Goal: Task Accomplishment & Management: Manage account settings

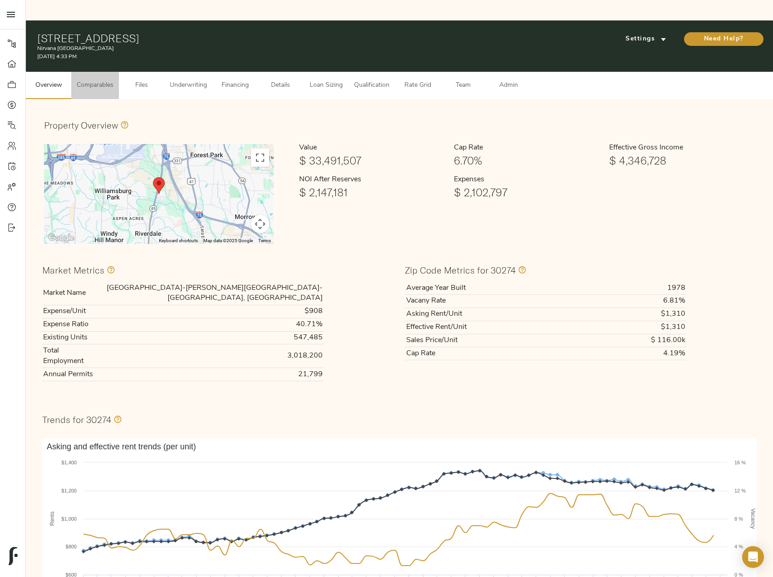
click at [99, 80] on span "Comparables" at bounding box center [95, 85] width 37 height 11
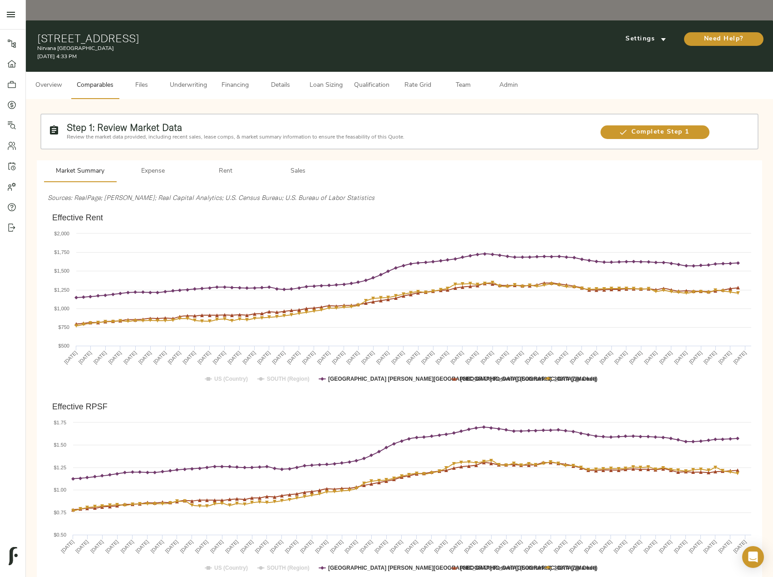
drag, startPoint x: 109, startPoint y: 198, endPoint x: 42, endPoint y: 197, distance: 67.7
drag, startPoint x: 50, startPoint y: 198, endPoint x: 90, endPoint y: 197, distance: 40.9
click at [87, 209] on icon "Created with Highcharts 10.3.3 Effective Rent US (Country) SOUTH (Region) Atlan…" at bounding box center [403, 300] width 710 height 182
drag, startPoint x: 90, startPoint y: 196, endPoint x: 63, endPoint y: 196, distance: 27.2
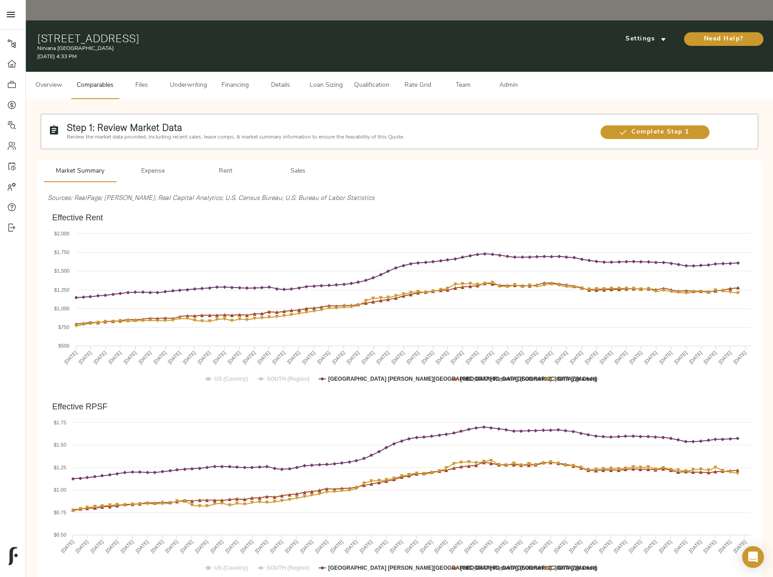
click at [63, 213] on text "Effective Rent" at bounding box center [77, 217] width 51 height 9
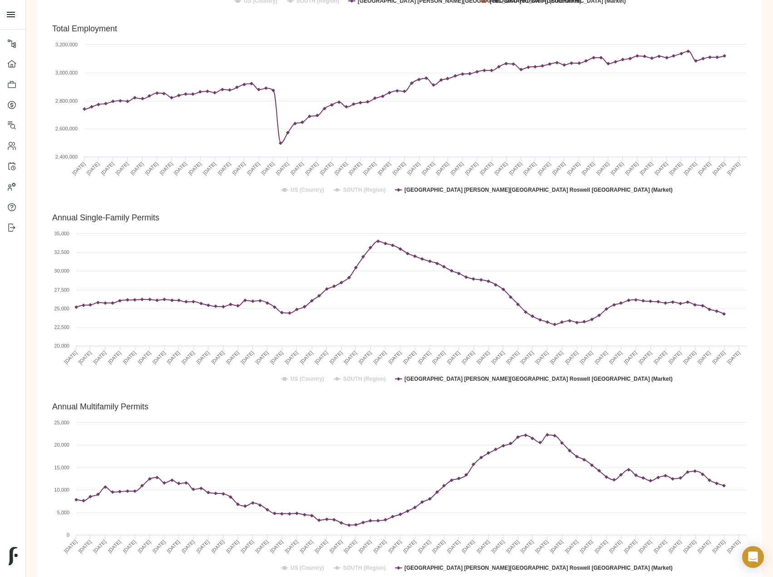
scroll to position [1903, 0]
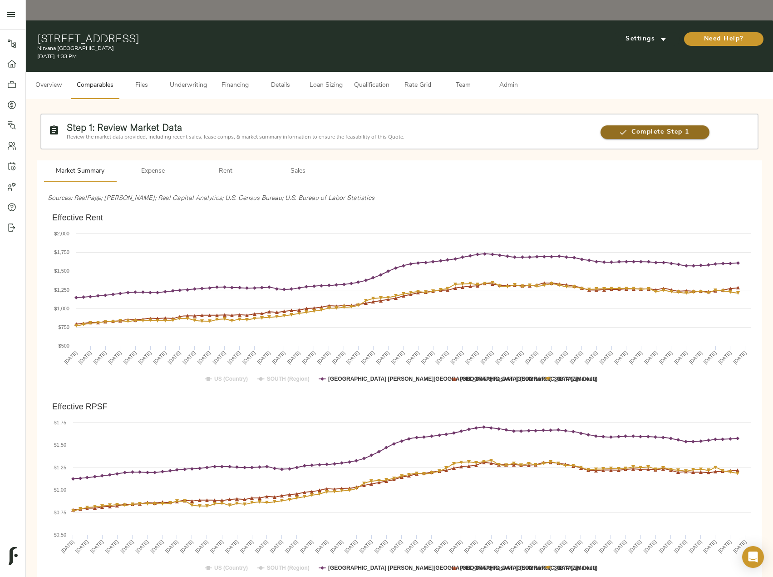
click at [691, 127] on span "Complete Step 1" at bounding box center [655, 132] width 109 height 11
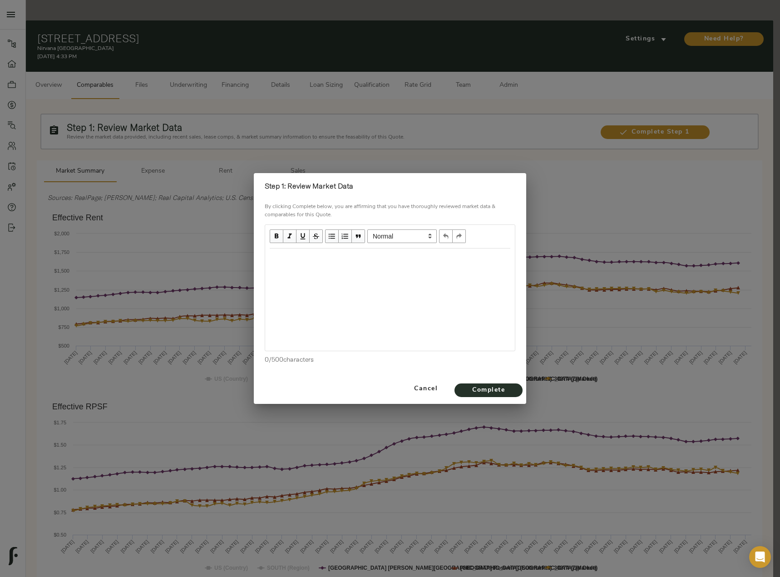
click at [352, 262] on div "Edit text" at bounding box center [390, 258] width 241 height 10
click at [394, 259] on div "Effective Rent: Submarket Rents Flat" at bounding box center [390, 258] width 241 height 10
click at [399, 257] on div "Effective Rent: Submarket Rents Flat" at bounding box center [390, 258] width 241 height 10
click at [345, 276] on div "Edit text" at bounding box center [390, 275] width 241 height 10
click at [426, 272] on div "Submarket Vacancy improving down to 5.0%" at bounding box center [390, 275] width 241 height 10
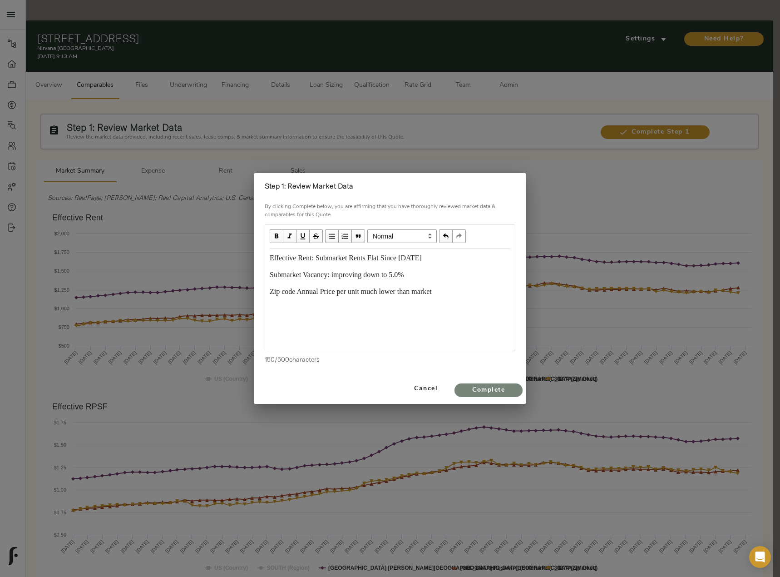
click at [507, 389] on span "Complete" at bounding box center [489, 390] width 50 height 11
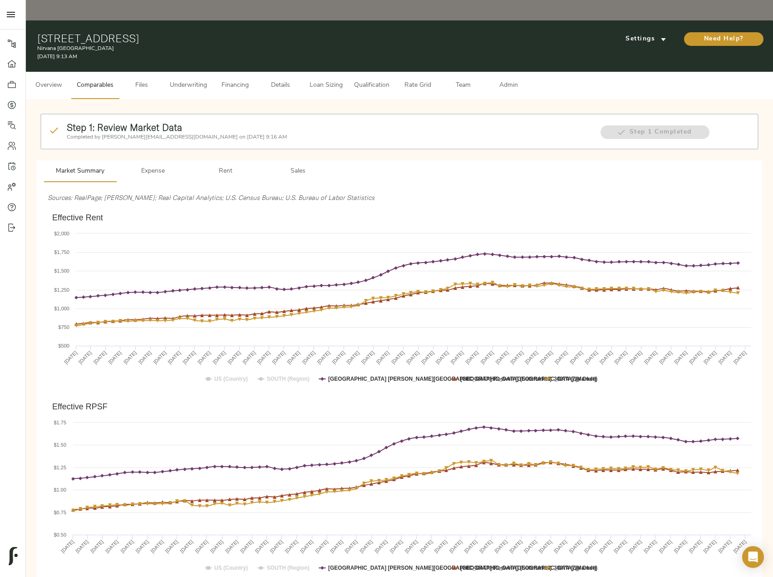
click at [167, 166] on span "Expense" at bounding box center [153, 171] width 62 height 11
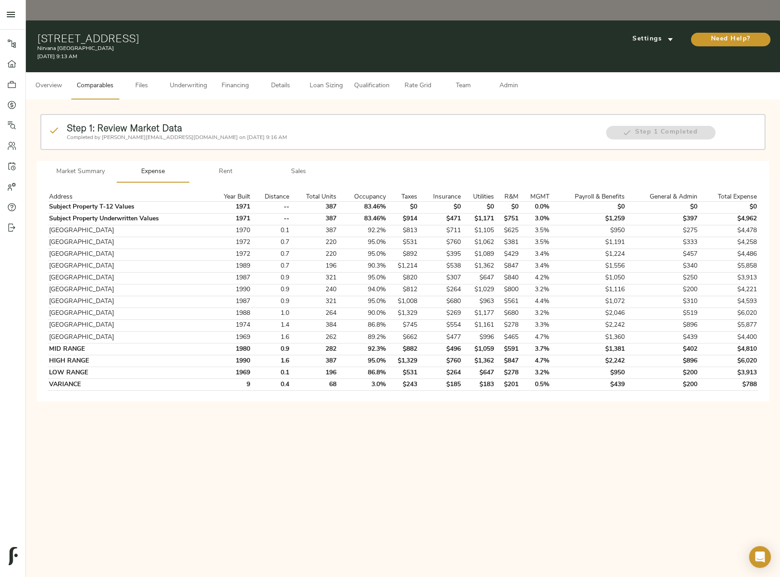
click at [222, 161] on button "Rent" at bounding box center [225, 172] width 73 height 22
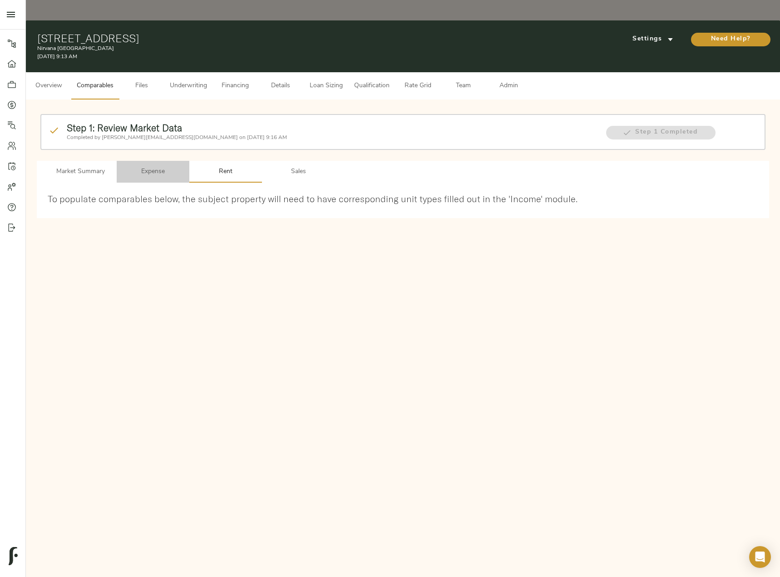
click at [165, 166] on span "Expense" at bounding box center [153, 171] width 62 height 11
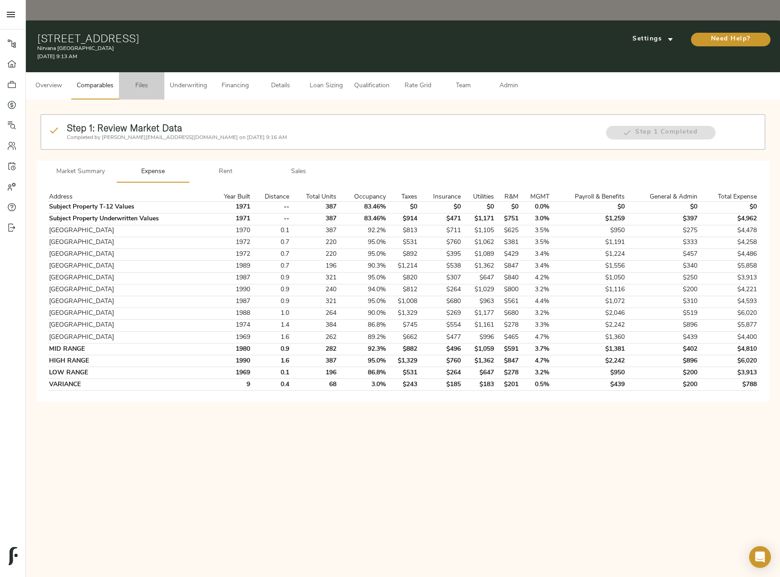
click at [141, 80] on span "Files" at bounding box center [141, 85] width 35 height 11
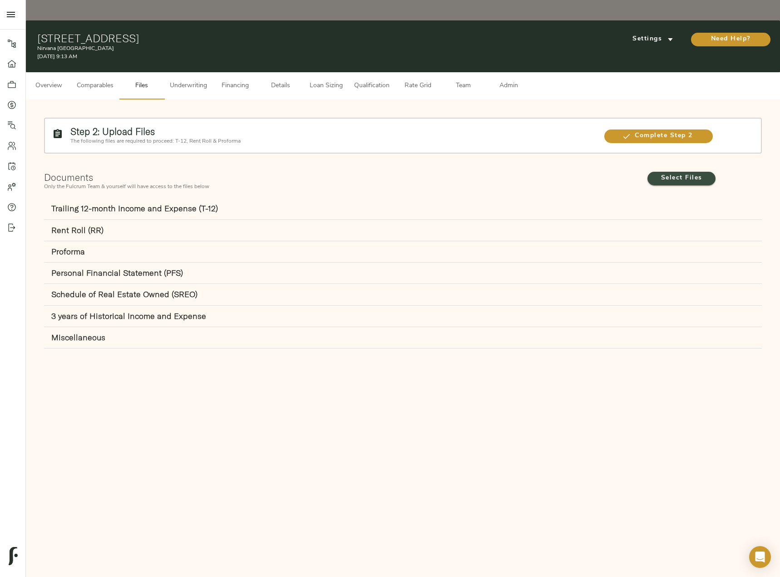
click at [683, 173] on span "Select Files" at bounding box center [682, 178] width 50 height 11
click at [0, 0] on input "Select Files" at bounding box center [0, 0] width 0 height 0
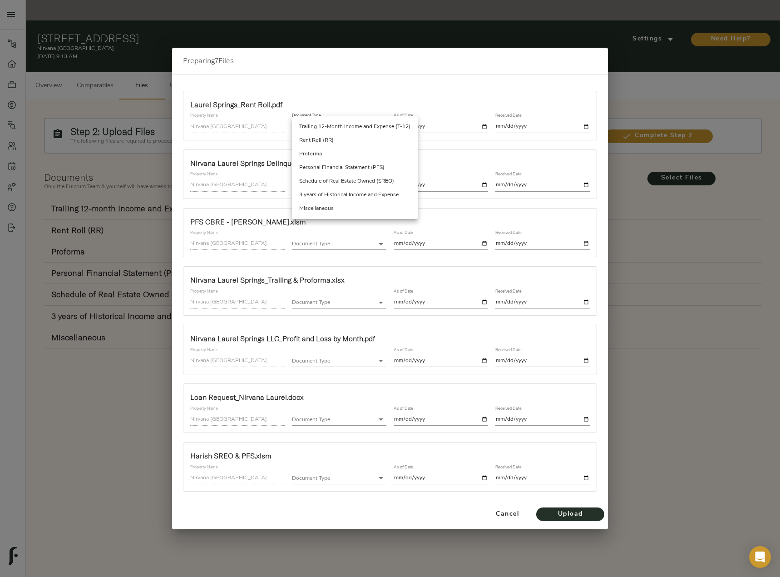
click at [368, 125] on body "Nirvana Laurel Springs - 5758 GA-85, Riverdale, GA 30274 Pipeline Dashboard Por…" at bounding box center [390, 298] width 780 height 597
click at [356, 145] on li "Rent Roll (RR)" at bounding box center [355, 141] width 126 height 14
type input "rent_roll"
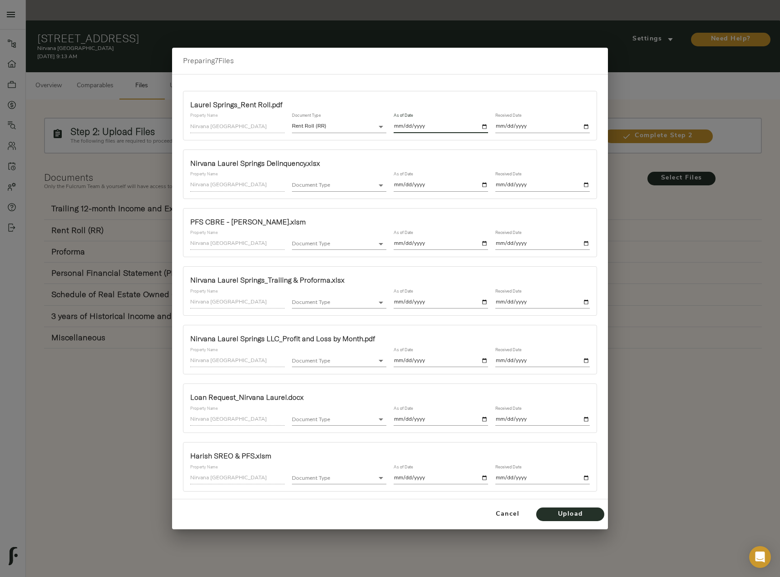
click at [486, 126] on input "date" at bounding box center [441, 126] width 94 height 12
type input "2025-09-05"
click at [588, 125] on input "date" at bounding box center [542, 126] width 94 height 12
type input "2025-09-24"
click at [349, 192] on div "Document Type ​" at bounding box center [339, 181] width 102 height 27
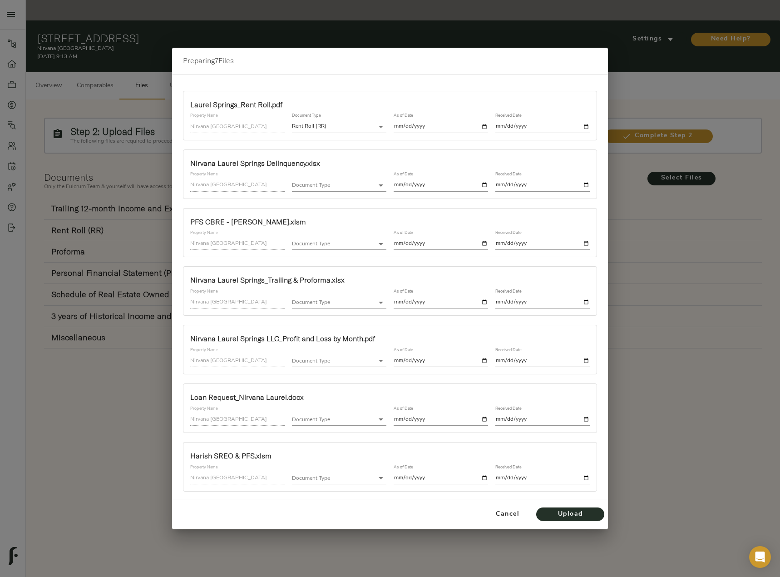
click at [351, 191] on body "Nirvana Laurel Springs - 5758 GA-85, Riverdale, GA 30274 Pipeline Dashboard Por…" at bounding box center [390, 298] width 780 height 597
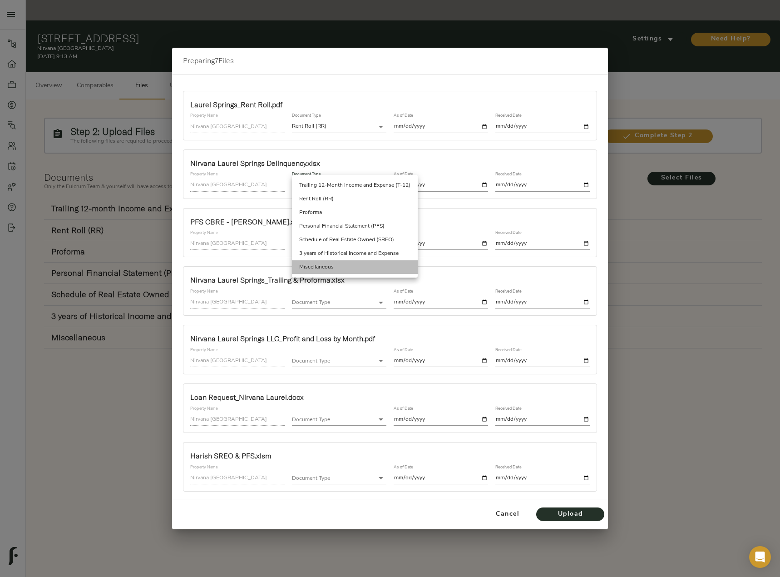
click at [337, 263] on li "Miscellaneous" at bounding box center [355, 267] width 126 height 14
type input "miscellaneous"
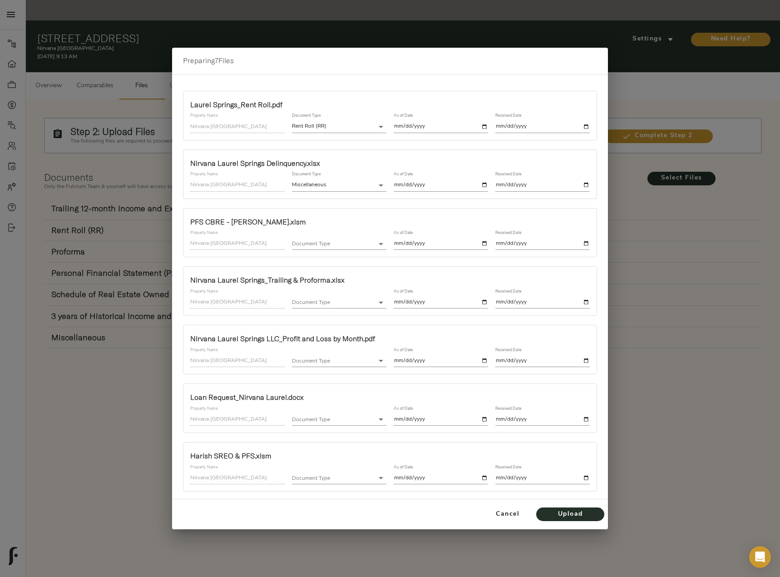
click at [484, 186] on input "date" at bounding box center [441, 185] width 94 height 12
type input "2025-09-10"
click at [589, 185] on input "date" at bounding box center [542, 185] width 94 height 12
type input "2025-09-24"
click at [337, 249] on body "Nirvana Laurel Springs - 5758 GA-85, Riverdale, GA 30274 Pipeline Dashboard Por…" at bounding box center [390, 298] width 780 height 597
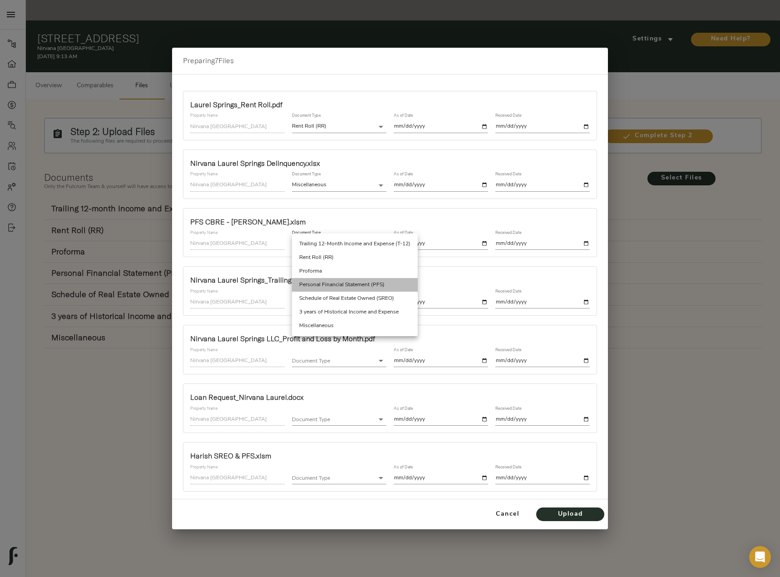
click at [356, 288] on li "Personal Financial Statement (PFS)" at bounding box center [355, 285] width 126 height 14
type input "personal_financial_statement"
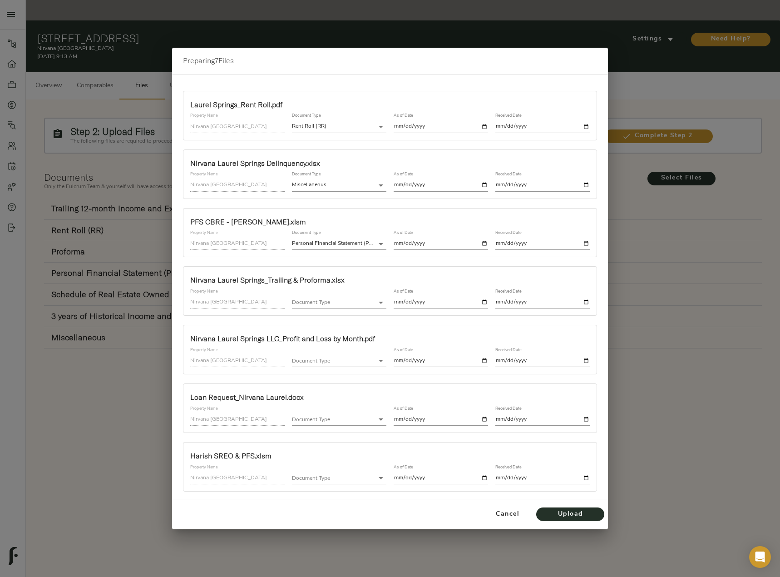
click at [486, 243] on input "date" at bounding box center [441, 244] width 94 height 12
type input "2025-09-24"
click at [588, 243] on input "date" at bounding box center [542, 244] width 94 height 12
type input "2025-09-24"
click at [343, 303] on body "Nirvana Laurel Springs - 5758 GA-85, Riverdale, GA 30274 Pipeline Dashboard Por…" at bounding box center [390, 298] width 780 height 597
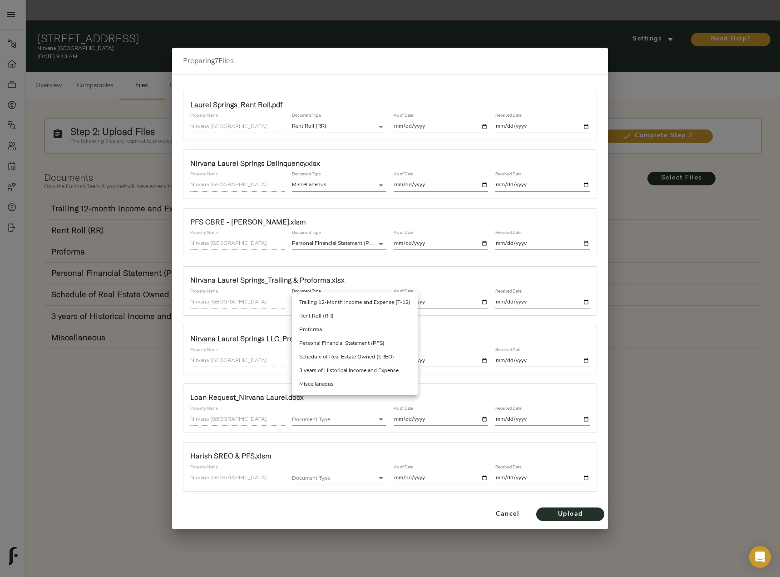
click at [338, 383] on li "Miscellaneous" at bounding box center [355, 384] width 126 height 14
type input "miscellaneous"
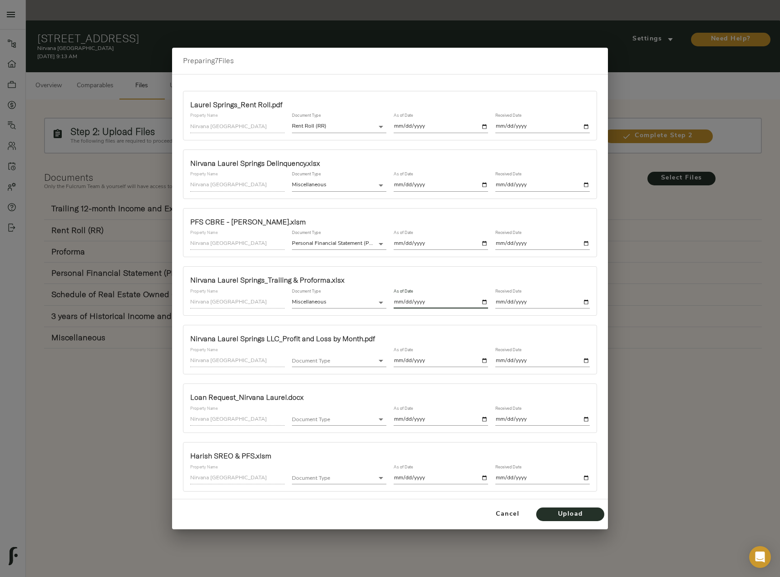
click at [488, 301] on input "date" at bounding box center [441, 302] width 94 height 12
type input "2025-09-25"
click at [590, 297] on div "Received Date" at bounding box center [543, 298] width 102 height 27
click at [586, 302] on input "date" at bounding box center [542, 302] width 94 height 12
type input "2025-09-24"
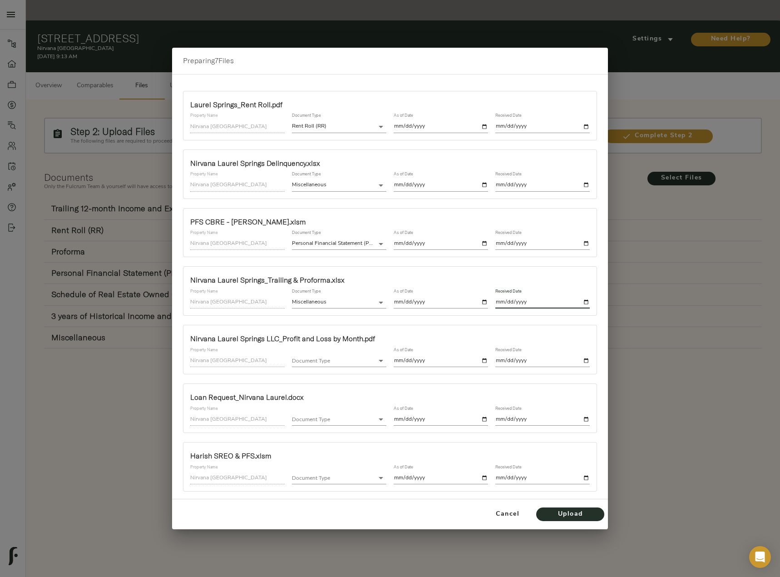
click at [482, 301] on input "2025-09-25" at bounding box center [441, 302] width 94 height 12
click at [482, 301] on input "2025-10-01" at bounding box center [441, 302] width 94 height 12
type input "2025-09-24"
click at [328, 362] on body "Nirvana Laurel Springs - 5758 GA-85, Riverdale, GA 30274 Pipeline Dashboard Por…" at bounding box center [390, 298] width 780 height 597
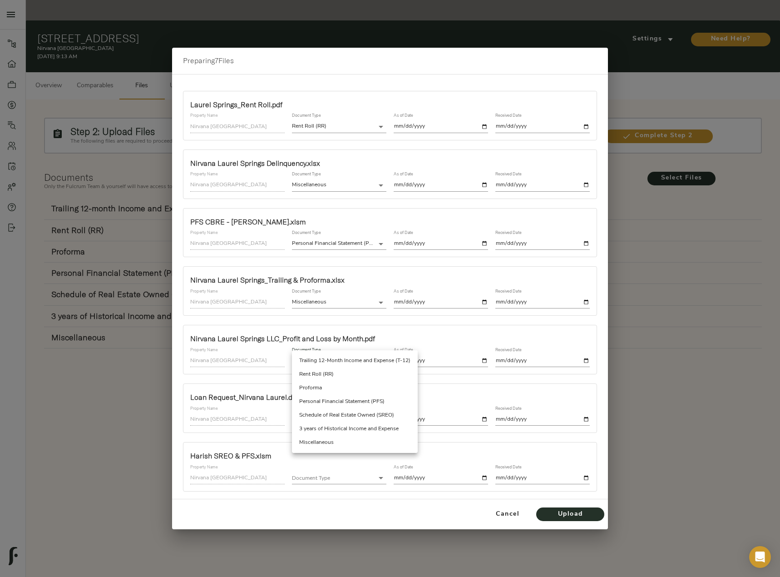
click at [346, 361] on li "Trailing 12-Month Income and Expense (T-12)" at bounding box center [355, 361] width 126 height 14
type input "trailing_twelve"
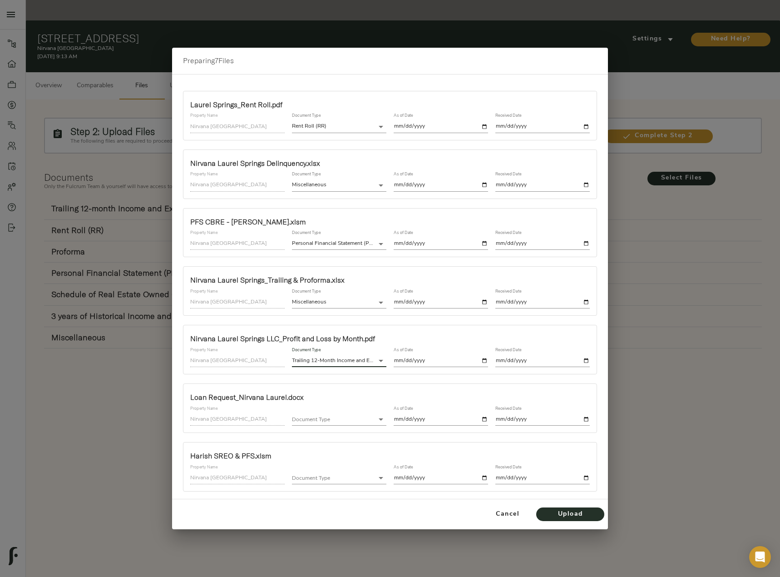
click at [485, 358] on input "date" at bounding box center [441, 361] width 94 height 12
click at [486, 359] on input "date" at bounding box center [441, 361] width 94 height 12
type input "2025-08-31"
click at [589, 362] on input "date" at bounding box center [542, 361] width 94 height 12
type input "2025-09-24"
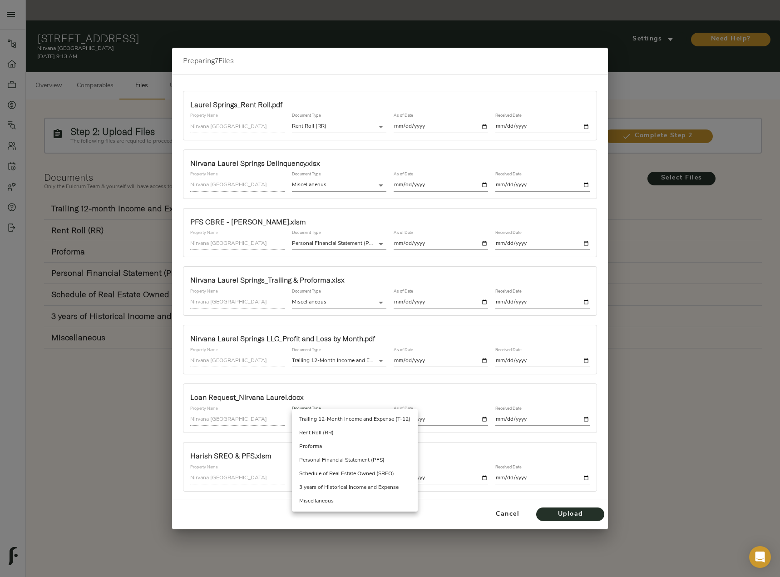
click at [313, 422] on body "Nirvana Laurel Springs - 5758 GA-85, Riverdale, GA 30274 Pipeline Dashboard Por…" at bounding box center [390, 298] width 780 height 597
click at [330, 498] on li "Miscellaneous" at bounding box center [355, 501] width 126 height 14
type input "miscellaneous"
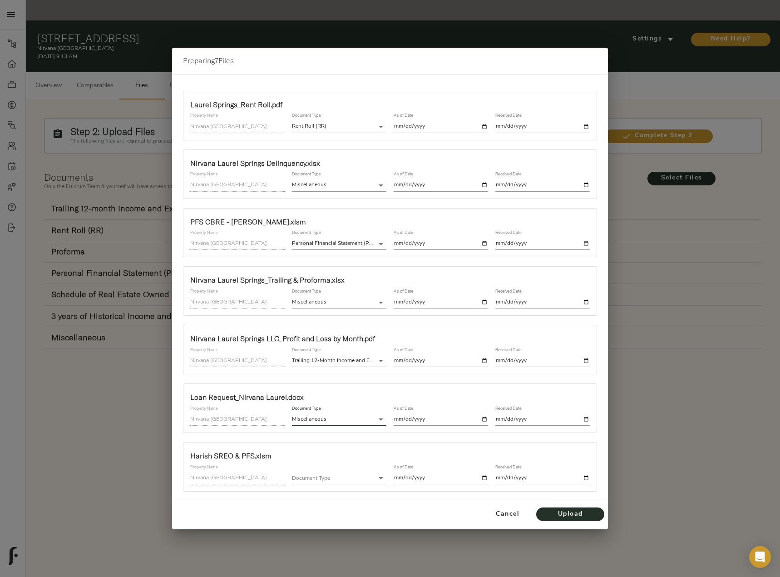
click at [485, 418] on input "date" at bounding box center [441, 419] width 94 height 12
type input "2025-09-24"
click at [485, 419] on input "2025-09-24" at bounding box center [441, 419] width 94 height 12
click at [588, 419] on input "date" at bounding box center [542, 419] width 94 height 12
type input "2025-09-24"
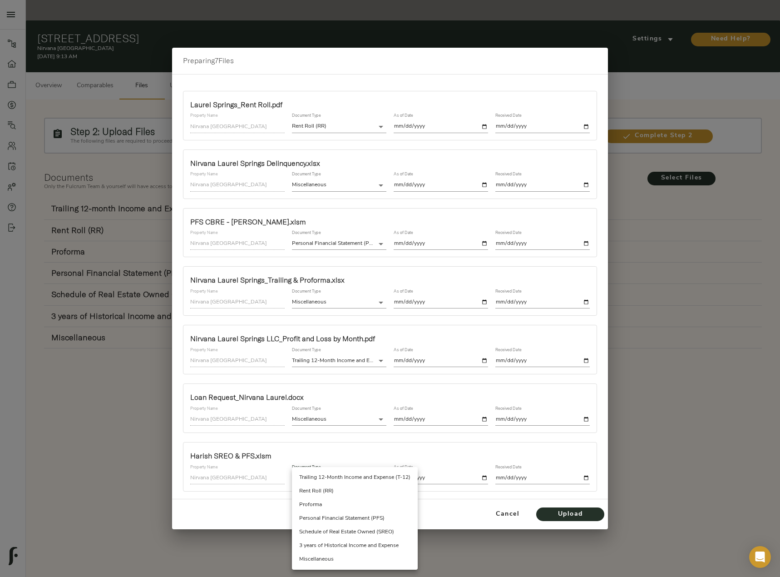
click at [376, 474] on body "Nirvana Laurel Springs - 5758 GA-85, Riverdale, GA 30274 Pipeline Dashboard Por…" at bounding box center [390, 298] width 780 height 597
click at [371, 532] on li "Schedule of Real Estate Owned (SREO)" at bounding box center [355, 532] width 126 height 14
type input "schedule_of_real_estate_owned"
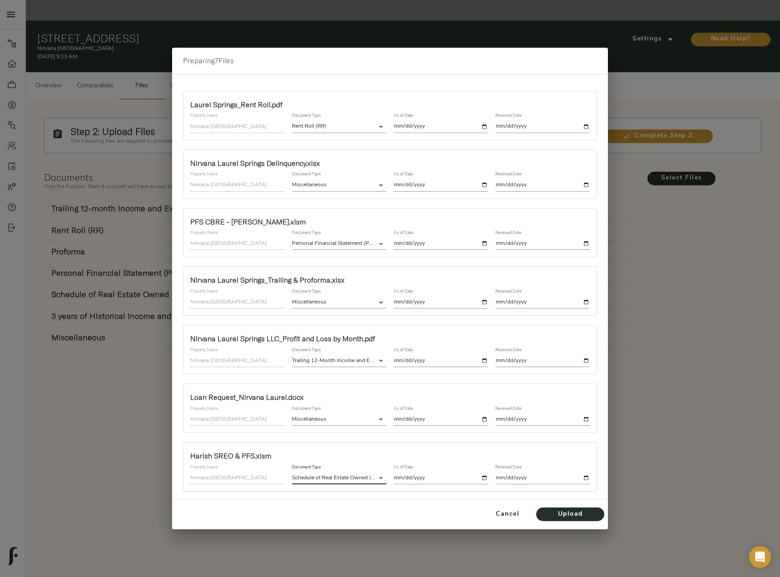
click at [484, 475] on input "date" at bounding box center [441, 478] width 94 height 12
type input "2025-09-24"
click at [586, 478] on input "date" at bounding box center [542, 478] width 94 height 12
type input "2025-09-24"
click at [559, 509] on span "Upload" at bounding box center [570, 514] width 50 height 11
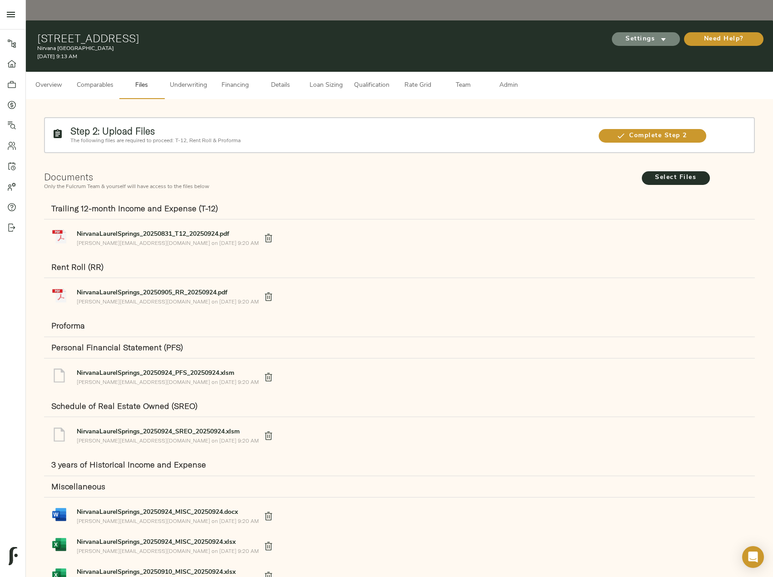
click at [638, 34] on span "Settings" at bounding box center [646, 39] width 50 height 11
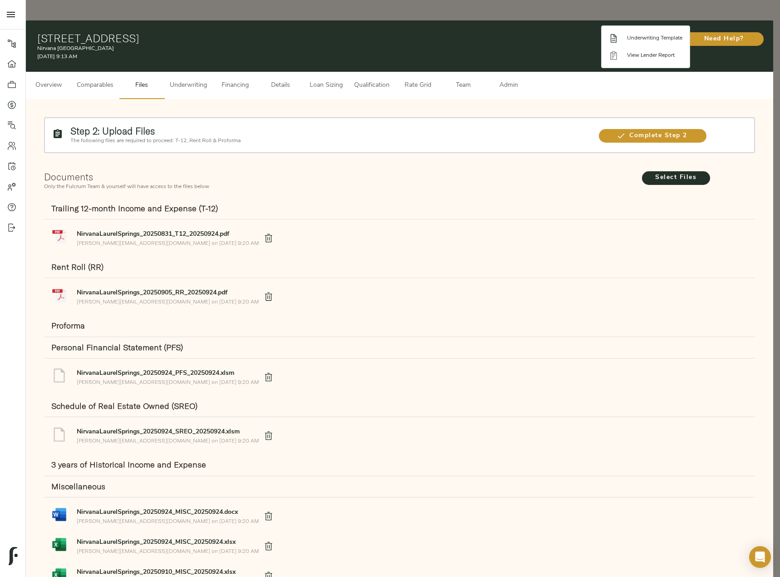
click at [657, 39] on span "Underwriting Template" at bounding box center [654, 38] width 55 height 8
click at [614, 110] on div at bounding box center [390, 288] width 780 height 577
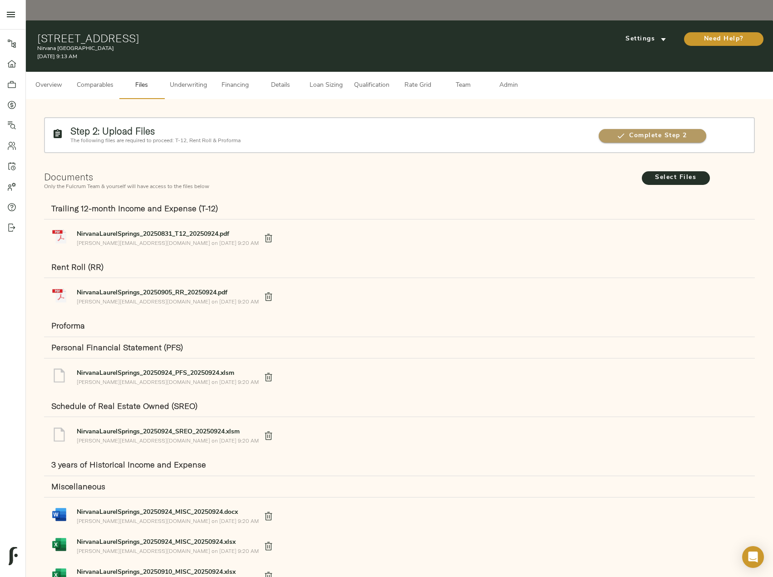
click at [618, 134] on icon "button" at bounding box center [621, 136] width 7 height 5
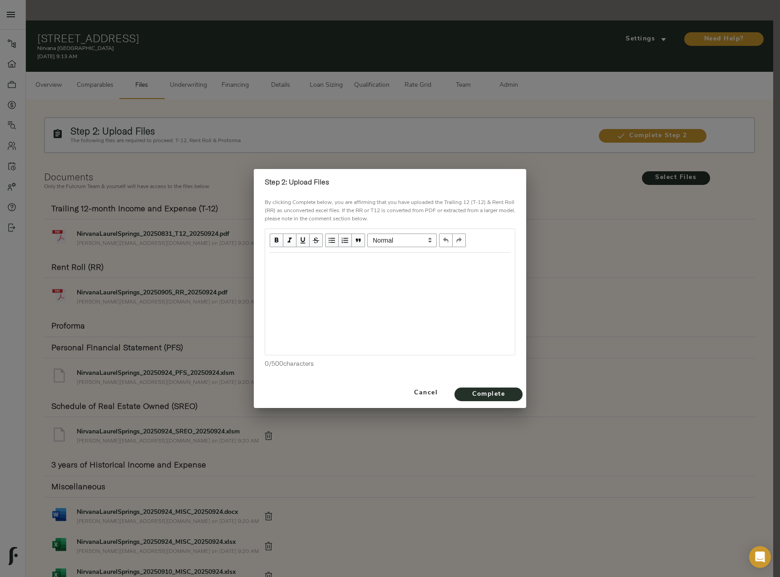
click at [339, 263] on div "Edit text" at bounding box center [390, 262] width 241 height 10
click at [499, 392] on span "Complete" at bounding box center [489, 394] width 50 height 11
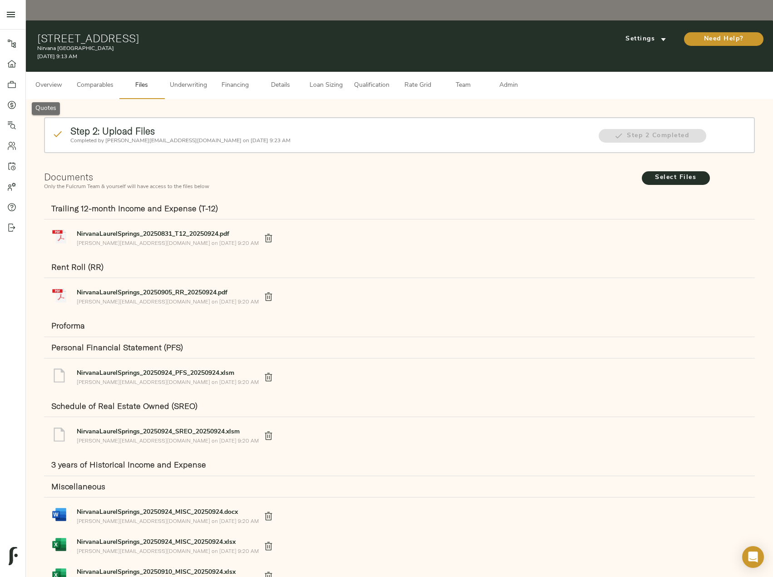
click at [12, 99] on link "Quotes" at bounding box center [12, 104] width 25 height 20
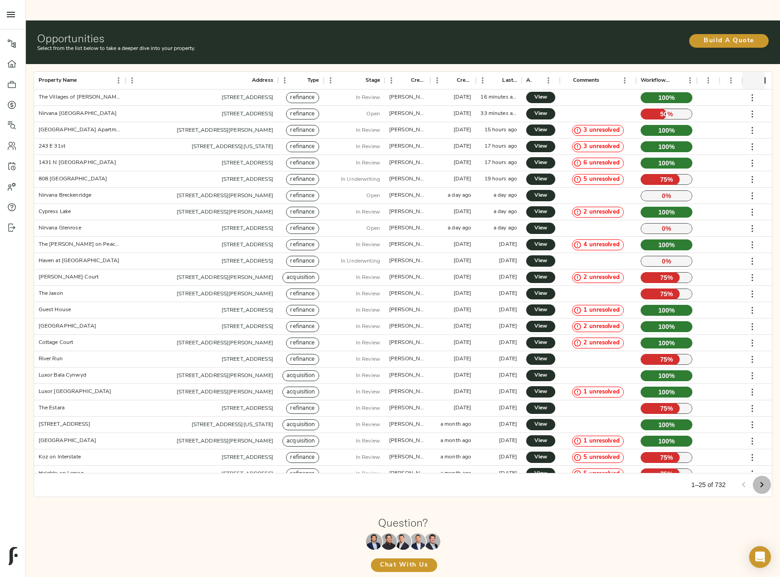
click at [763, 479] on icon "Go to next page" at bounding box center [762, 484] width 11 height 11
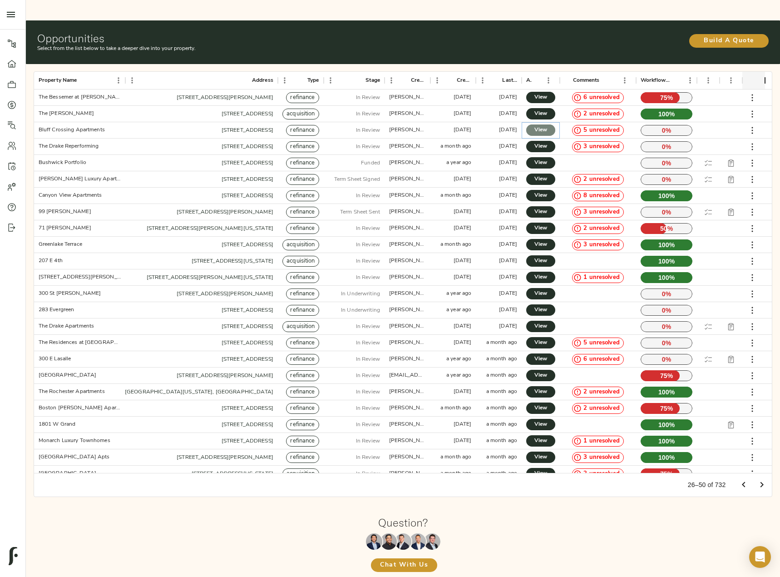
click at [533, 124] on link "View" at bounding box center [540, 129] width 29 height 11
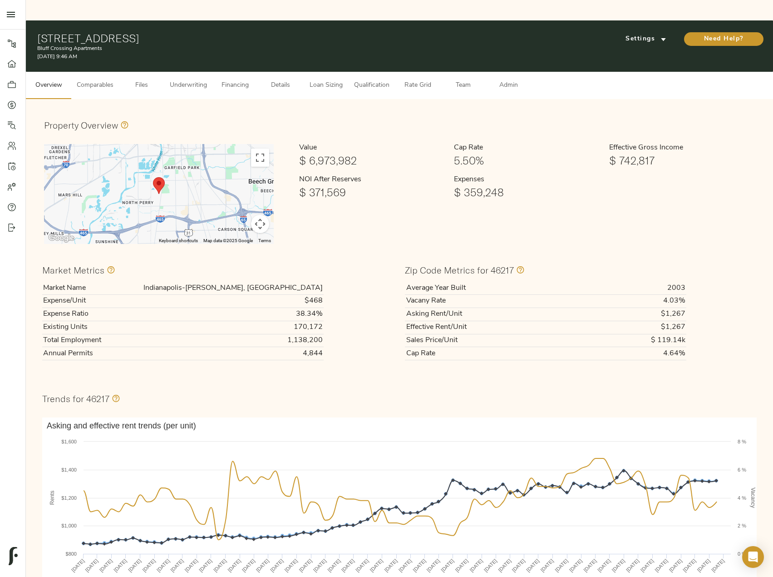
click at [322, 80] on span "Loan Sizing" at bounding box center [326, 85] width 35 height 11
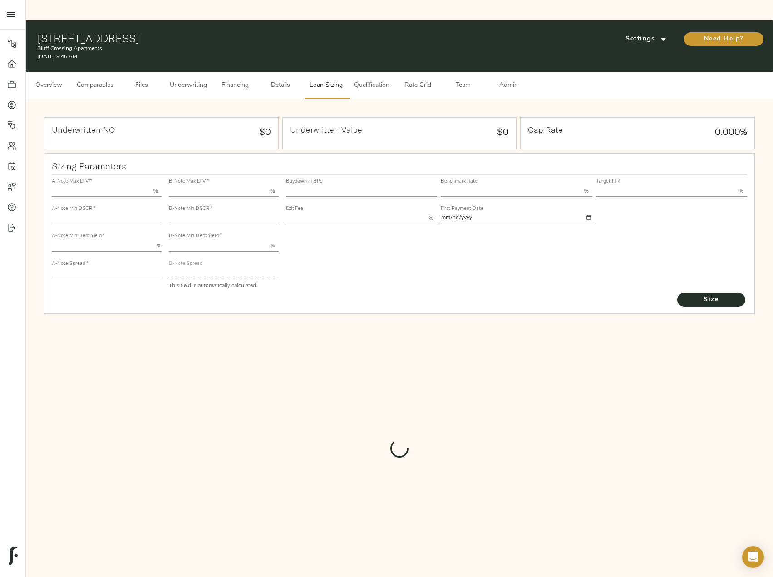
type input "55.000"
type input "1.4"
type input "10.00"
type input "245"
type input "80.000"
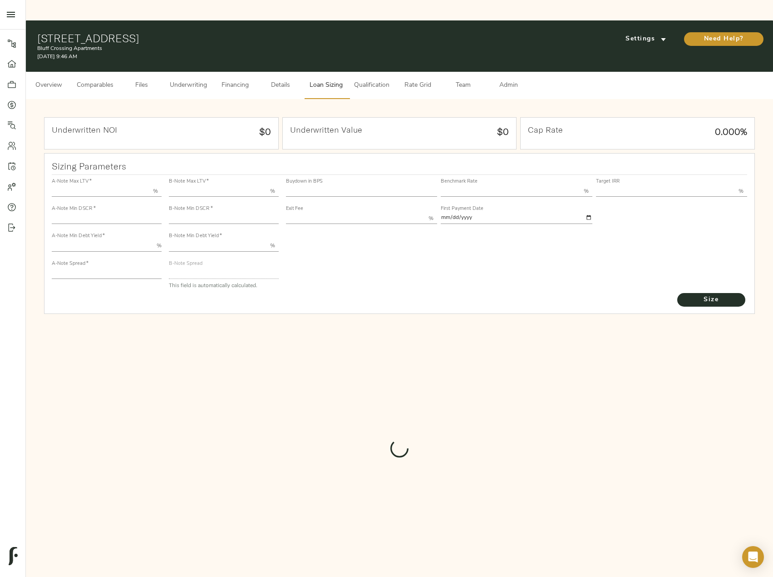
type input "1"
type input "2.00"
type input "826"
type input "0"
type input "3.70"
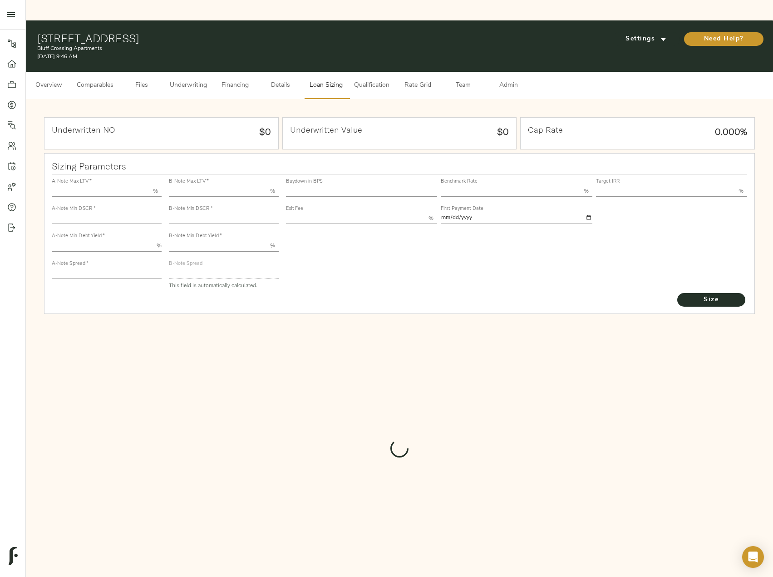
type input "13.00"
type input "1.00"
type input "[DATE]"
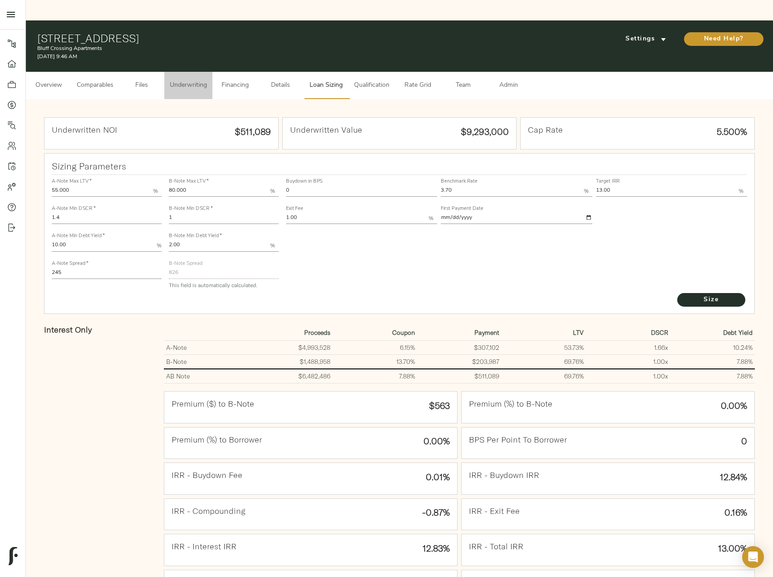
click at [199, 72] on button "Underwriting" at bounding box center [188, 85] width 48 height 27
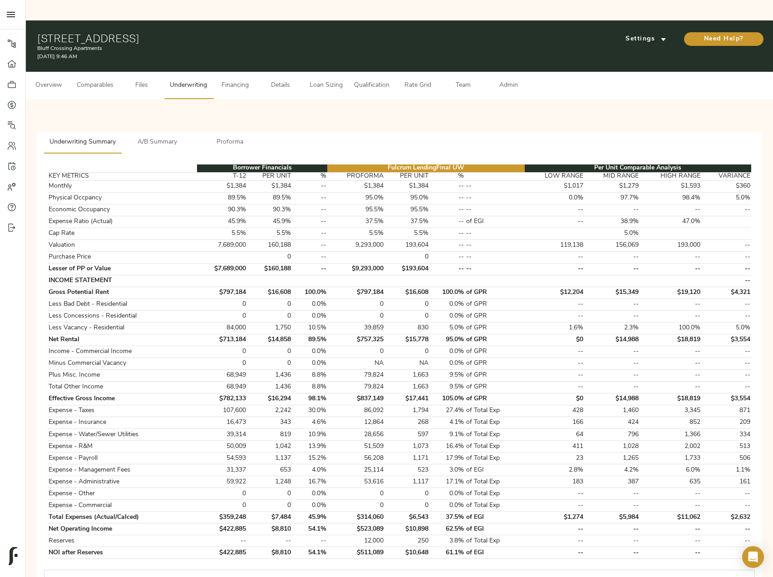
click at [152, 132] on button "A/B Summary" at bounding box center [157, 143] width 73 height 22
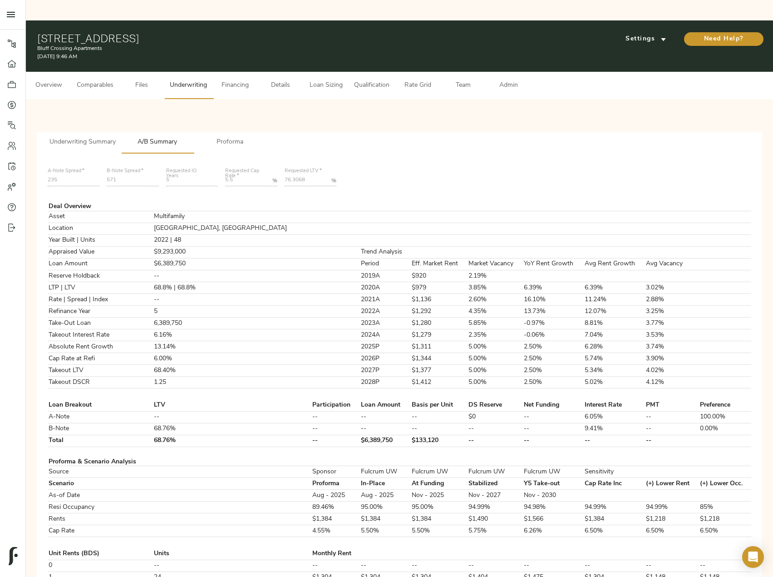
click at [342, 80] on span "Loan Sizing" at bounding box center [326, 85] width 35 height 11
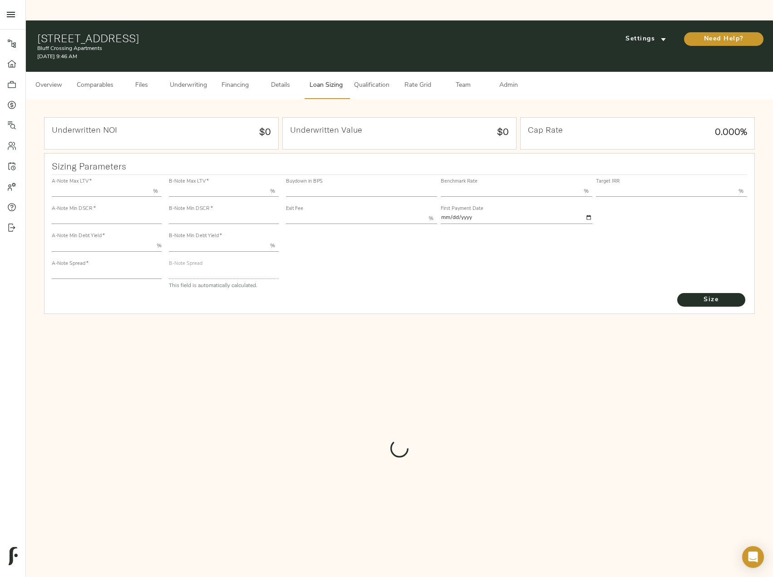
type input "55.000"
type input "1.4"
type input "10.00"
type input "245"
type input "80.000"
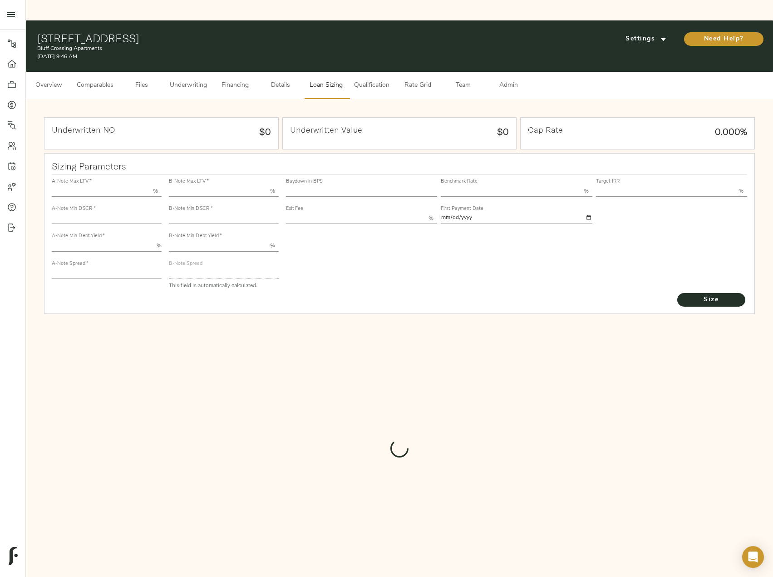
type input "1"
type input "2.00"
type input "826"
type input "0"
type input "3.70"
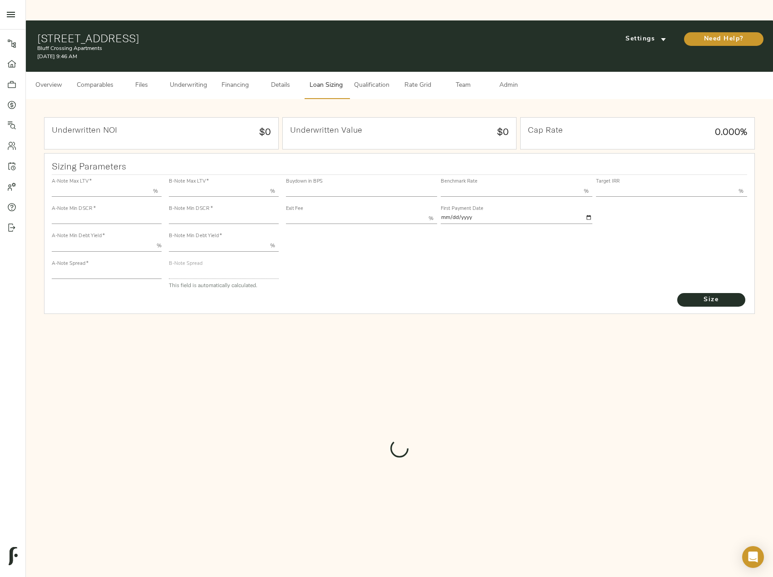
type input "13.00"
type input "1.00"
type input "[DATE]"
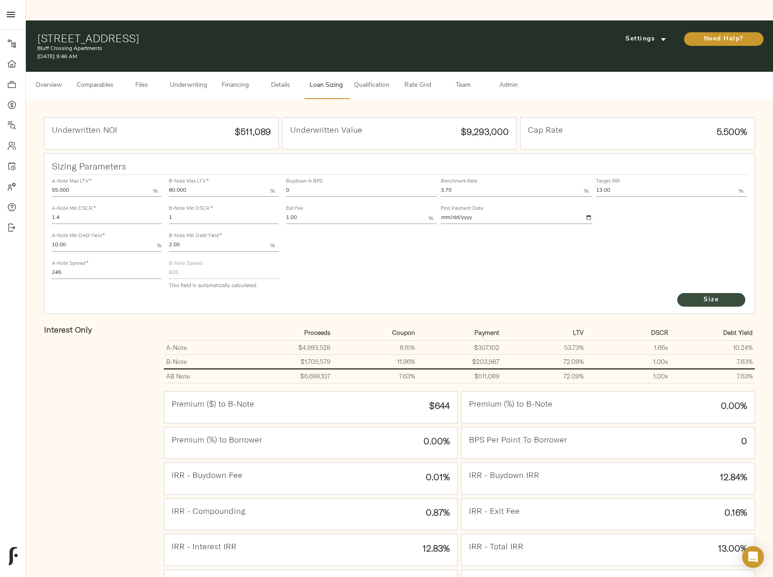
click at [723, 294] on span "Size" at bounding box center [712, 299] width 50 height 11
click at [181, 80] on span "Underwriting" at bounding box center [188, 85] width 37 height 11
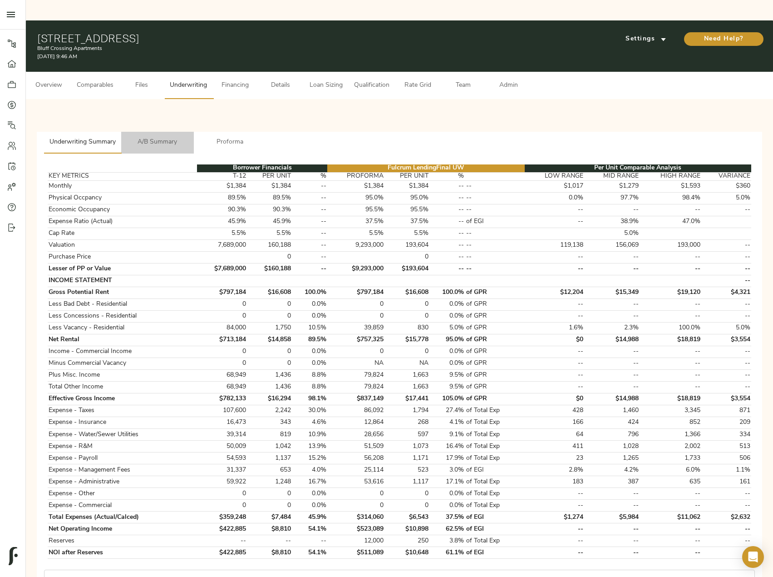
click at [163, 137] on span "A/B Summary" at bounding box center [158, 142] width 62 height 11
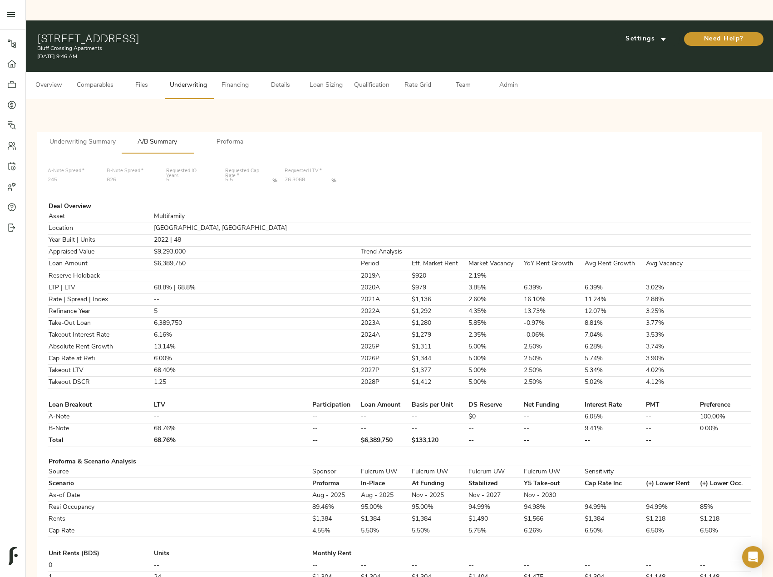
click at [244, 80] on span "Financing" at bounding box center [235, 85] width 35 height 11
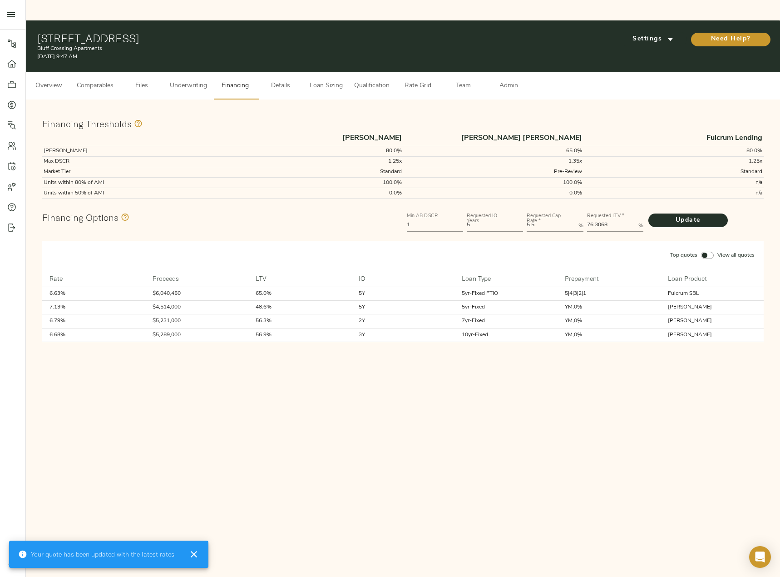
click at [200, 80] on span "Underwriting" at bounding box center [188, 85] width 37 height 11
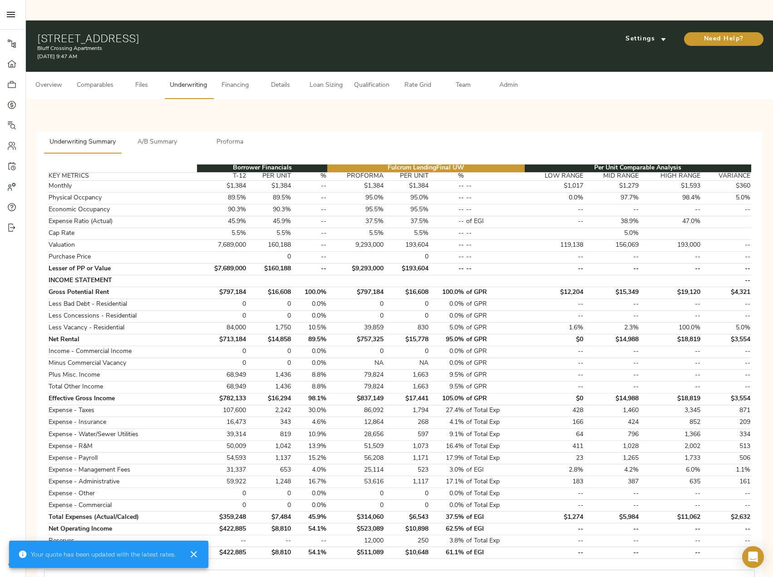
click at [162, 132] on button "A/B Summary" at bounding box center [157, 143] width 73 height 22
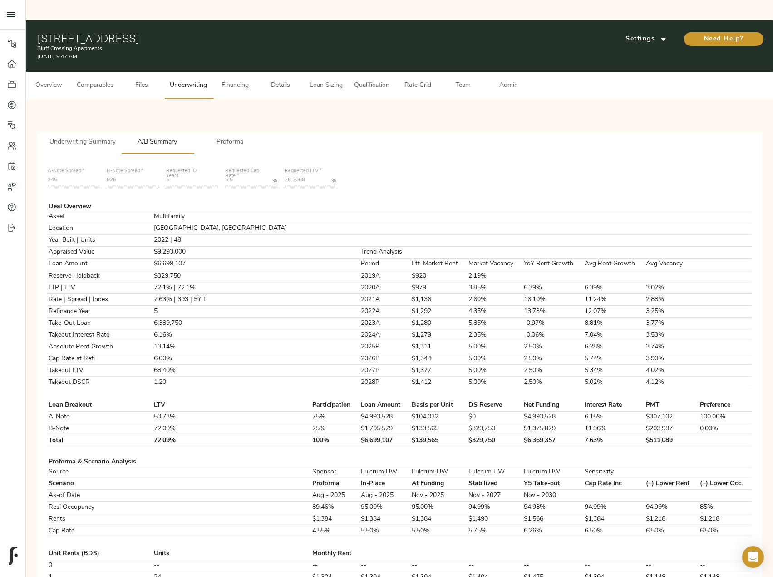
click at [223, 132] on button "Proforma" at bounding box center [230, 143] width 73 height 22
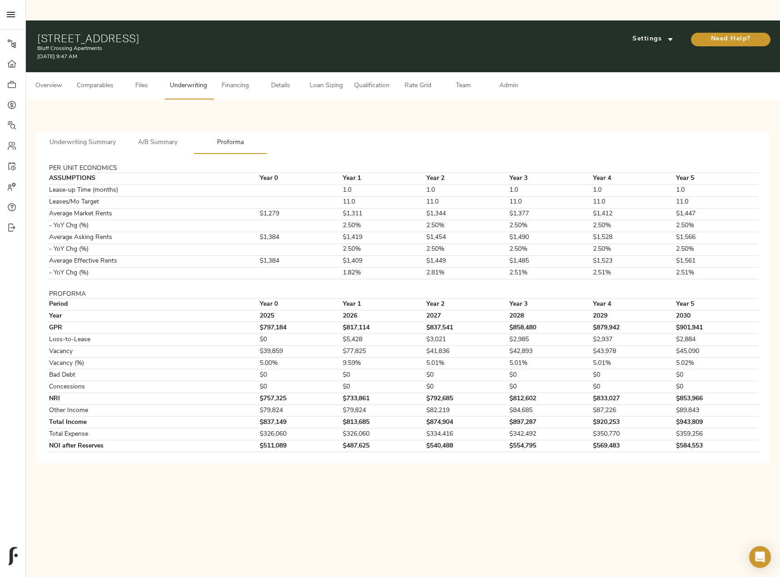
click at [368, 80] on span "Qualification" at bounding box center [371, 85] width 35 height 11
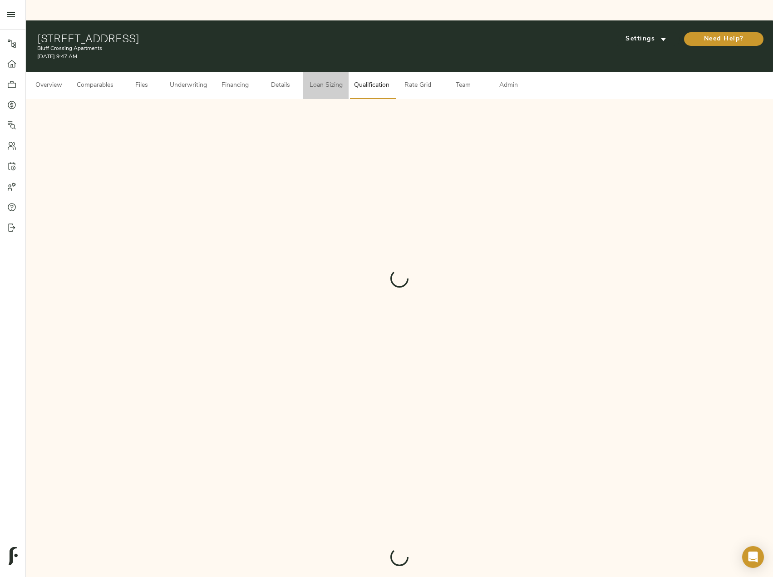
click at [321, 80] on span "Loan Sizing" at bounding box center [326, 85] width 35 height 11
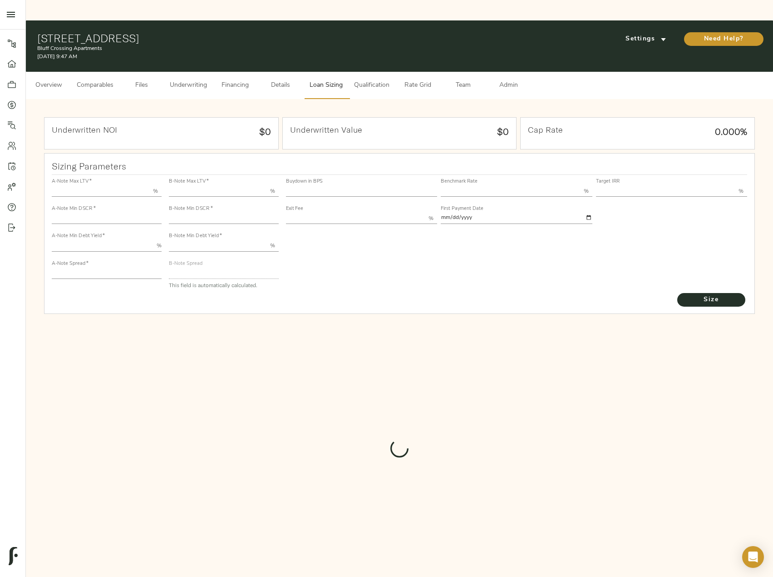
type input "55.000"
type input "1.4"
type input "10.00"
type input "245"
type input "80.000"
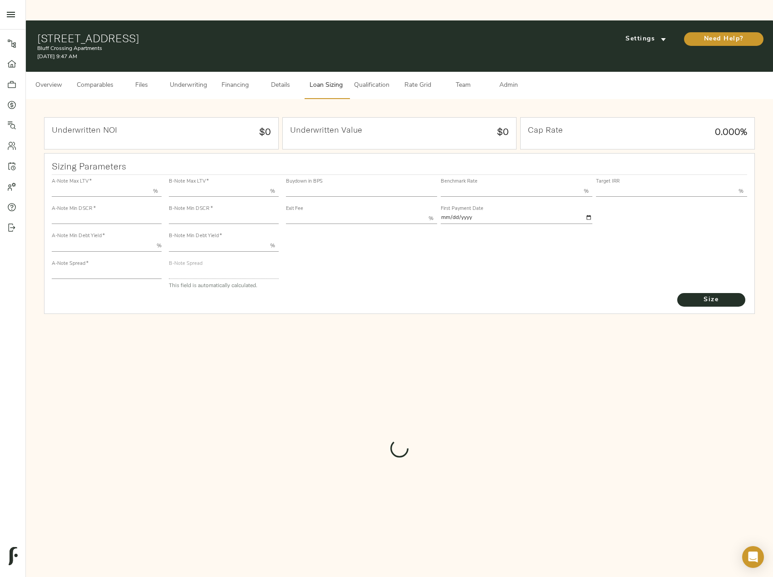
type input "1"
type input "2.00"
type input "826"
type input "0"
type input "3.70"
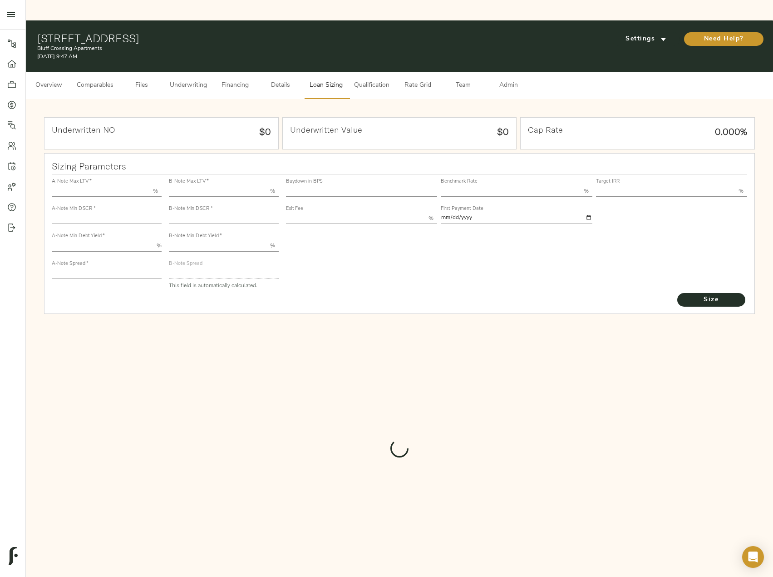
type input "13.00"
type input "1.00"
type input "[DATE]"
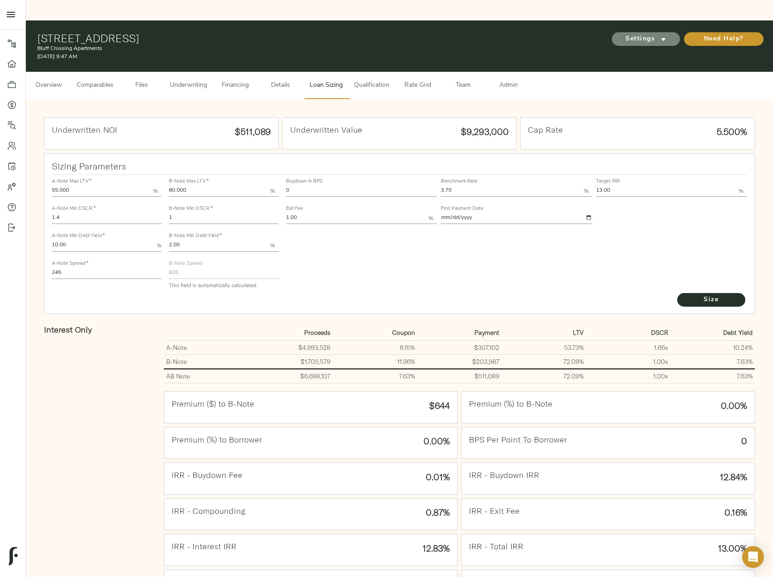
click at [641, 34] on span "Settings" at bounding box center [646, 39] width 50 height 11
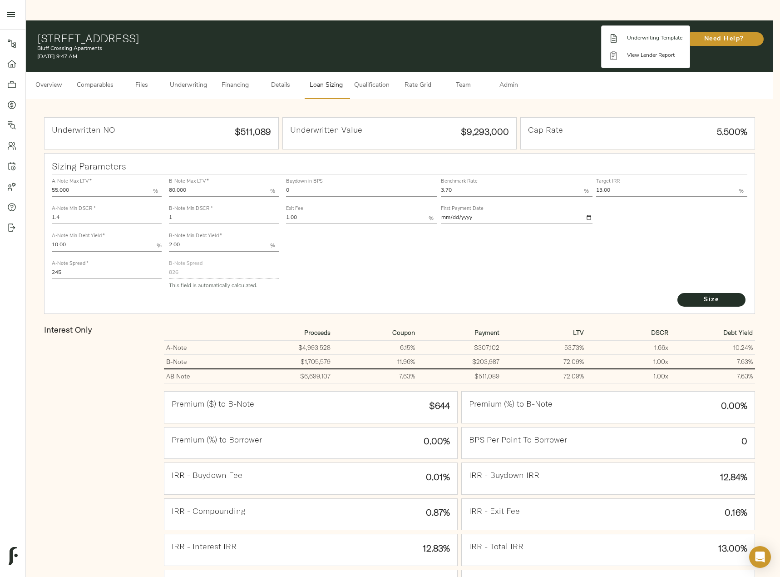
click at [644, 37] on span "Underwriting Template" at bounding box center [654, 38] width 55 height 8
click at [184, 60] on div at bounding box center [390, 288] width 780 height 577
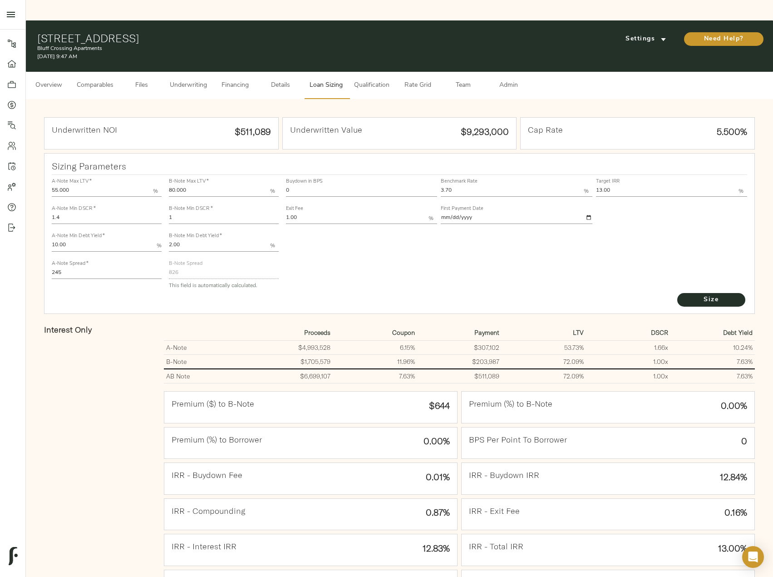
click at [186, 80] on span "Underwriting" at bounding box center [188, 85] width 37 height 11
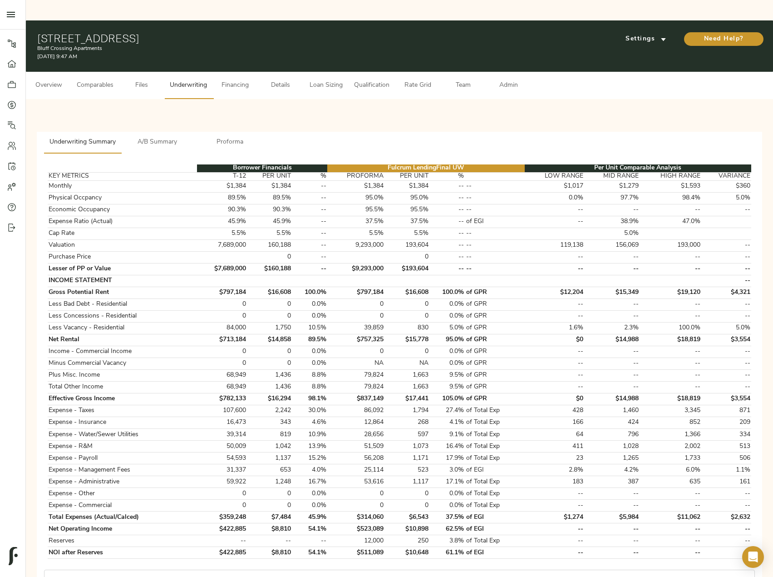
click at [163, 137] on span "A/B Summary" at bounding box center [158, 142] width 62 height 11
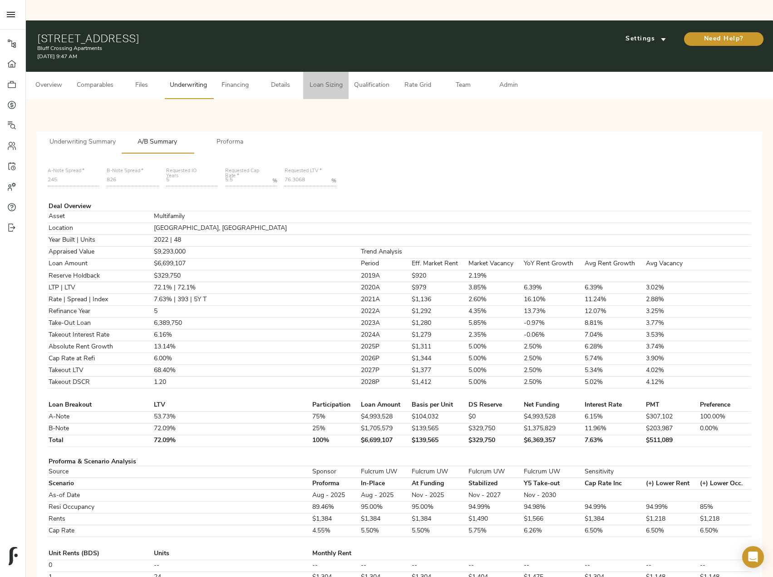
click at [332, 80] on span "Loan Sizing" at bounding box center [326, 85] width 35 height 11
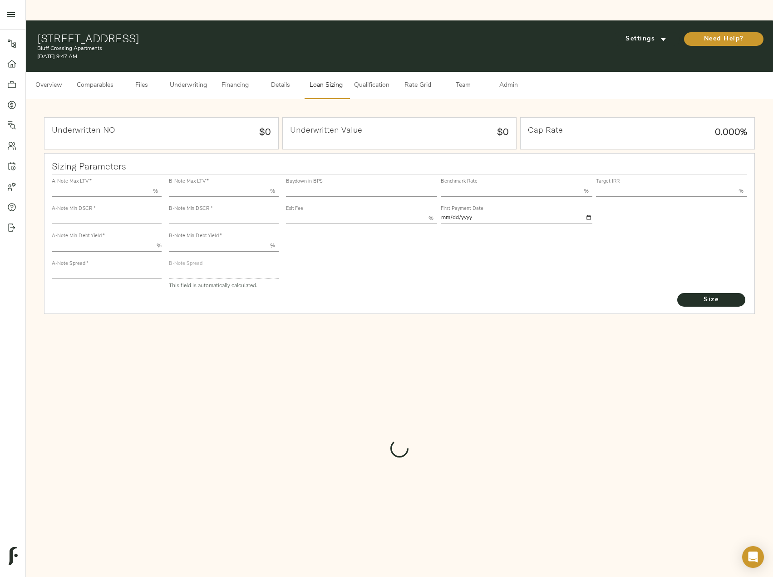
type input "55.000"
type input "1.4"
type input "10.00"
type input "245"
type input "80.000"
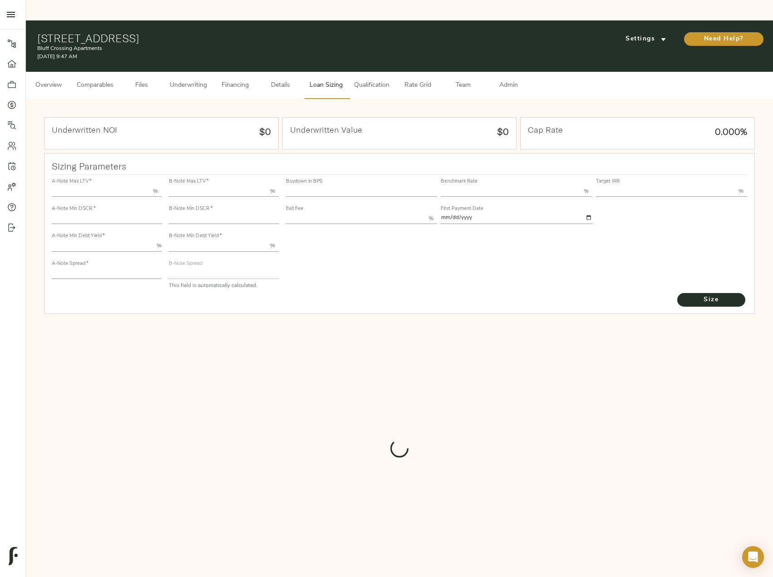
type input "1"
type input "2.00"
type input "826"
type input "0"
type input "3.70"
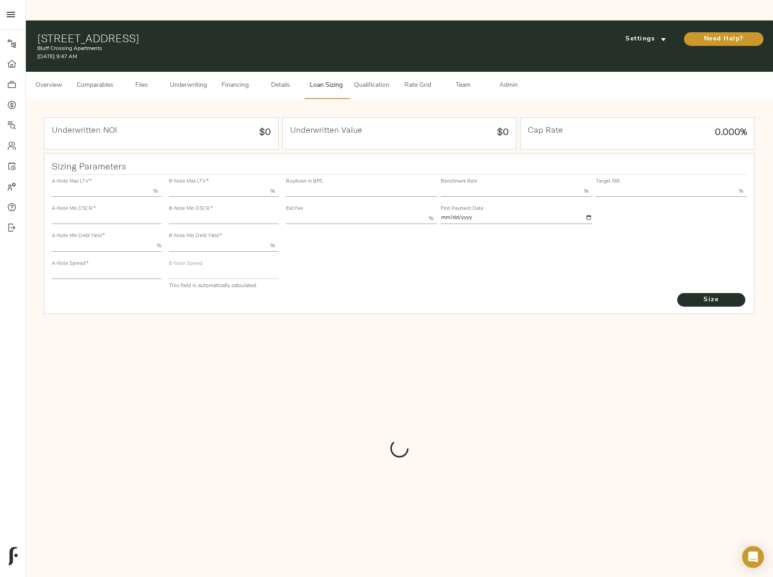
type input "13.00"
type input "1.00"
type input "[DATE]"
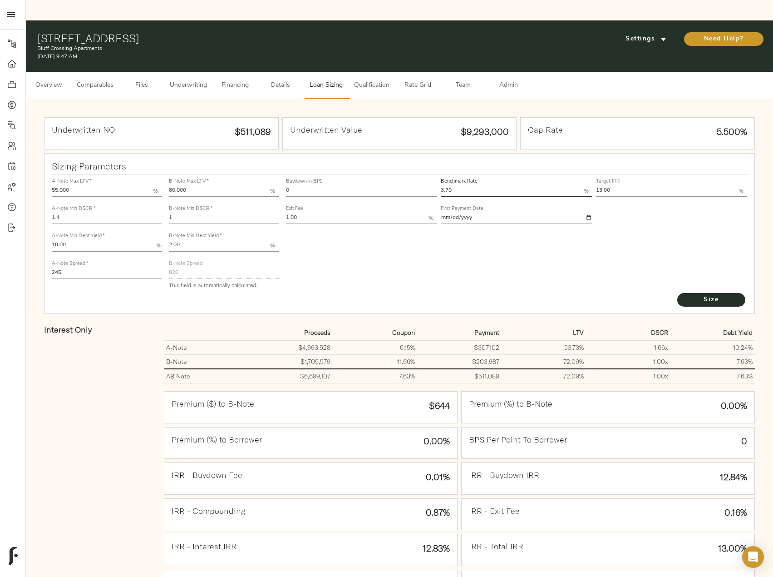
drag, startPoint x: 459, startPoint y: 165, endPoint x: 435, endPoint y: 165, distance: 24.5
click at [435, 173] on div "Buydown in BPS 0 Benchmark Rate 3.70 % Target IRR 13.00 % Exit Fee 1.00 % First…" at bounding box center [516, 200] width 465 height 55
click at [470, 186] on input "3.70" at bounding box center [512, 191] width 143 height 11
type input "3.75"
drag, startPoint x: 355, startPoint y: 170, endPoint x: 281, endPoint y: 170, distance: 74.0
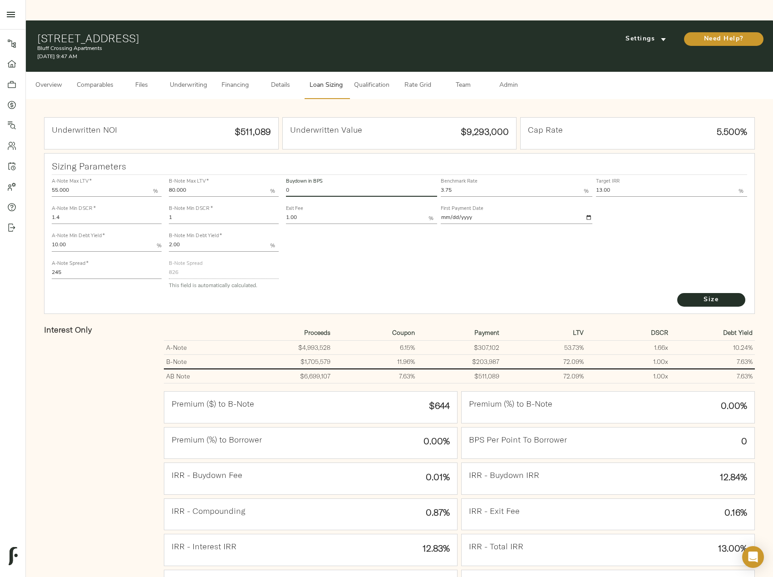
click at [281, 171] on div "A-Note Max LTV   * 55.000 % A-Note Min DSCR   * 1.4 A-Note Min Debt Yield   * 1…" at bounding box center [399, 233] width 703 height 124
type input "60"
click at [601, 186] on input "13.00" at bounding box center [667, 191] width 143 height 11
type input "14.00"
drag, startPoint x: 79, startPoint y: 252, endPoint x: 26, endPoint y: 251, distance: 52.2
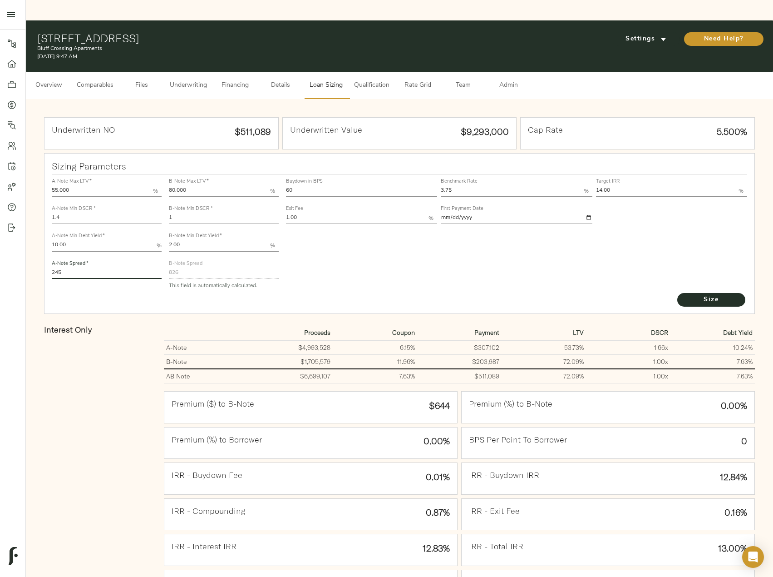
click at [26, 251] on div "Underwritten NOI $511,089 Underwritten Value $9,293,000 Cap Rate 5.500% Sizing …" at bounding box center [399, 395] width 747 height 592
type input "235"
click at [693, 294] on span "Size" at bounding box center [712, 299] width 50 height 11
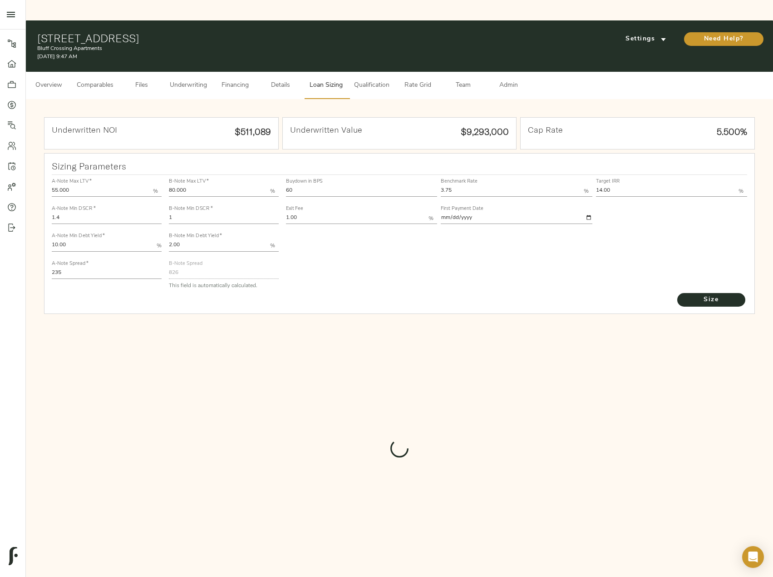
type input "909"
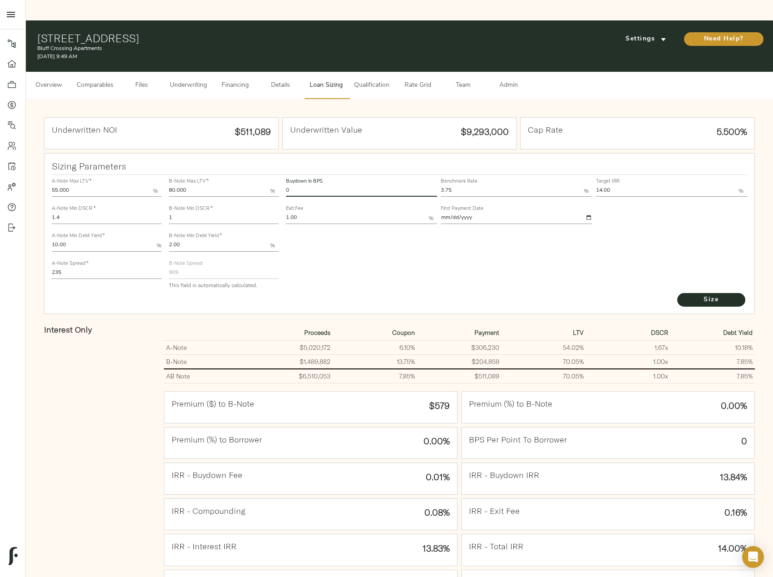
drag, startPoint x: 295, startPoint y: 173, endPoint x: 266, endPoint y: 168, distance: 29.1
click at [266, 171] on div "A-Note Max LTV   * 55.000 % A-Note Min DSCR   * 1.4 A-Note Min Debt Yield   * 1…" at bounding box center [399, 233] width 703 height 124
type input "60"
click at [678, 293] on button "Size" at bounding box center [712, 300] width 68 height 14
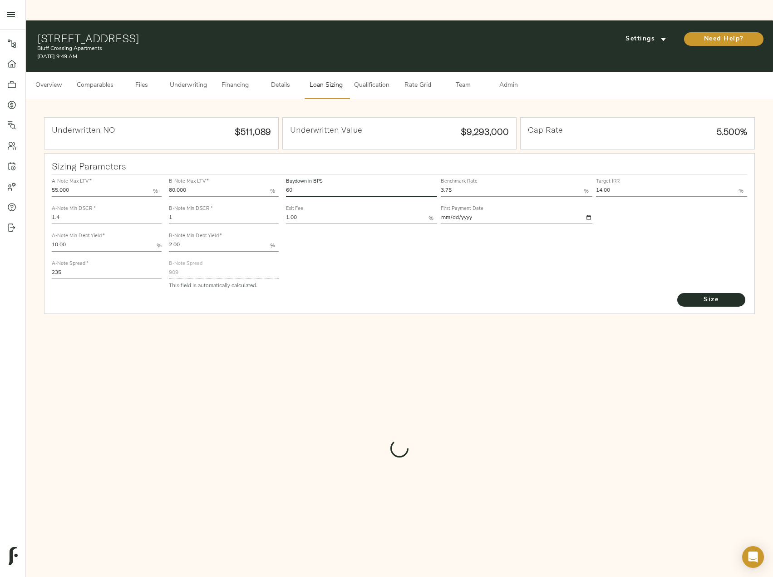
type input "576.7053815228188"
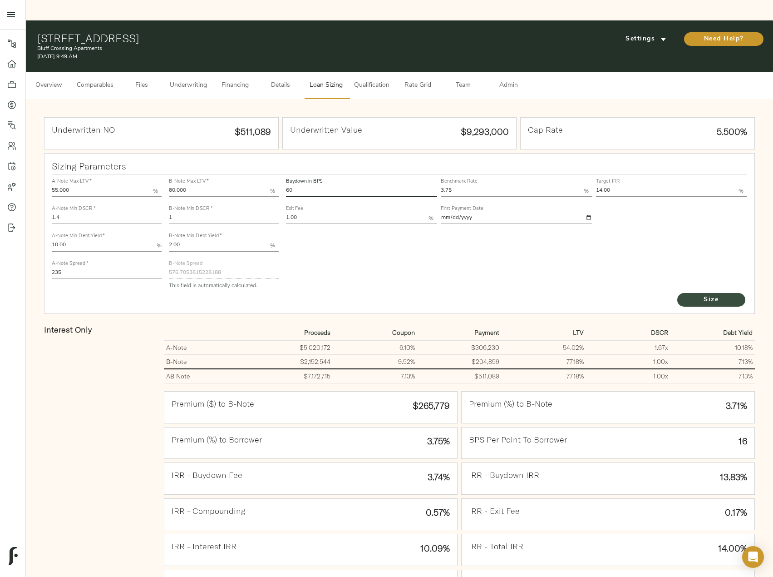
click at [695, 293] on button "Size" at bounding box center [712, 300] width 68 height 14
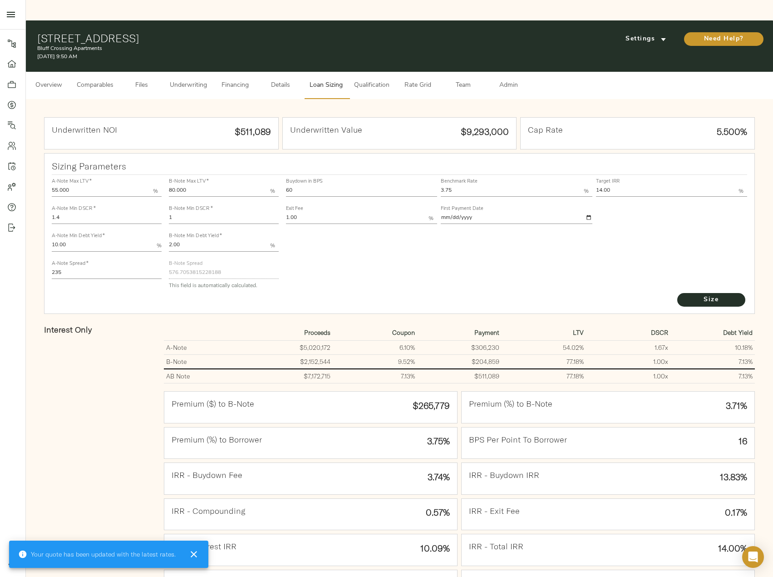
click at [187, 80] on span "Underwriting" at bounding box center [188, 85] width 37 height 11
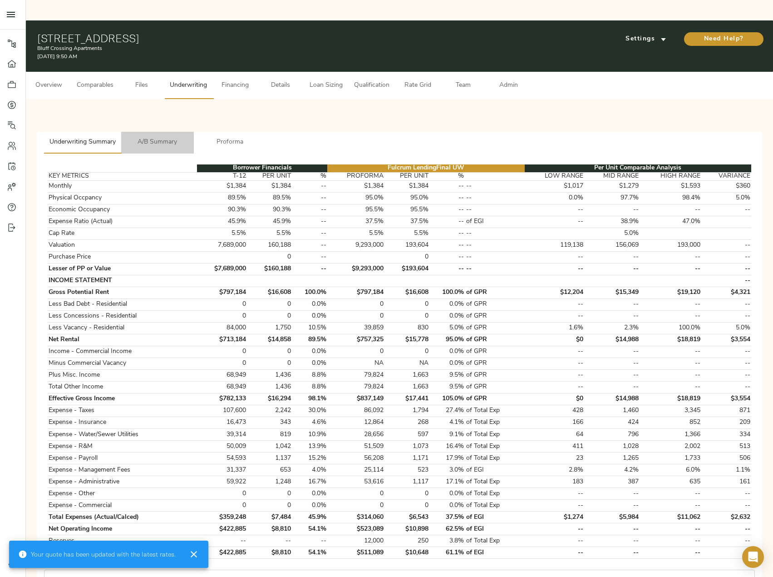
click at [148, 137] on span "A/B Summary" at bounding box center [158, 142] width 62 height 11
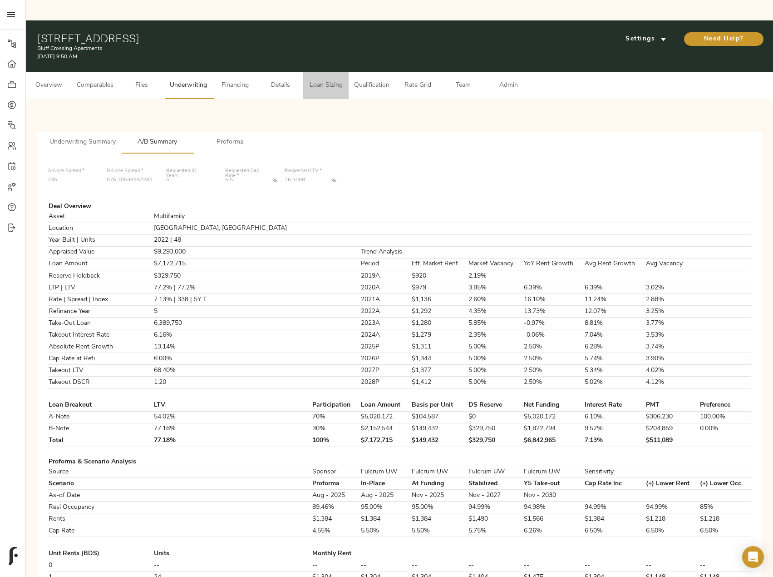
click at [331, 80] on span "Loan Sizing" at bounding box center [326, 85] width 35 height 11
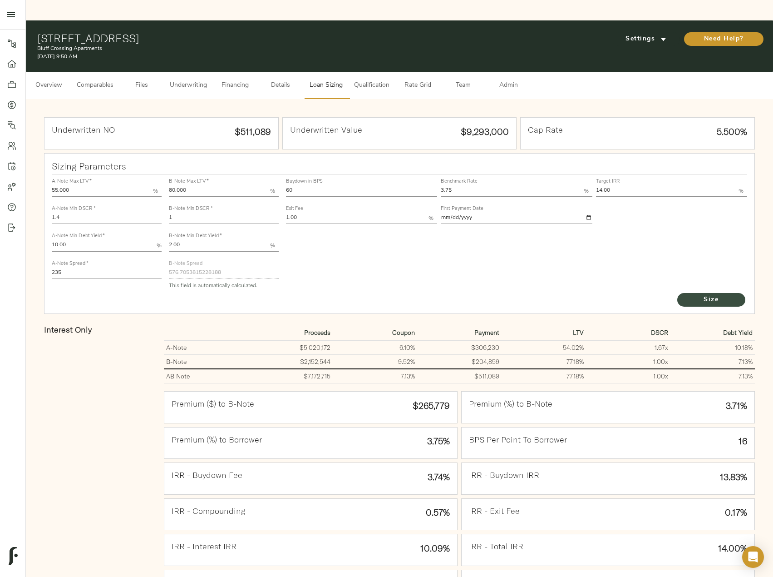
click at [708, 294] on span "Size" at bounding box center [712, 299] width 50 height 11
click at [188, 80] on span "Underwriting" at bounding box center [188, 85] width 37 height 11
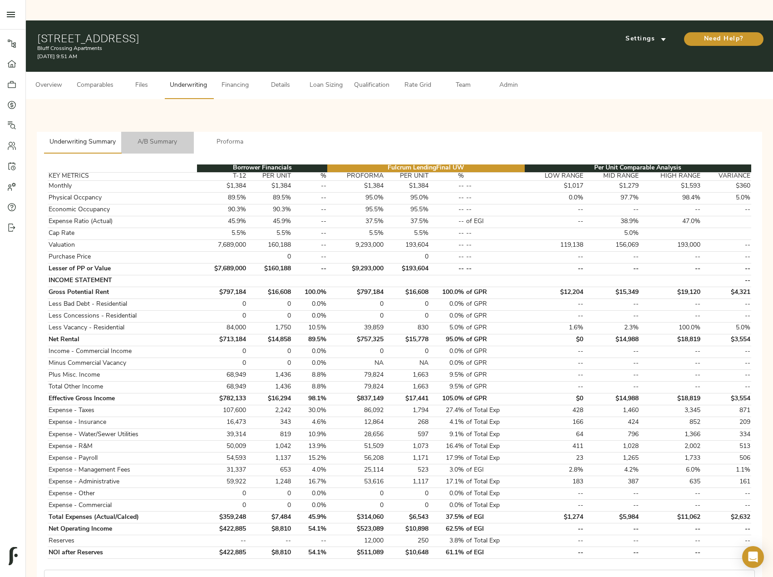
click at [161, 137] on span "A/B Summary" at bounding box center [158, 142] width 62 height 11
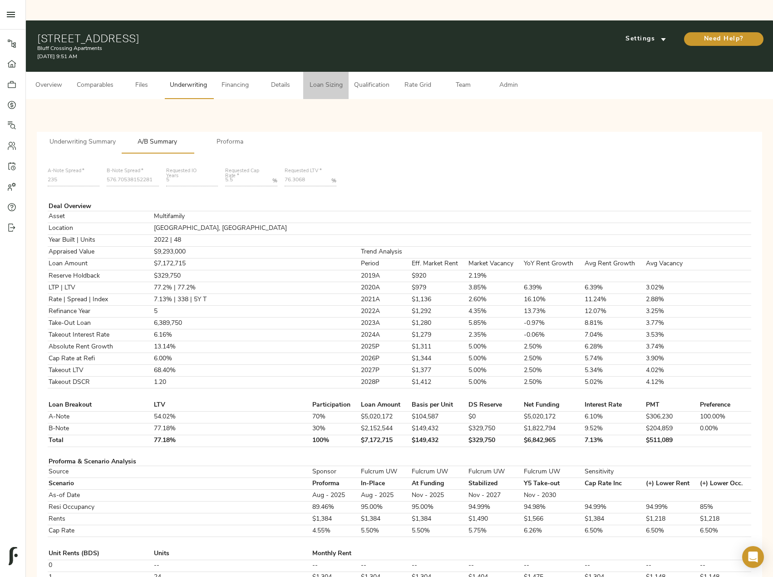
click at [322, 80] on span "Loan Sizing" at bounding box center [326, 85] width 35 height 11
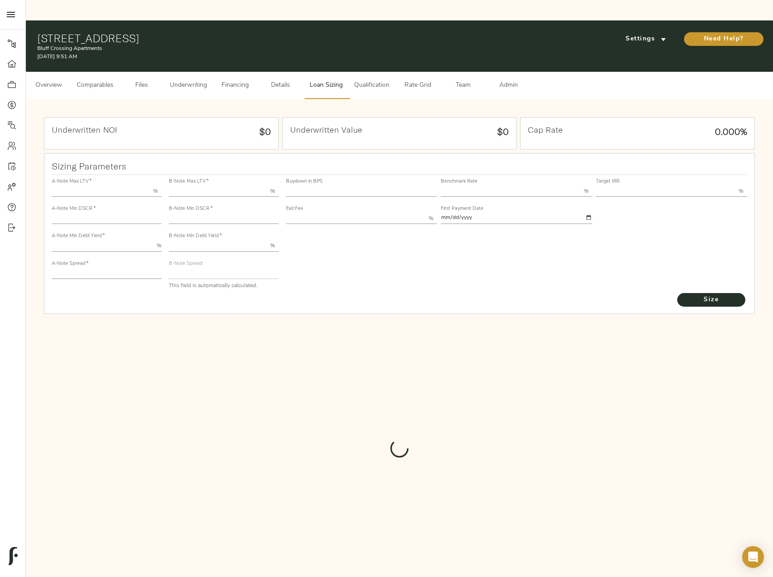
type input "55.000"
type input "1.4"
type input "10.00"
type input "235"
type input "80.000"
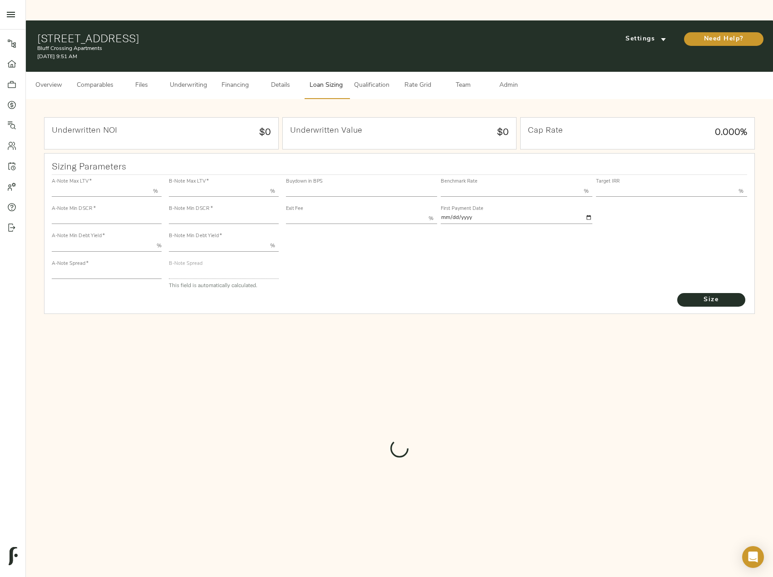
type input "1"
type input "2.00"
type input "576.7053815228188"
type input "60"
type input "3.75"
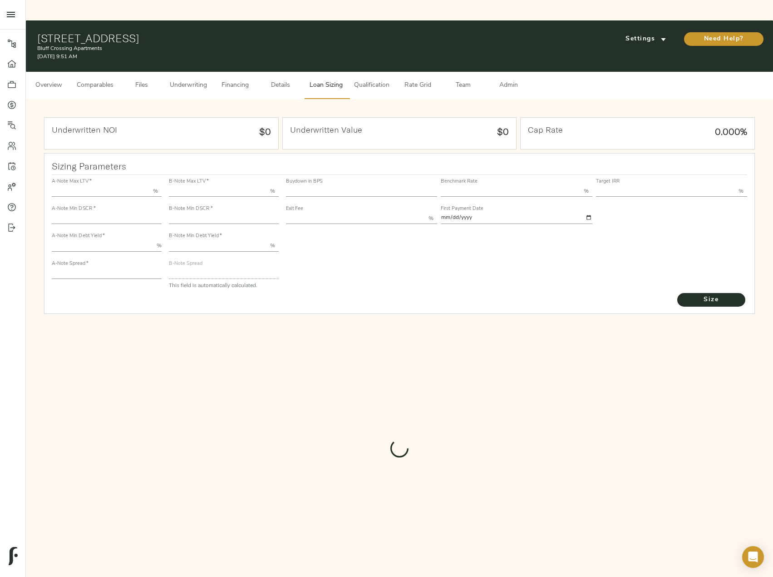
type input "14.00"
type input "1.00"
type input "[DATE]"
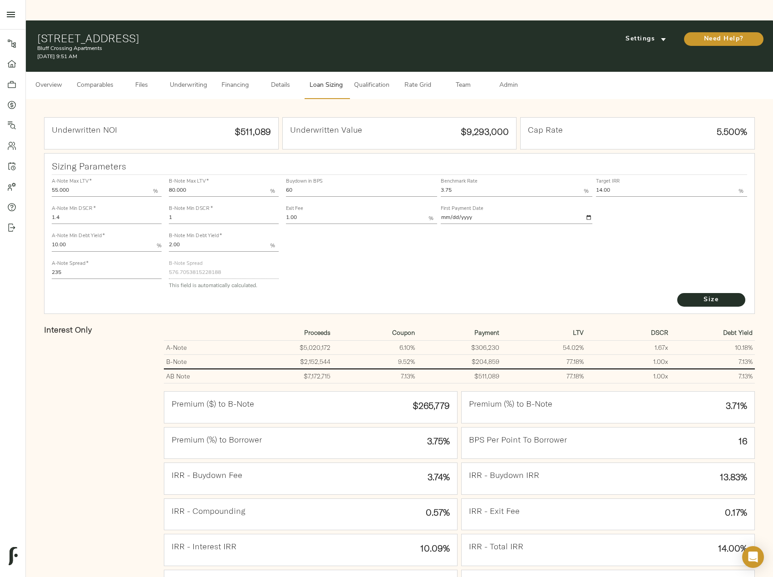
click at [192, 80] on span "Underwriting" at bounding box center [188, 85] width 37 height 11
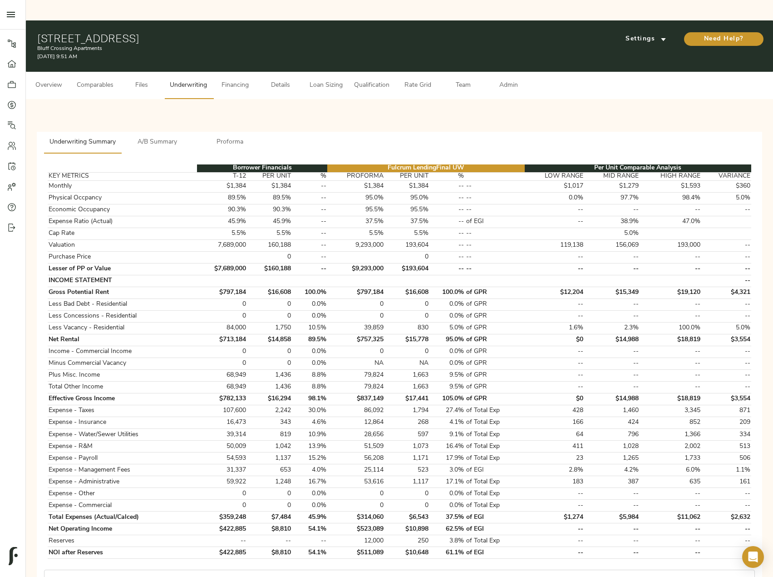
click at [336, 80] on span "Loan Sizing" at bounding box center [326, 85] width 35 height 11
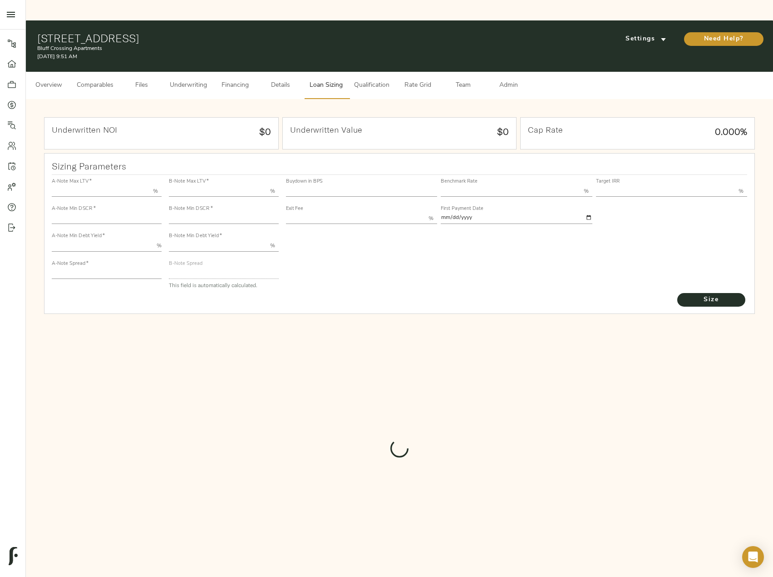
type input "55.000"
type input "1.4"
type input "10.00"
type input "235"
type input "80.000"
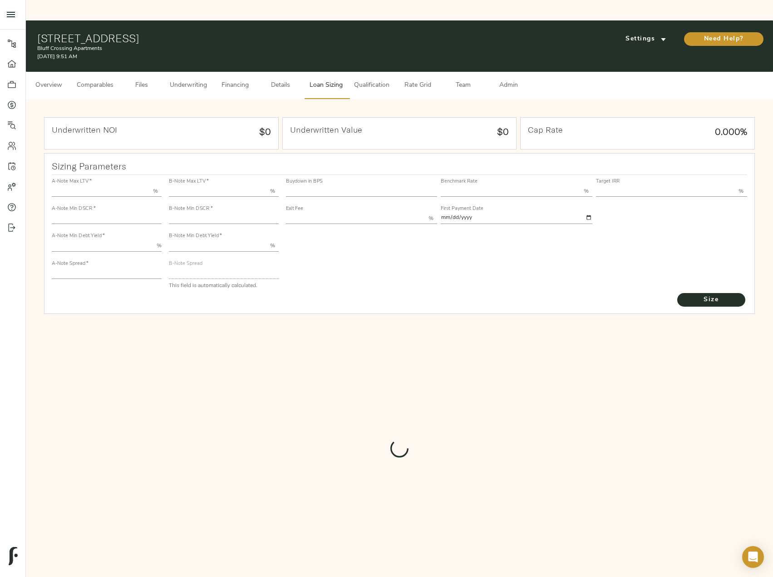
type input "1"
type input "2.00"
type input "576.7053815228188"
type input "60"
type input "3.75"
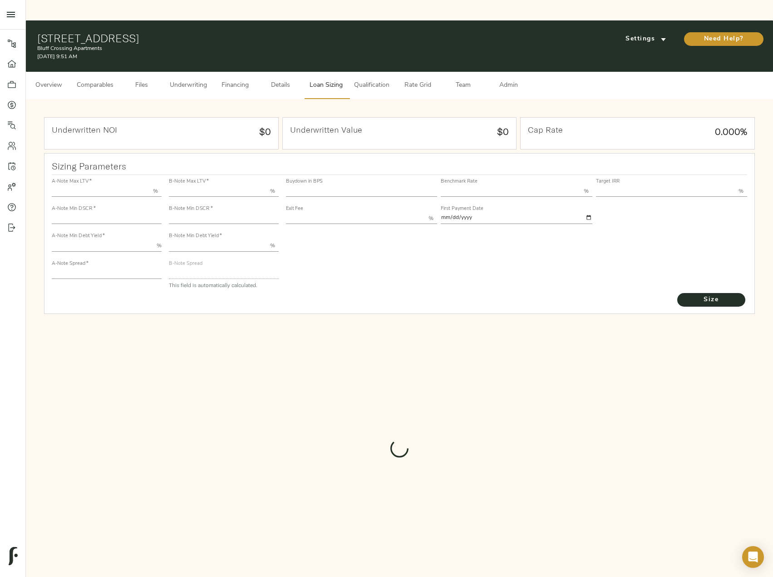
type input "14.00"
type input "1.00"
type input "[DATE]"
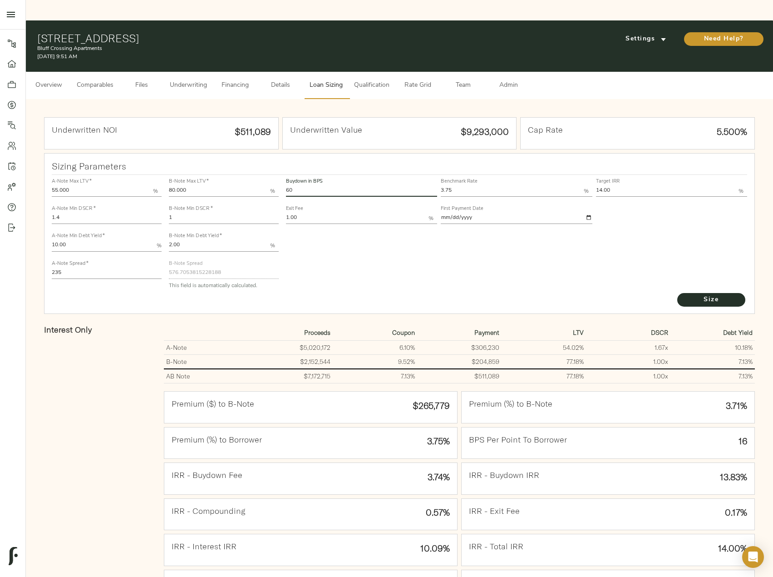
drag, startPoint x: 320, startPoint y: 173, endPoint x: 276, endPoint y: 172, distance: 44.5
click at [276, 172] on div "A-Note Max LTV   * 55.000 % A-Note Min DSCR   * 1.4 A-Note Min Debt Yield   * 1…" at bounding box center [399, 233] width 703 height 124
type input "45"
click at [198, 213] on input "1" at bounding box center [224, 218] width 110 height 11
click at [167, 202] on div "B-Note Min DSCR   * 1" at bounding box center [224, 213] width 114 height 27
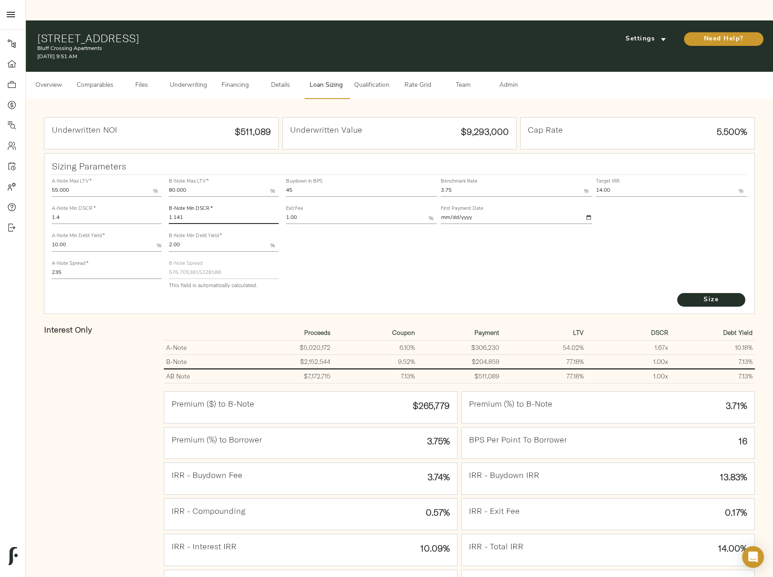
type input "1.141"
click at [29, 244] on div "Underwritten NOI $511,089 Underwritten Value $9,293,000 Cap Rate 5.500% Sizing …" at bounding box center [399, 395] width 747 height 592
type input "228"
click at [678, 293] on button "Size" at bounding box center [712, 300] width 68 height 14
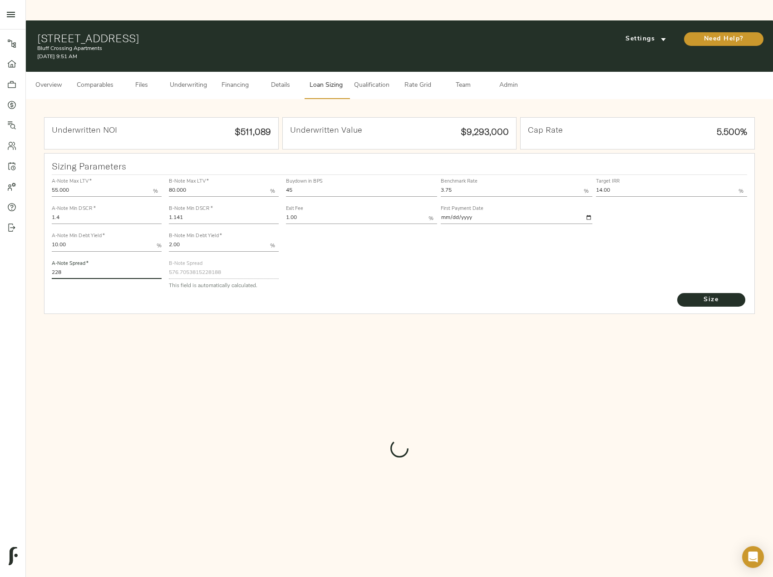
type input "564.7124899645997"
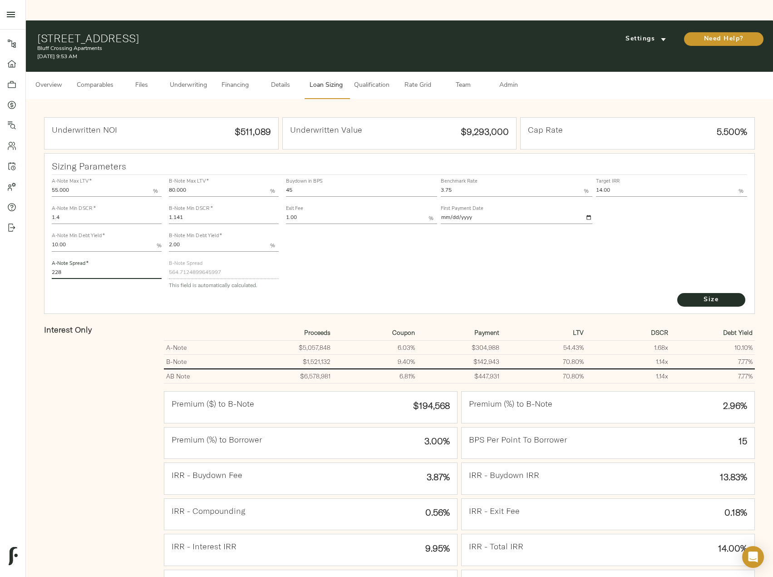
click at [183, 80] on span "Underwriting" at bounding box center [188, 85] width 37 height 11
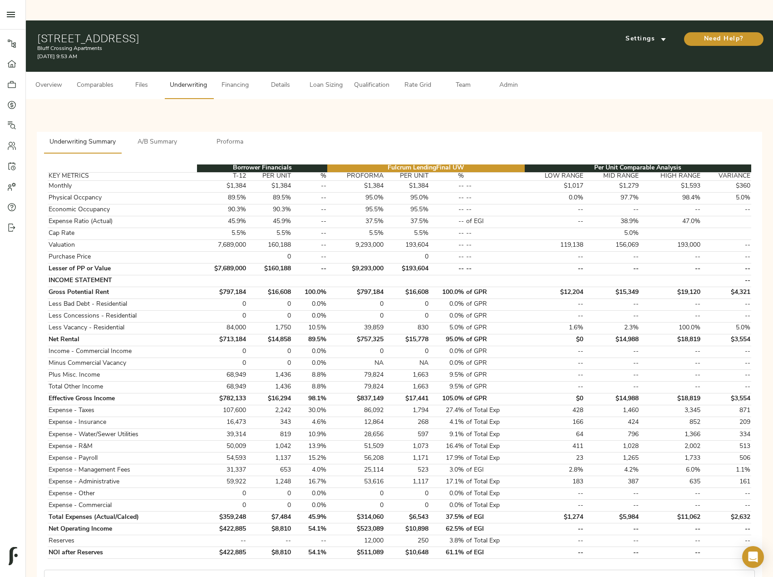
click at [170, 137] on span "A/B Summary" at bounding box center [158, 142] width 62 height 11
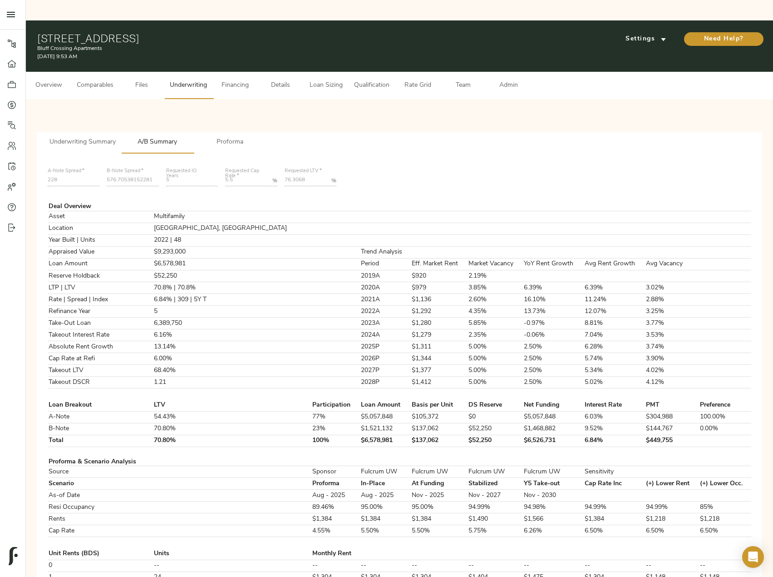
click at [327, 80] on span "Loan Sizing" at bounding box center [326, 85] width 35 height 11
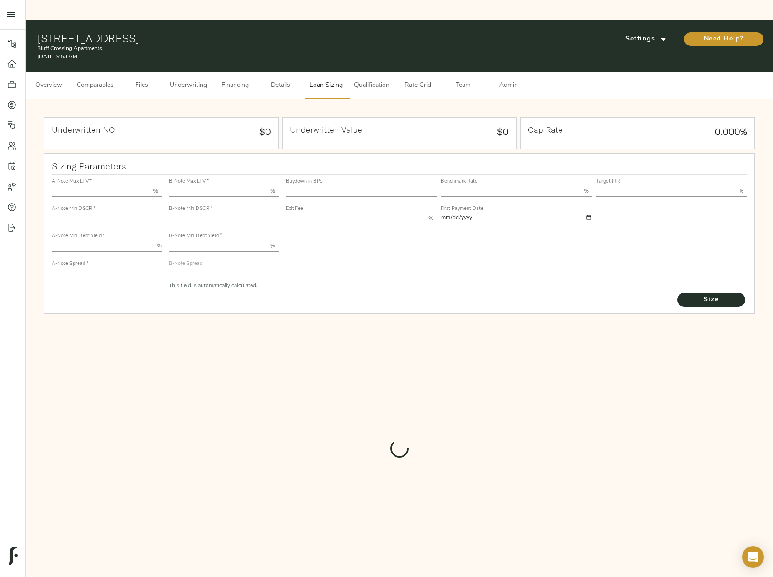
type input "55.000"
type input "1.4"
type input "10.00"
type input "228"
type input "80.000"
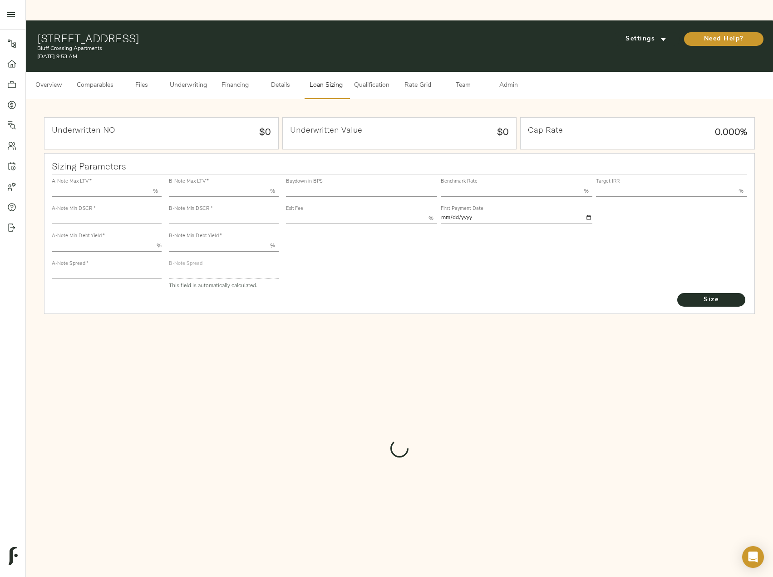
type input "1.141"
type input "2.00"
type input "564.7124899645997"
type input "45"
type input "3.75"
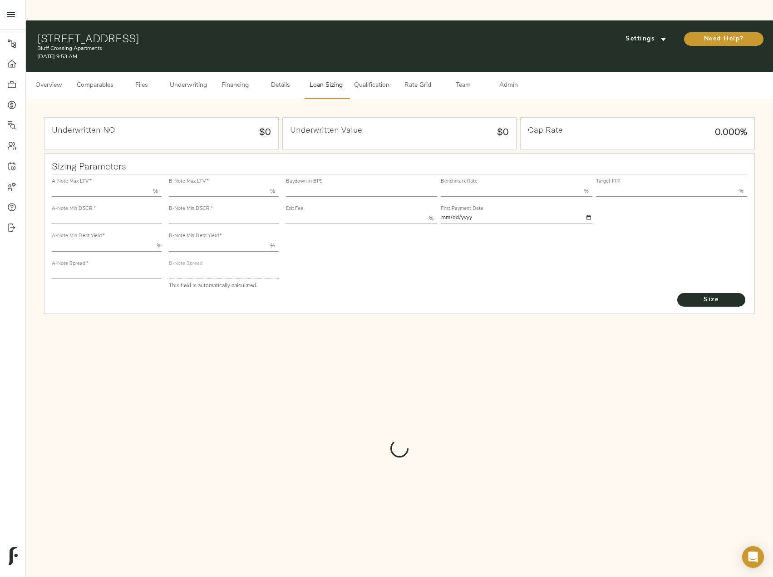
type input "14.00"
type input "1.00"
type input "2025-09-01"
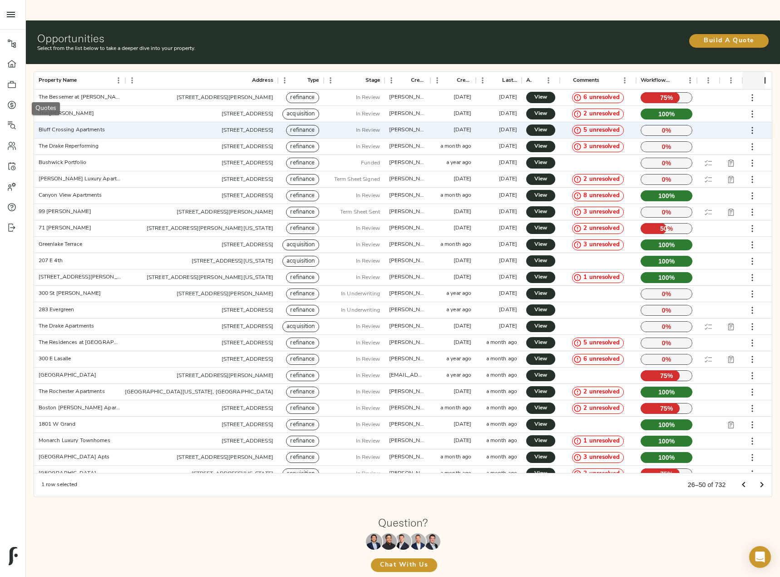
click at [11, 102] on icon at bounding box center [11, 104] width 9 height 9
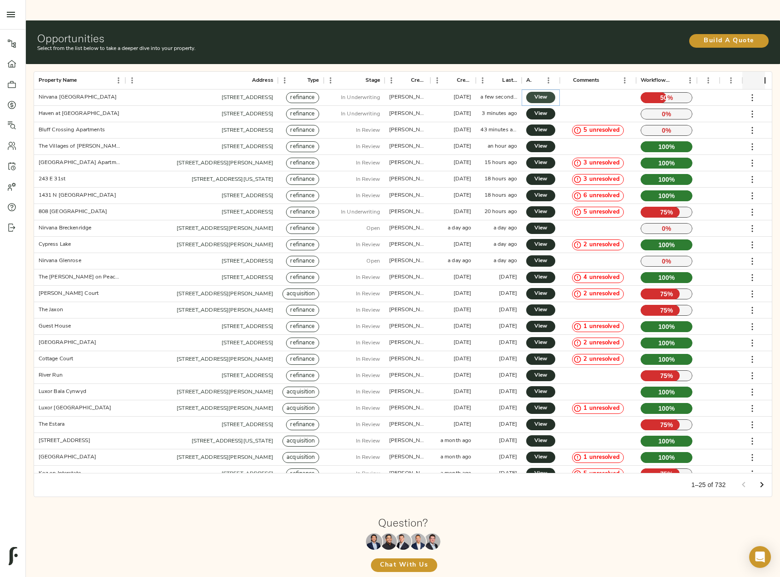
click at [545, 93] on span "View" at bounding box center [540, 98] width 11 height 10
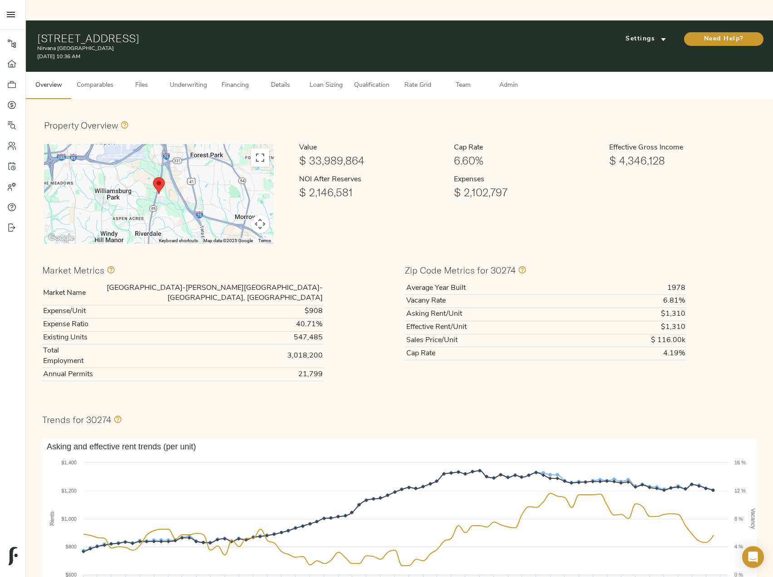
click at [104, 80] on span "Comparables" at bounding box center [95, 85] width 37 height 11
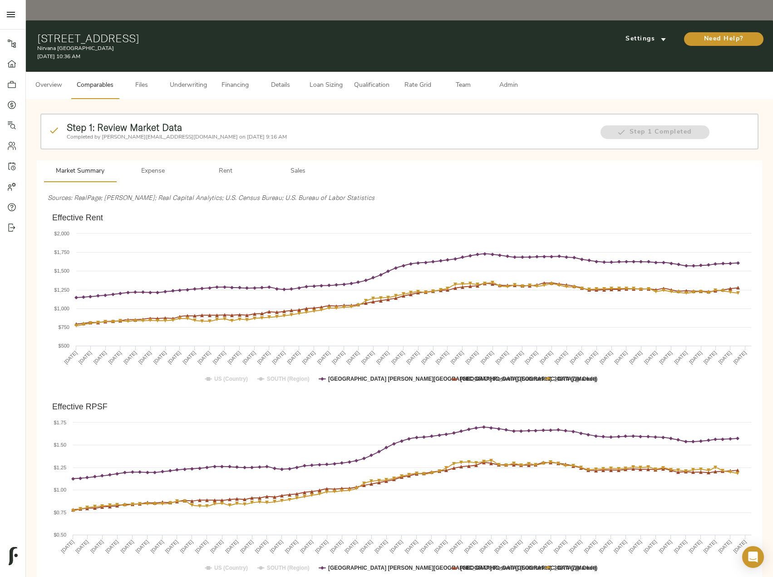
click at [183, 80] on span "Underwriting" at bounding box center [188, 85] width 37 height 11
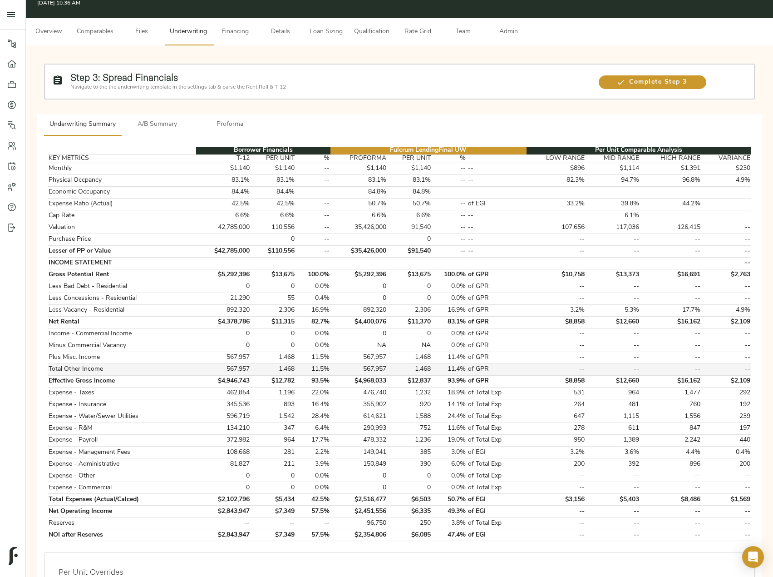
scroll to position [45, 0]
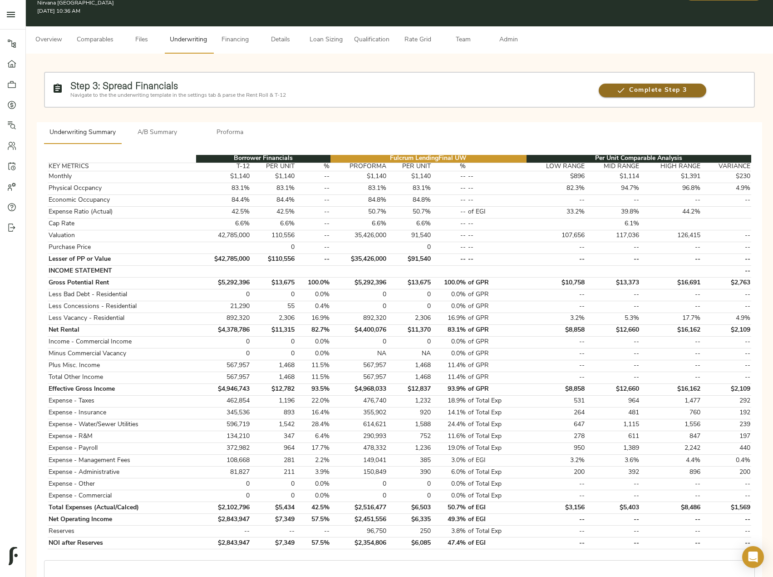
click at [666, 85] on span "Complete Step 3" at bounding box center [653, 90] width 108 height 11
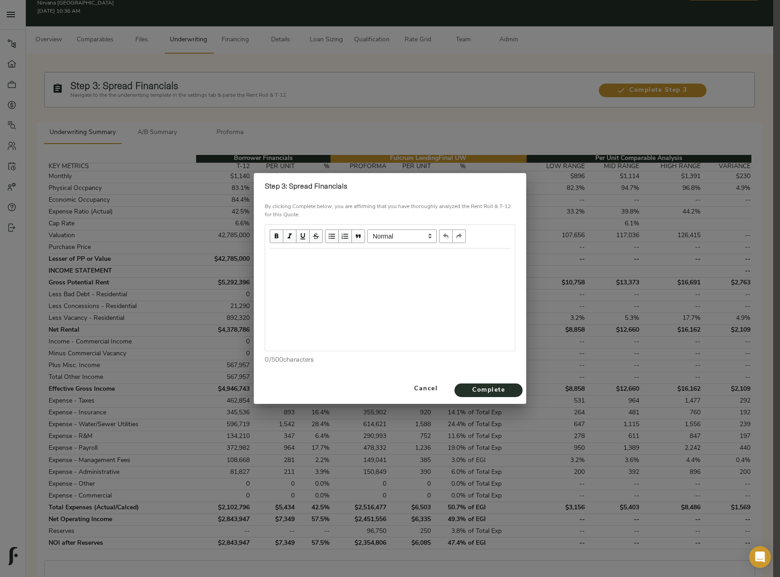
click at [371, 263] on div "Edit text" at bounding box center [390, 258] width 241 height 10
click at [503, 385] on span "Complete" at bounding box center [489, 390] width 50 height 11
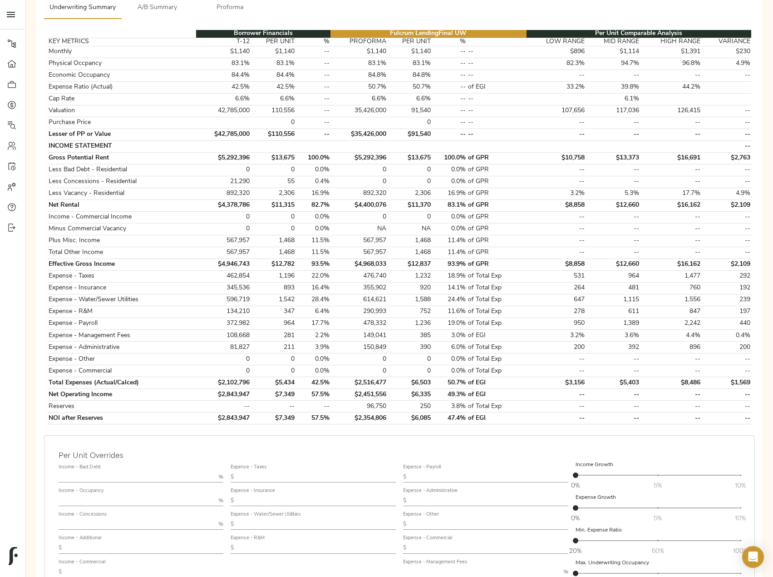
scroll to position [227, 0]
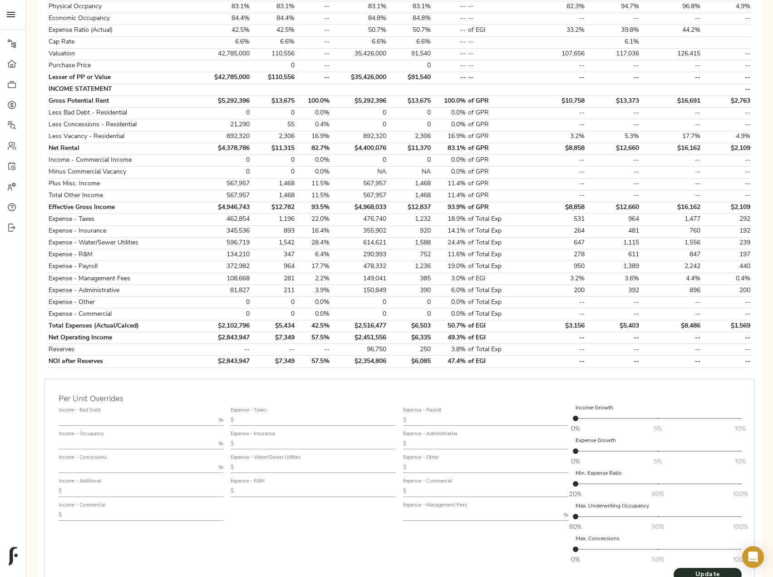
click at [291, 485] on input "text" at bounding box center [317, 490] width 158 height 11
type input "500"
click at [674, 568] on button "Update" at bounding box center [708, 575] width 68 height 14
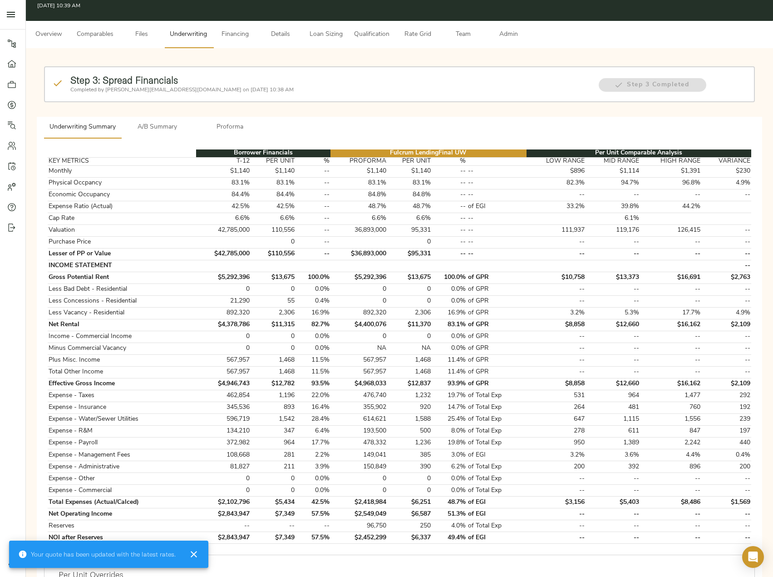
scroll to position [136, 0]
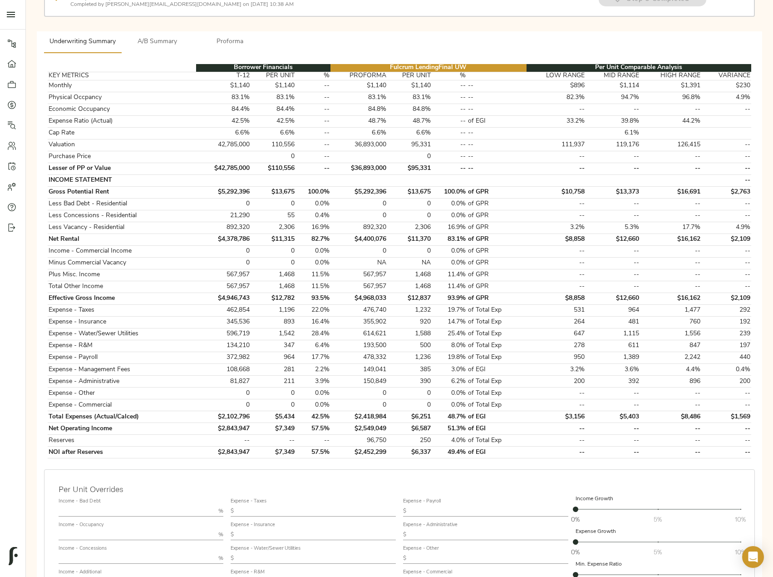
click at [437, 505] on input "text" at bounding box center [489, 510] width 158 height 11
paste input "993"
type input "993"
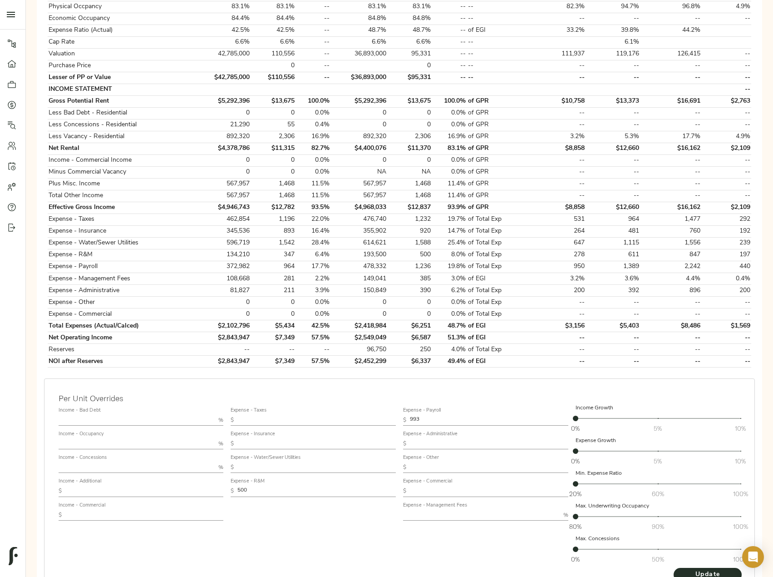
click at [439, 438] on input "text" at bounding box center [489, 443] width 158 height 11
paste input "218"
type input "218"
click at [129, 438] on input "text" at bounding box center [137, 443] width 157 height 11
click at [121, 462] on input "text" at bounding box center [137, 467] width 157 height 11
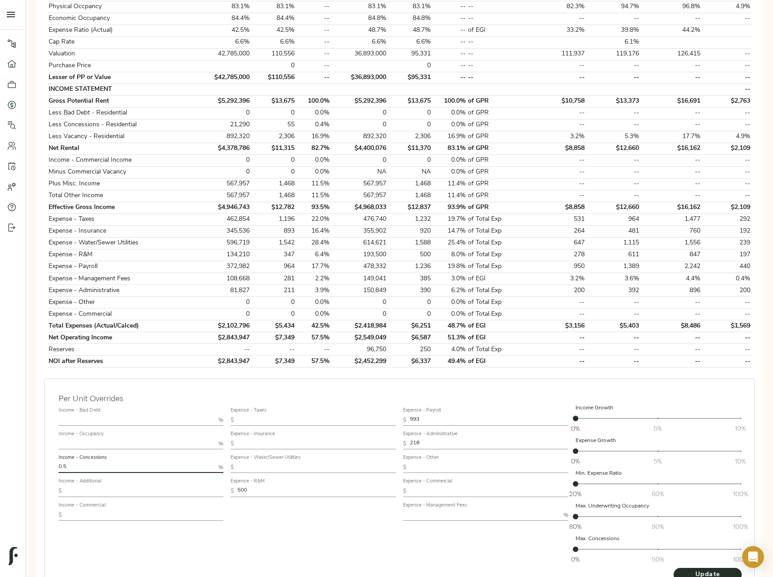
type input "0.5"
click at [99, 485] on input "text" at bounding box center [144, 490] width 158 height 11
paste input "1,883"
type input "1,883"
click at [697, 569] on span "Update" at bounding box center [708, 574] width 50 height 11
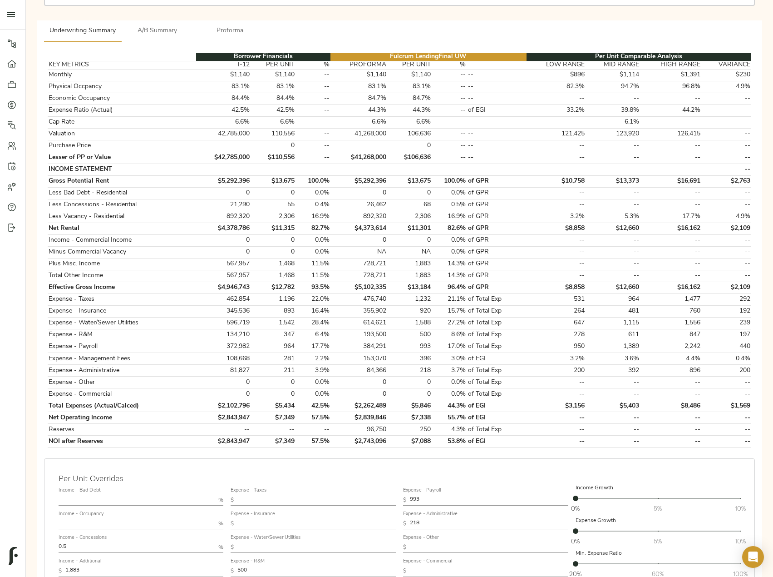
scroll to position [0, 0]
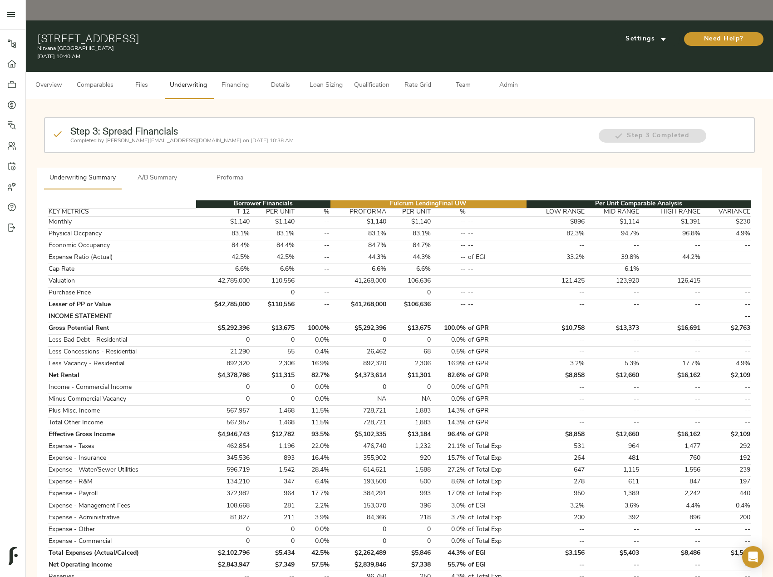
click at [180, 168] on button "A/B Summary" at bounding box center [157, 179] width 73 height 22
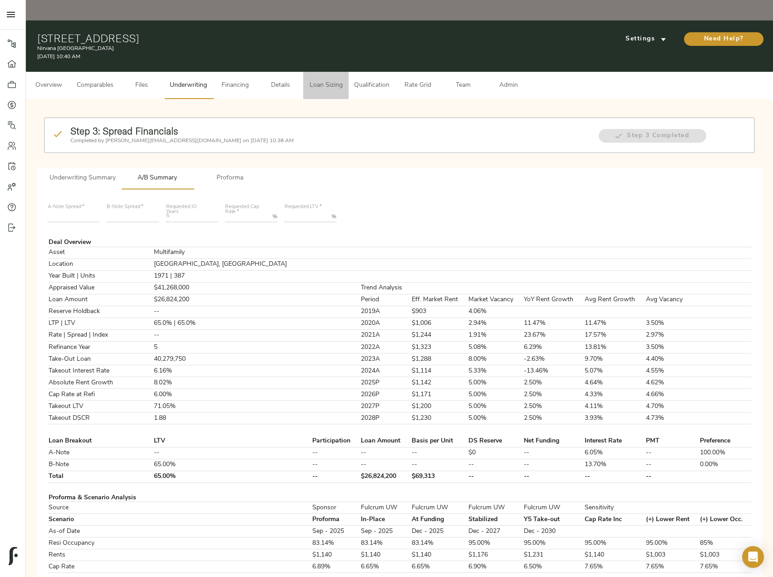
click at [340, 80] on span "Loan Sizing" at bounding box center [326, 85] width 35 height 11
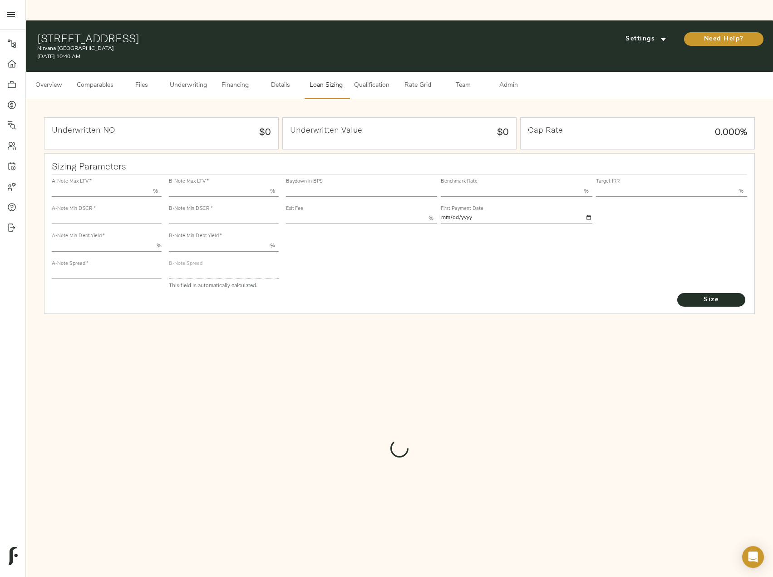
type input "55.000"
type input "1.4"
type input "10.00"
type input "245"
type input "80.000"
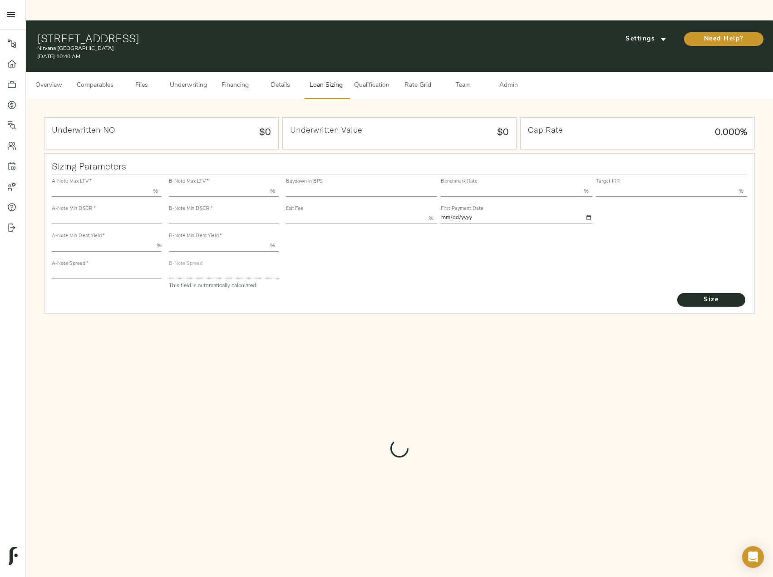
type input "1"
type input "2.00"
type input "826"
type input "0"
type input "3.70"
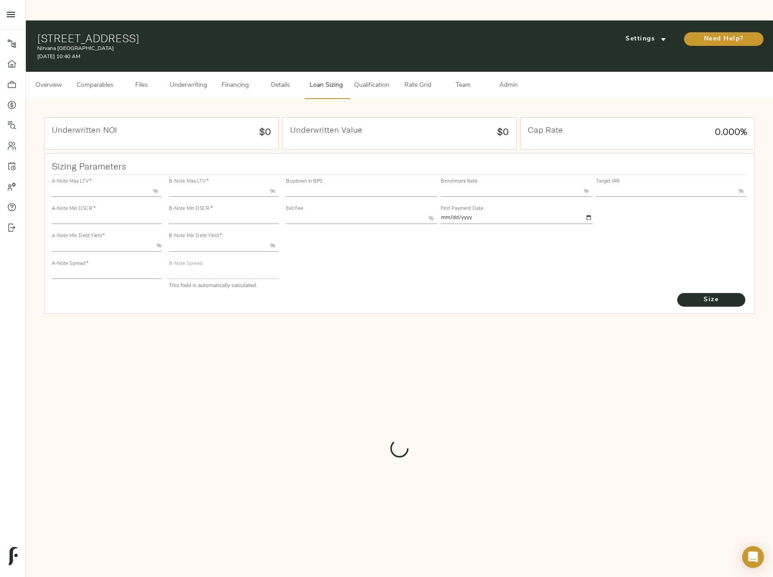
type input "13.00"
type input "1.00"
type input "[DATE]"
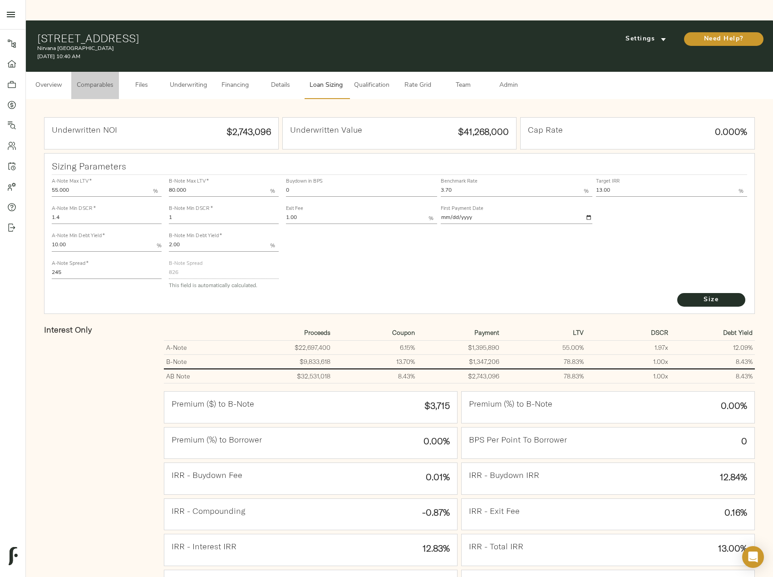
click at [82, 80] on span "Comparables" at bounding box center [95, 85] width 37 height 11
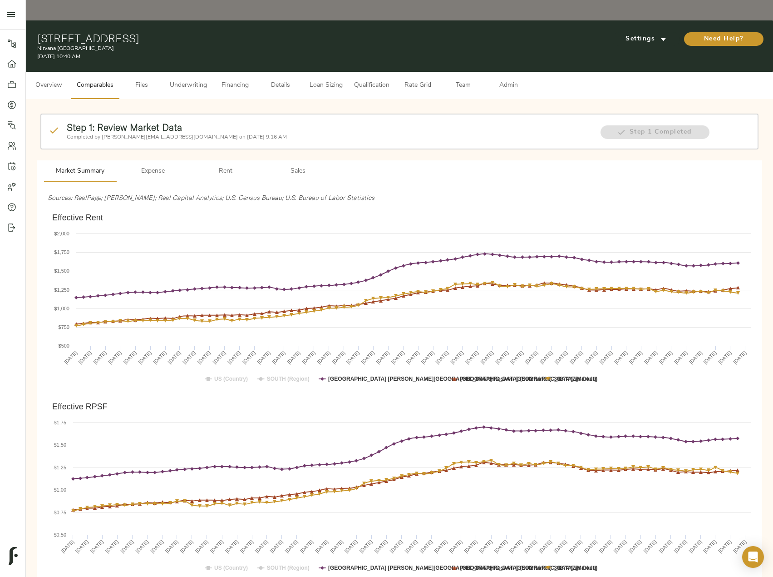
click at [228, 166] on span "Rent" at bounding box center [226, 171] width 62 height 11
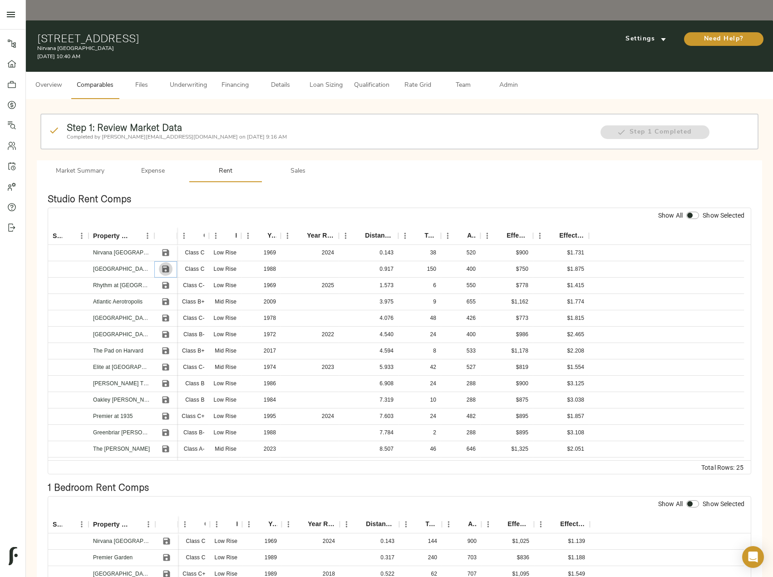
click at [164, 264] on icon "Save" at bounding box center [165, 268] width 9 height 9
drag, startPoint x: 171, startPoint y: 265, endPoint x: 171, endPoint y: 273, distance: 7.7
click at [171, 278] on button "Save" at bounding box center [166, 285] width 14 height 14
click at [169, 313] on icon "Save" at bounding box center [165, 317] width 9 height 9
click at [165, 331] on icon "Save" at bounding box center [166, 334] width 7 height 7
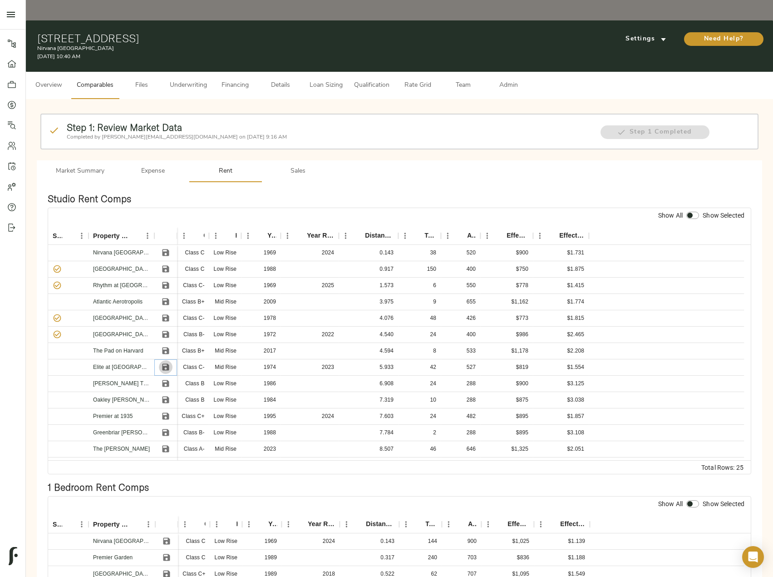
click at [170, 362] on icon "Save" at bounding box center [165, 366] width 9 height 9
click at [690, 212] on input "checkbox" at bounding box center [690, 215] width 22 height 7
checkbox input "true"
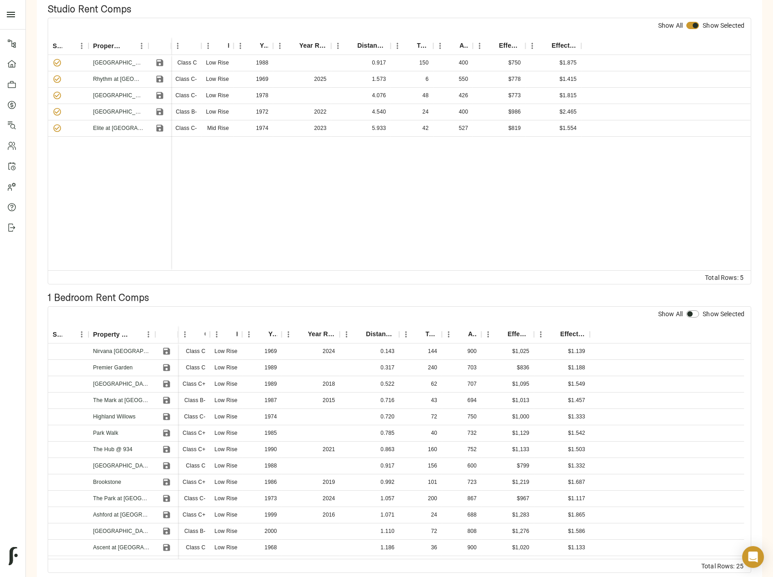
scroll to position [182, 0]
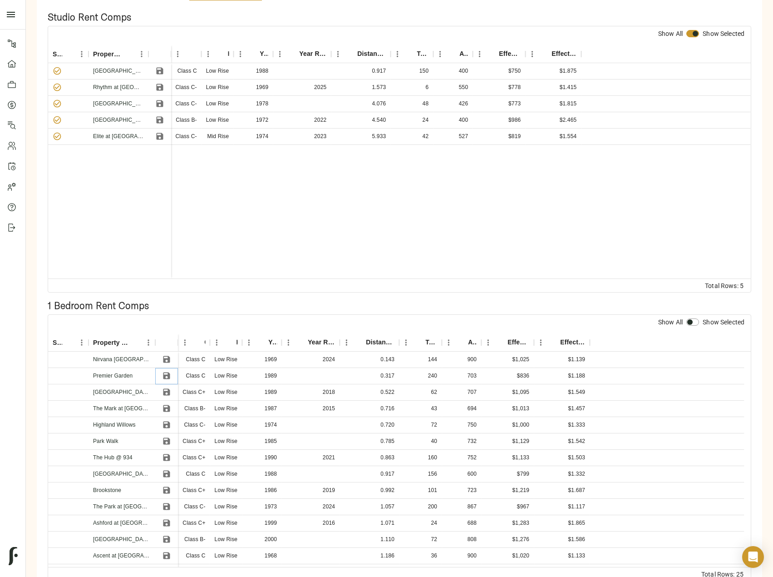
click at [168, 372] on icon "Save" at bounding box center [166, 375] width 7 height 7
click at [169, 389] on icon "Save" at bounding box center [166, 392] width 7 height 7
click at [170, 404] on icon "Save" at bounding box center [166, 408] width 9 height 9
click at [169, 421] on icon "Save" at bounding box center [166, 424] width 7 height 7
click at [168, 438] on icon "Save" at bounding box center [166, 441] width 7 height 7
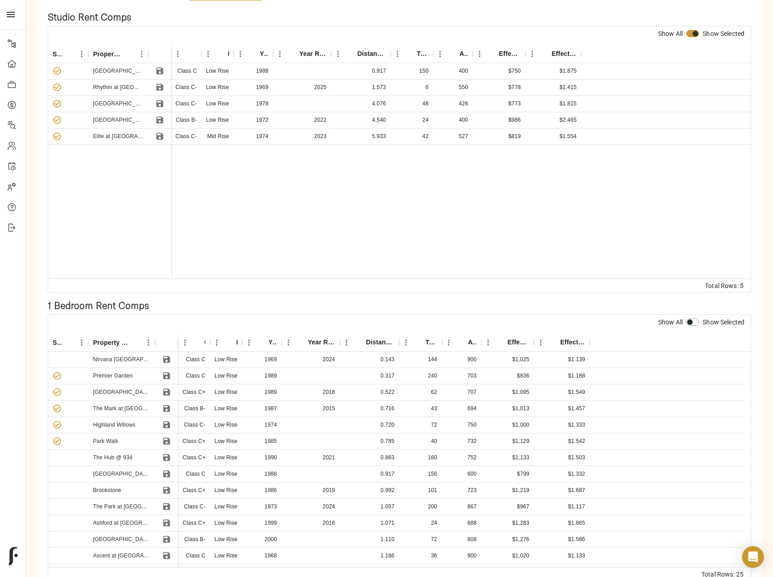
click at [694, 318] on input "checkbox" at bounding box center [690, 321] width 22 height 7
checkbox input "true"
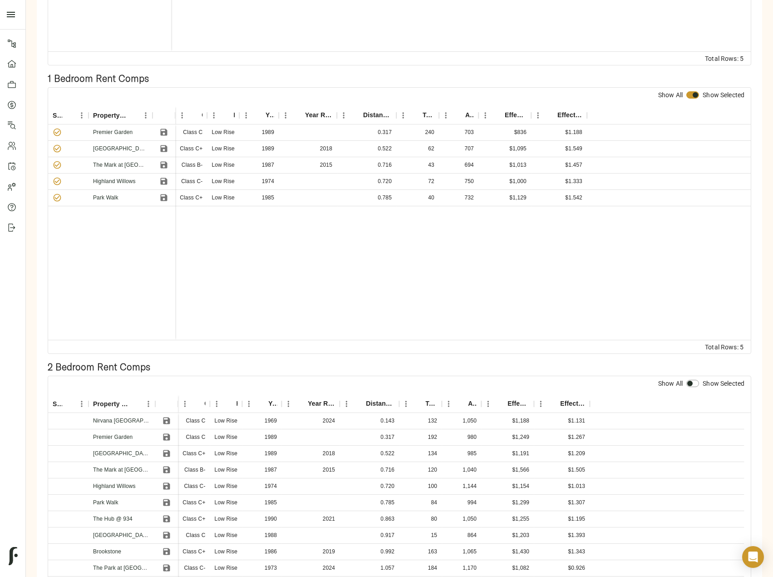
scroll to position [470, 0]
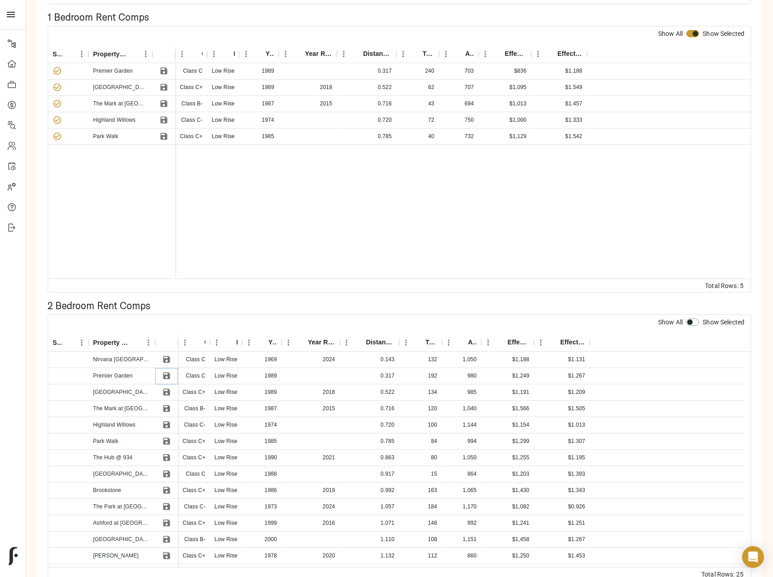
click at [163, 372] on icon "Save" at bounding box center [166, 375] width 7 height 7
click at [168, 384] on div at bounding box center [166, 392] width 23 height 16
click at [161, 385] on button "Save" at bounding box center [167, 392] width 14 height 14
click at [167, 404] on icon "Save" at bounding box center [166, 408] width 9 height 9
click at [167, 420] on icon "Save" at bounding box center [166, 424] width 9 height 9
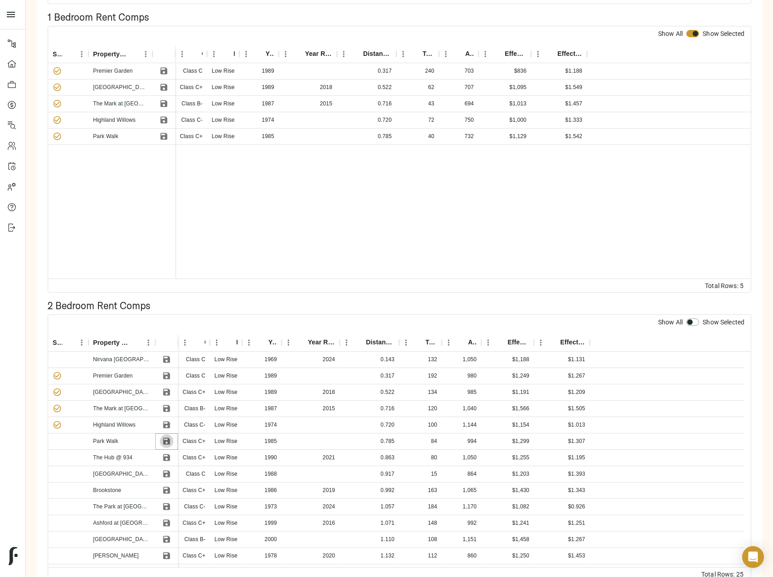
click at [168, 434] on button "Save" at bounding box center [167, 441] width 14 height 14
click at [696, 318] on input "checkbox" at bounding box center [690, 321] width 22 height 7
checkbox input "true"
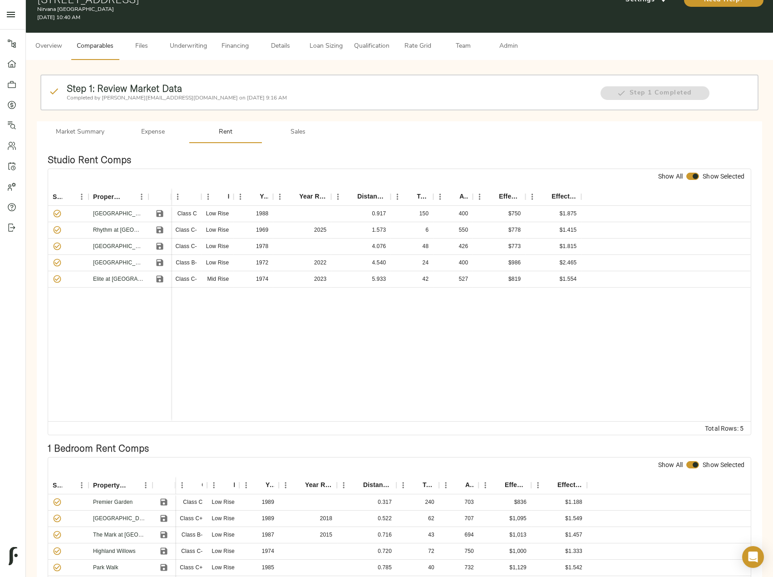
scroll to position [0, 0]
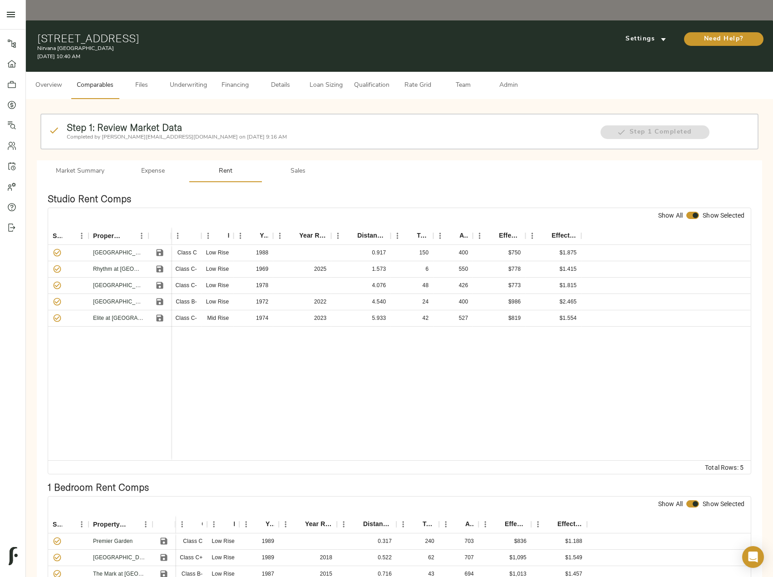
click at [302, 166] on span "Sales" at bounding box center [298, 171] width 62 height 11
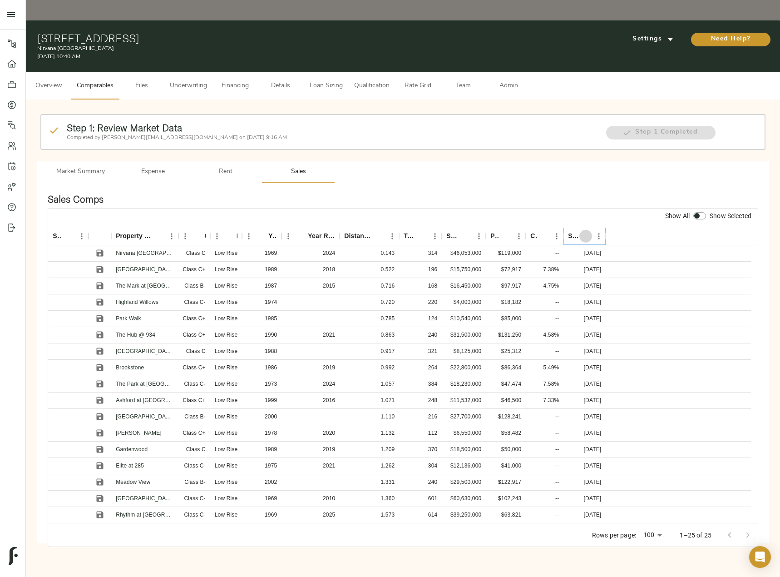
click at [587, 233] on icon "Sort" at bounding box center [585, 235] width 5 height 5
click at [104, 248] on icon "Save" at bounding box center [99, 252] width 9 height 9
click at [99, 281] on icon "Save" at bounding box center [99, 285] width 9 height 9
click at [102, 299] on icon "Save" at bounding box center [100, 302] width 7 height 7
click at [101, 315] on icon "Save" at bounding box center [100, 318] width 7 height 7
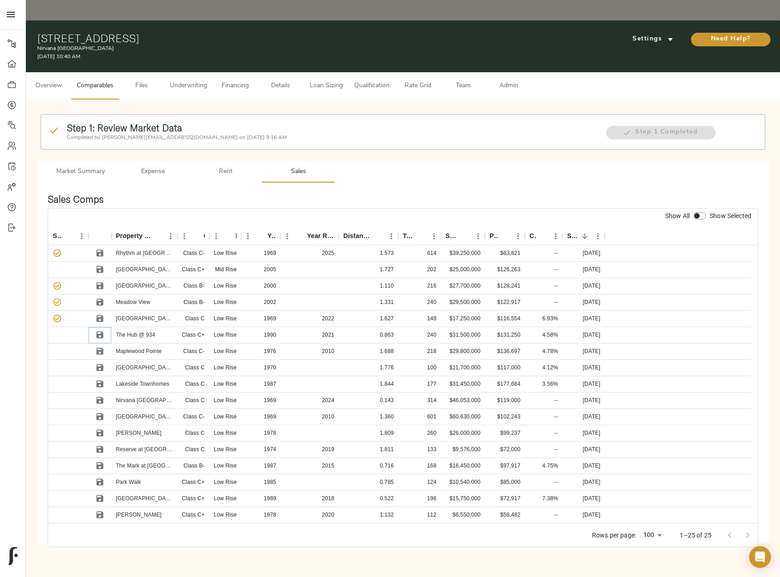
click at [102, 332] on icon "Save" at bounding box center [100, 335] width 7 height 7
click at [700, 212] on input "checkbox" at bounding box center [697, 215] width 22 height 7
checkbox input "true"
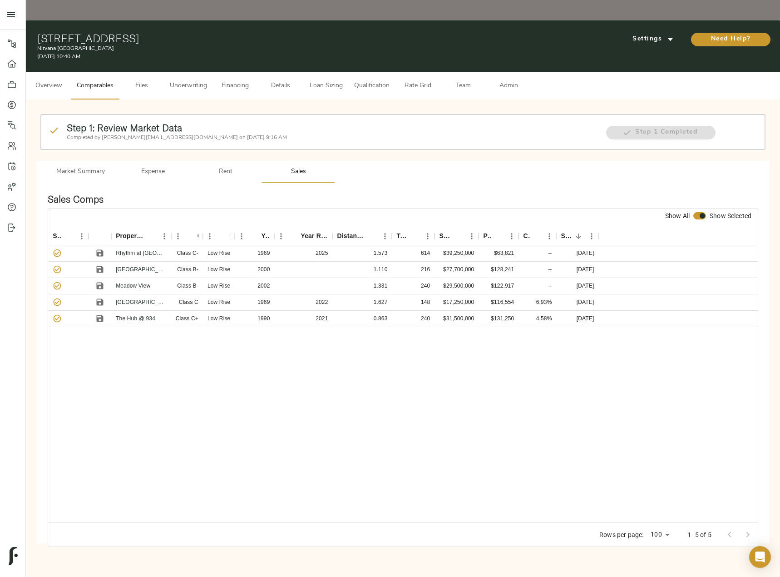
click at [342, 80] on span "Loan Sizing" at bounding box center [326, 85] width 35 height 11
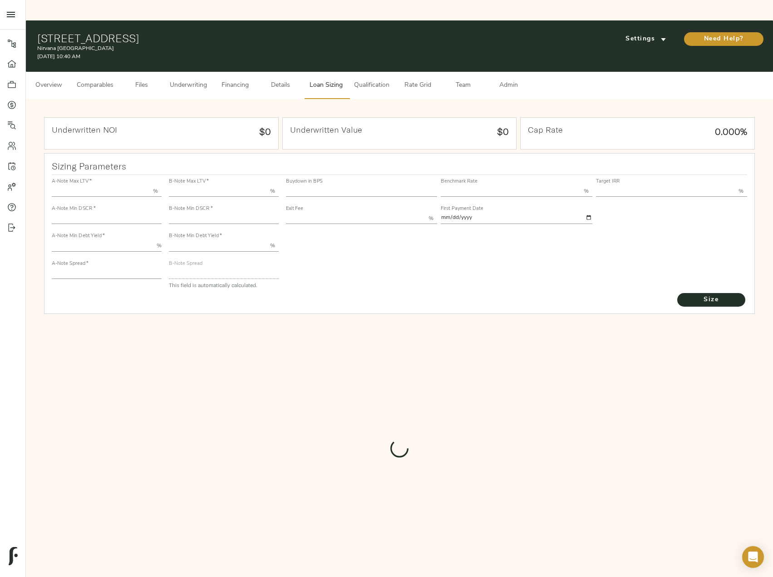
type input "55.000"
type input "1.4"
type input "10.00"
type input "245"
type input "80.000"
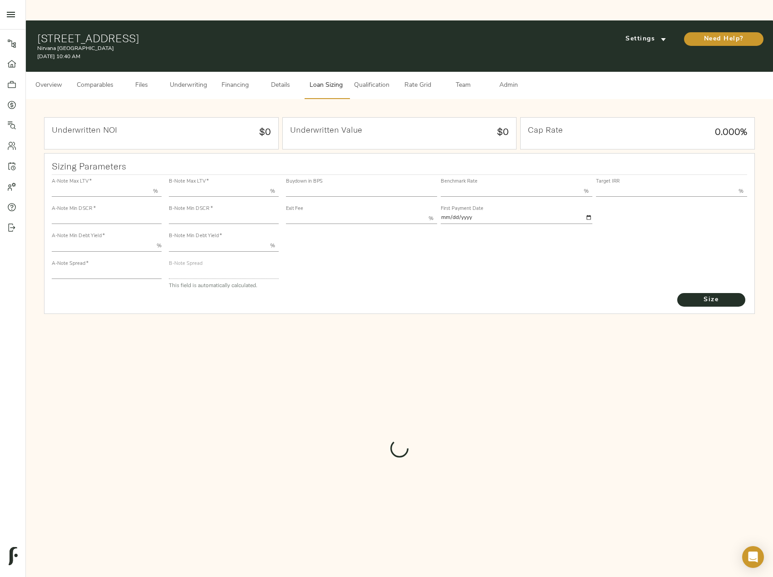
type input "1"
type input "2.00"
type input "826"
type input "0"
type input "3.70"
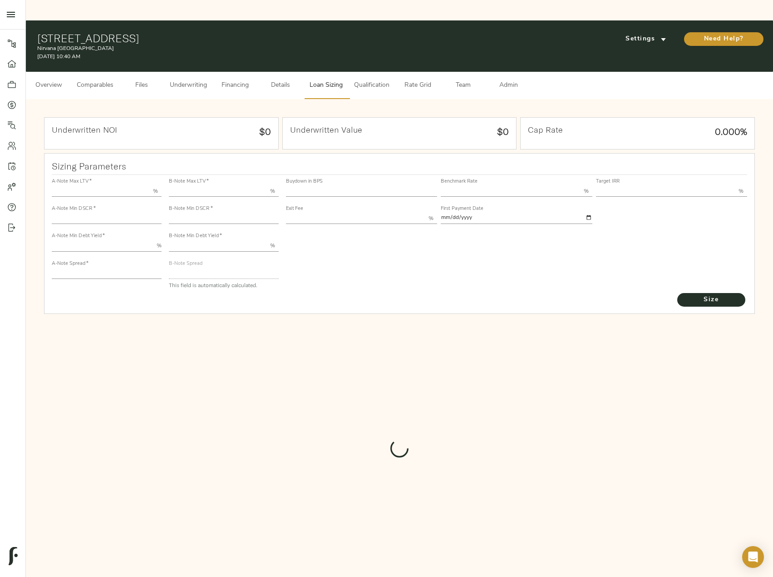
type input "13.00"
type input "1.00"
type input "[DATE]"
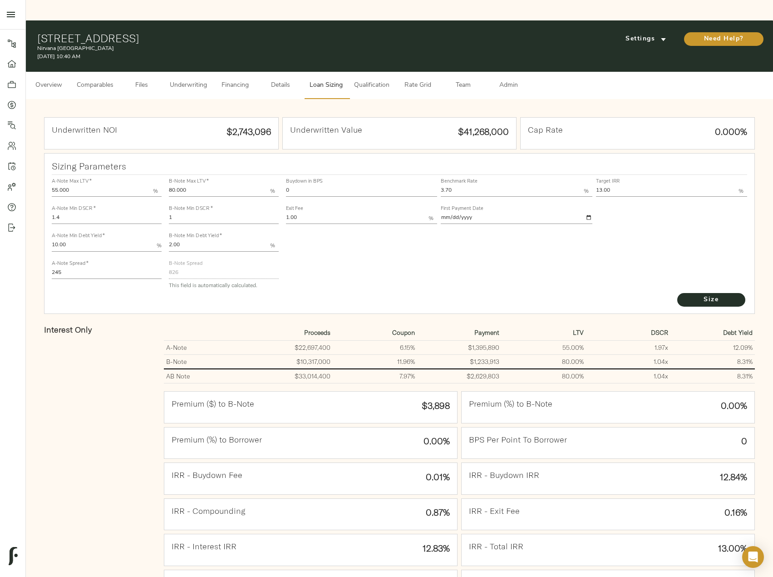
click at [190, 80] on span "Underwriting" at bounding box center [188, 85] width 37 height 11
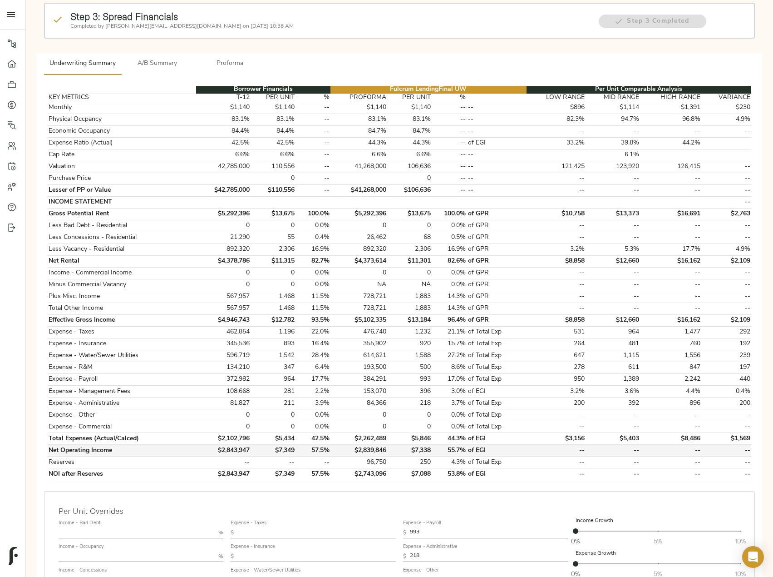
scroll to position [136, 0]
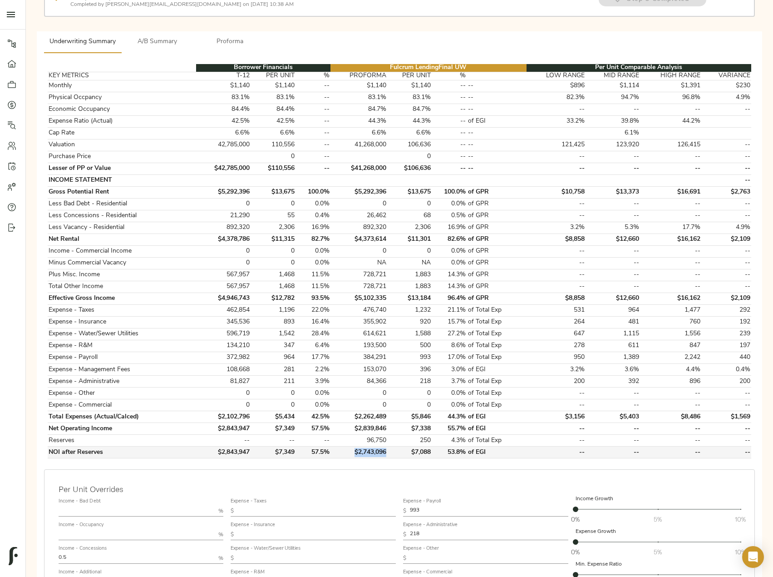
drag, startPoint x: 353, startPoint y: 431, endPoint x: 388, endPoint y: 433, distance: 35.5
click at [387, 446] on td "$2,743,096" at bounding box center [359, 452] width 57 height 12
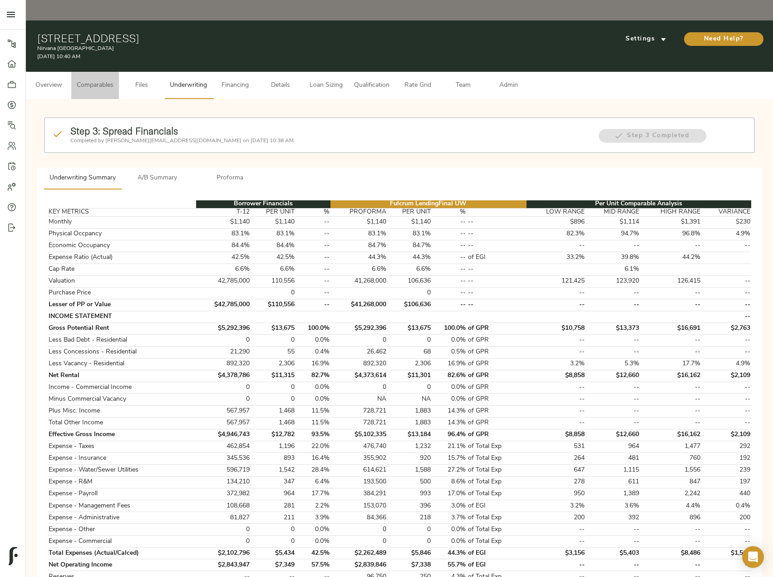
click at [111, 80] on span "Comparables" at bounding box center [95, 85] width 37 height 11
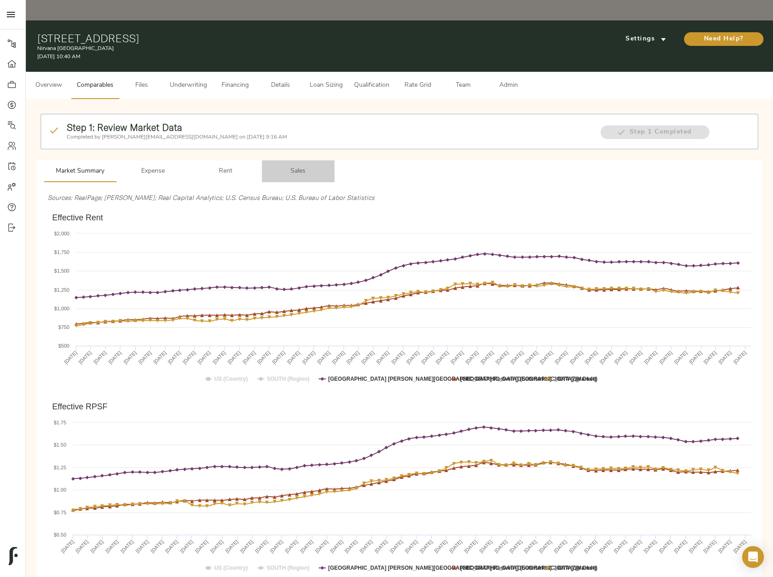
click at [297, 166] on span "Sales" at bounding box center [298, 171] width 62 height 11
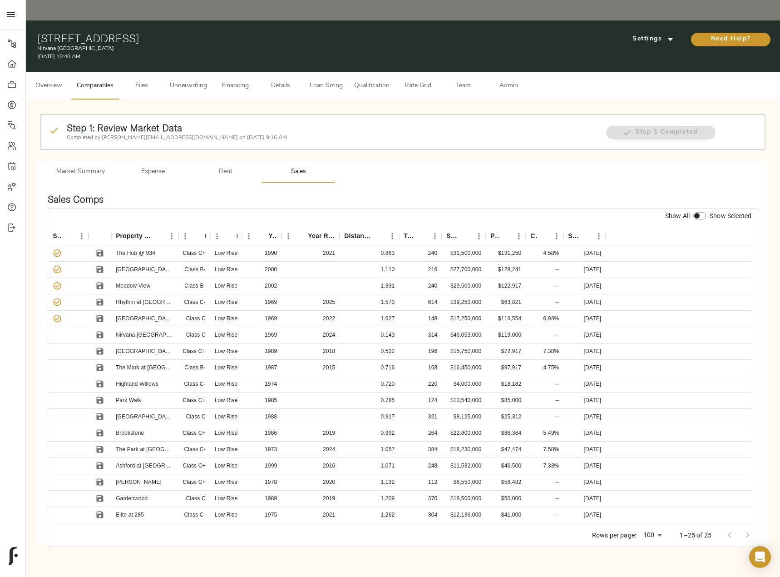
click at [702, 212] on input "checkbox" at bounding box center [697, 215] width 22 height 7
checkbox input "true"
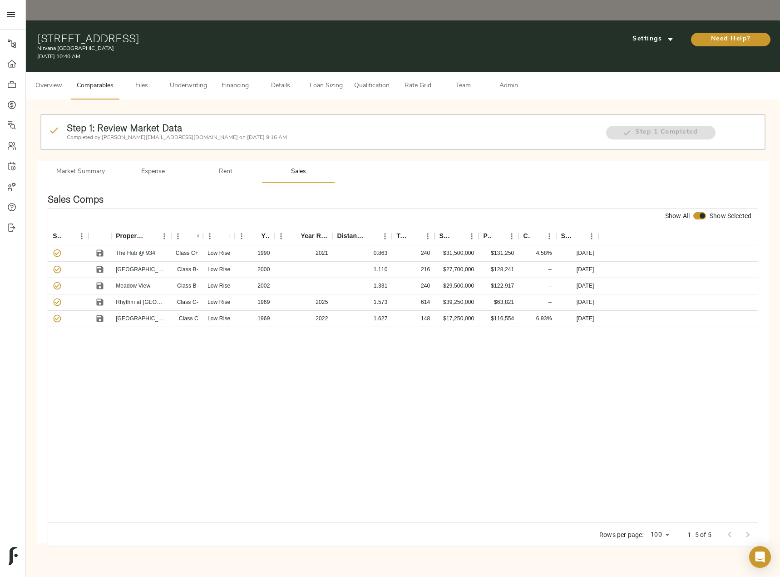
click at [316, 80] on span "Loan Sizing" at bounding box center [326, 85] width 35 height 11
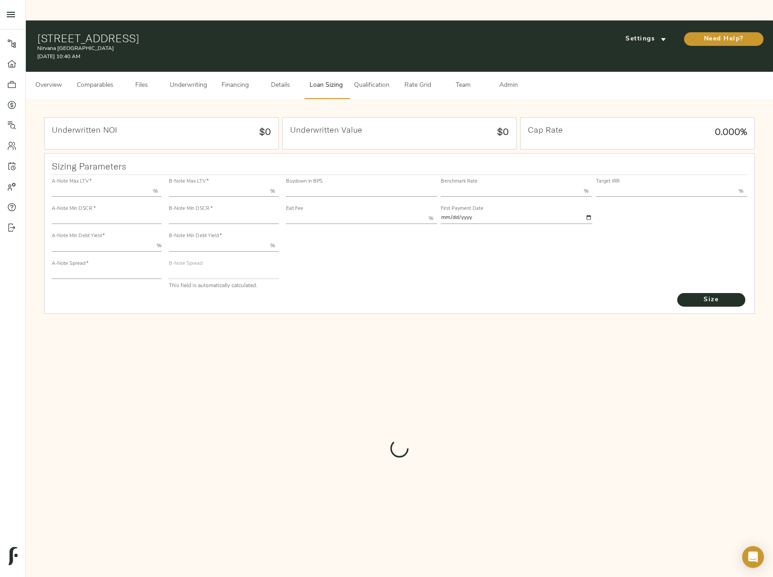
type input "55.000"
type input "1.4"
type input "10.00"
type input "245"
type input "80.000"
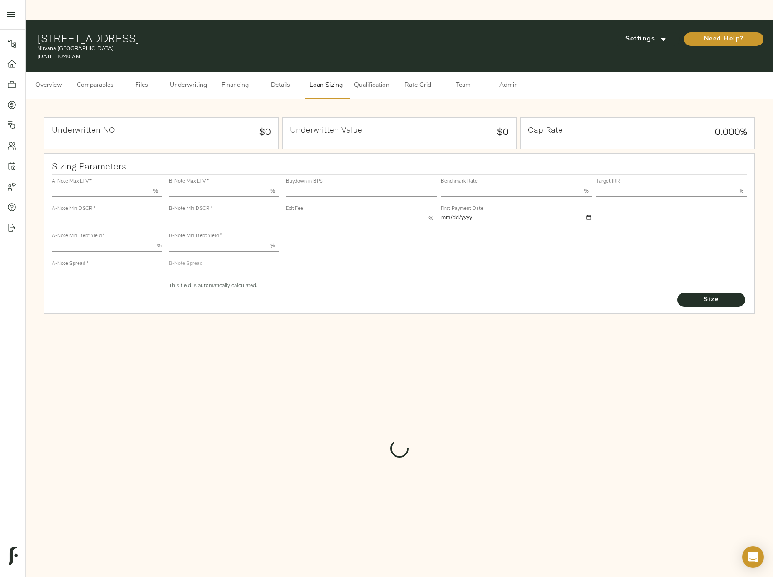
type input "1"
type input "2.00"
type input "826"
type input "0"
type input "3.70"
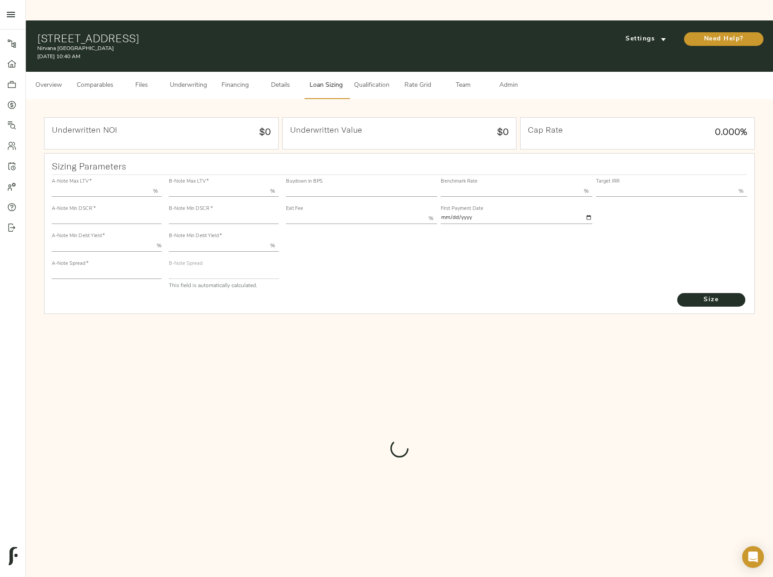
type input "13.00"
type input "1.00"
type input "[DATE]"
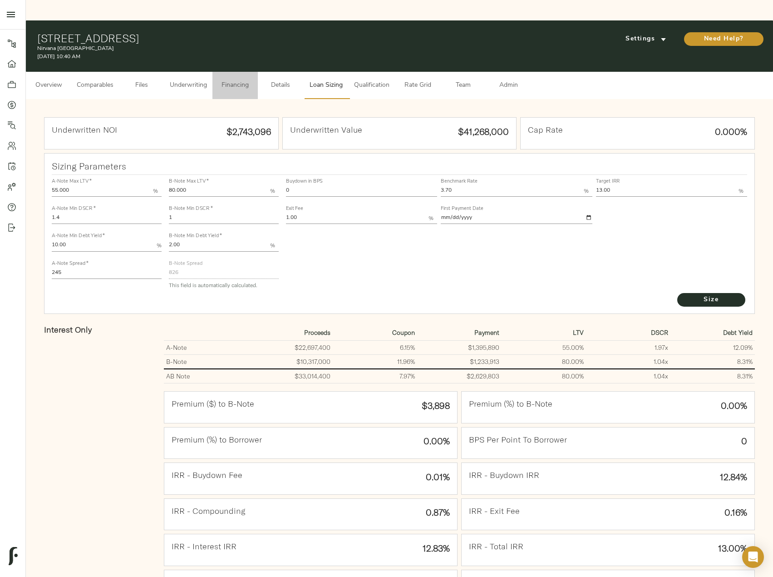
click at [232, 80] on span "Financing" at bounding box center [235, 85] width 35 height 11
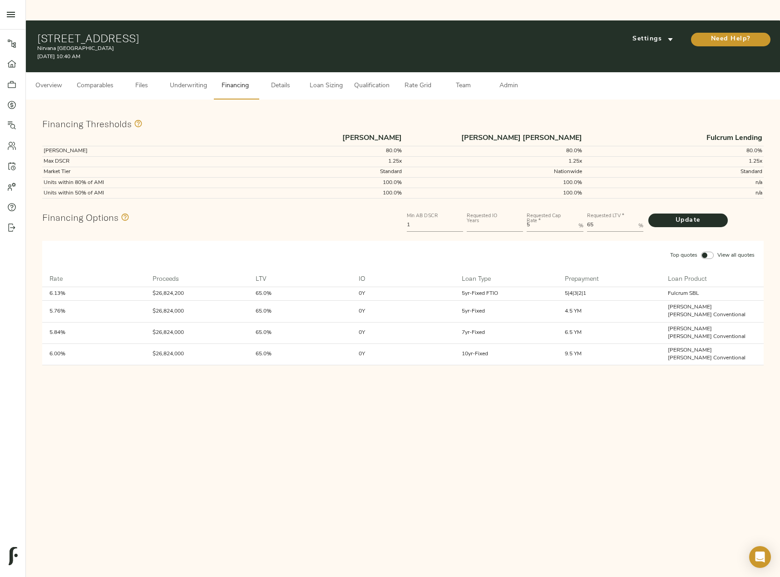
click at [480, 220] on input "number" at bounding box center [495, 225] width 56 height 11
type input "5"
drag, startPoint x: 545, startPoint y: 205, endPoint x: 503, endPoint y: 206, distance: 41.8
click at [503, 208] on div "Min AB DSCR 1 Requested IO Years 5 Requested Cap Rate   * 5 % Requested LTV   *…" at bounding box center [585, 221] width 361 height 27
type Rate "6"
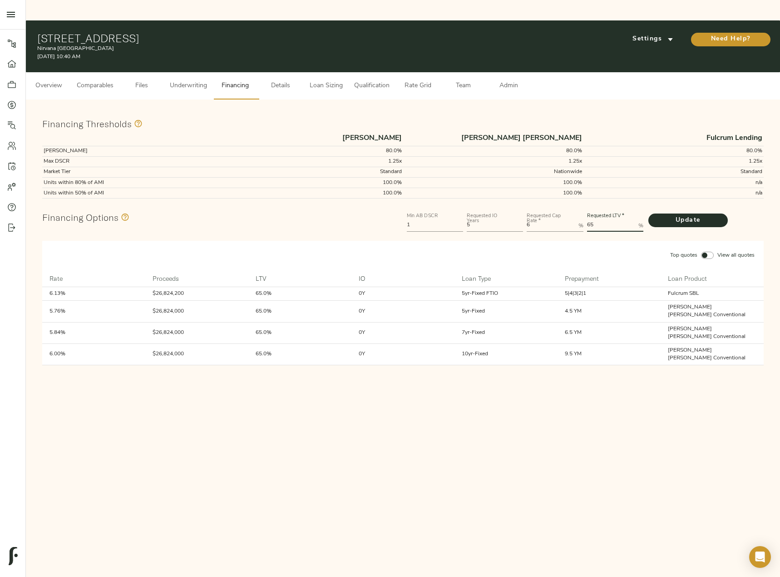
drag, startPoint x: 612, startPoint y: 207, endPoint x: 582, endPoint y: 207, distance: 29.5
click at [582, 208] on div "Min AB DSCR 1 Requested IO Years 5 Requested Cap Rate   * 6 % Requested LTV   *…" at bounding box center [585, 221] width 361 height 27
type LTV "80"
click at [648, 213] on button "Update" at bounding box center [687, 220] width 79 height 14
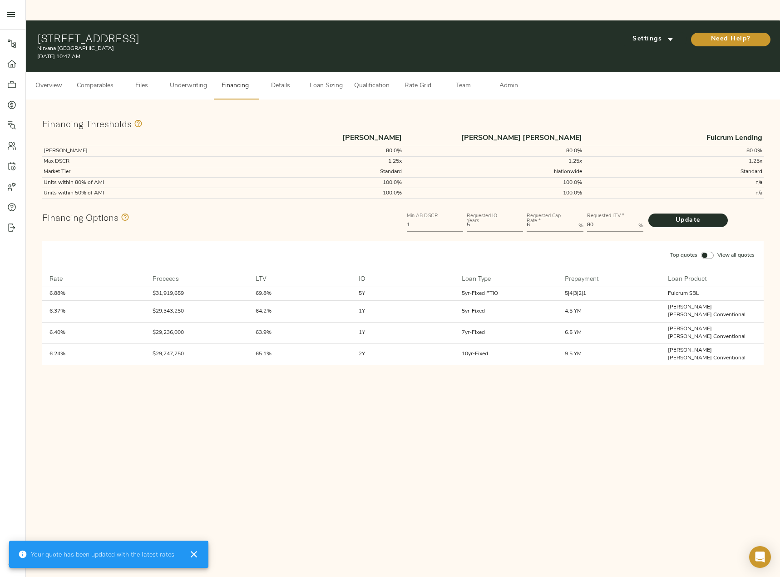
click at [328, 80] on span "Loan Sizing" at bounding box center [326, 85] width 35 height 11
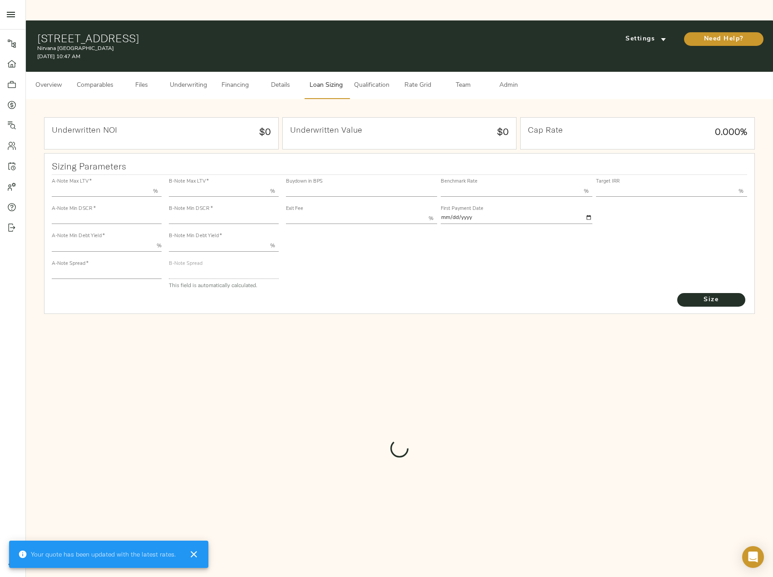
type input "55.000"
type input "1.4"
type input "10.00"
type input "245"
type input "80.000"
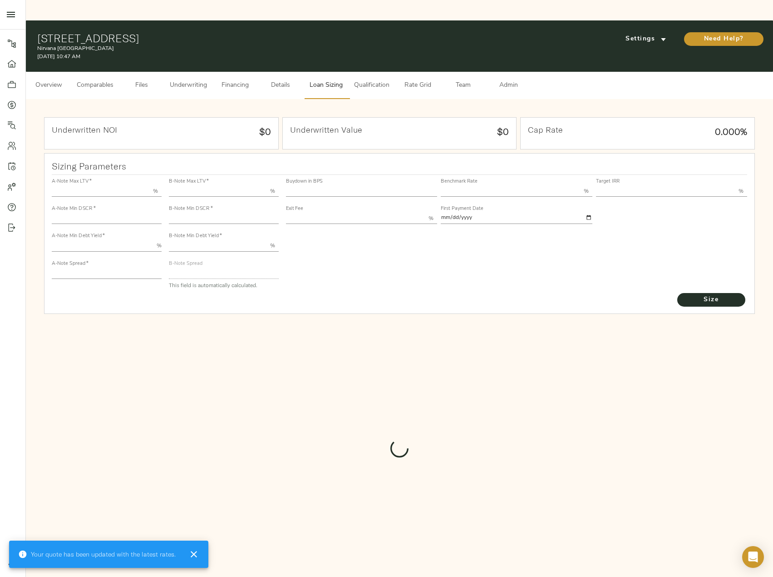
type input "1"
type input "2.00"
type input "826"
type input "0"
type input "3.70"
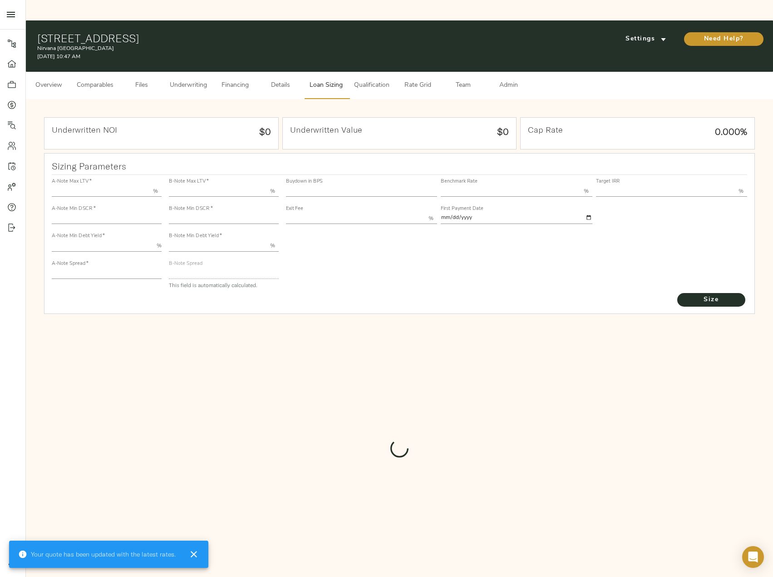
type input "13.00"
type input "1.00"
type input "[DATE]"
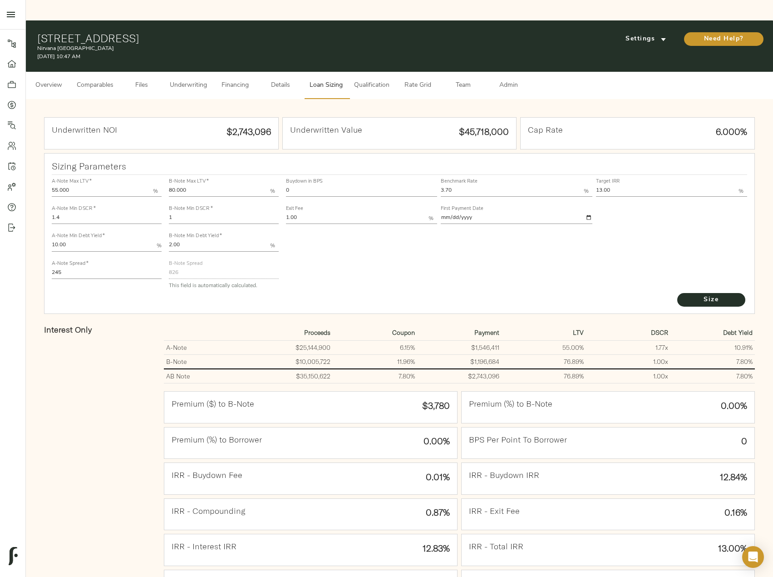
click at [199, 80] on span "Underwriting" at bounding box center [188, 85] width 37 height 11
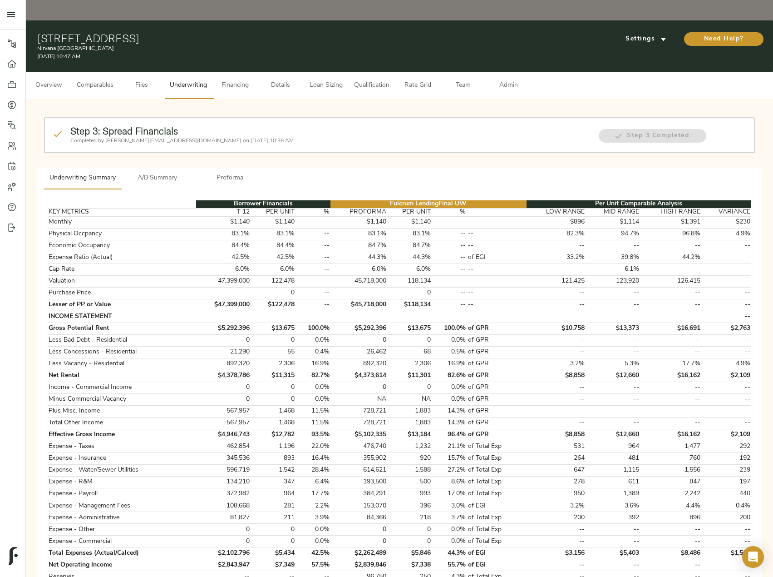
click at [159, 173] on span "A/B Summary" at bounding box center [158, 178] width 62 height 11
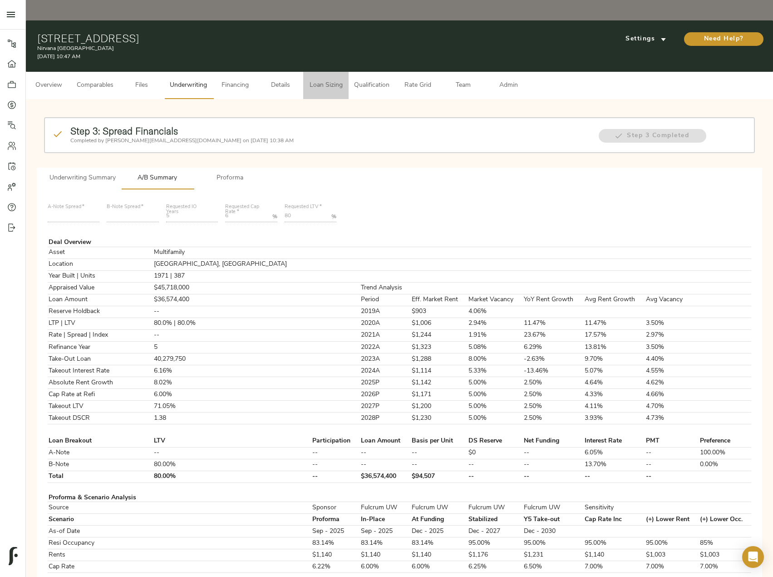
click at [324, 80] on span "Loan Sizing" at bounding box center [326, 85] width 35 height 11
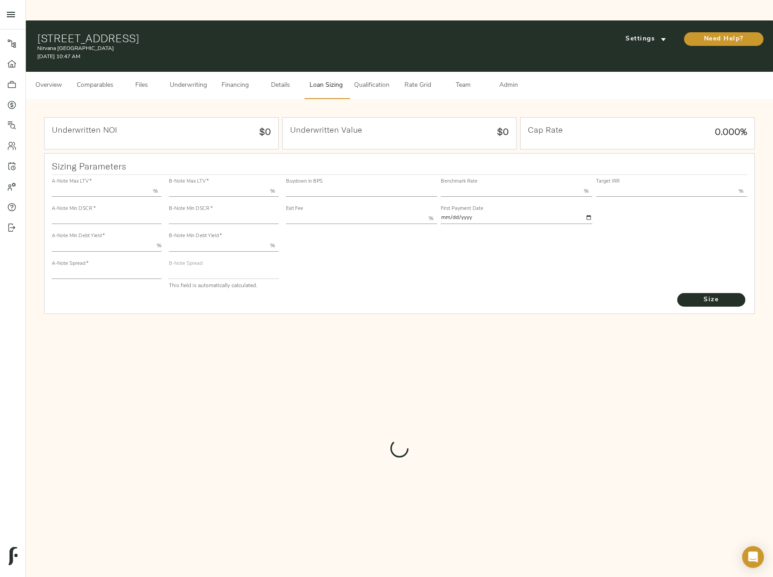
type input "55.000"
type input "1.4"
type input "10.00"
type input "245"
type input "80.000"
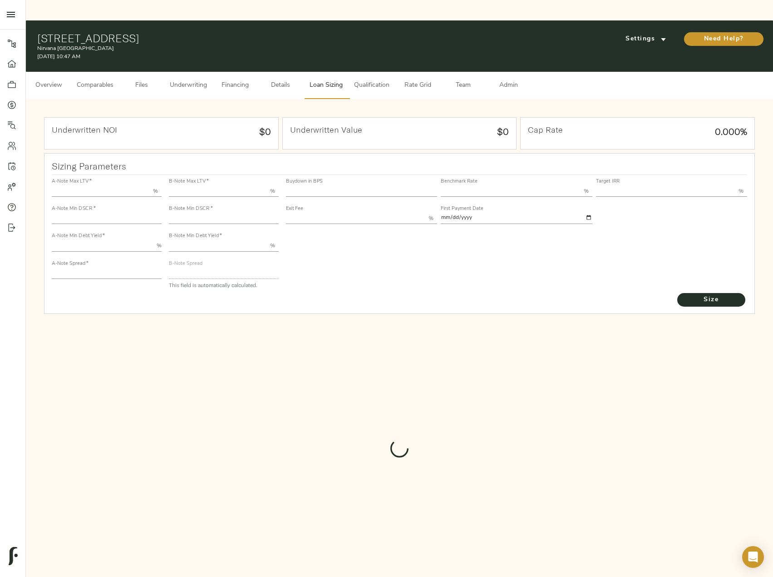
type input "1"
type input "2.00"
type input "826"
type input "0"
type input "3.70"
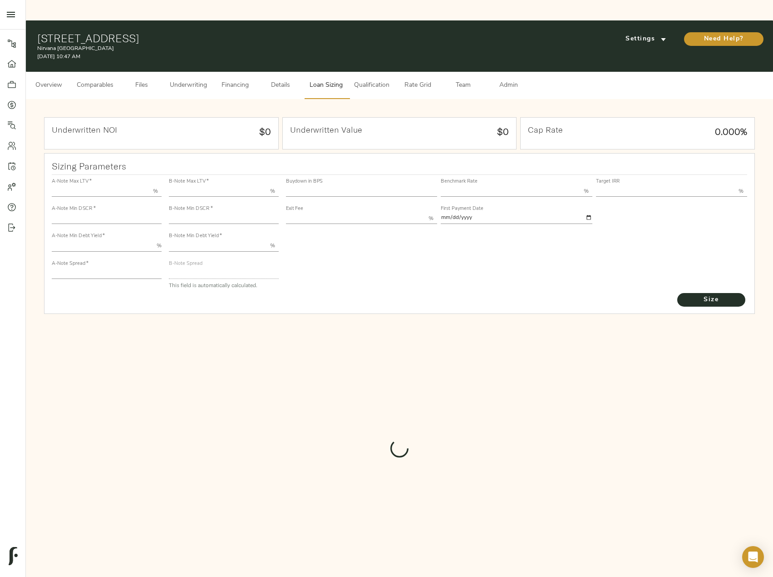
type input "13.00"
type input "1.00"
type input "[DATE]"
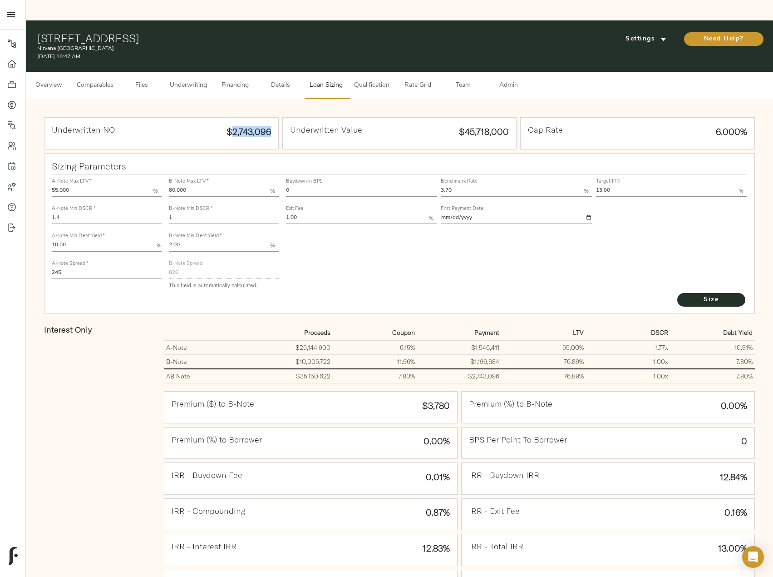
drag, startPoint x: 231, startPoint y: 108, endPoint x: 274, endPoint y: 108, distance: 42.7
click at [274, 118] on div "Underwritten NOI $2,743,096" at bounding box center [162, 133] width 234 height 31
copy strong "2,743,096"
drag, startPoint x: 71, startPoint y: 252, endPoint x: 38, endPoint y: 252, distance: 32.7
click at [38, 252] on div "Underwritten NOI $2,743,096 Underwritten Value $45,718,000 Cap Rate 6.000% Sizi…" at bounding box center [399, 395] width 729 height 574
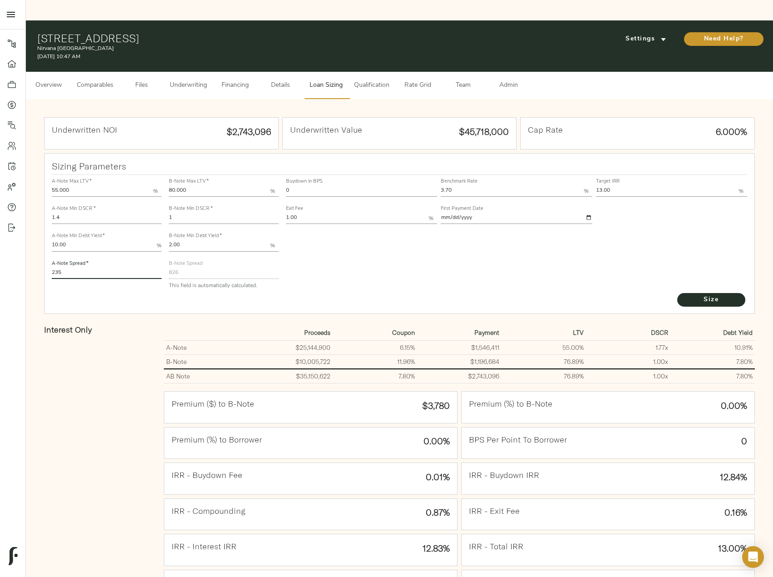
type input "235"
click at [678, 293] on button "Size" at bounding box center [712, 300] width 68 height 14
click at [709, 294] on span "Size" at bounding box center [712, 299] width 50 height 11
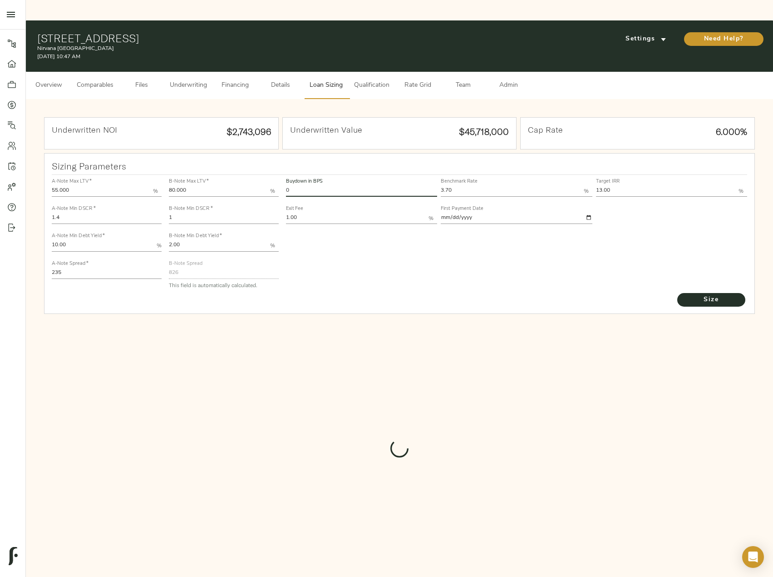
drag, startPoint x: 293, startPoint y: 171, endPoint x: 284, endPoint y: 171, distance: 9.1
click at [284, 173] on div "Buydown in BPS 0" at bounding box center [361, 186] width 155 height 27
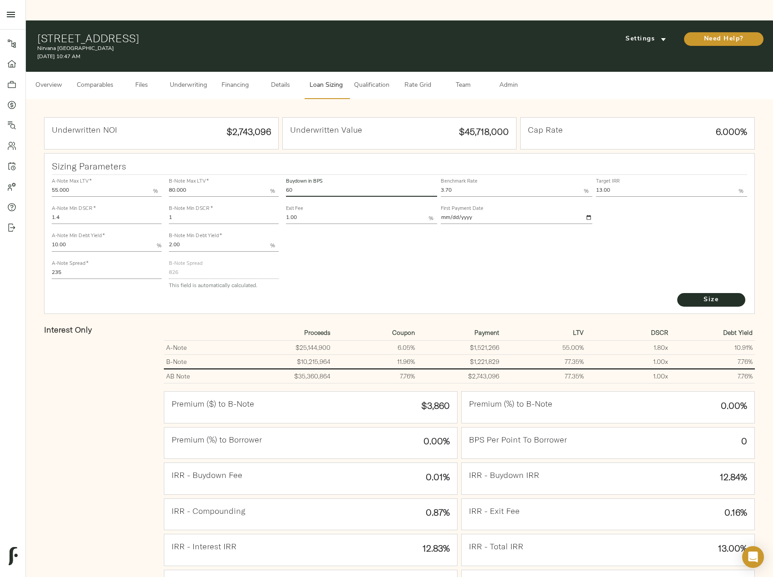
type input "60"
click at [678, 293] on button "Size" at bounding box center [712, 300] width 68 height 14
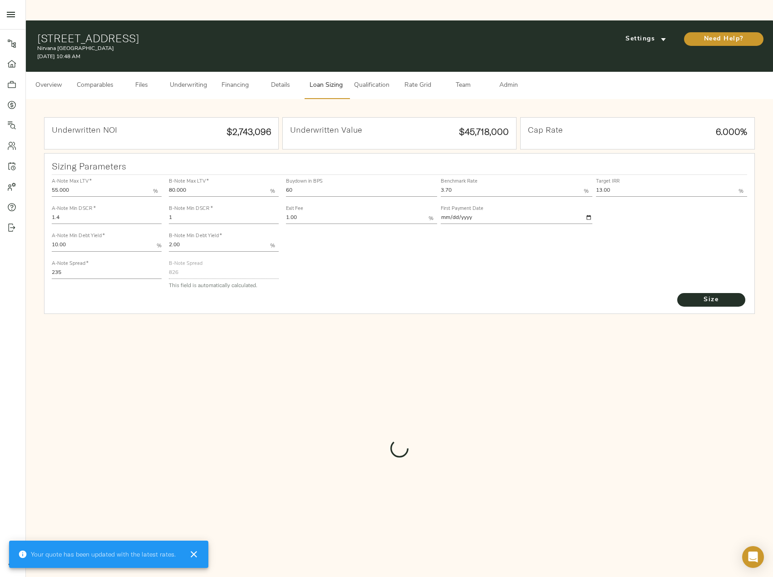
type input "589.3789178428366"
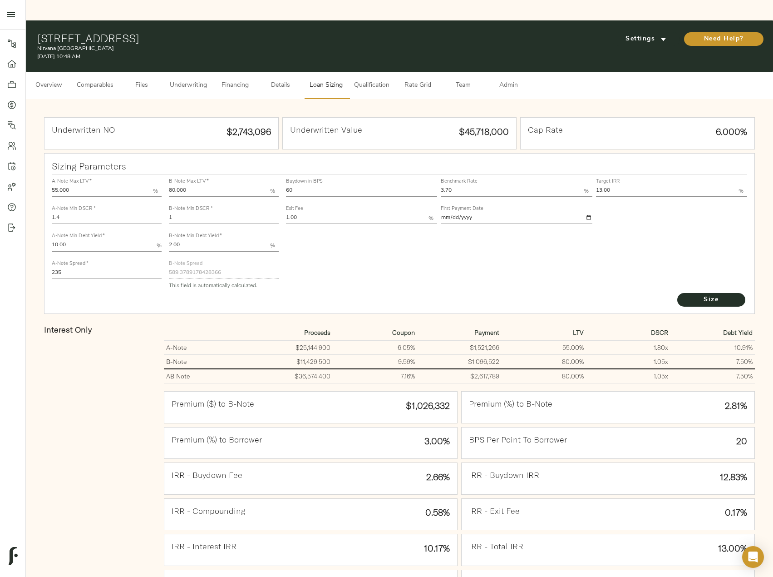
click at [474, 186] on input "3.70" at bounding box center [512, 191] width 143 height 11
type input "3.75"
click at [678, 293] on button "Size" at bounding box center [712, 300] width 68 height 14
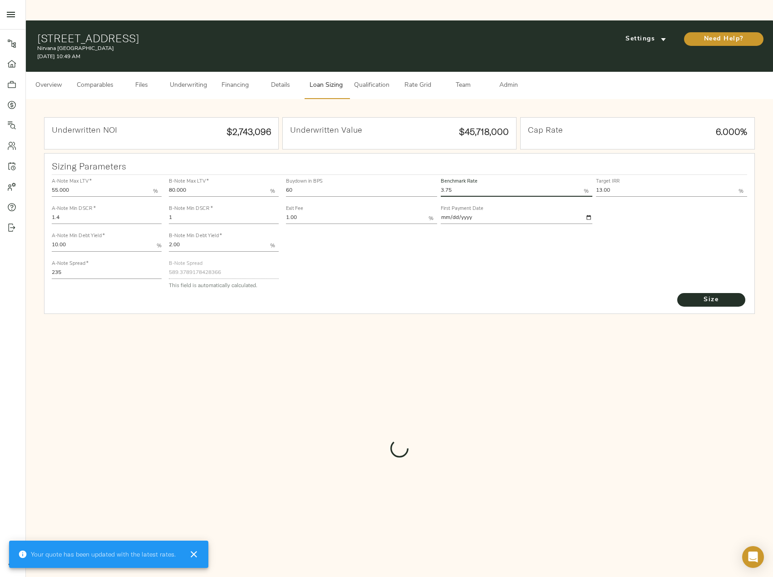
type input "583.7567561281327"
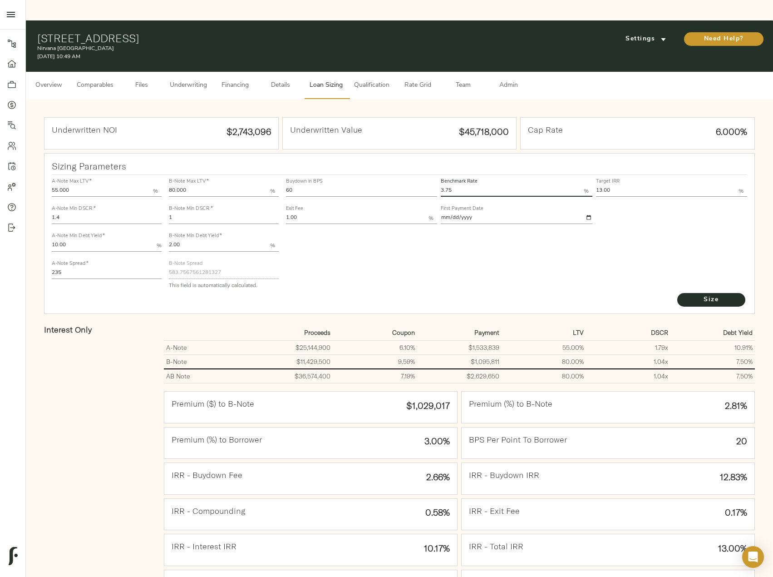
click at [188, 72] on button "Underwriting" at bounding box center [188, 85] width 48 height 27
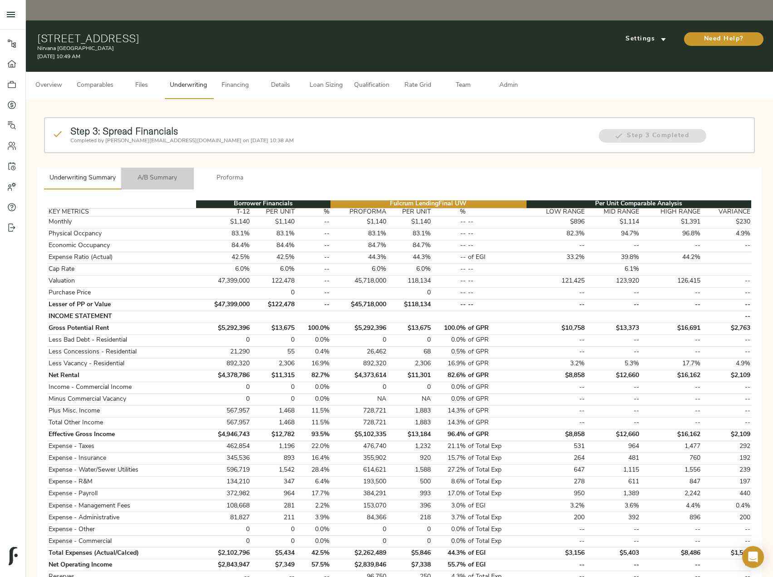
click at [159, 173] on span "A/B Summary" at bounding box center [158, 178] width 62 height 11
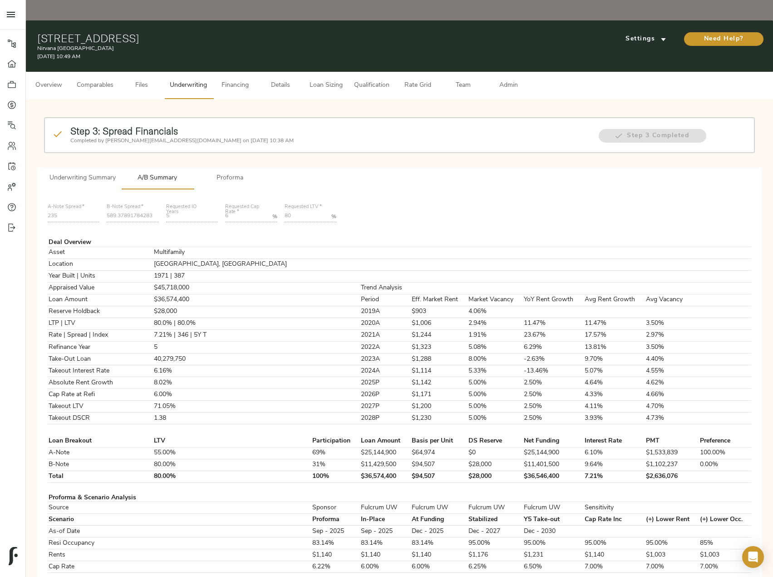
click at [223, 173] on span "Proforma" at bounding box center [230, 178] width 62 height 11
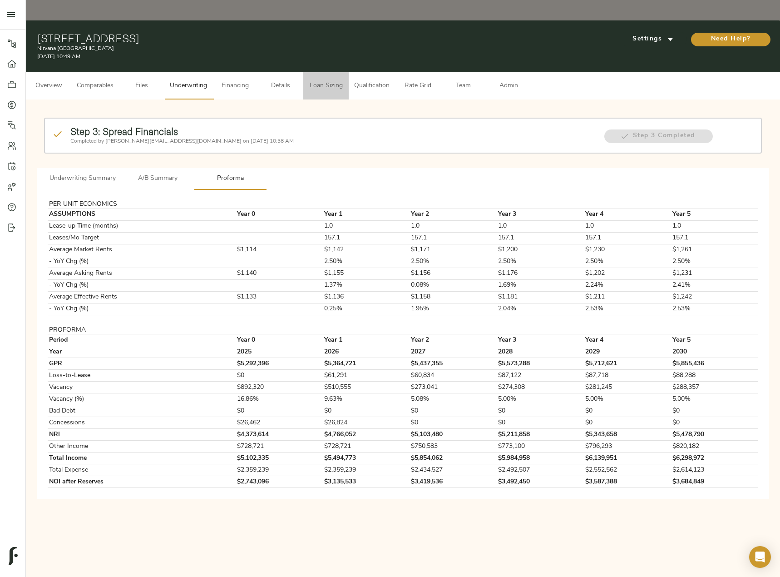
click at [322, 80] on span "Loan Sizing" at bounding box center [326, 85] width 35 height 11
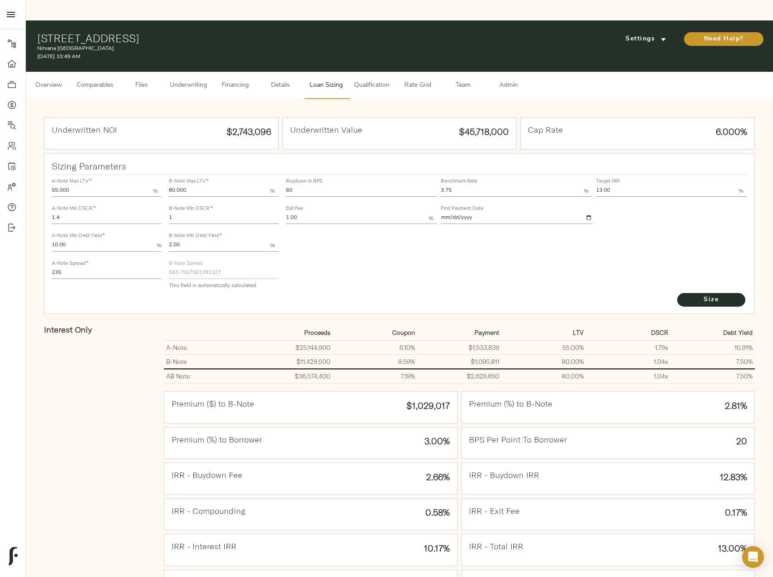
click at [495, 80] on span "Admin" at bounding box center [508, 85] width 35 height 11
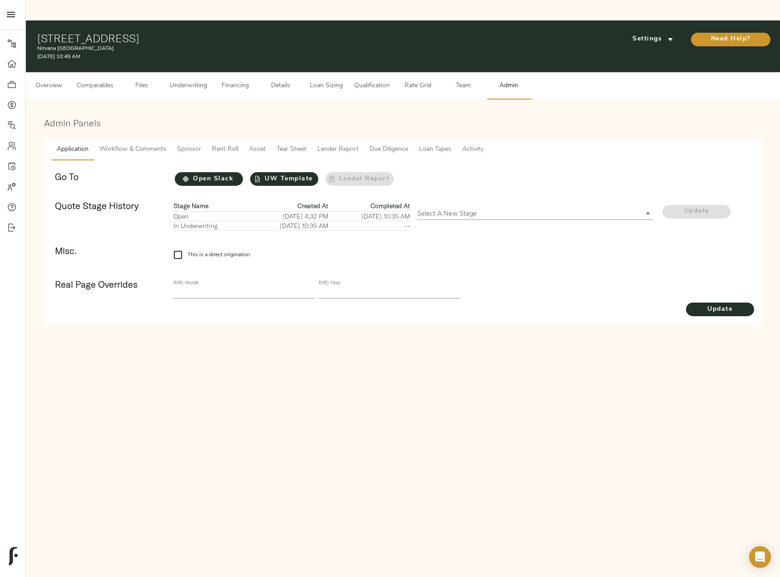
click at [325, 144] on span "Lender Report" at bounding box center [337, 149] width 41 height 11
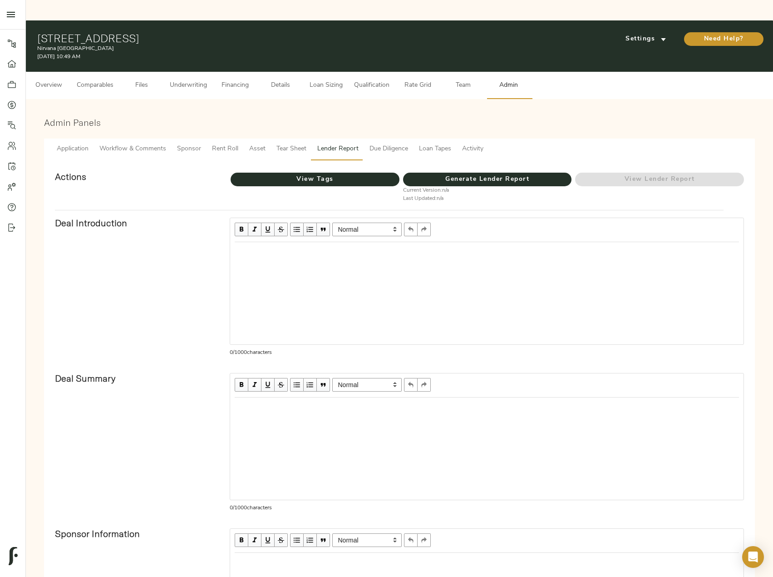
click at [280, 144] on span "Tear Sheet" at bounding box center [292, 149] width 30 height 11
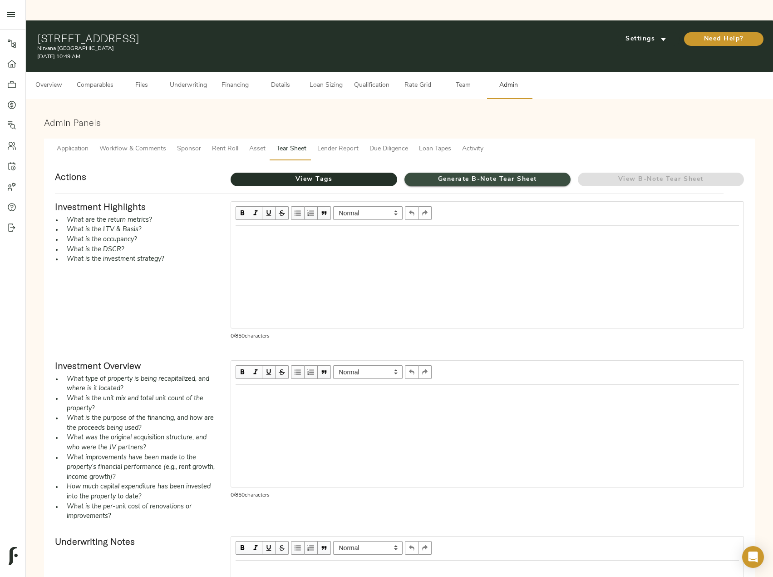
click at [439, 173] on button "Generate B-Note Tear Sheet" at bounding box center [488, 180] width 166 height 14
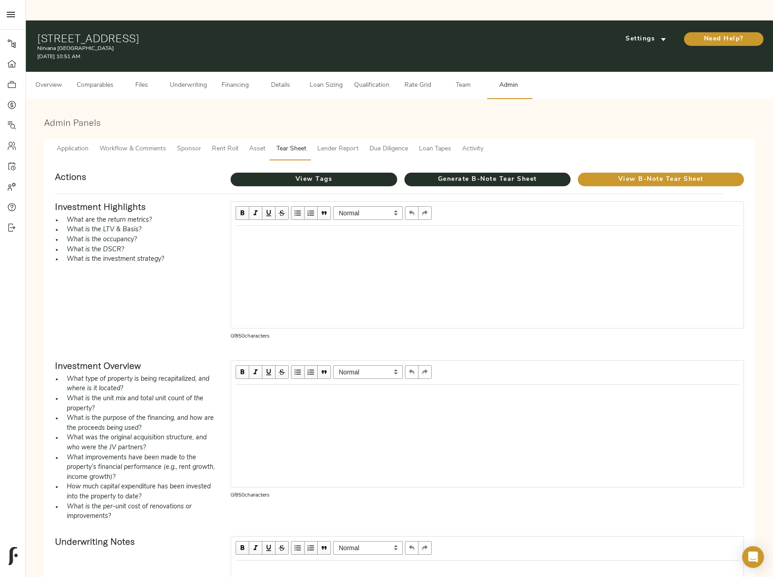
click at [205, 80] on span "Underwriting" at bounding box center [188, 85] width 37 height 11
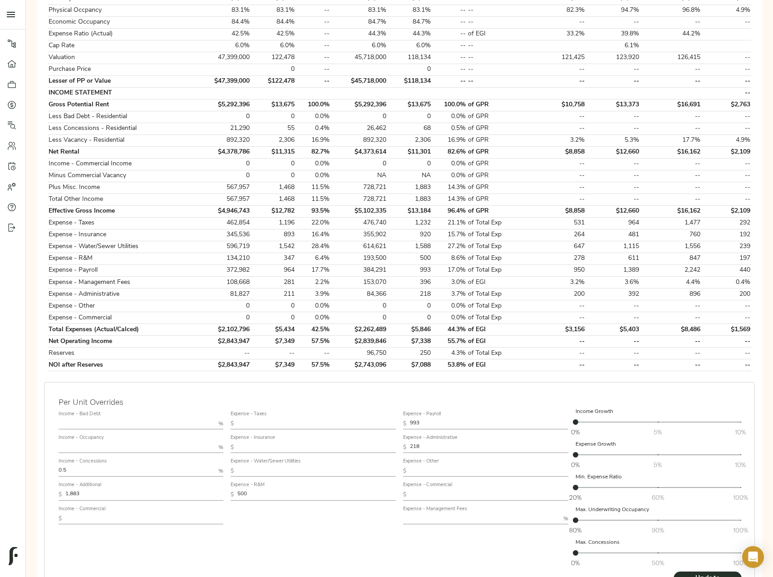
scroll to position [227, 0]
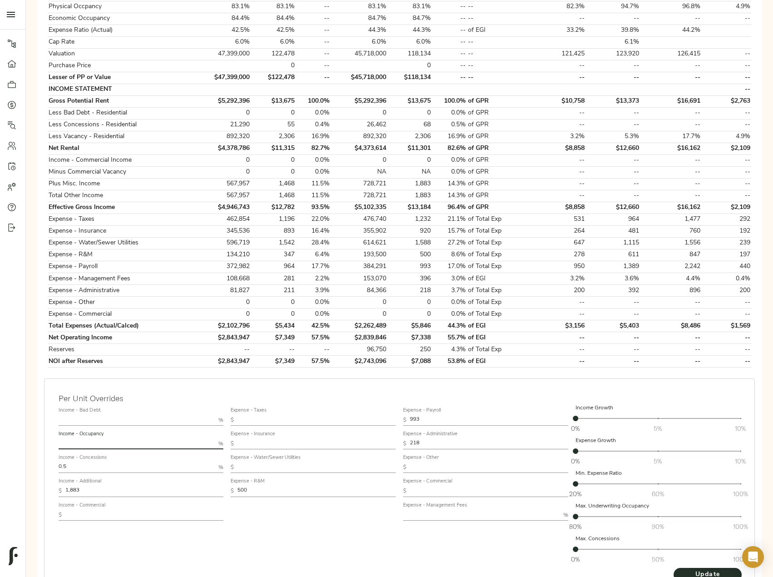
click at [123, 438] on input "text" at bounding box center [137, 443] width 157 height 11
type input "90"
click at [674, 568] on button "Update" at bounding box center [708, 575] width 68 height 14
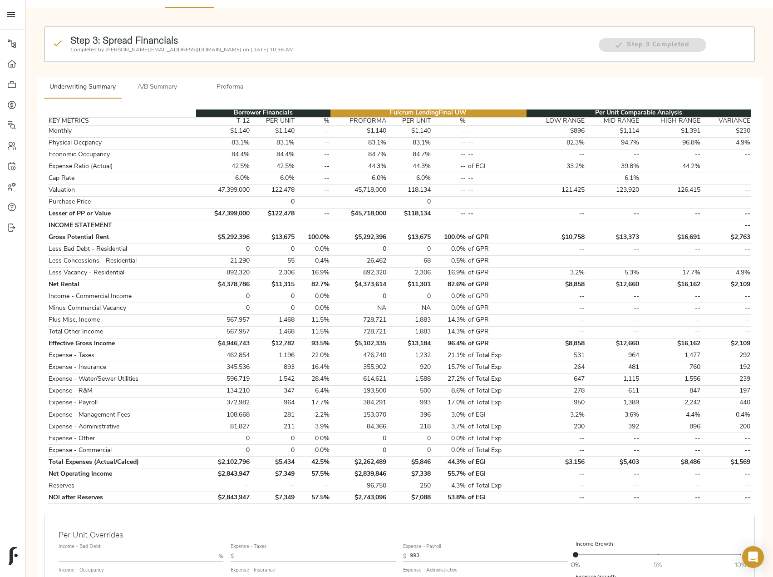
scroll to position [271, 0]
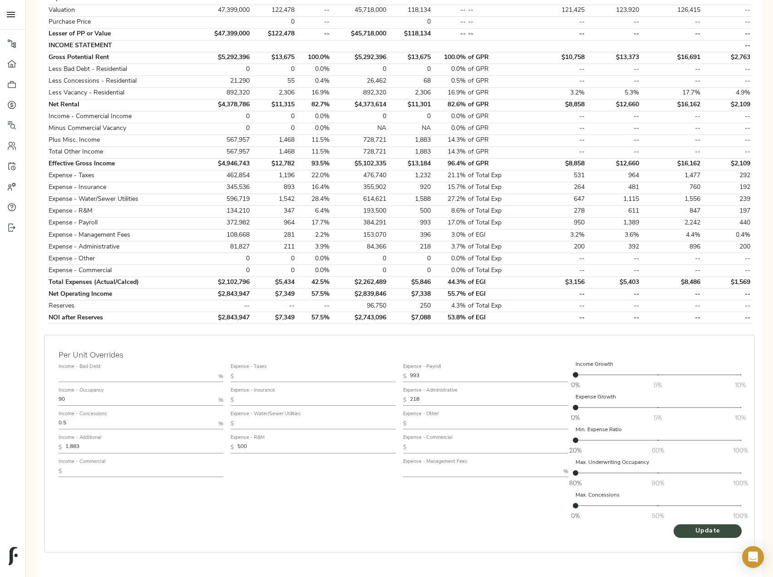
click at [683, 525] on span "Update" at bounding box center [708, 530] width 50 height 11
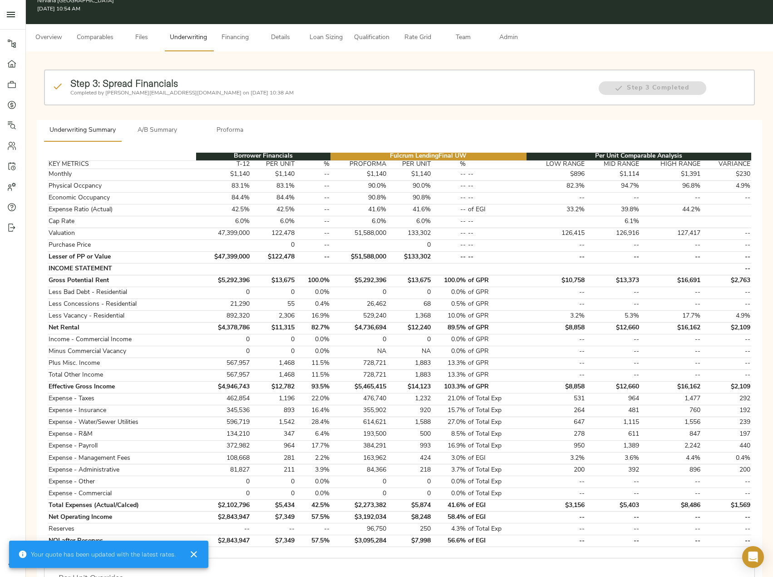
scroll to position [0, 0]
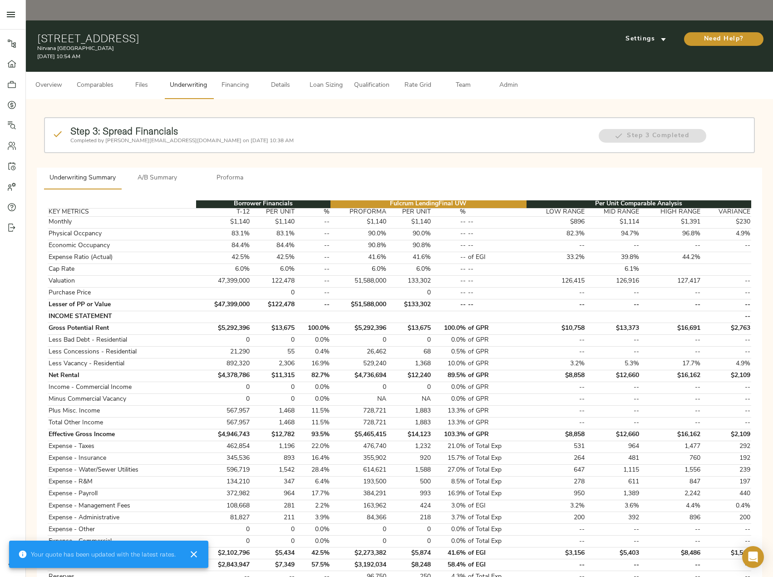
click at [164, 173] on span "A/B Summary" at bounding box center [158, 178] width 62 height 11
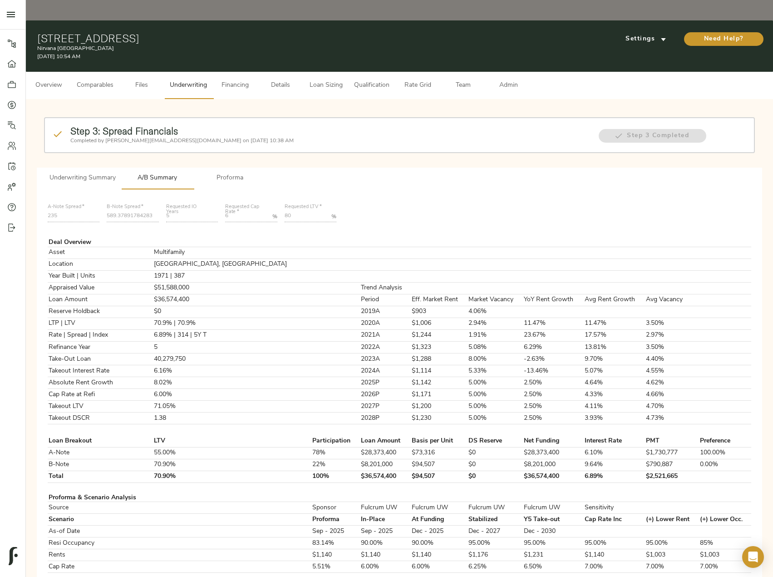
click at [242, 80] on span "Financing" at bounding box center [235, 85] width 35 height 11
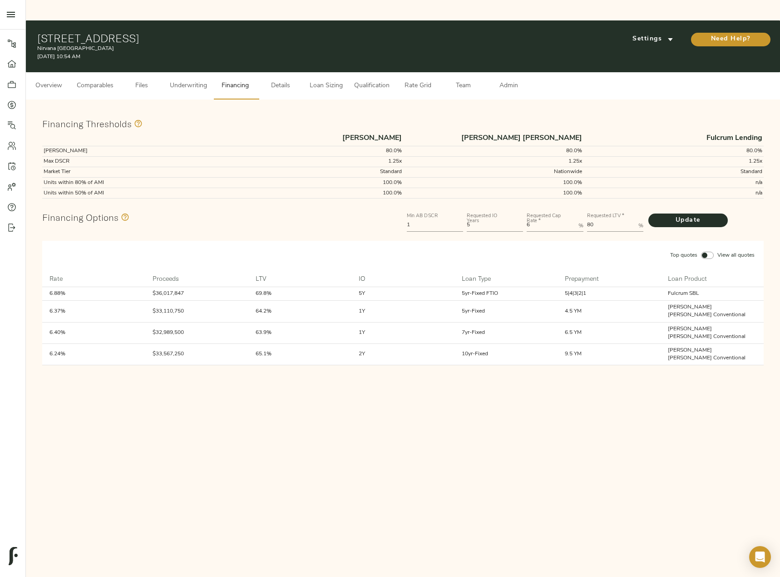
click at [326, 72] on button "Loan Sizing" at bounding box center [325, 85] width 45 height 27
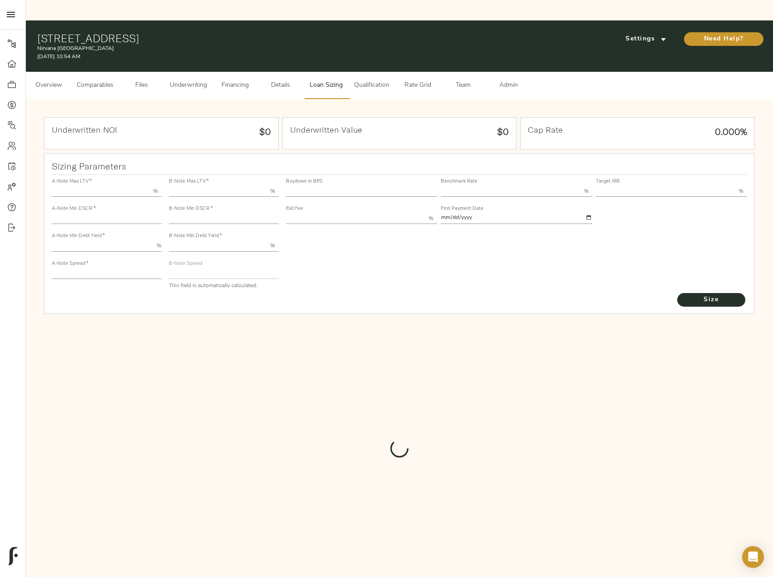
type input "55.000"
type input "1.4"
type input "10.00"
type input "235"
type input "80.000"
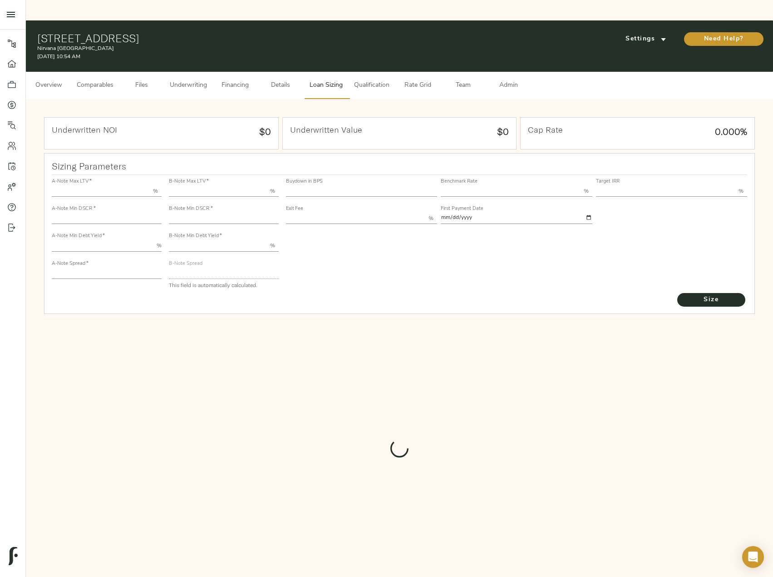
type input "1"
type input "2.00"
type input "583.7527865154315"
type input "60"
type input "3.75"
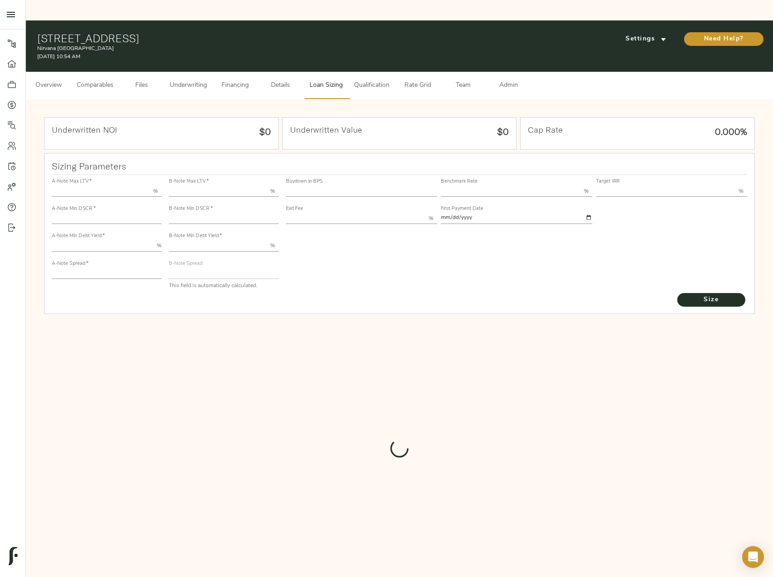
type input "13.00"
type input "1.00"
type input "2025-09-01"
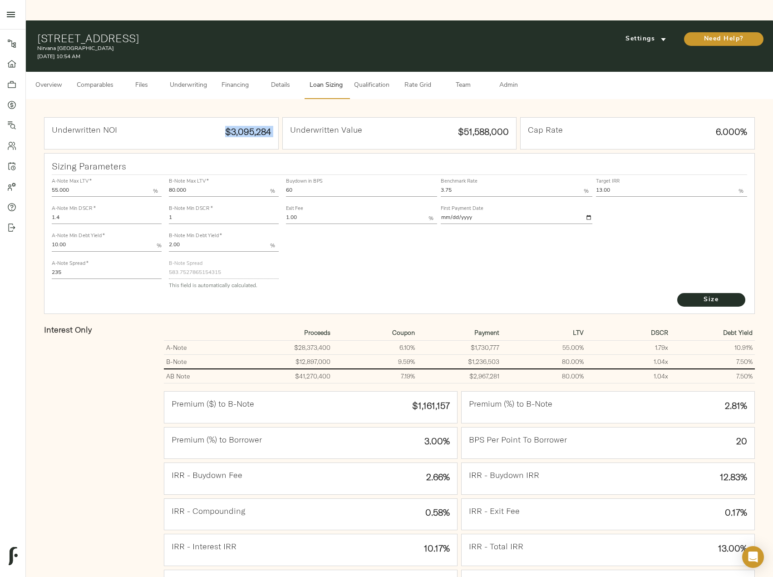
drag, startPoint x: 224, startPoint y: 113, endPoint x: 283, endPoint y: 119, distance: 59.8
click at [283, 119] on div "Underwritten NOI $3,095,284 Underwritten Value $51,588,000 Cap Rate 6.000% Sizi…" at bounding box center [399, 395] width 729 height 574
copy div "$3,095,284"
drag, startPoint x: 309, startPoint y: 168, endPoint x: 286, endPoint y: 167, distance: 23.2
click at [286, 186] on input "60" at bounding box center [361, 191] width 151 height 11
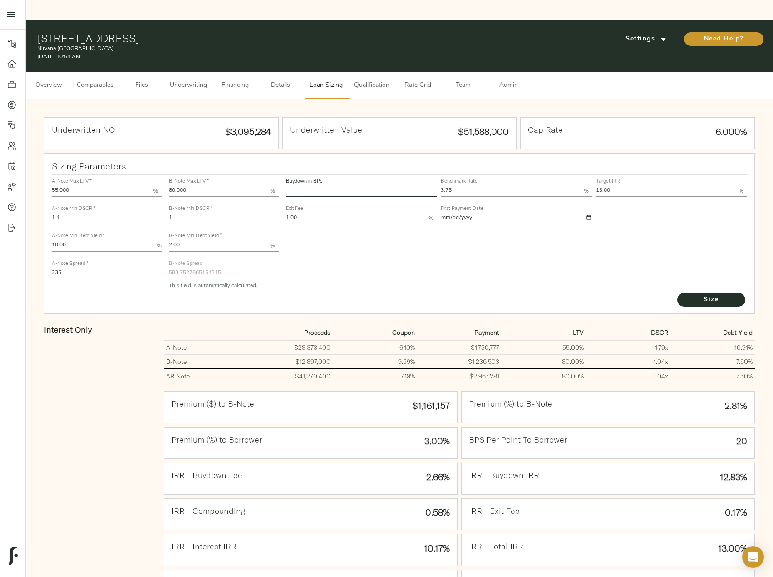
click at [678, 293] on button "Size" at bounding box center [712, 300] width 68 height 14
type input "6"
type input "0"
click at [678, 293] on button "Size" at bounding box center [712, 300] width 68 height 14
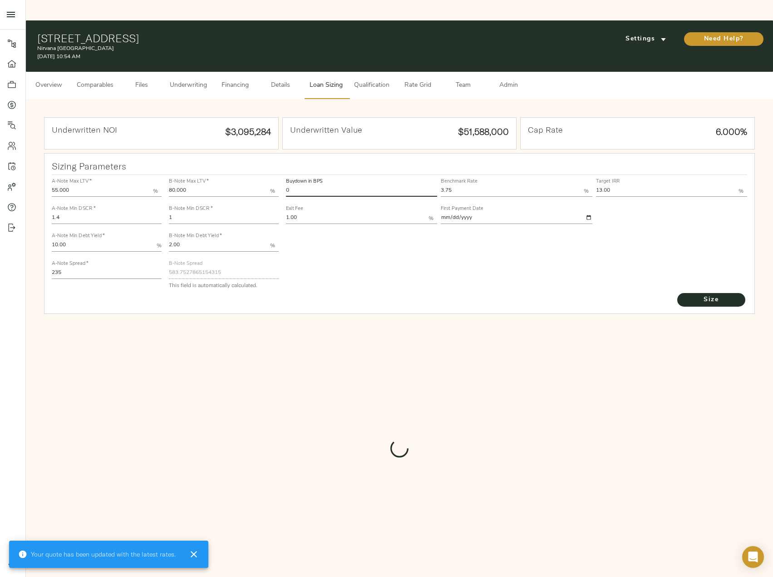
type input "821"
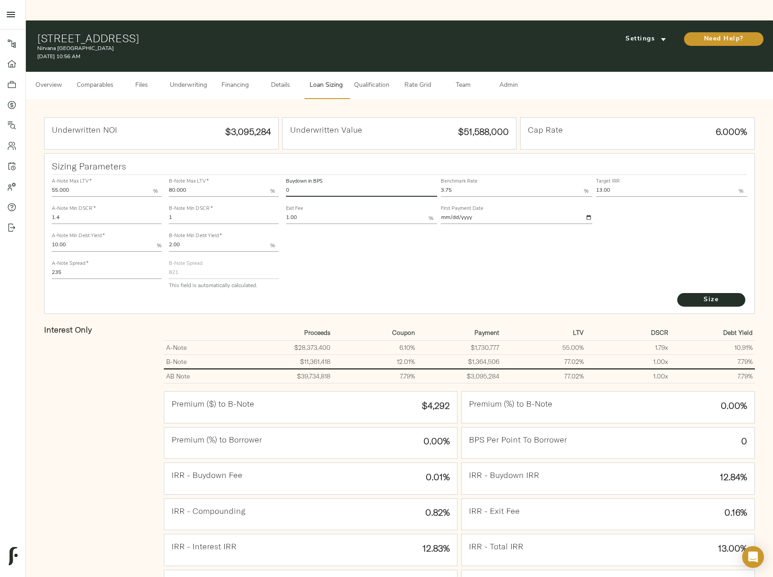
drag, startPoint x: 304, startPoint y: 170, endPoint x: 272, endPoint y: 170, distance: 31.8
click at [272, 171] on div "A-Note Max LTV   * 55.000 % A-Note Min DSCR   * 1.4 A-Note Min Debt Yield   * 1…" at bounding box center [399, 233] width 703 height 124
type input "60"
click at [678, 293] on button "Size" at bounding box center [712, 300] width 68 height 14
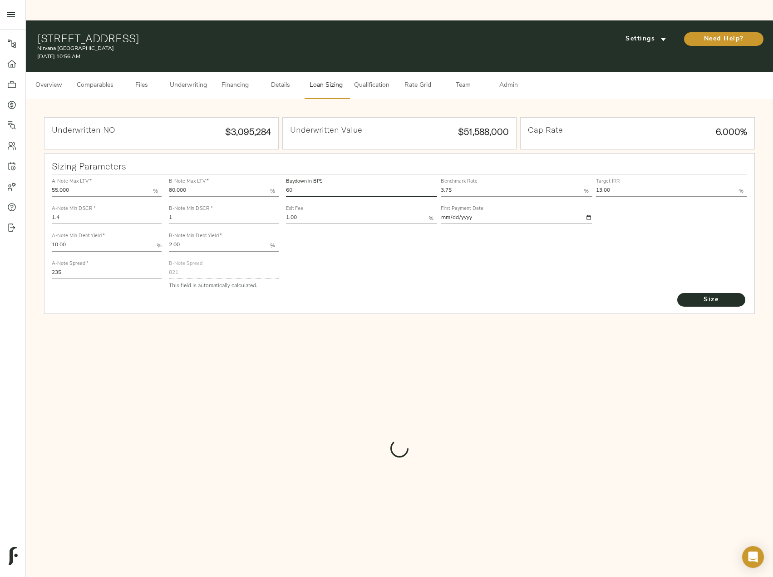
type input "580.7765974823462"
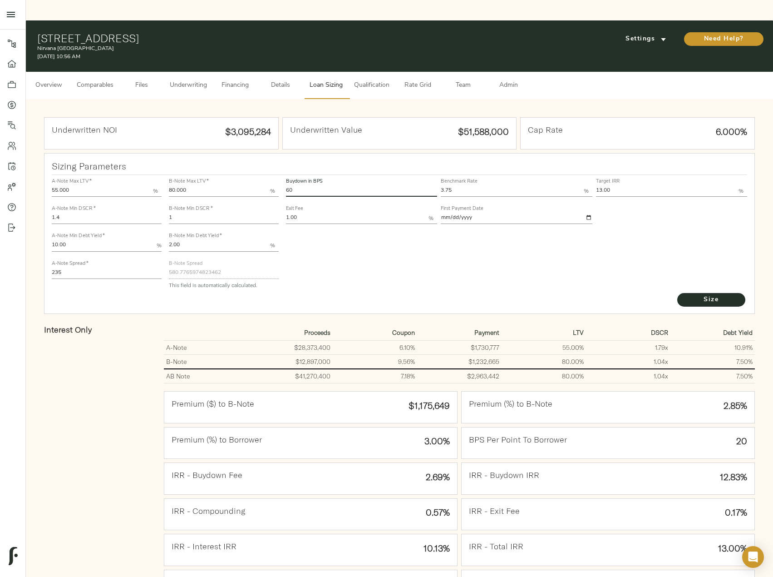
click at [241, 80] on span "Financing" at bounding box center [235, 85] width 35 height 11
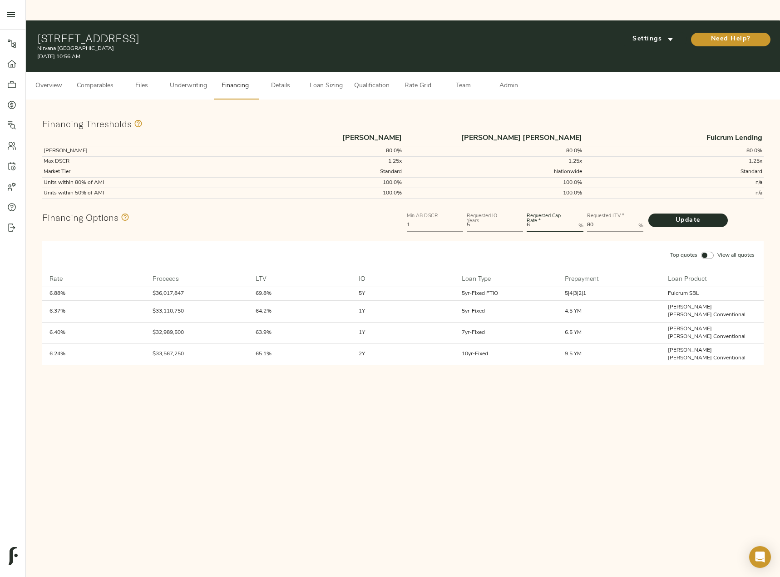
drag, startPoint x: 552, startPoint y: 204, endPoint x: 515, endPoint y: 200, distance: 37.0
click at [515, 208] on div "Min AB DSCR 1 Requested IO Years 5 Requested Cap Rate   * 6 % Requested LTV   *…" at bounding box center [585, 221] width 361 height 27
type Rate "5.5"
click at [648, 213] on button "Update" at bounding box center [687, 220] width 79 height 14
click at [535, 220] on Rate "5.5" at bounding box center [551, 225] width 48 height 11
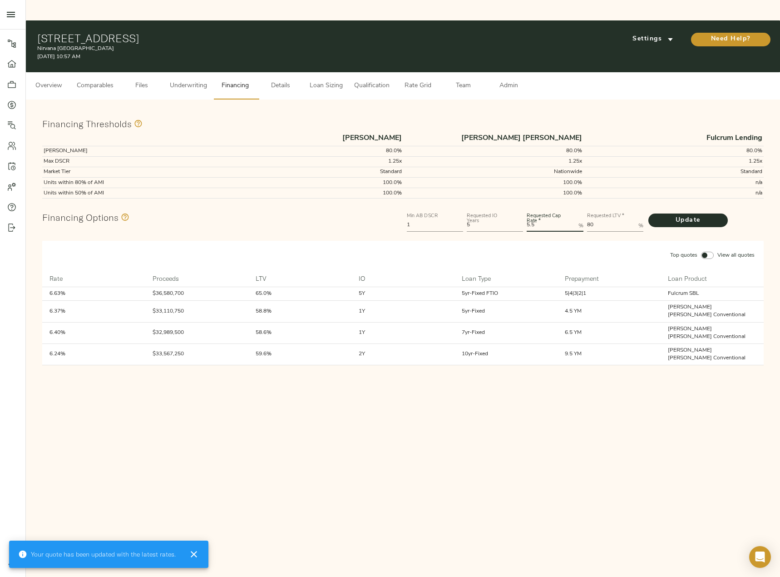
click at [557, 220] on Rate "5.5" at bounding box center [551, 225] width 48 height 11
type Rate "5.75"
click at [648, 213] on button "Update" at bounding box center [687, 220] width 79 height 14
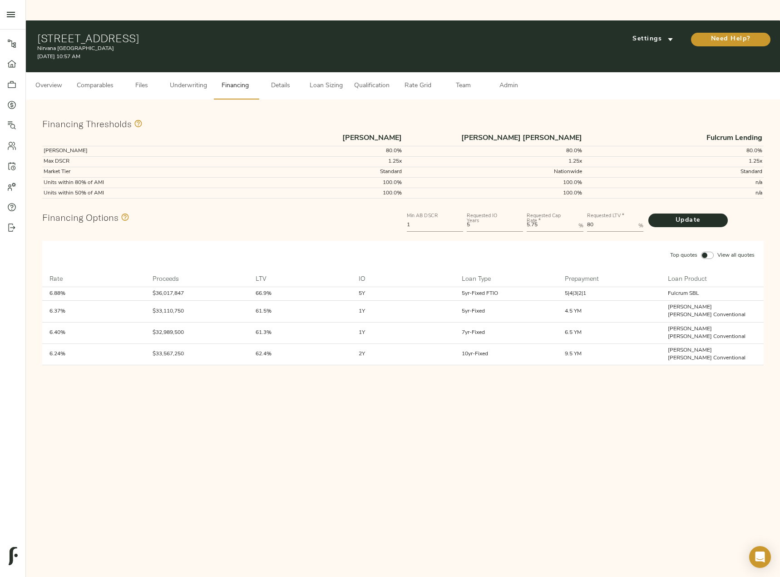
click at [340, 80] on span "Loan Sizing" at bounding box center [326, 85] width 35 height 11
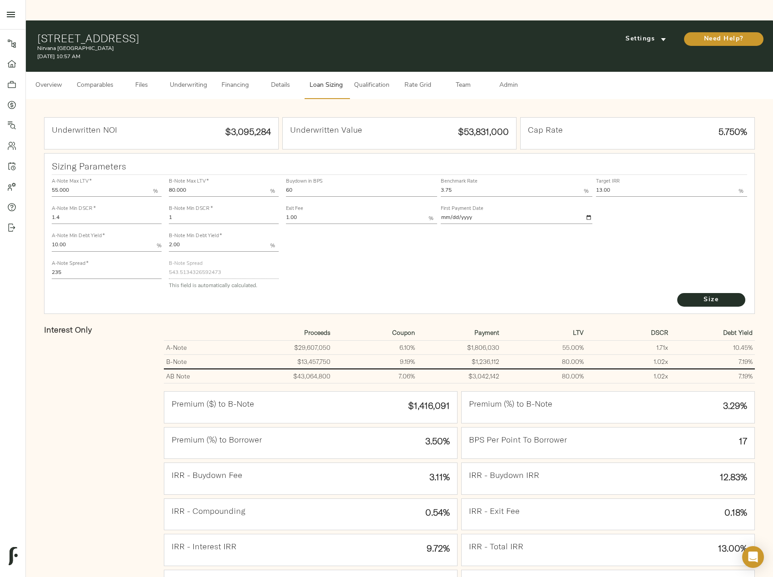
click at [85, 72] on button "Comparables" at bounding box center [95, 85] width 48 height 27
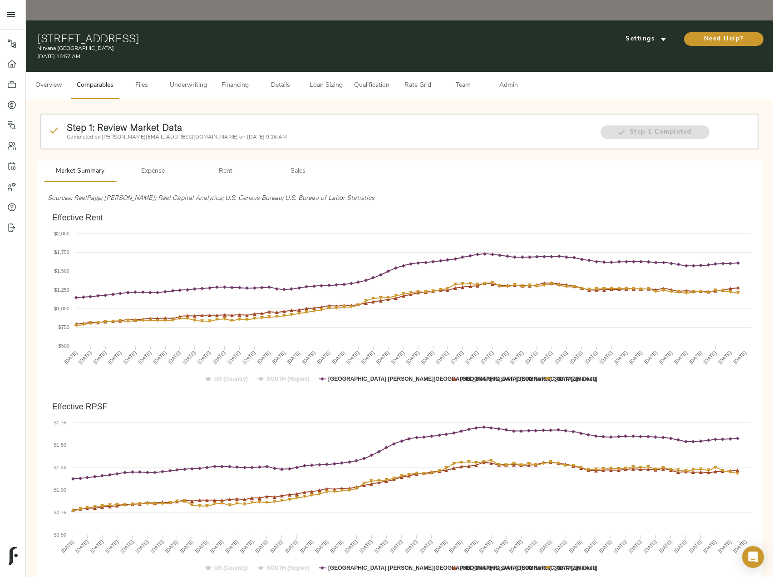
click at [199, 80] on span "Underwriting" at bounding box center [188, 85] width 37 height 11
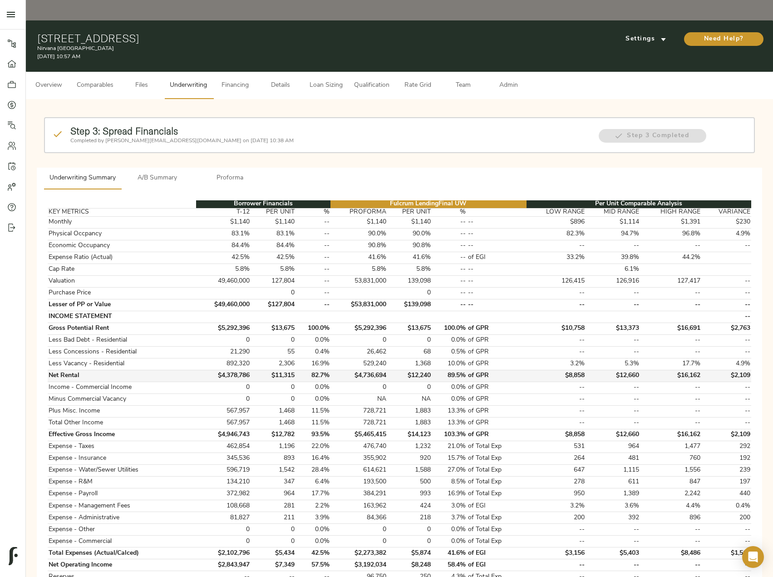
scroll to position [271, 0]
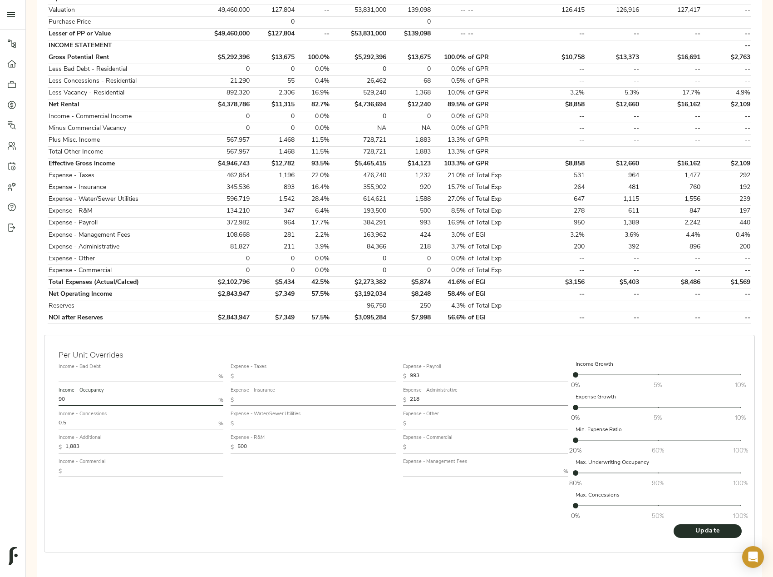
drag, startPoint x: 68, startPoint y: 376, endPoint x: 26, endPoint y: 372, distance: 41.9
click at [29, 371] on div "Step 3: Spread Financials Completed by justin@fulcrumlendingcorp.com on Septemb…" at bounding box center [399, 208] width 747 height 760
type input "93"
click at [729, 525] on span "Update" at bounding box center [708, 530] width 50 height 11
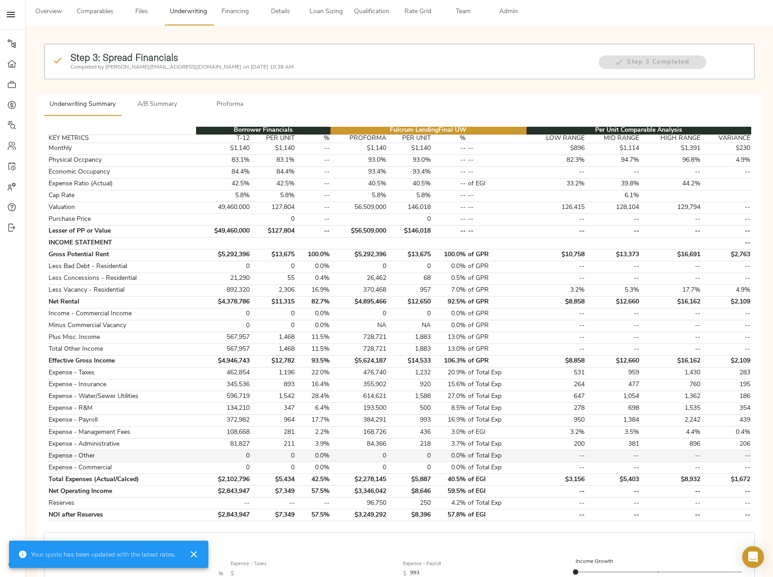
scroll to position [0, 0]
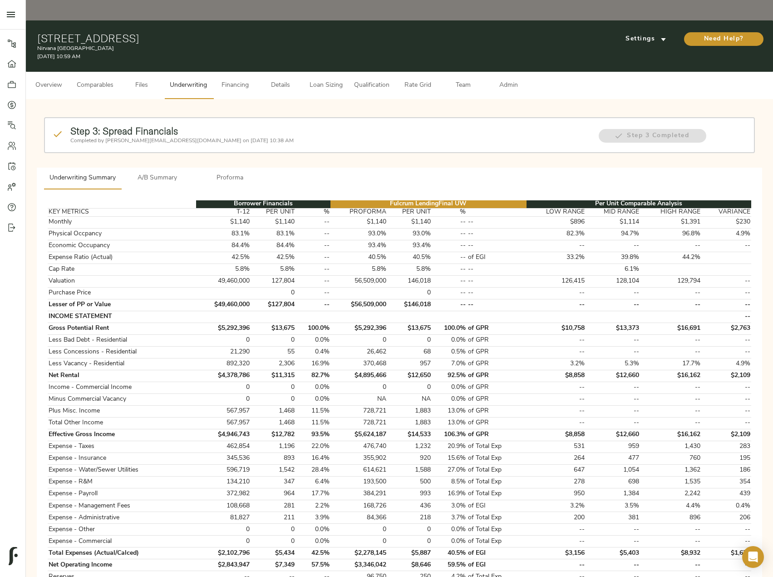
click at [334, 80] on span "Loan Sizing" at bounding box center [326, 85] width 35 height 11
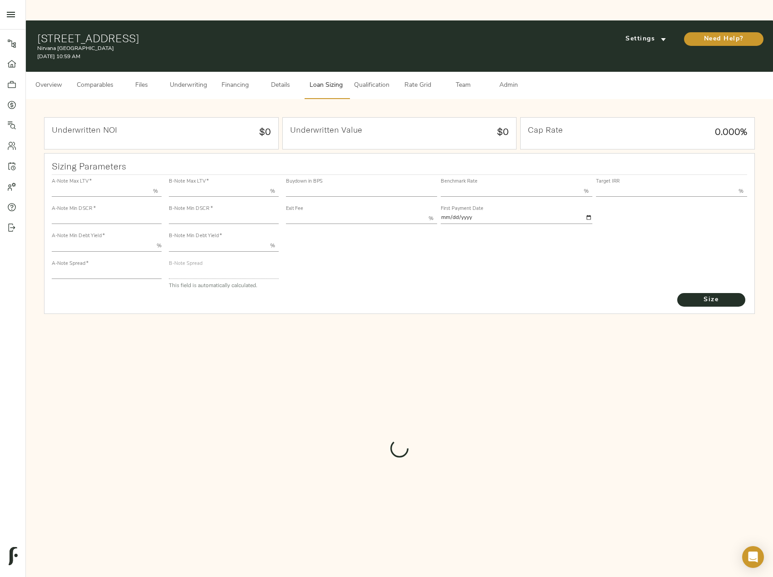
type input "55.000"
type input "1.4"
type input "10.00"
type input "235"
type input "80.000"
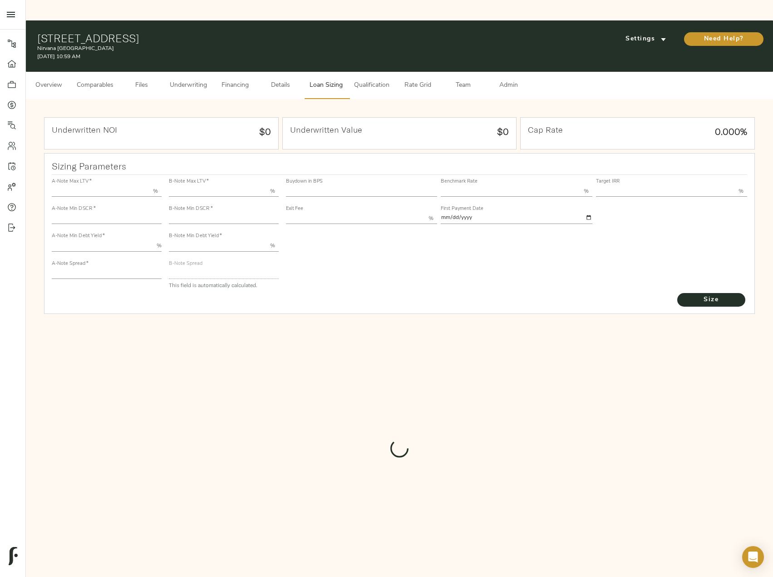
type input "1"
type input "2.00"
type input "543.5198484742767"
type input "60"
type input "3.75"
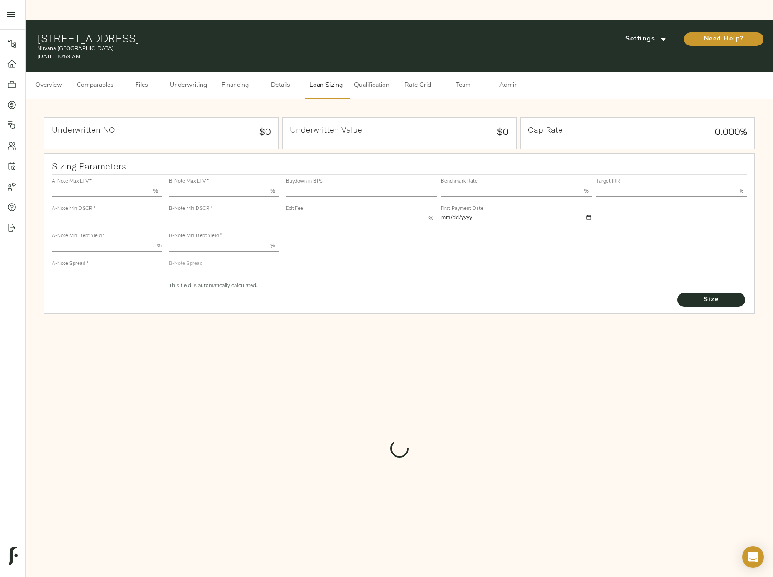
type input "13.00"
type input "1.00"
type input "2025-09-01"
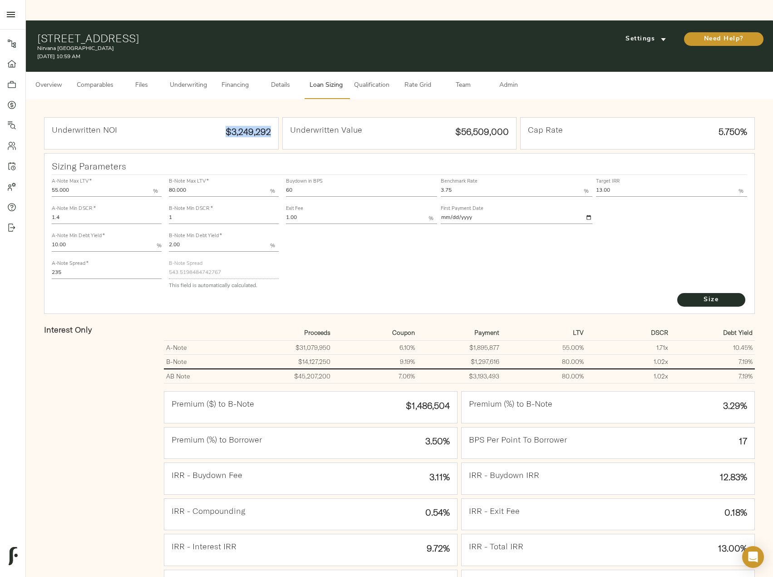
drag, startPoint x: 225, startPoint y: 112, endPoint x: 273, endPoint y: 110, distance: 48.2
click at [273, 118] on div "Underwritten NOI $3,249,292" at bounding box center [162, 133] width 234 height 31
copy div "$3,249,292"
drag, startPoint x: 298, startPoint y: 170, endPoint x: 274, endPoint y: 170, distance: 24.5
click at [274, 171] on div "A-Note Max LTV   * 55.000 % A-Note Min DSCR   * 1.4 A-Note Min Debt Yield   * 1…" at bounding box center [399, 233] width 703 height 124
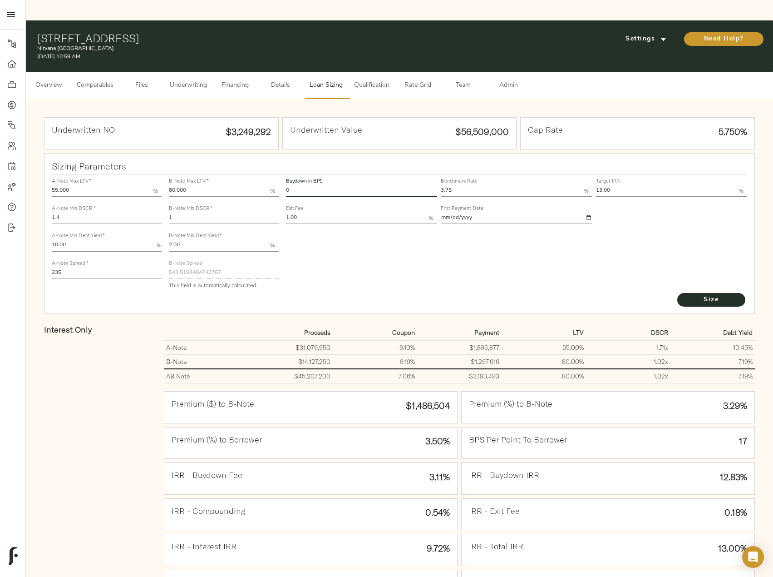
type input "0"
click at [678, 293] on button "Size" at bounding box center [712, 300] width 68 height 14
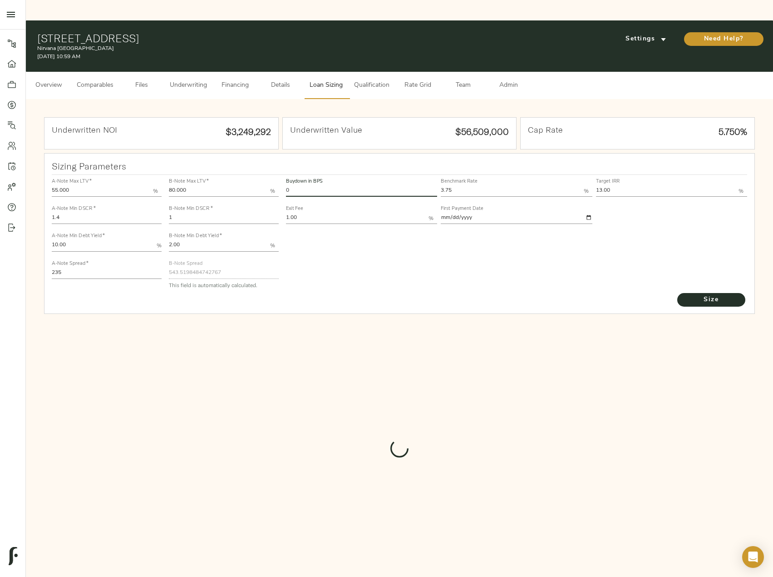
type input "821"
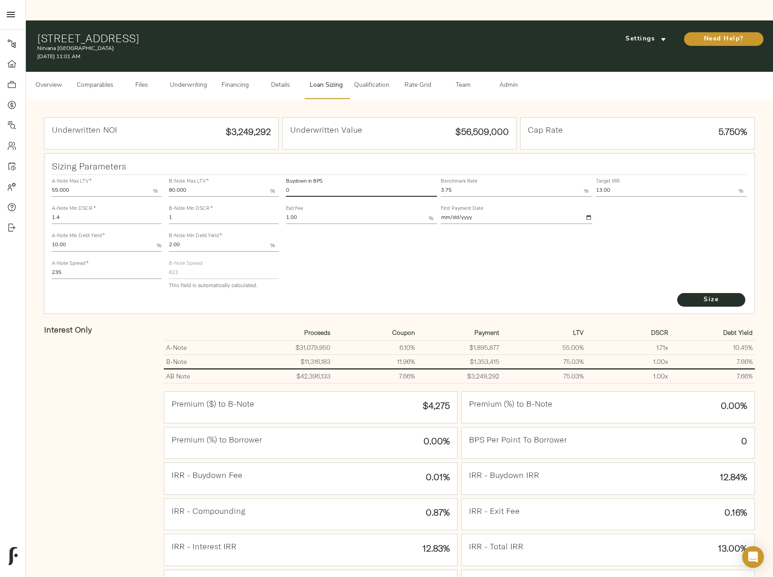
drag, startPoint x: 308, startPoint y: 170, endPoint x: 284, endPoint y: 170, distance: 23.6
click at [284, 173] on div "Buydown in BPS 0" at bounding box center [361, 186] width 155 height 27
click at [114, 80] on span "Comparables" at bounding box center [95, 85] width 37 height 11
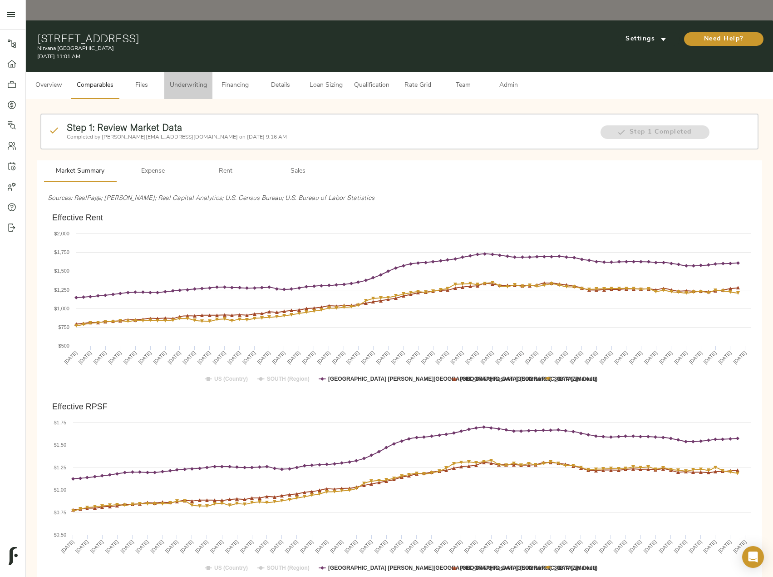
click at [188, 80] on span "Underwriting" at bounding box center [188, 85] width 37 height 11
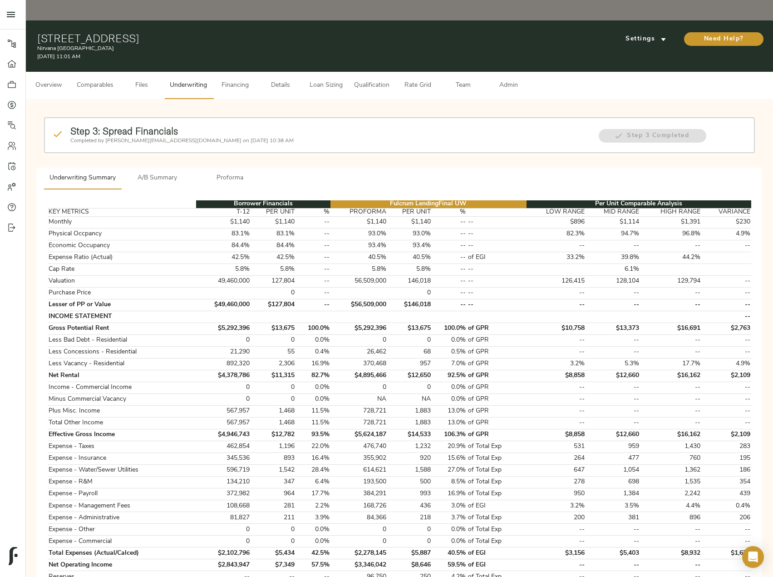
click at [163, 168] on button "A/B Summary" at bounding box center [157, 179] width 73 height 22
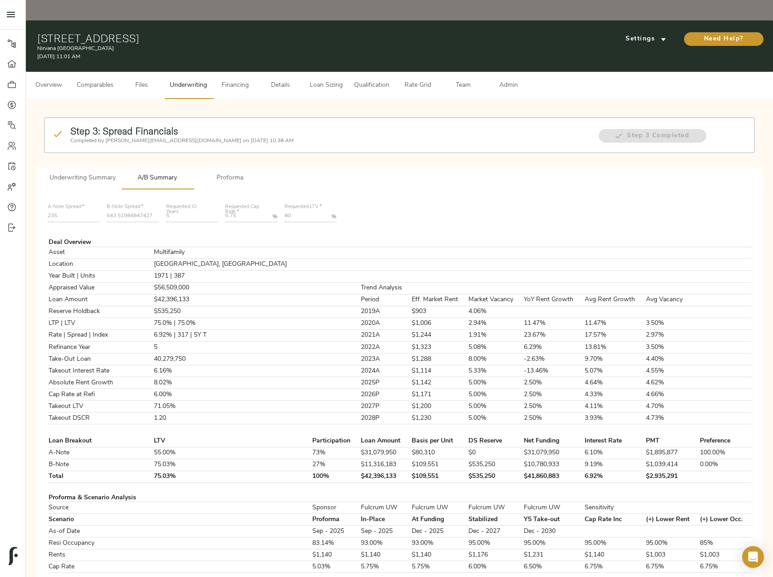
click at [347, 72] on button "Loan Sizing" at bounding box center [325, 85] width 45 height 27
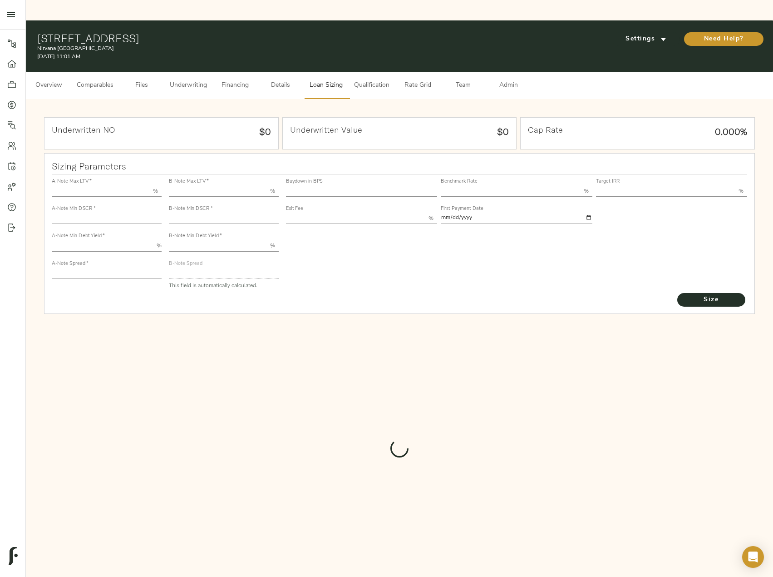
type input "55.000"
type input "1.4"
type input "10.00"
type input "235"
type input "80.000"
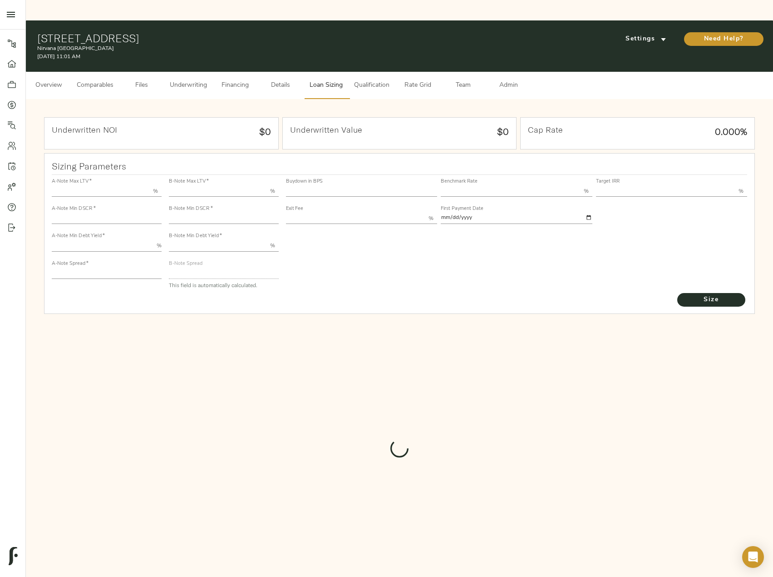
type input "1"
type input "2.00"
type input "821"
type input "0"
type input "3.75"
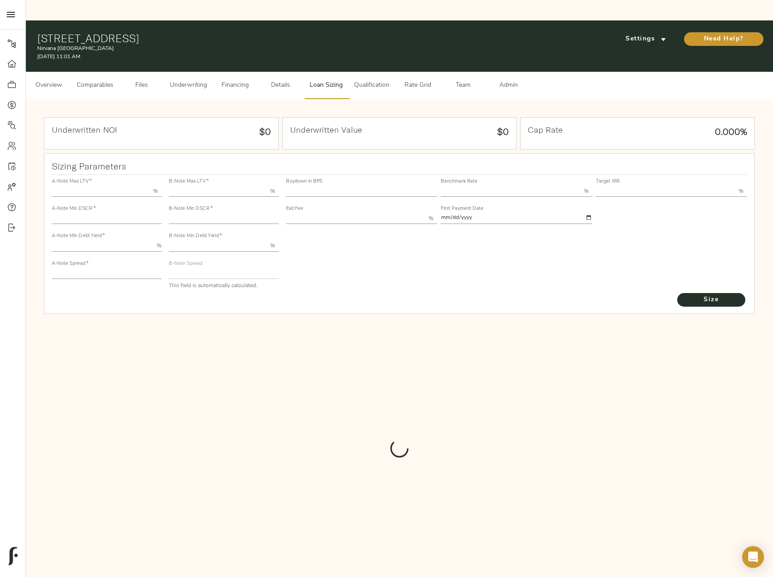
type input "13.00"
type input "1.00"
type input "2025-09-01"
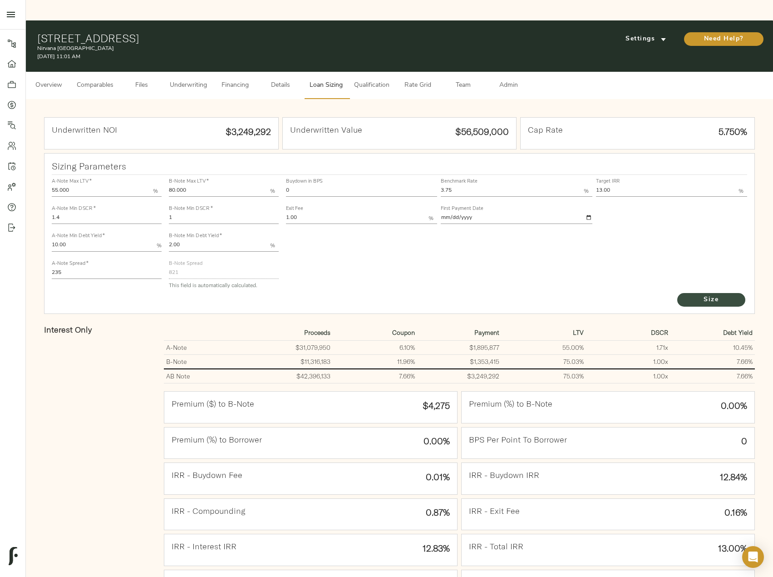
click at [695, 294] on span "Size" at bounding box center [712, 299] width 50 height 11
click at [187, 72] on button "Underwriting" at bounding box center [188, 85] width 48 height 27
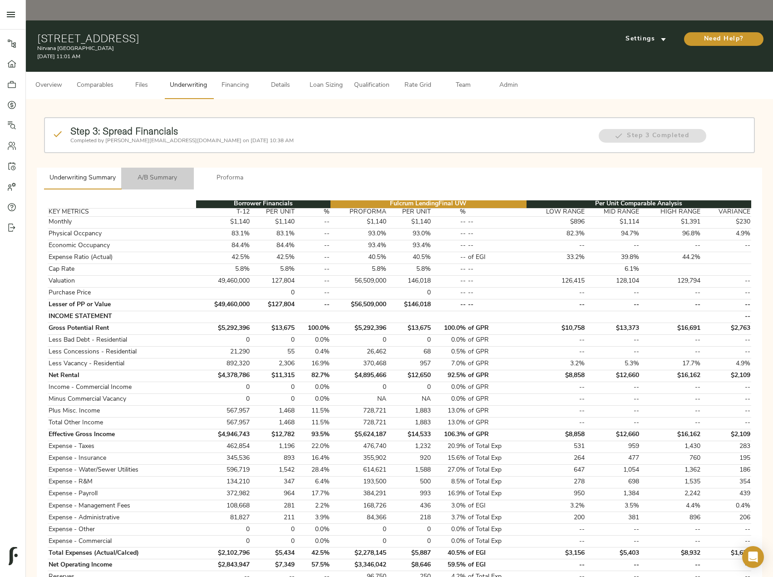
click at [177, 173] on span "A/B Summary" at bounding box center [158, 178] width 62 height 11
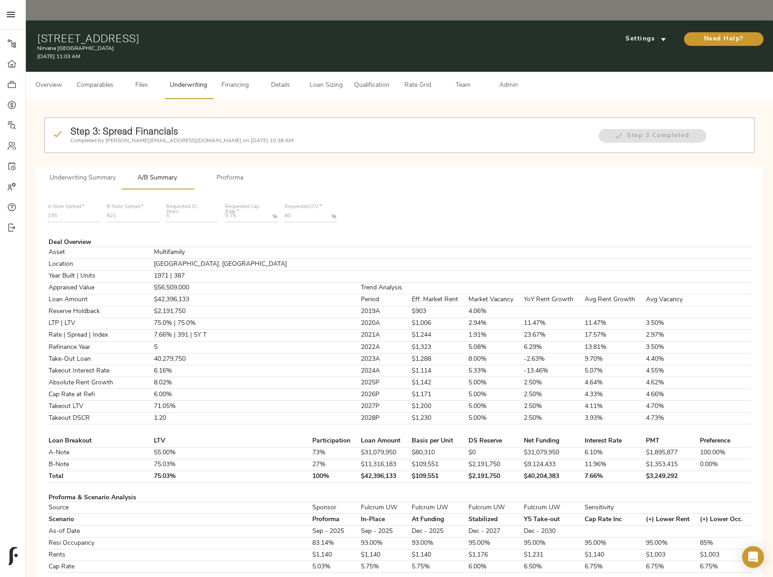
click at [89, 173] on span "Underwriting Summary" at bounding box center [83, 178] width 66 height 11
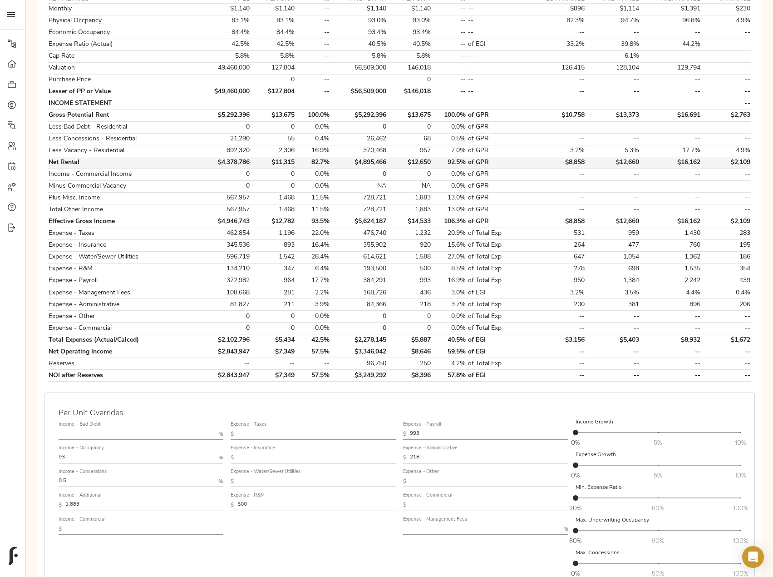
scroll to position [227, 0]
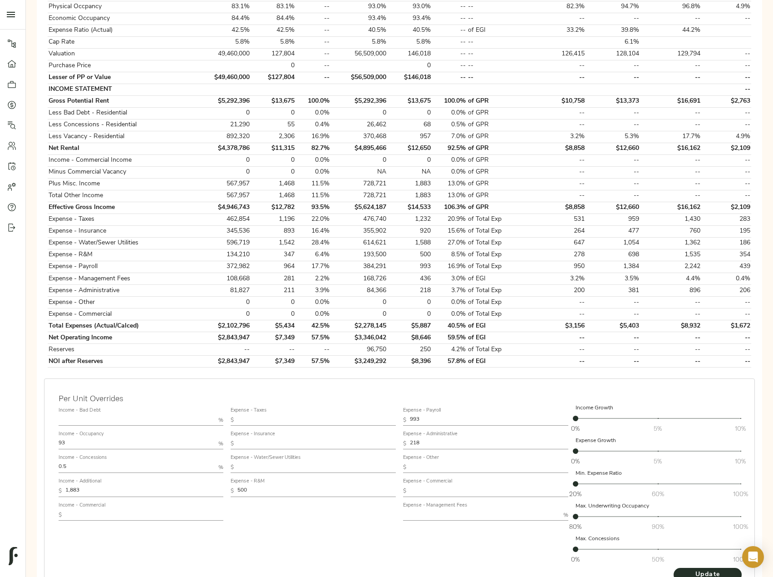
click at [81, 438] on input "93" at bounding box center [137, 443] width 157 height 11
type input "94"
click at [674, 568] on button "Update" at bounding box center [708, 575] width 68 height 14
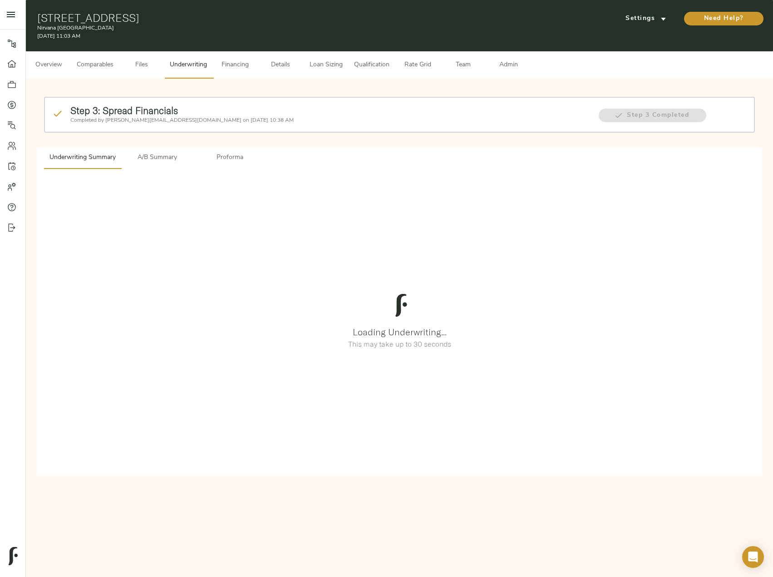
scroll to position [0, 0]
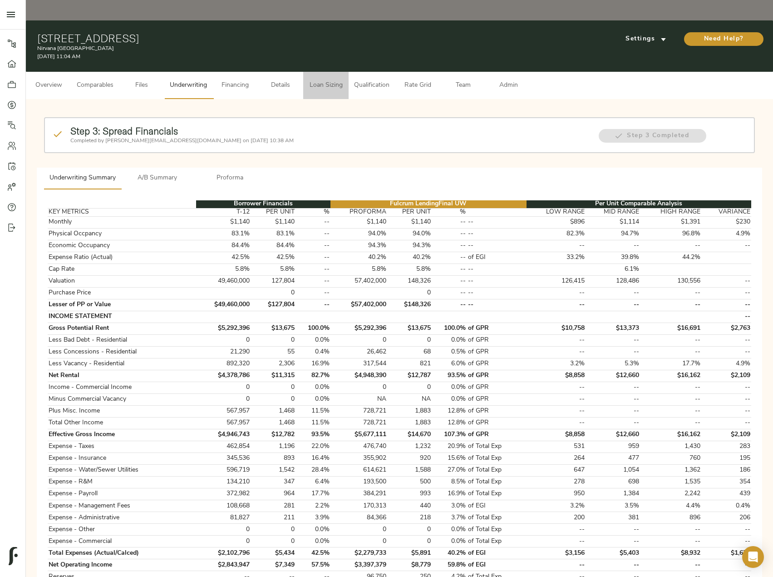
click at [319, 80] on span "Loan Sizing" at bounding box center [326, 85] width 35 height 11
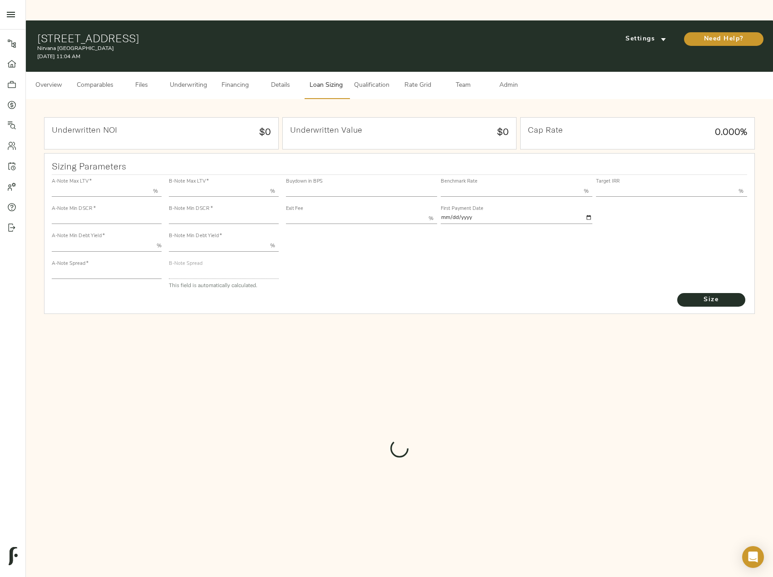
type input "55.000"
type input "1.4"
type input "10.00"
type input "235"
type input "80.000"
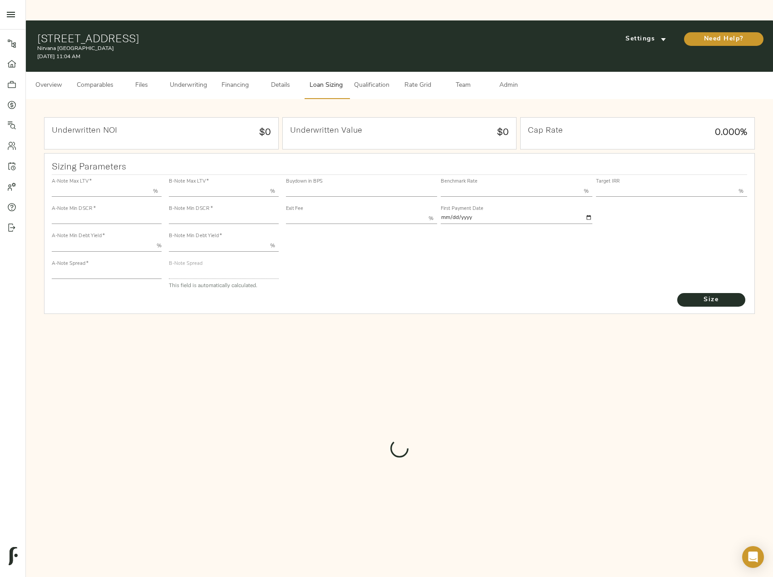
type input "1"
type input "2.00"
type input "821"
type input "0"
type input "3.75"
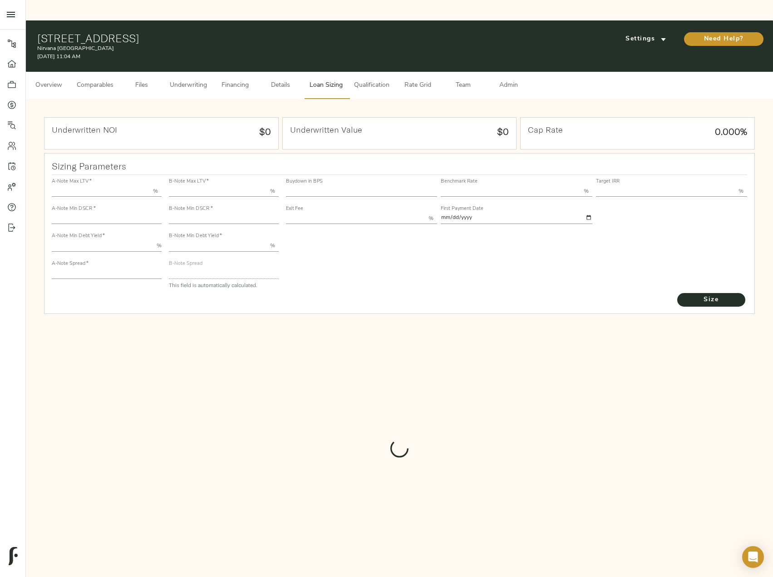
type input "13.00"
type input "1.00"
type input "2025-09-01"
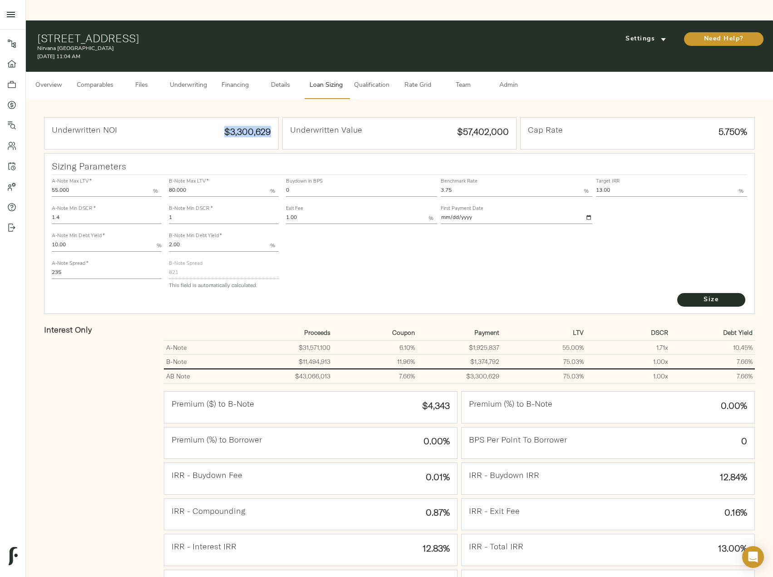
drag, startPoint x: 222, startPoint y: 110, endPoint x: 271, endPoint y: 108, distance: 48.6
click at [271, 118] on div "Underwritten NOI $3,300,629" at bounding box center [162, 133] width 234 height 31
copy div "$3,300,629"
click at [295, 186] on input "0" at bounding box center [361, 191] width 151 height 11
type input "60"
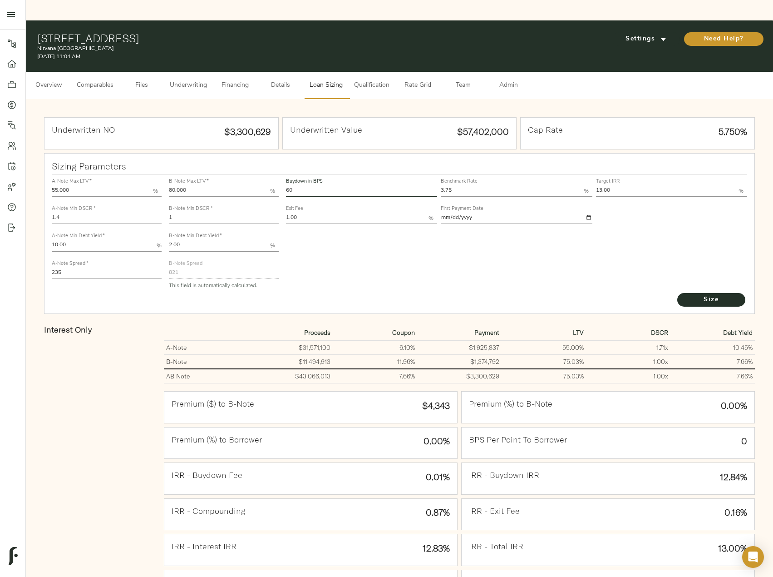
click at [678, 293] on button "Size" at bounding box center [712, 300] width 68 height 14
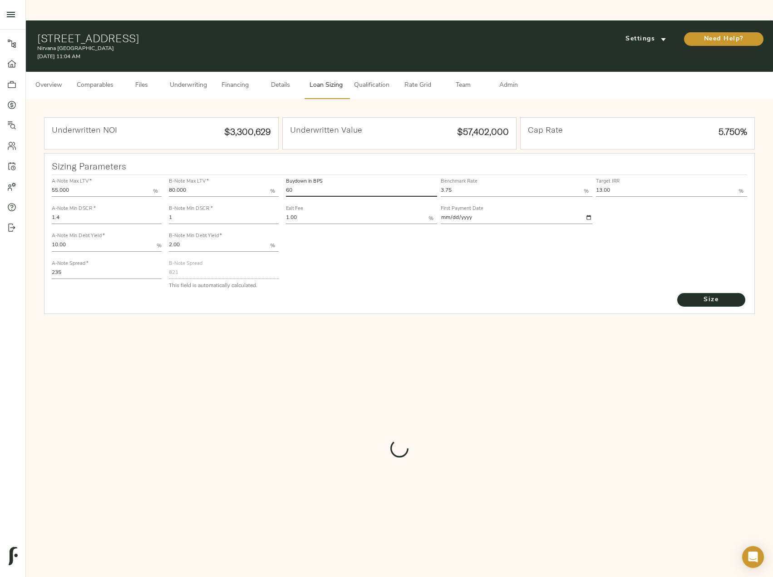
type input "543.5167384697647"
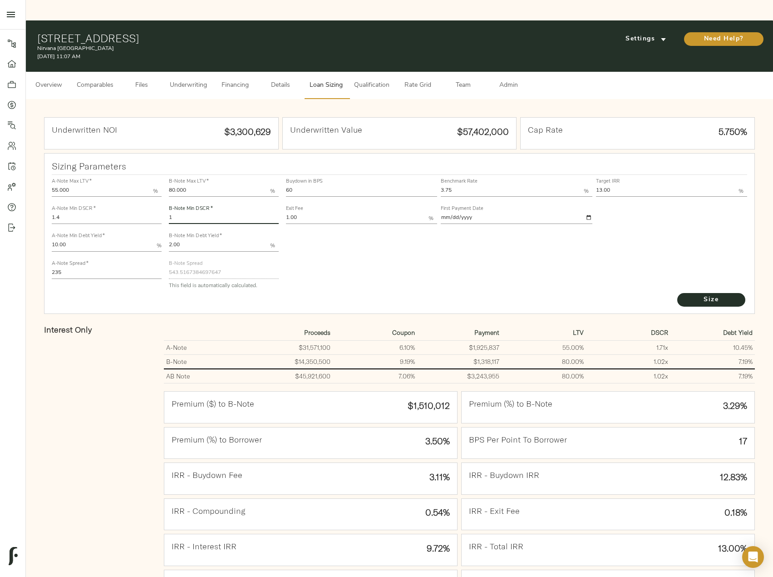
drag, startPoint x: 189, startPoint y: 200, endPoint x: 161, endPoint y: 198, distance: 27.8
click at [161, 198] on div "A-Note Max LTV   * 55.000 % A-Note Min DSCR   * 1.4 A-Note Min Debt Yield   * 1…" at bounding box center [399, 233] width 703 height 124
type input "1.05"
click at [678, 293] on button "Size" at bounding box center [712, 300] width 68 height 14
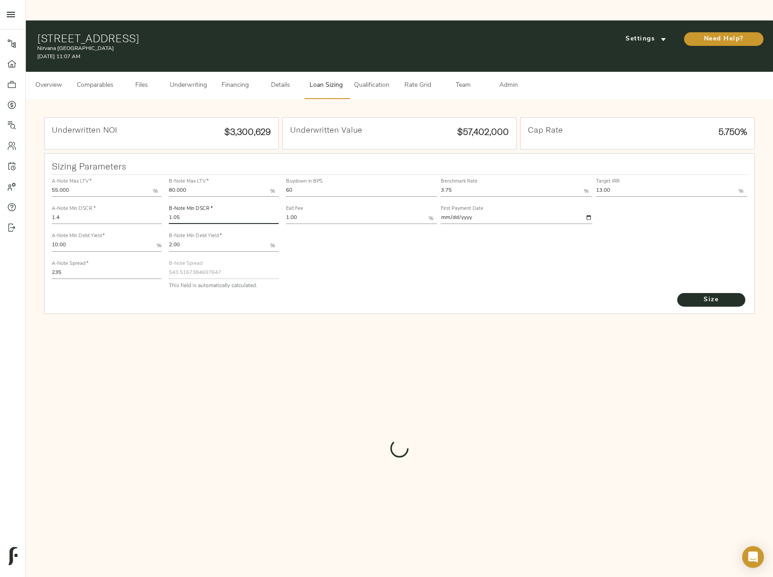
type input "507.57468844757494"
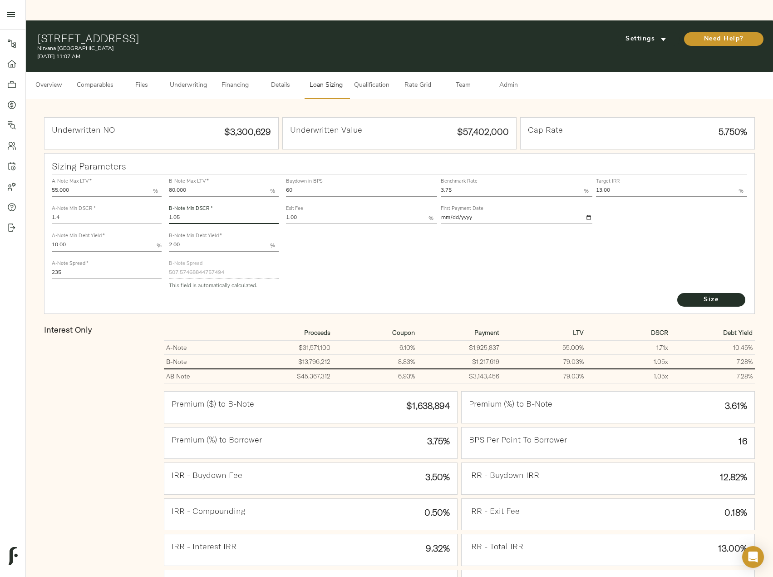
drag, startPoint x: 193, startPoint y: 198, endPoint x: 169, endPoint y: 198, distance: 24.1
click at [169, 213] on input "1.05" at bounding box center [224, 218] width 110 height 11
type input "1.1"
click at [678, 293] on button "Size" at bounding box center [712, 300] width 68 height 14
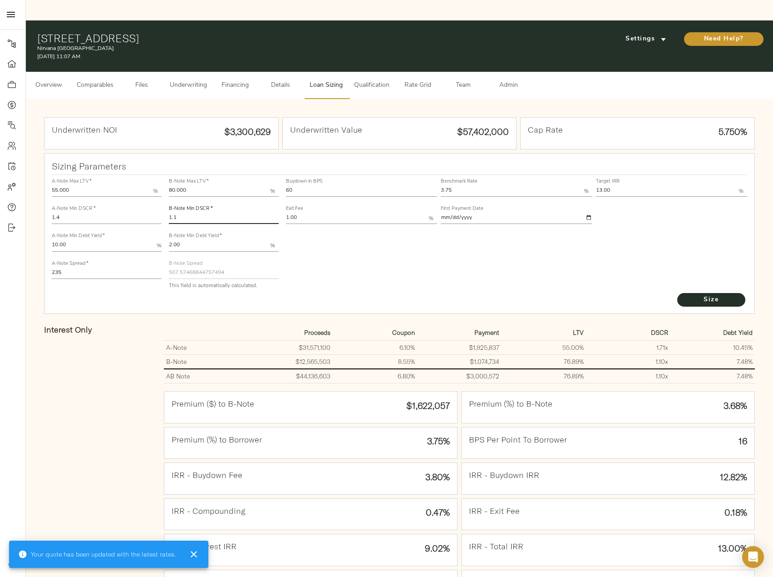
type input "480.3054819722404"
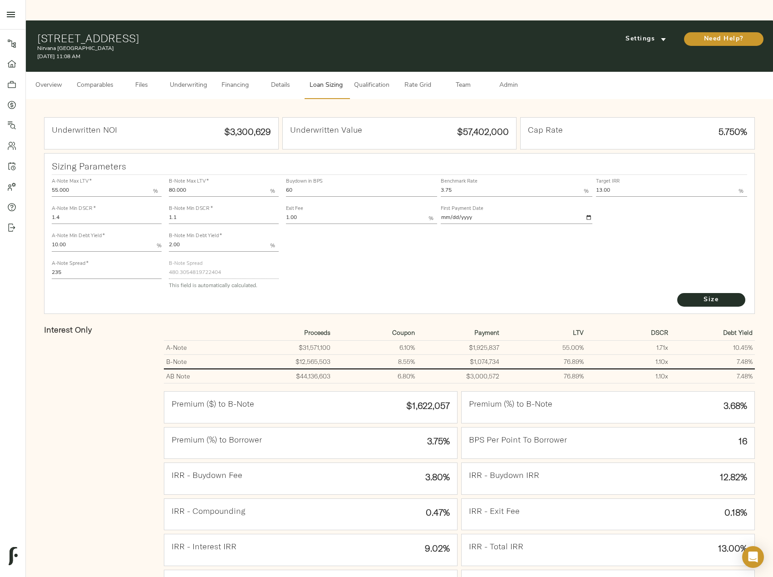
click at [203, 72] on button "Underwriting" at bounding box center [188, 85] width 48 height 27
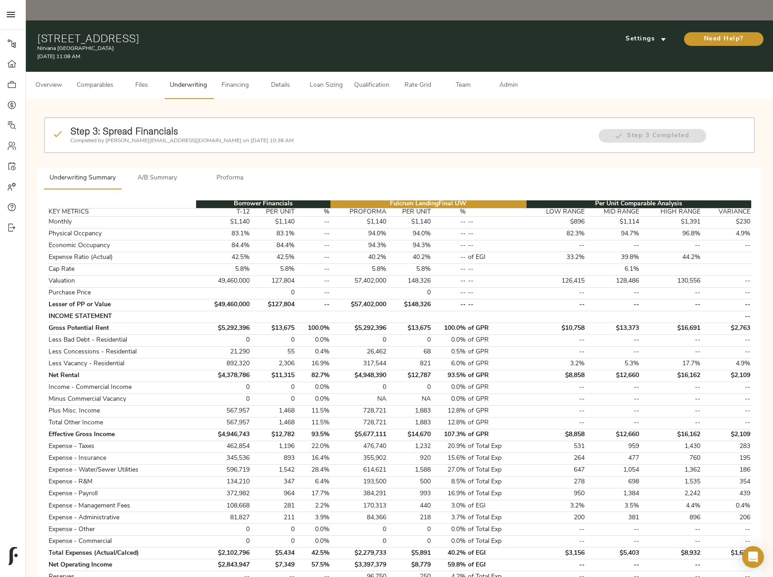
click at [161, 168] on button "A/B Summary" at bounding box center [157, 179] width 73 height 22
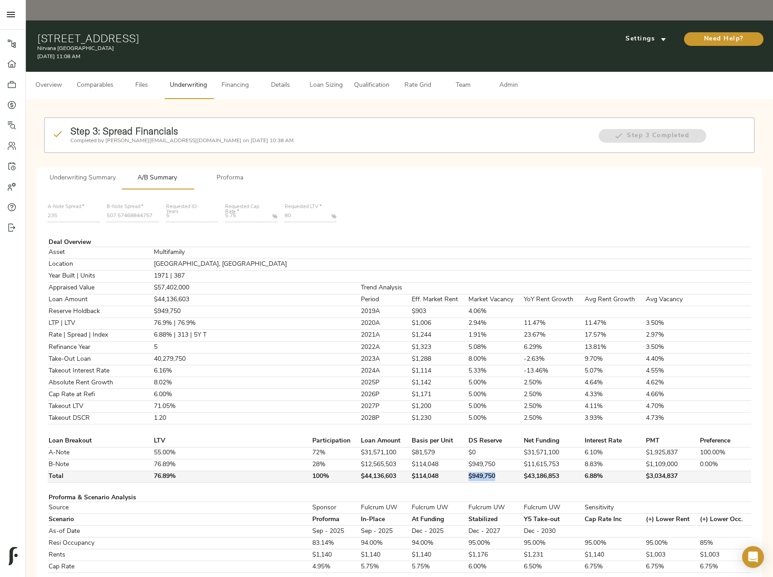
drag, startPoint x: 456, startPoint y: 455, endPoint x: 423, endPoint y: 460, distance: 33.5
click at [423, 470] on tr "Total 76.89% 100% $44,136,603 $114,048 $949,750 $43,186,853 6.88% $3,034,837" at bounding box center [400, 476] width 704 height 12
copy tr "$949,750"
click at [111, 173] on span "Underwriting Summary" at bounding box center [83, 178] width 66 height 11
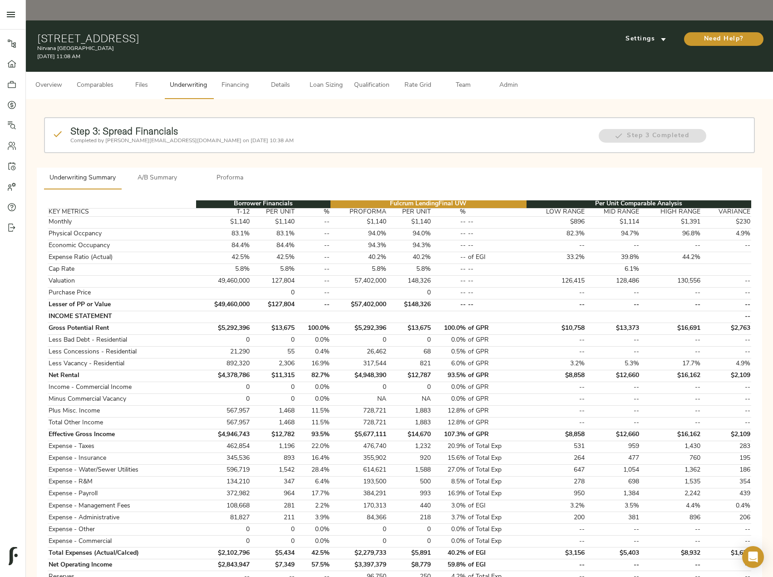
click at [509, 80] on span "Admin" at bounding box center [508, 85] width 35 height 11
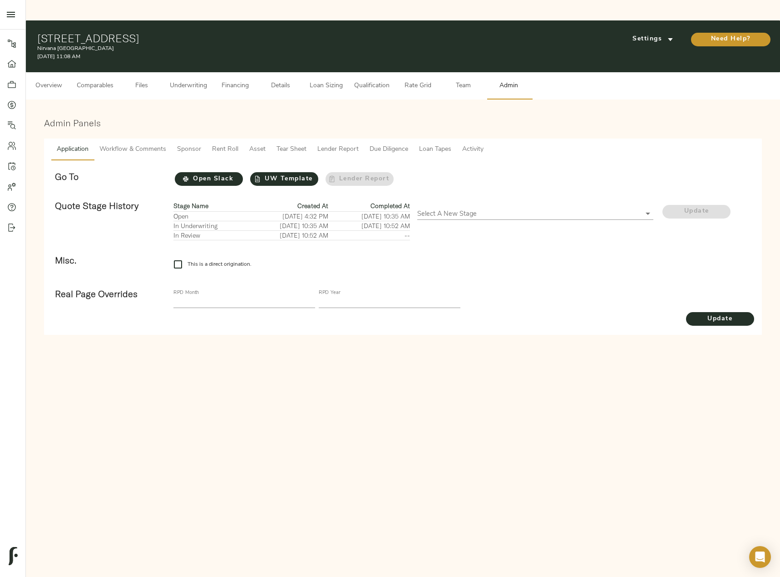
click at [157, 144] on span "Workflow & Comments" at bounding box center [132, 149] width 67 height 11
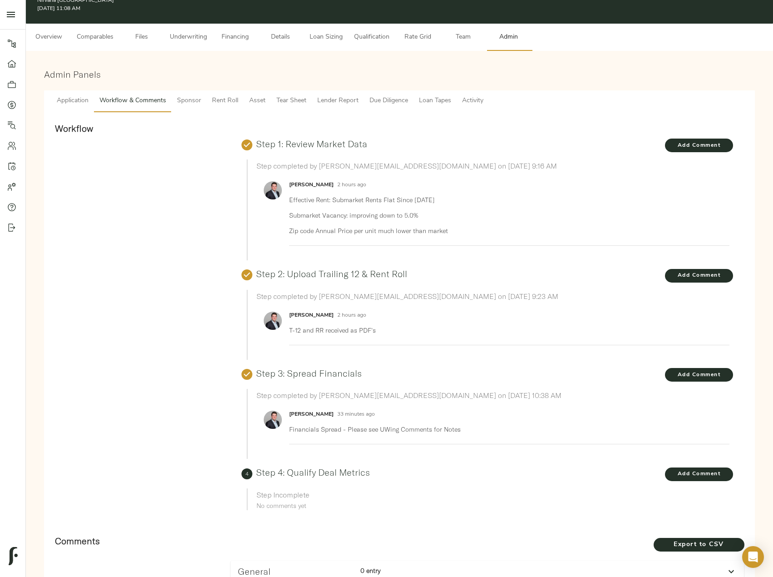
scroll to position [318, 0]
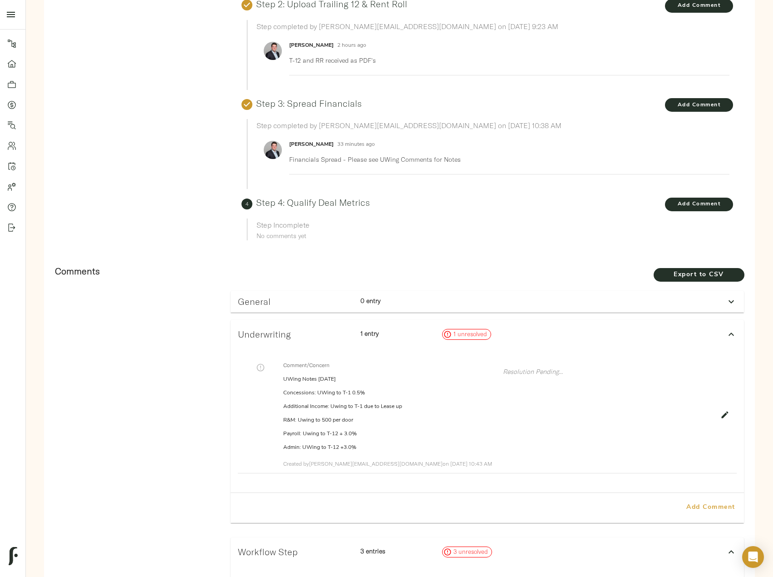
click at [718, 502] on span "Add Comment" at bounding box center [711, 507] width 52 height 11
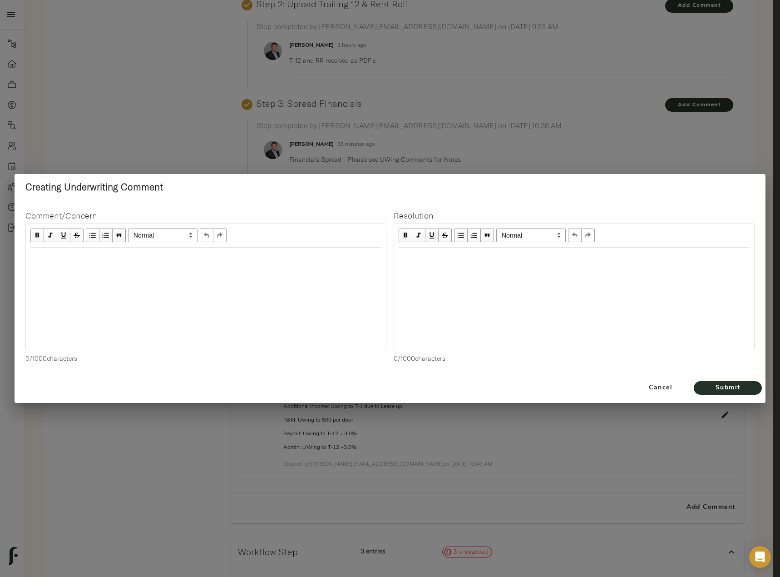
click at [164, 283] on div at bounding box center [206, 299] width 360 height 102
click at [73, 262] on div "Edit text" at bounding box center [205, 257] width 351 height 10
click at [723, 388] on span "Submit" at bounding box center [728, 387] width 50 height 11
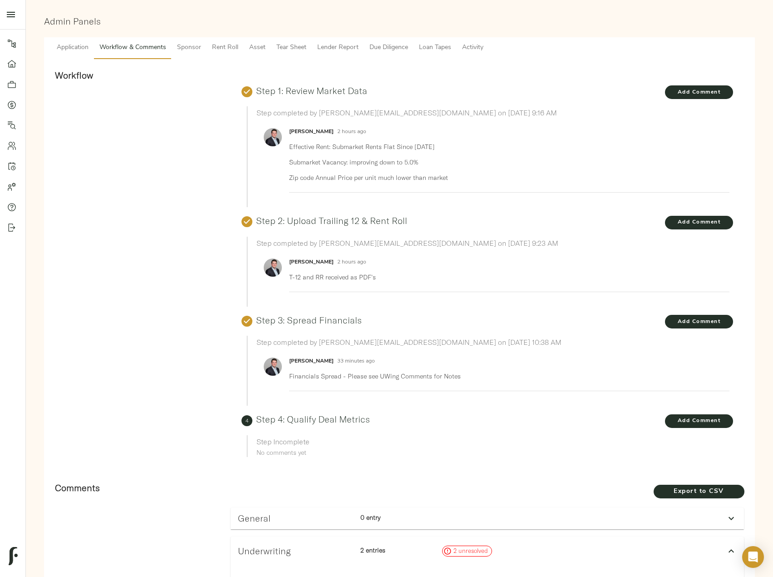
scroll to position [0, 0]
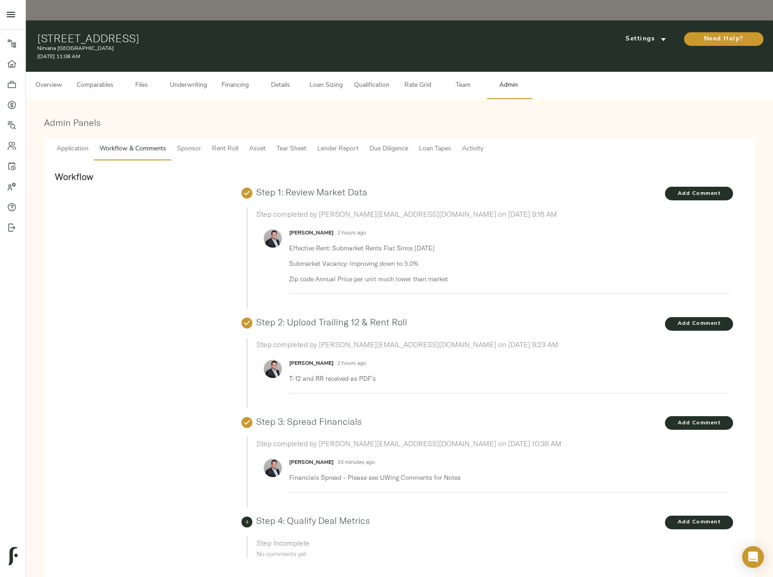
click at [198, 80] on span "Underwriting" at bounding box center [188, 85] width 37 height 11
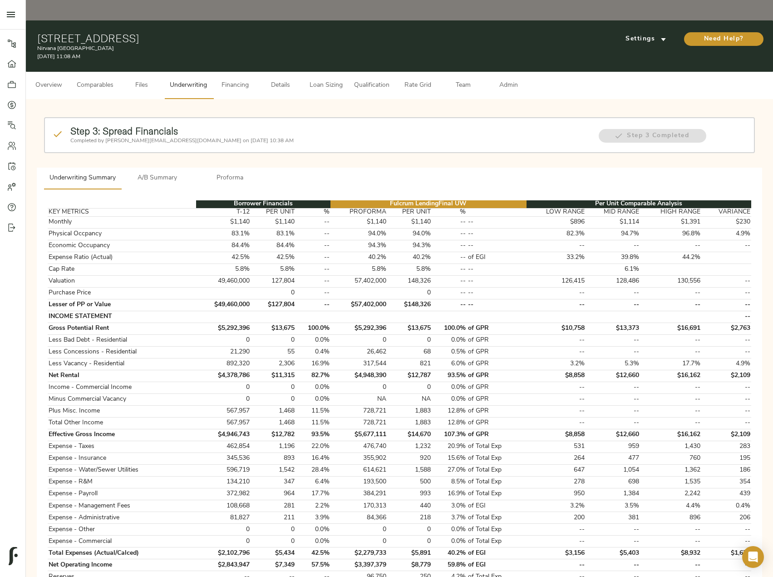
click at [164, 173] on span "A/B Summary" at bounding box center [158, 178] width 62 height 11
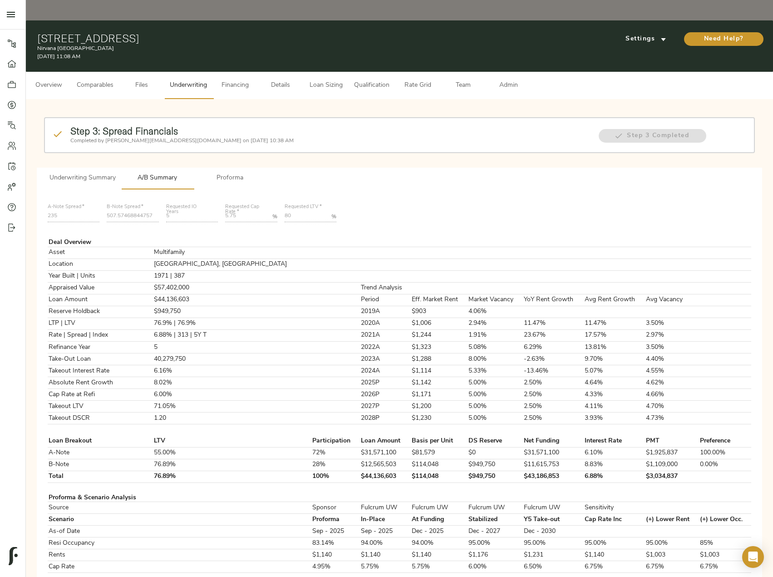
click at [320, 80] on span "Loan Sizing" at bounding box center [326, 85] width 35 height 11
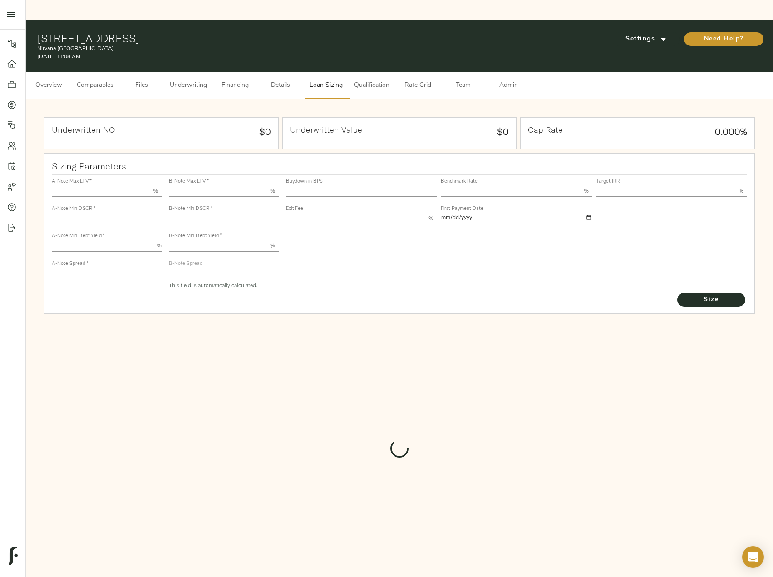
type input "55.000"
type input "1.4"
type input "10.00"
type input "235"
type input "80.000"
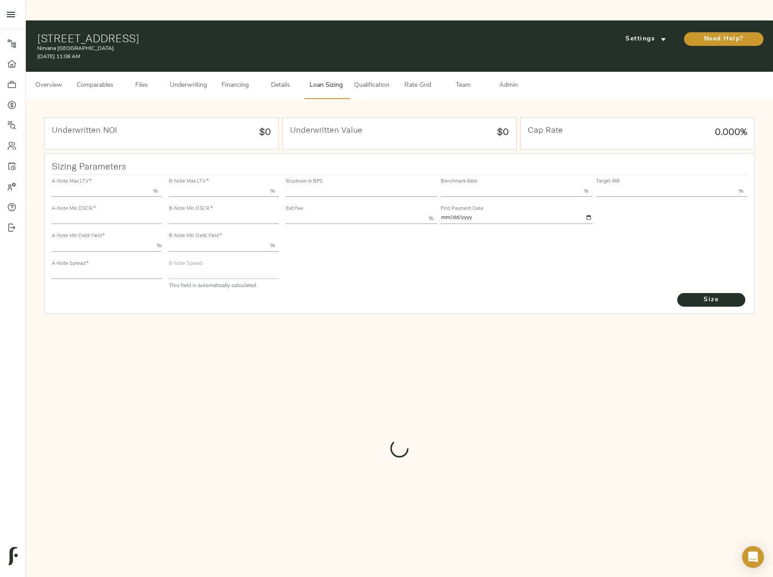
type input "1.1"
type input "2.00"
type input "480.3054819722404"
type input "60"
type input "3.75"
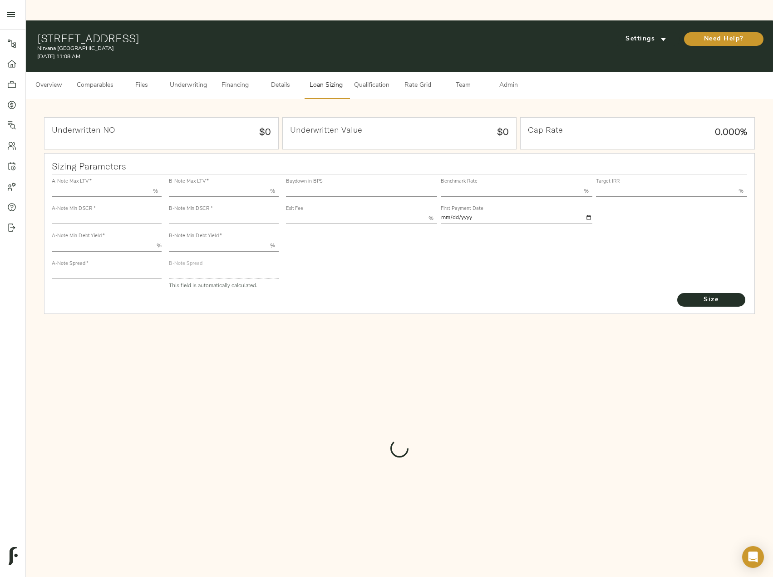
type input "13.00"
type input "1.00"
type input "[DATE]"
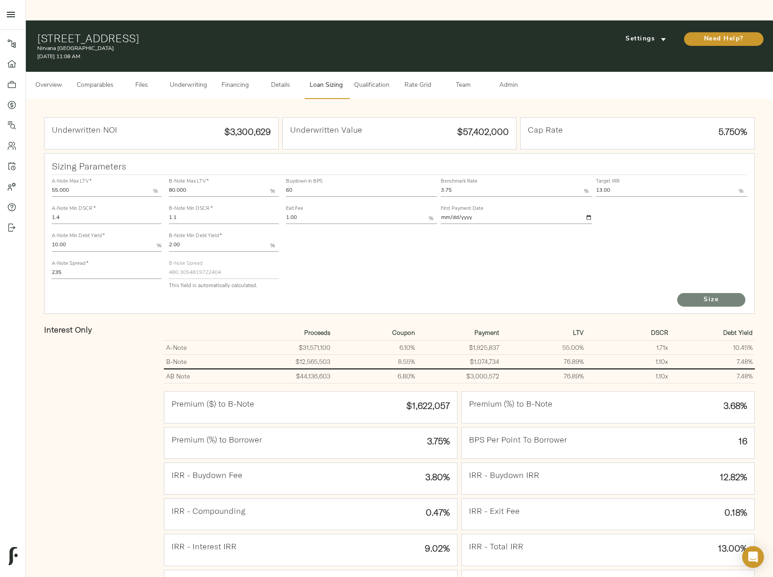
click at [711, 294] on span "Size" at bounding box center [712, 299] width 50 height 11
click at [407, 72] on button "Rate Grid" at bounding box center [417, 85] width 45 height 27
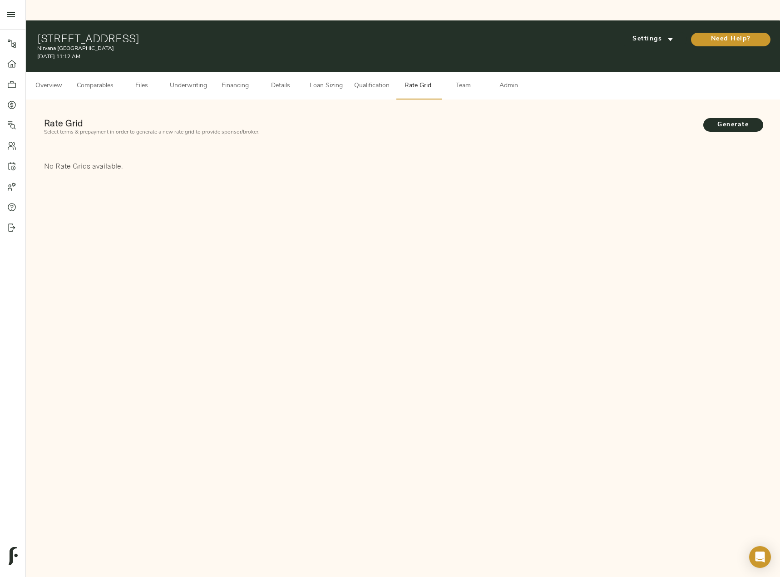
click at [520, 80] on span "Admin" at bounding box center [508, 85] width 35 height 11
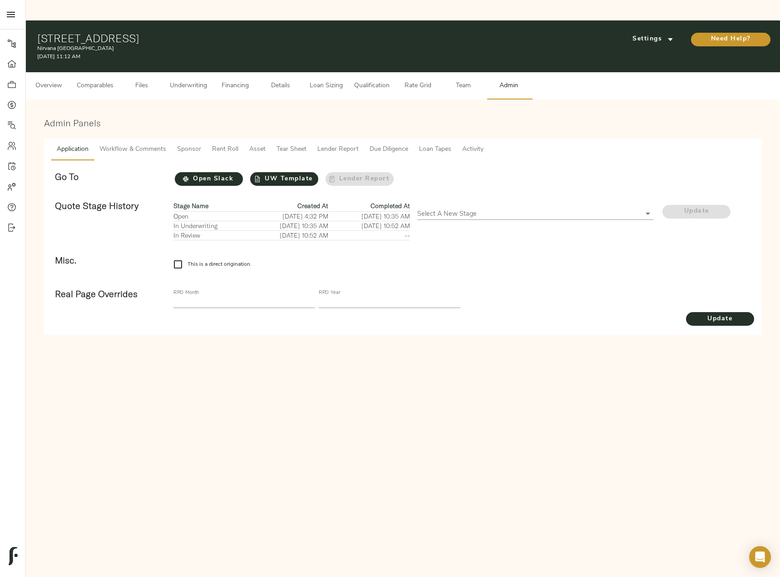
click at [289, 144] on span "Tear Sheet" at bounding box center [292, 149] width 30 height 11
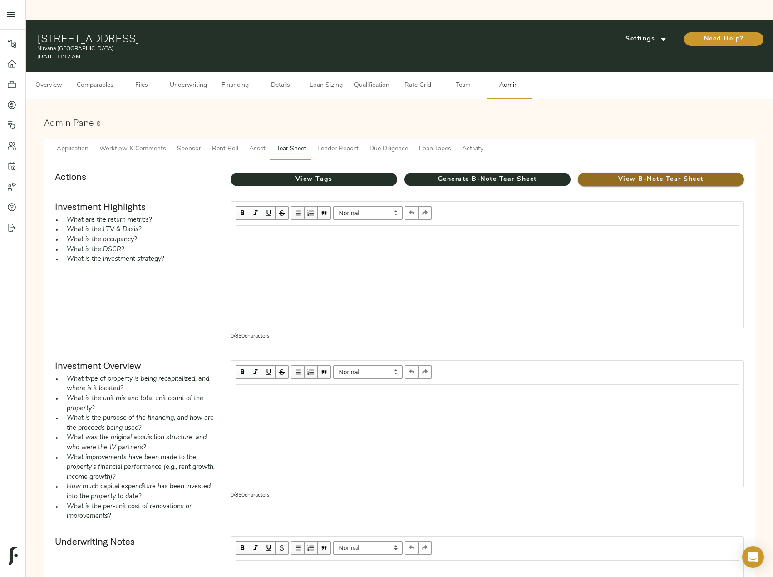
click at [607, 174] on span "View B-Note Tear Sheet" at bounding box center [661, 179] width 166 height 11
click at [102, 80] on span "Comparables" at bounding box center [95, 85] width 37 height 11
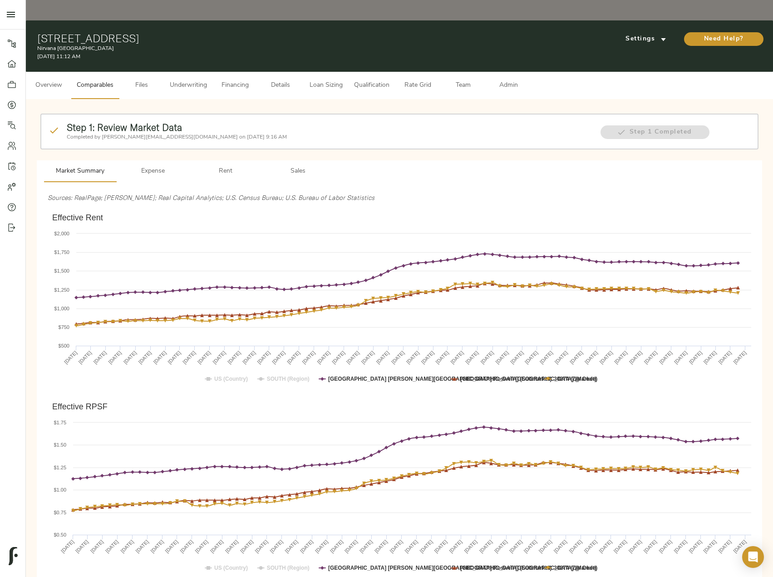
click at [302, 166] on span "Sales" at bounding box center [298, 171] width 62 height 11
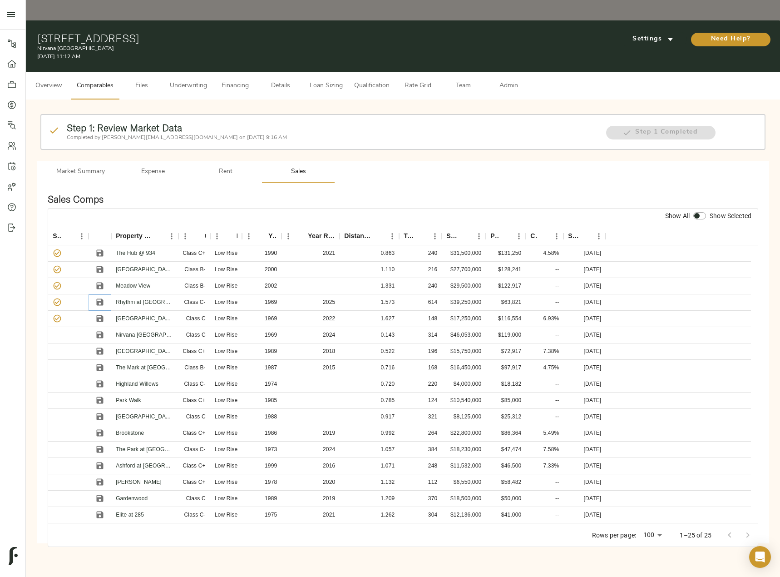
click at [97, 299] on icon "Save" at bounding box center [100, 302] width 7 height 7
click at [587, 232] on icon "Sort" at bounding box center [586, 236] width 8 height 8
click at [99, 265] on icon "Save" at bounding box center [99, 269] width 9 height 9
click at [696, 212] on input "checkbox" at bounding box center [697, 215] width 22 height 7
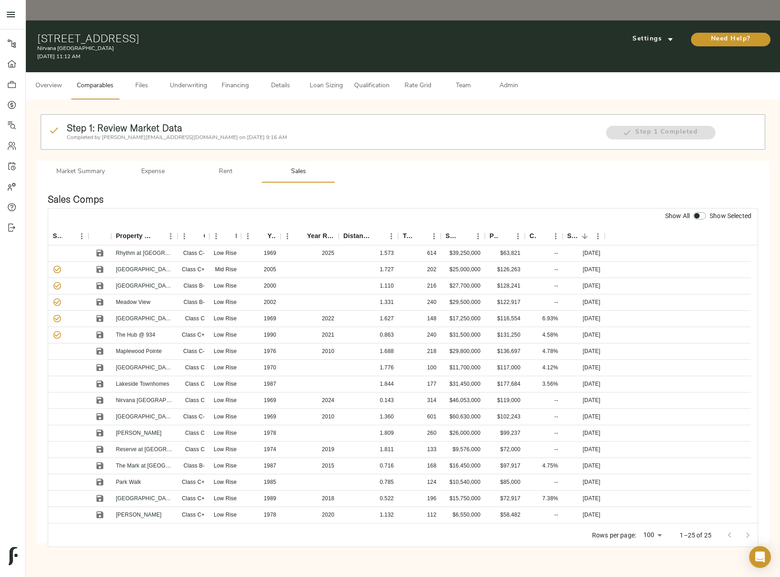
checkbox input "true"
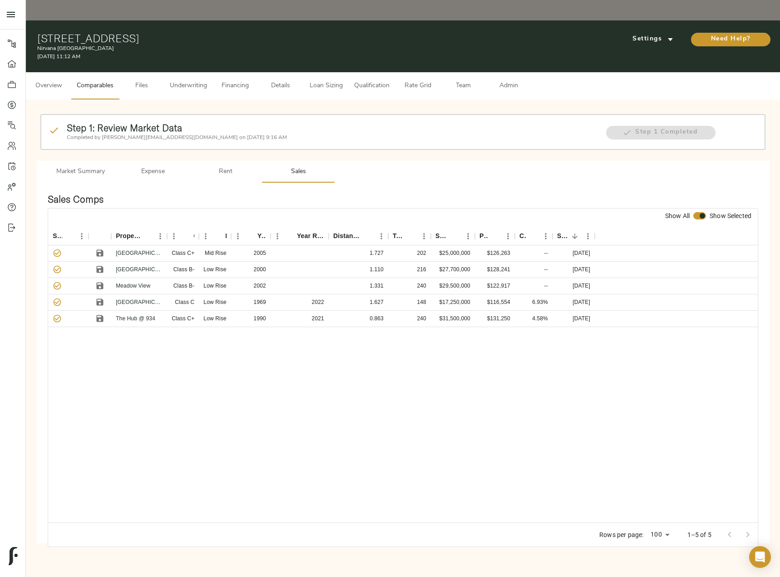
click at [509, 80] on span "Admin" at bounding box center [508, 85] width 35 height 11
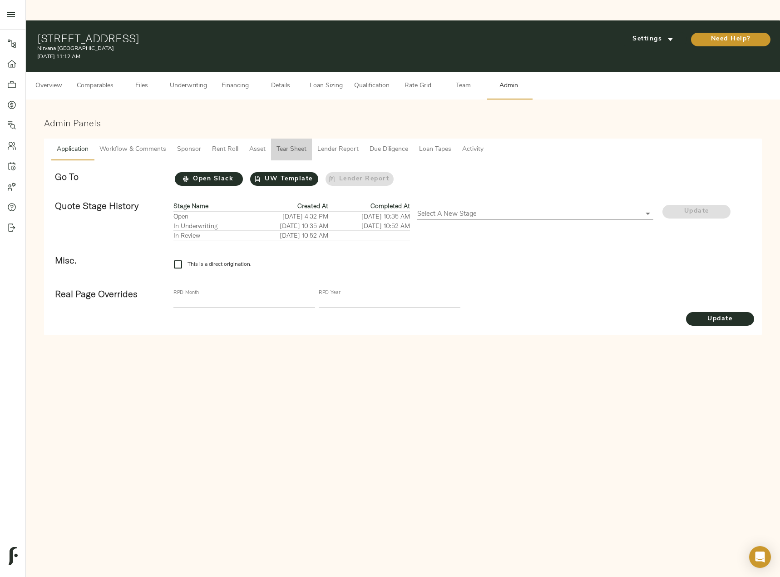
click at [304, 144] on span "Tear Sheet" at bounding box center [292, 149] width 30 height 11
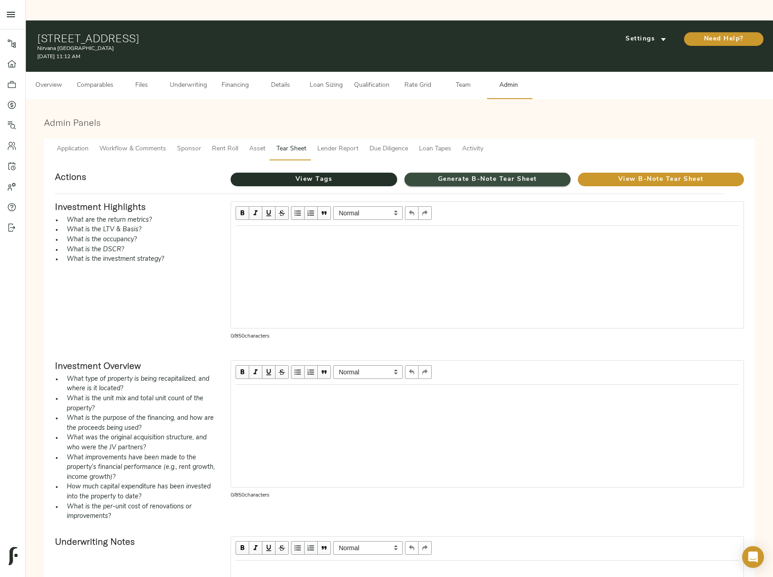
click at [465, 174] on span "Generate B-Note Tear Sheet" at bounding box center [488, 179] width 166 height 11
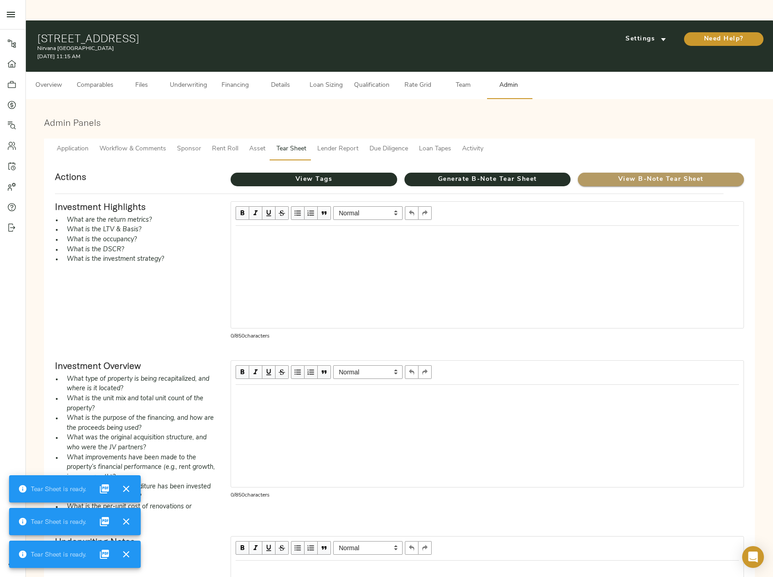
click at [606, 174] on span "View B-Note Tear Sheet" at bounding box center [661, 179] width 166 height 11
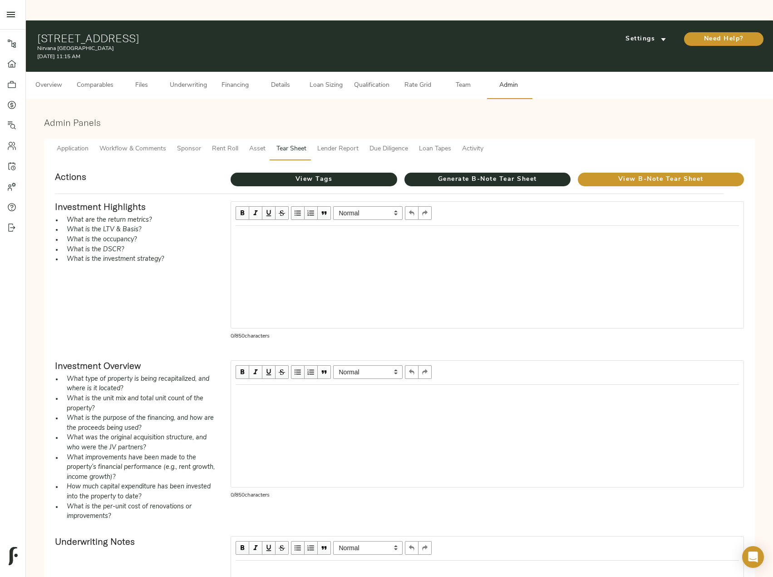
click at [194, 72] on button "Underwriting" at bounding box center [188, 85] width 48 height 27
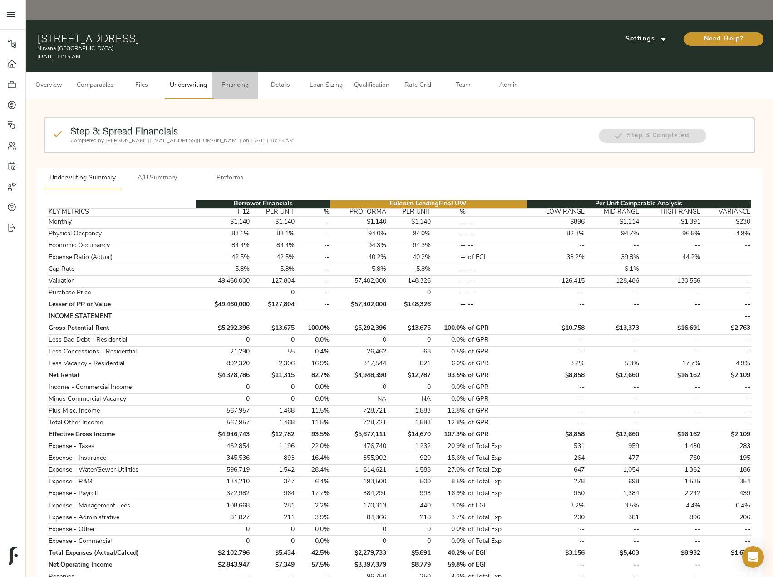
click at [239, 80] on span "Financing" at bounding box center [235, 85] width 35 height 11
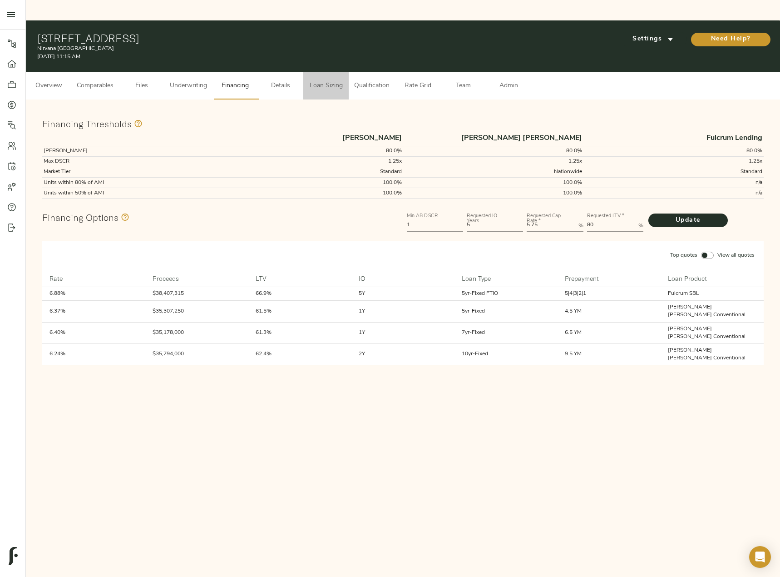
click at [329, 80] on span "Loan Sizing" at bounding box center [326, 85] width 35 height 11
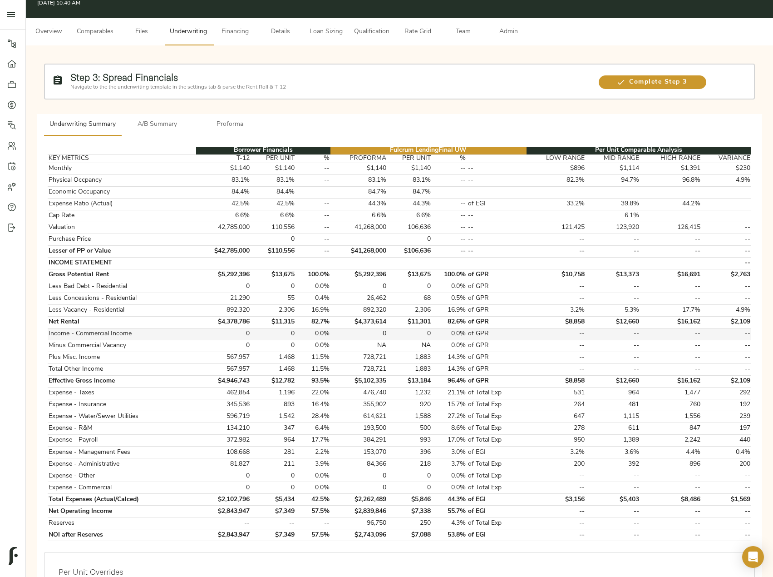
scroll to position [45, 0]
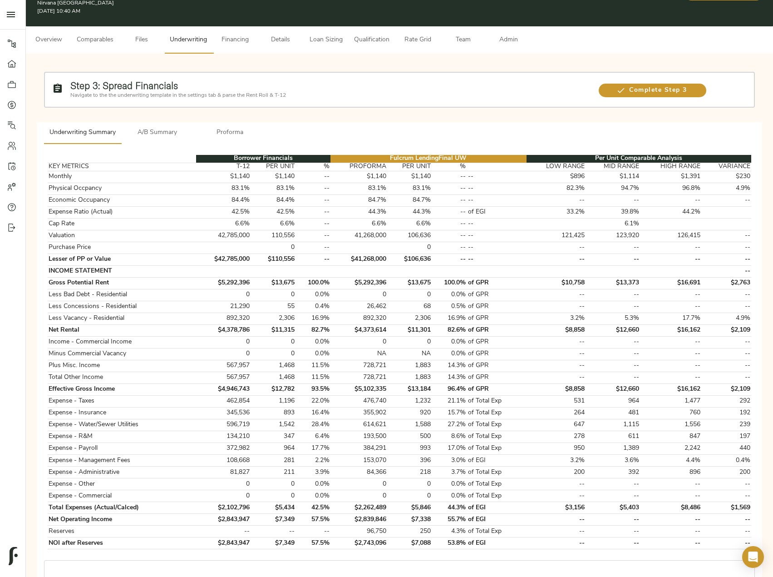
click at [524, 27] on button "Admin" at bounding box center [508, 39] width 45 height 27
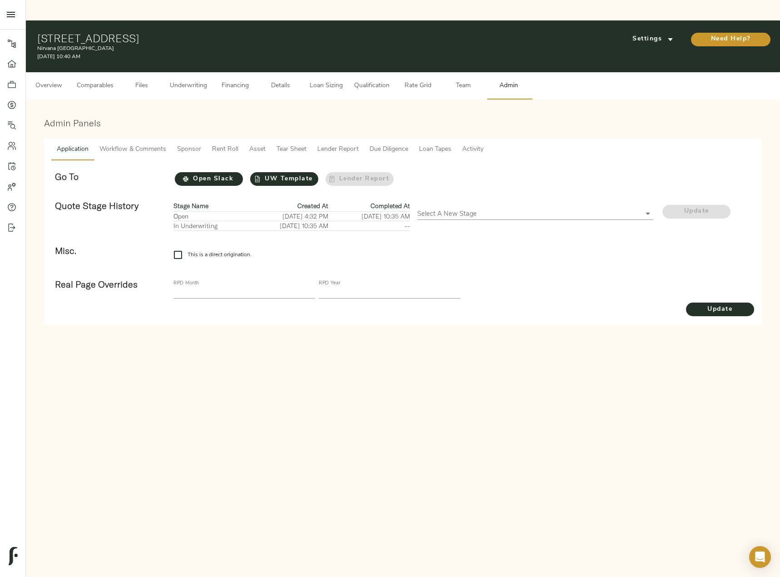
click at [151, 144] on span "Workflow & Comments" at bounding box center [132, 149] width 67 height 11
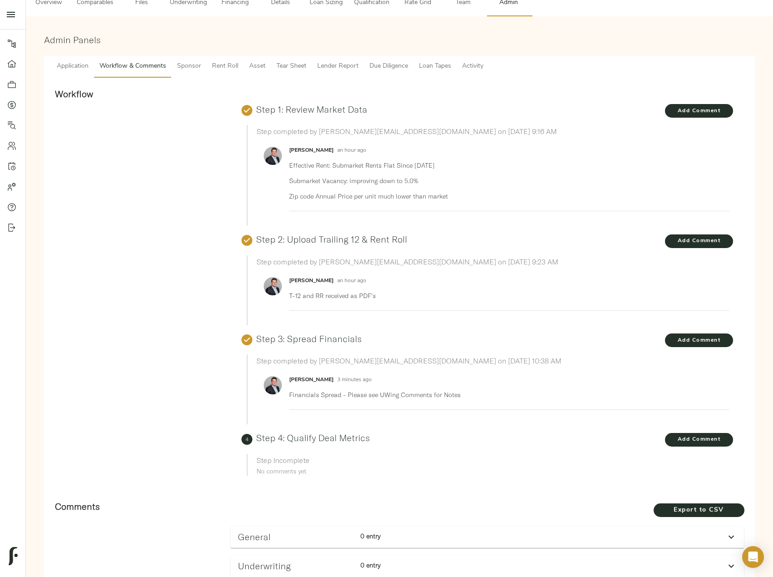
scroll to position [318, 0]
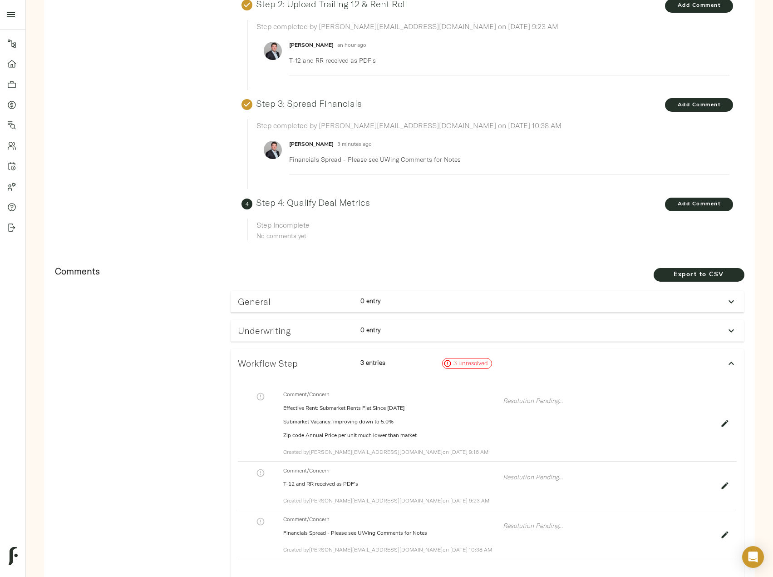
click at [728, 325] on icon at bounding box center [731, 330] width 11 height 11
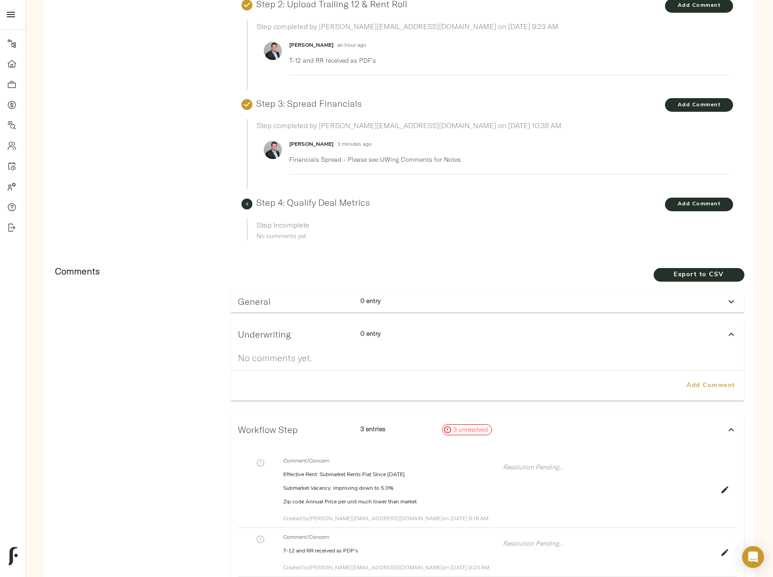
click at [705, 380] on span "Add Comment" at bounding box center [711, 385] width 52 height 11
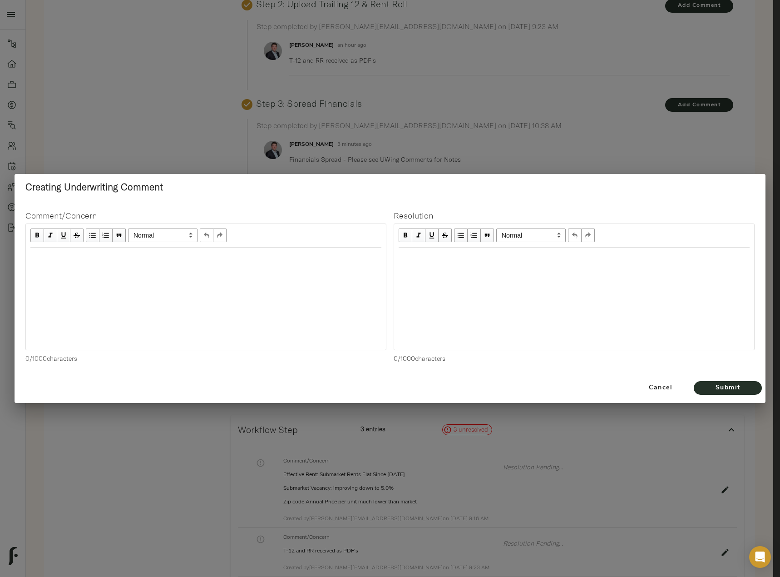
click at [121, 267] on div at bounding box center [206, 258] width 360 height 20
click at [115, 277] on div at bounding box center [206, 299] width 360 height 102
click at [77, 249] on div "Edit text" at bounding box center [205, 257] width 359 height 19
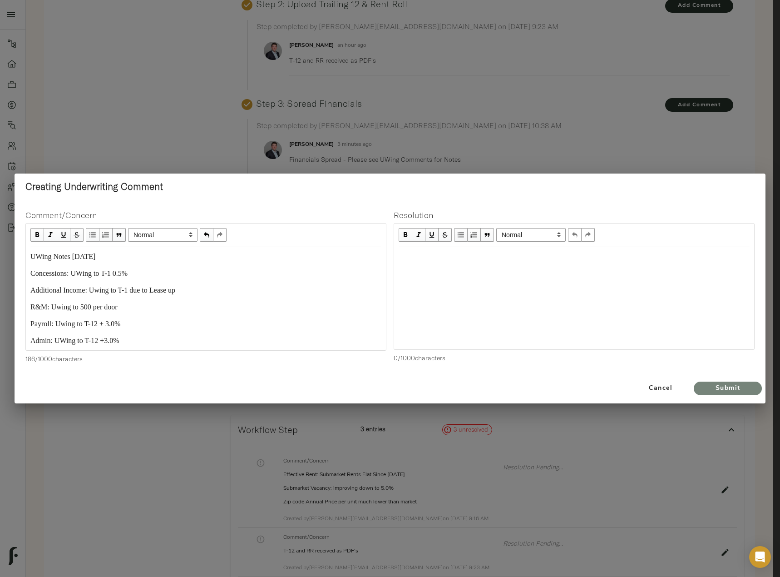
click at [731, 392] on span "Submit" at bounding box center [728, 388] width 50 height 11
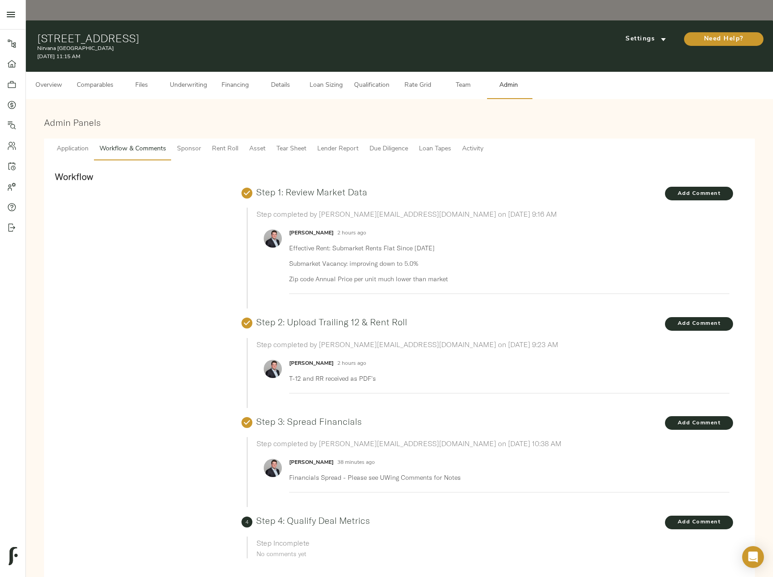
scroll to position [318, 0]
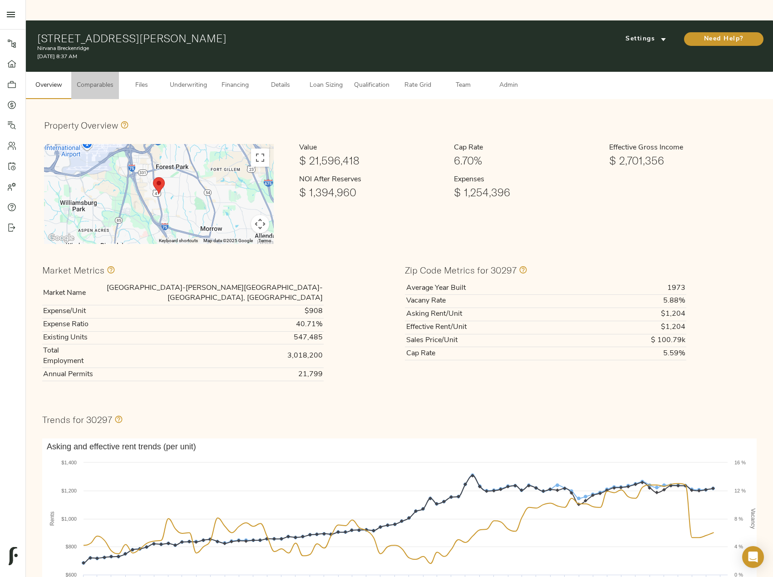
click at [95, 80] on span "Comparables" at bounding box center [95, 85] width 37 height 11
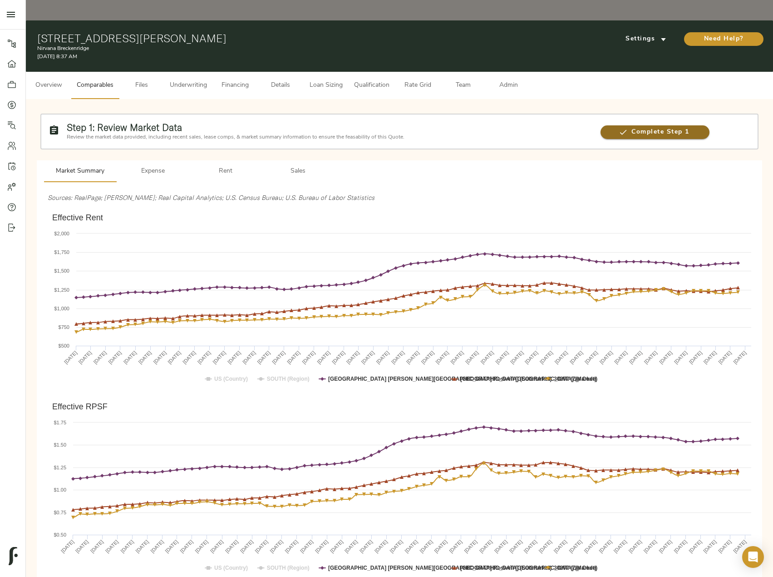
click at [617, 127] on span "Complete Step 1" at bounding box center [655, 132] width 109 height 11
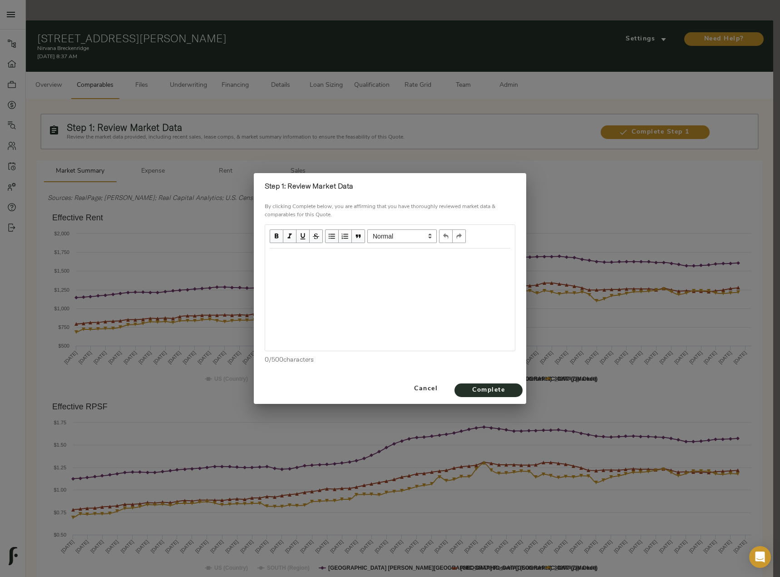
click at [347, 257] on div "Edit text" at bounding box center [390, 258] width 241 height 10
click at [312, 277] on div "Edit text" at bounding box center [390, 275] width 241 height 10
click at [359, 301] on div "Rents Flat Since Early 2024 Vacancy of 5.0% in [GEOGRAPHIC_DATA]" at bounding box center [390, 299] width 250 height 102
click at [377, 279] on div "Vacancy of 5.0% in [GEOGRAPHIC_DATA]" at bounding box center [390, 275] width 241 height 10
click at [321, 302] on div "Rents Flat Since Early 2024 Vacancy of 5.0% in Submarket PPU of" at bounding box center [390, 283] width 241 height 61
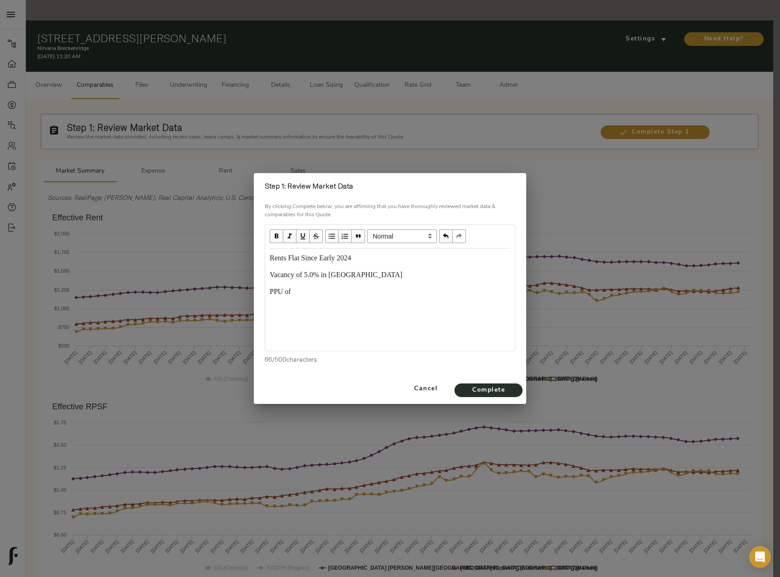
click at [320, 296] on div "PPU of" at bounding box center [390, 292] width 241 height 10
click at [318, 293] on div "PPU of" at bounding box center [390, 292] width 241 height 10
click at [273, 274] on span "Vacancy of 5.0% in [GEOGRAPHIC_DATA]" at bounding box center [336, 275] width 133 height 8
click at [505, 392] on span "Complete" at bounding box center [489, 390] width 50 height 11
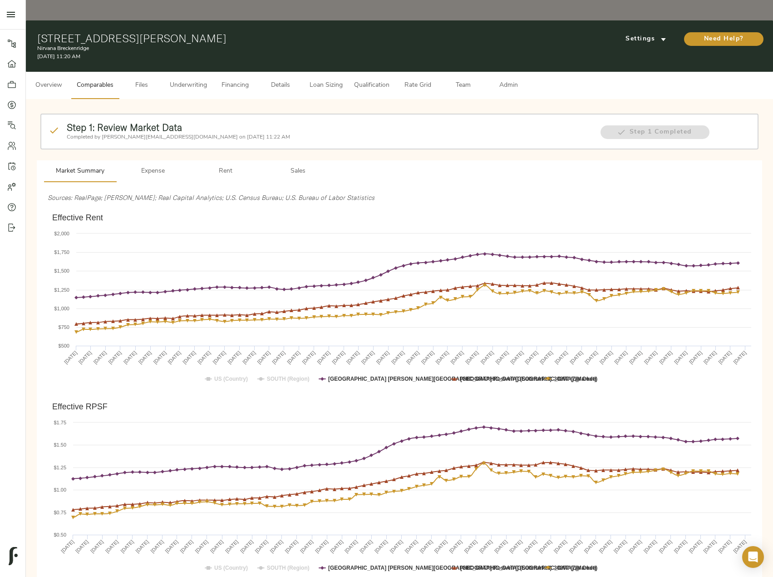
click at [149, 80] on span "Files" at bounding box center [141, 85] width 35 height 11
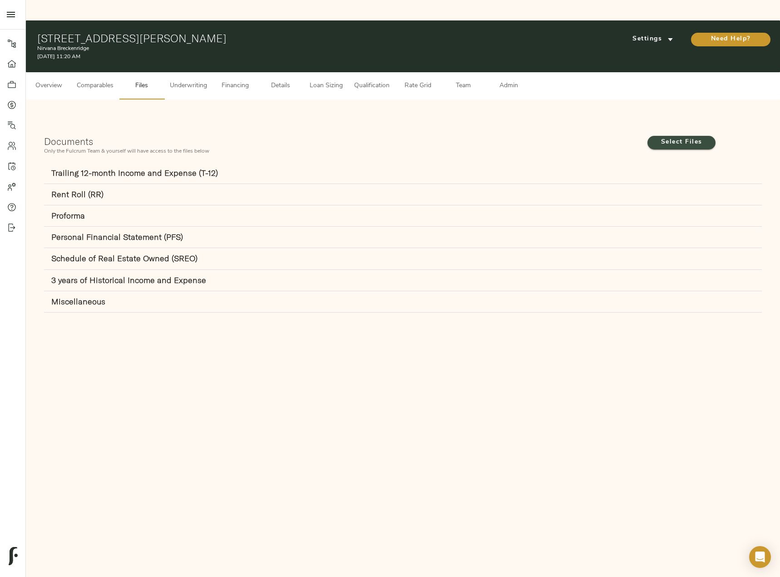
click at [687, 137] on span "Select Files" at bounding box center [682, 142] width 50 height 11
click at [0, 0] on input "Select Files" at bounding box center [0, 0] width 0 height 0
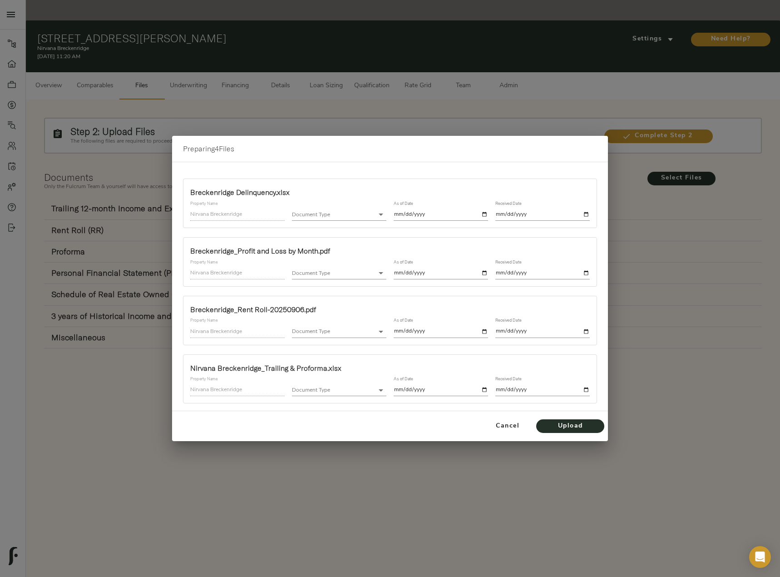
click at [358, 218] on body "Nirvana Breckenridge - [STREET_ADDRESS][PERSON_NAME] Pipeline Dashboard Portfol…" at bounding box center [390, 298] width 780 height 597
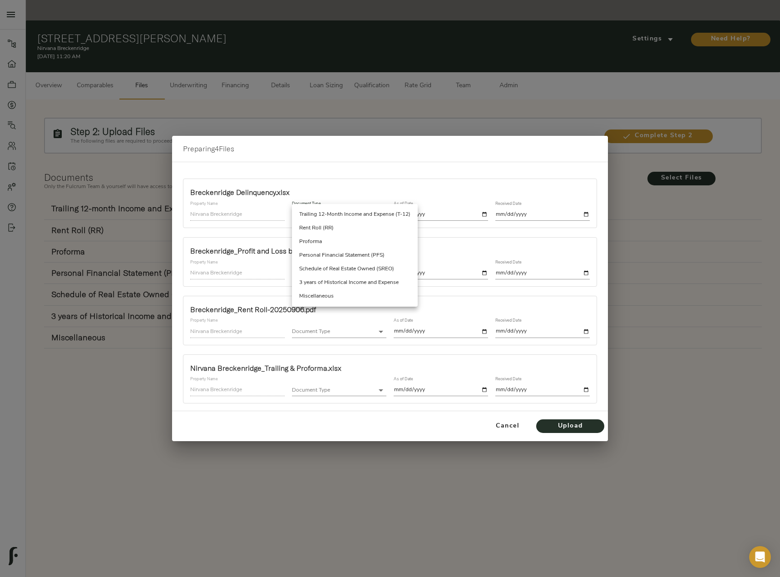
click at [334, 300] on li "Miscellaneous" at bounding box center [355, 296] width 126 height 14
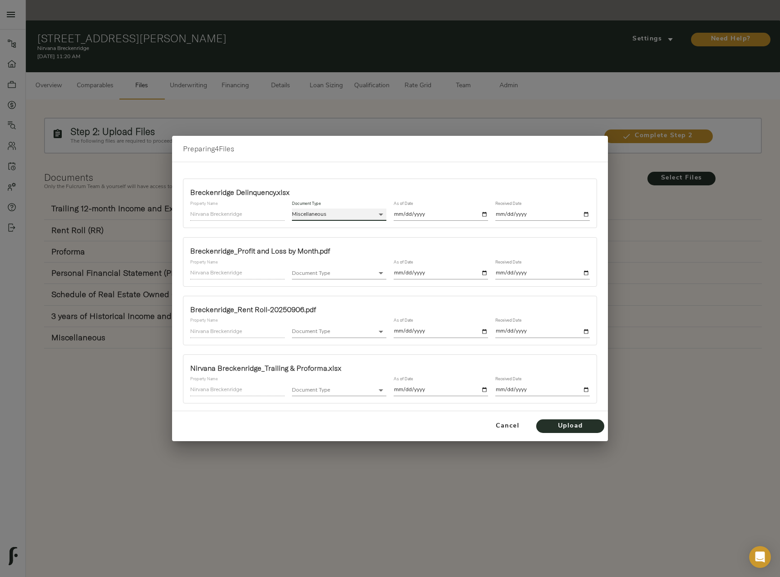
type input "miscellaneous"
click at [485, 215] on input "date" at bounding box center [441, 214] width 94 height 12
type input "[DATE]"
click at [586, 215] on input "date" at bounding box center [542, 214] width 94 height 12
type input "[DATE]"
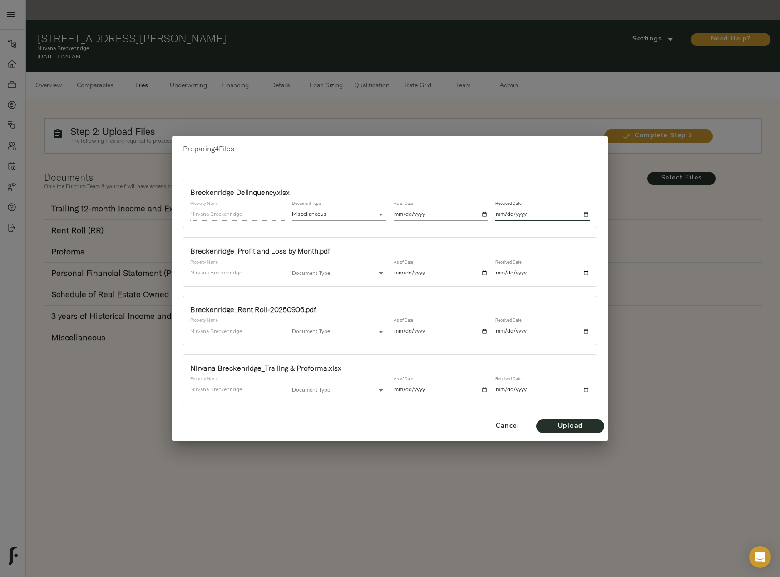
click at [348, 272] on body "Nirvana Breckenridge - [STREET_ADDRESS][PERSON_NAME] Pipeline Dashboard Portfol…" at bounding box center [390, 298] width 780 height 597
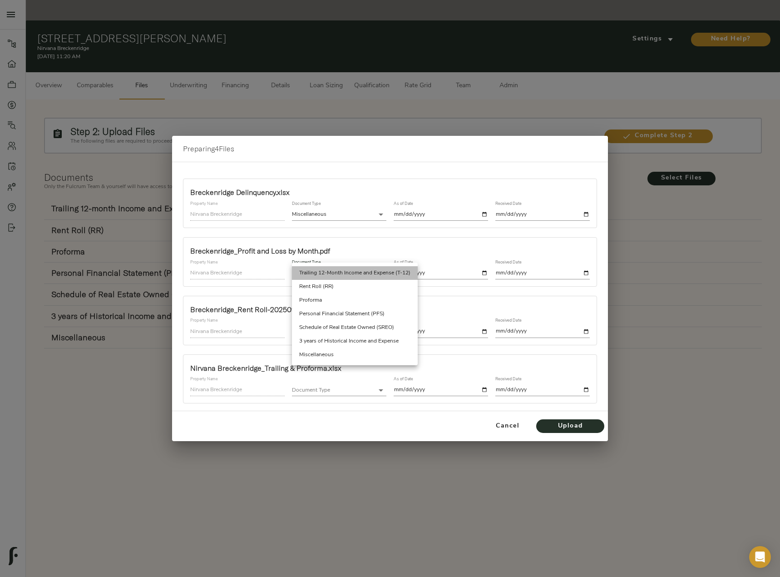
click at [356, 272] on li "Trailing 12-Month Income and Expense (T-12)" at bounding box center [355, 273] width 126 height 14
type input "trailing_twelve"
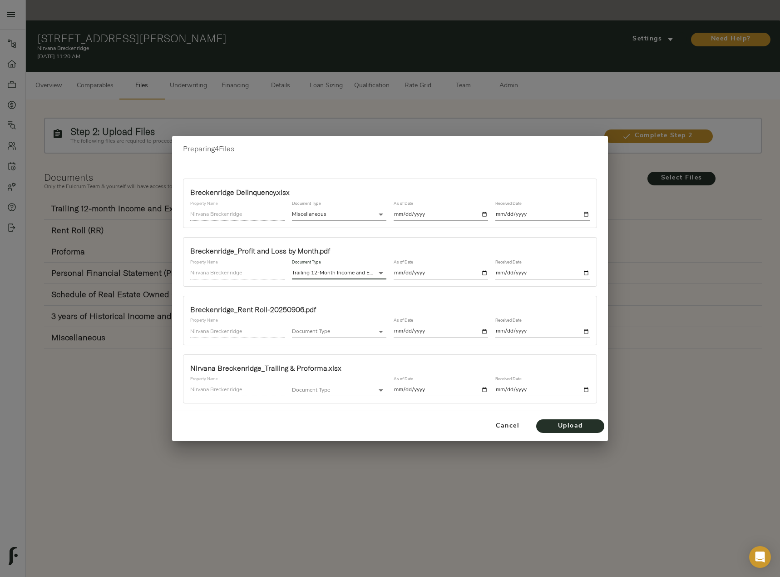
click at [482, 273] on input "date" at bounding box center [441, 273] width 94 height 12
click at [488, 270] on div "As of Date" at bounding box center [441, 269] width 102 height 27
click at [485, 270] on input "date" at bounding box center [441, 273] width 94 height 12
type input "[DATE]"
click at [586, 271] on input "date" at bounding box center [542, 273] width 94 height 12
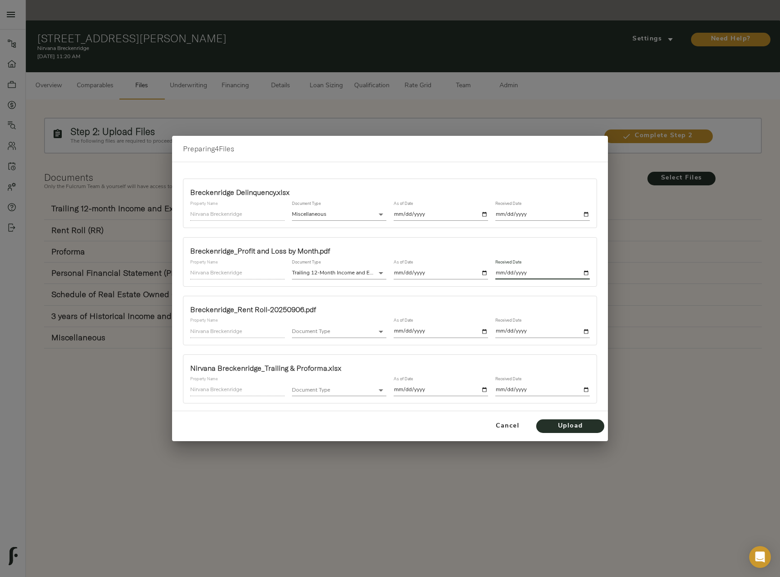
type input "[DATE]"
click at [336, 334] on body "Nirvana Breckenridge - [STREET_ADDRESS][PERSON_NAME] Pipeline Dashboard Portfol…" at bounding box center [390, 298] width 780 height 597
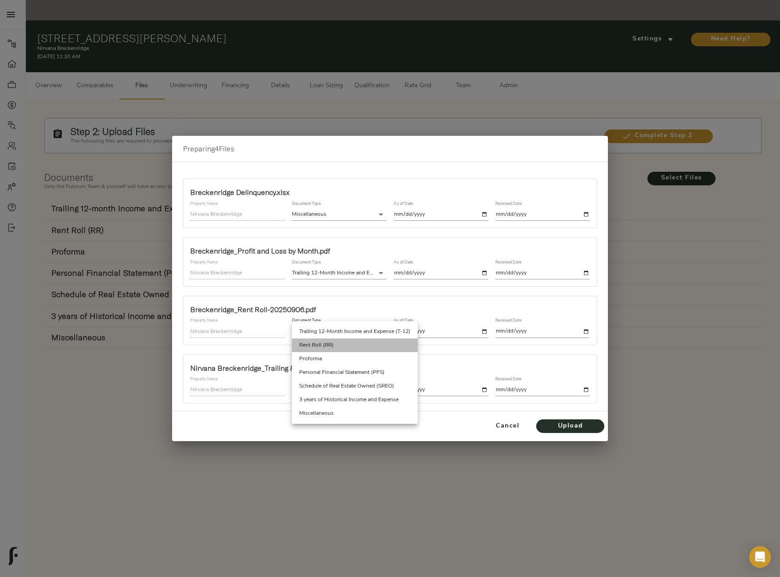
click at [332, 346] on li "Rent Roll (RR)" at bounding box center [355, 345] width 126 height 14
type input "rent_roll"
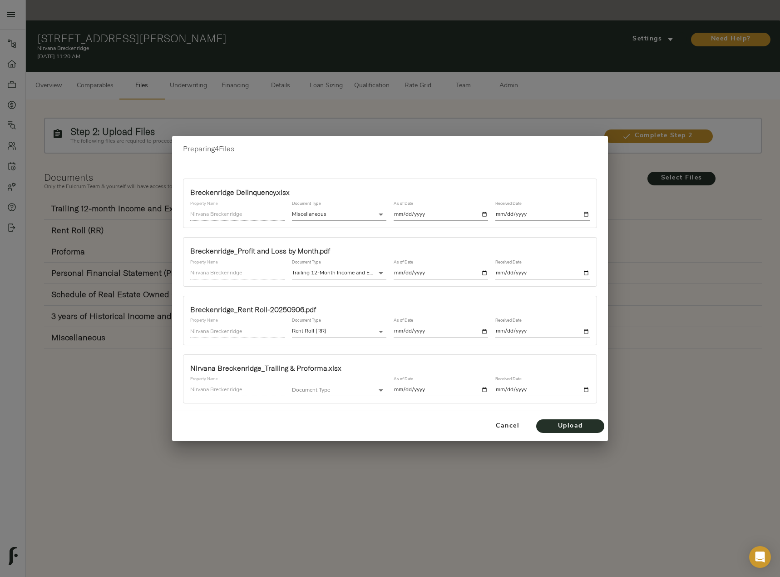
click at [483, 330] on input "date" at bounding box center [441, 331] width 94 height 12
type input "[DATE]"
click at [589, 332] on input "date" at bounding box center [542, 331] width 94 height 12
type input "[DATE]"
click at [310, 392] on body "Nirvana Breckenridge - [STREET_ADDRESS][PERSON_NAME] Pipeline Dashboard Portfol…" at bounding box center [390, 298] width 780 height 597
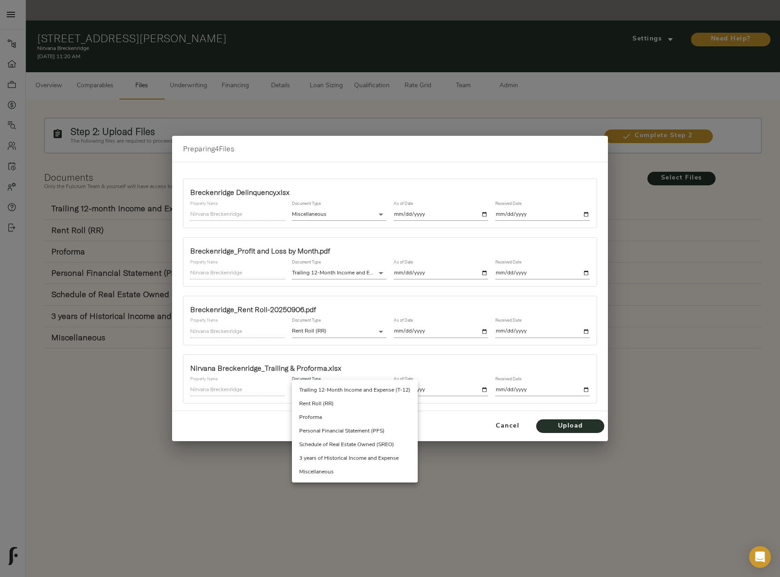
click at [327, 471] on li "Miscellaneous" at bounding box center [355, 472] width 126 height 14
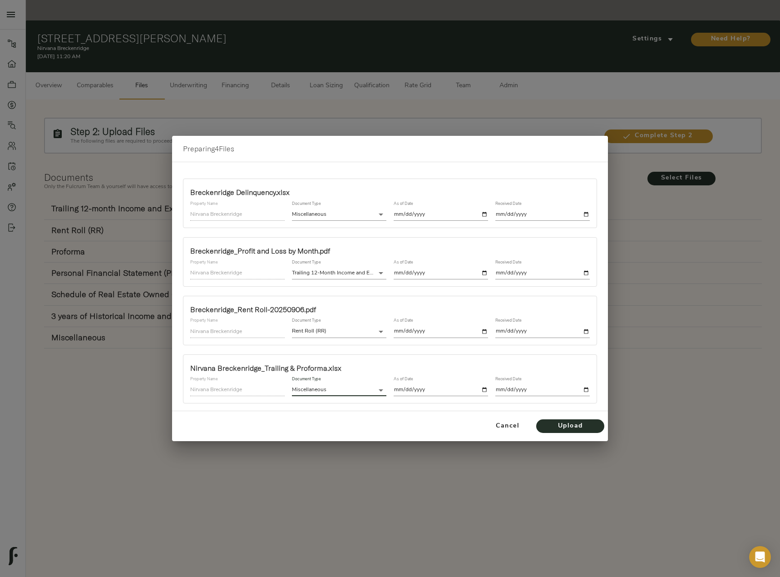
click at [365, 386] on body "Nirvana Breckenridge - [STREET_ADDRESS][PERSON_NAME] Pipeline Dashboard Portfol…" at bounding box center [390, 298] width 780 height 597
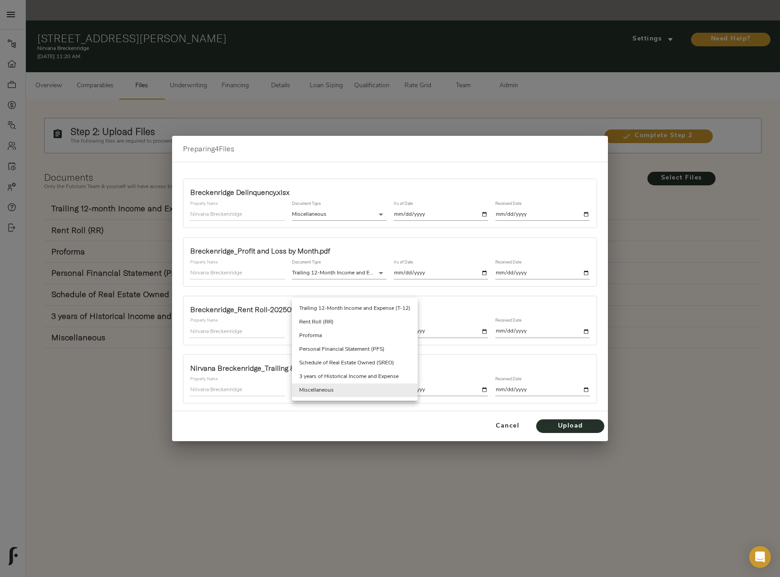
click at [321, 336] on li "Proforma" at bounding box center [355, 336] width 126 height 14
type input "proforma"
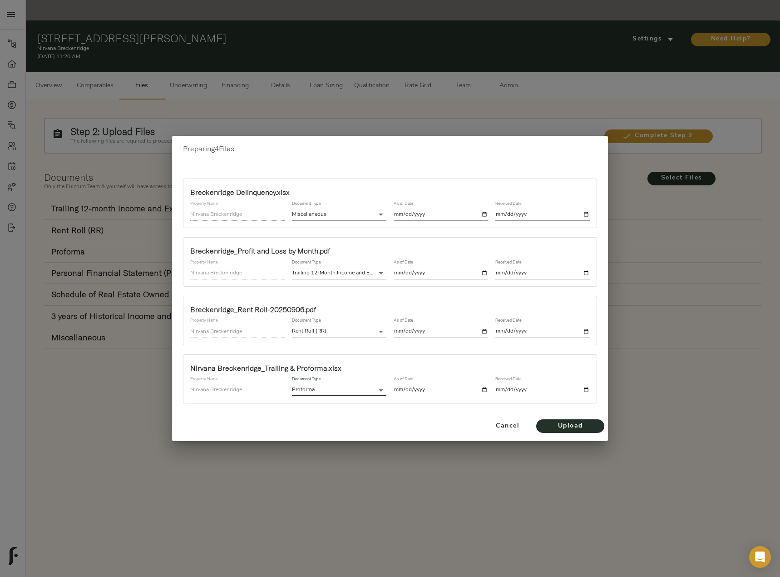
click at [486, 391] on input "date" at bounding box center [441, 390] width 94 height 12
type input "[DATE]"
click at [585, 391] on input "date" at bounding box center [542, 390] width 94 height 12
type input "[DATE]"
click at [485, 391] on input "[DATE]" at bounding box center [441, 390] width 94 height 12
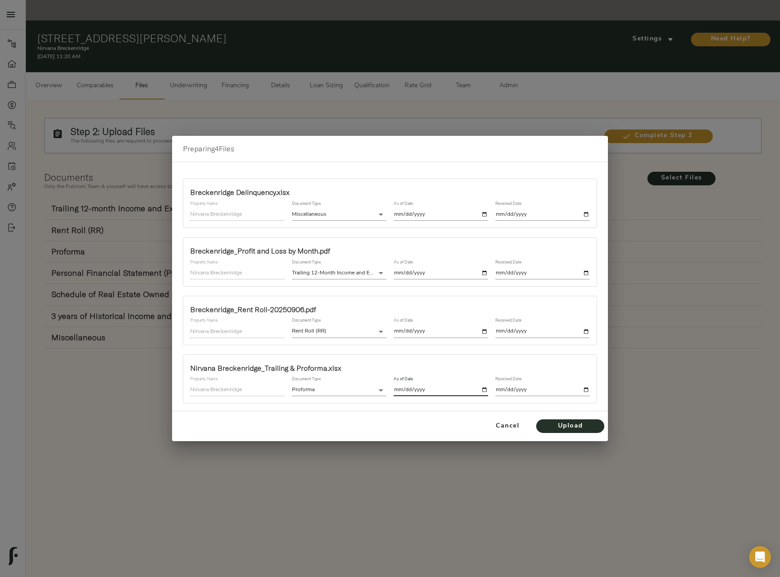
type input "[DATE]"
click at [391, 415] on div "Cancel Upload" at bounding box center [390, 426] width 436 height 30
click at [566, 427] on span "Upload" at bounding box center [570, 426] width 50 height 11
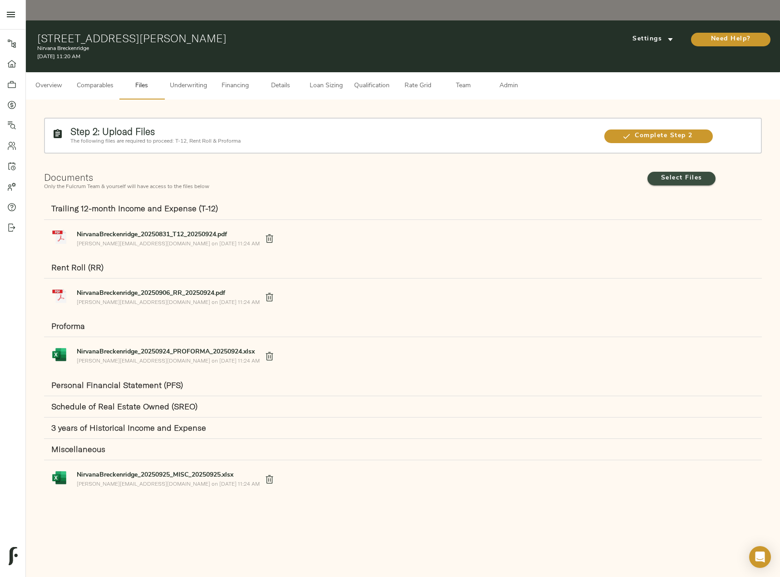
click at [663, 172] on span "Select Files" at bounding box center [682, 179] width 68 height 14
click at [0, 0] on input "Select Files" at bounding box center [0, 0] width 0 height 0
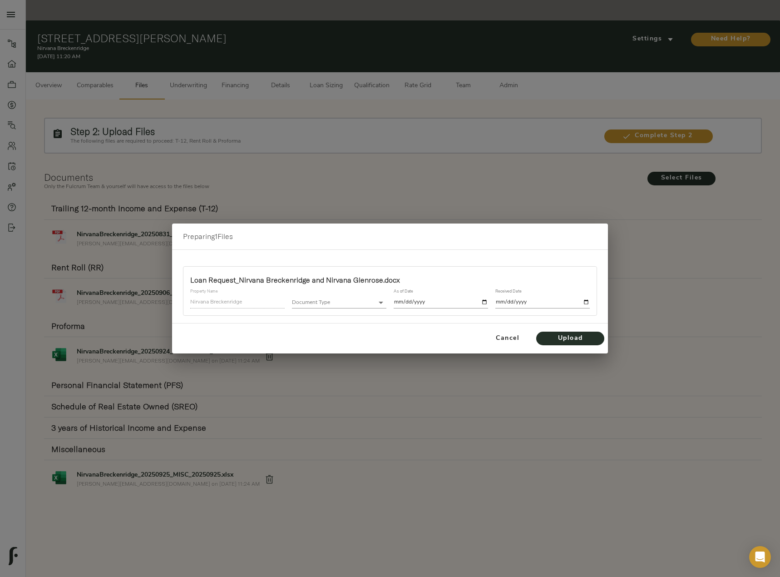
click at [320, 305] on body "Nirvana Breckenridge - [STREET_ADDRESS][PERSON_NAME] Pipeline Dashboard Portfol…" at bounding box center [390, 298] width 780 height 597
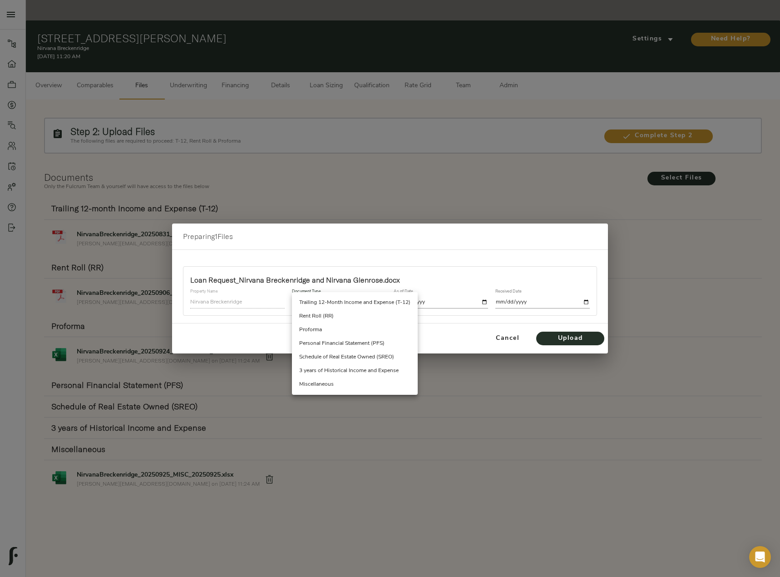
click at [325, 382] on li "Miscellaneous" at bounding box center [355, 384] width 126 height 14
type input "miscellaneous"
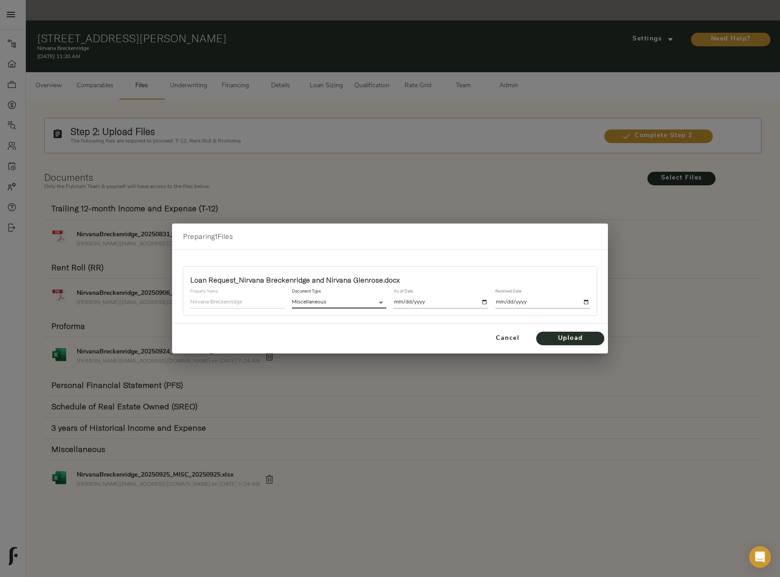
click at [489, 299] on div "As of Date" at bounding box center [441, 298] width 102 height 27
click at [486, 300] on input "date" at bounding box center [441, 302] width 94 height 12
type input "[DATE]"
click at [585, 302] on input "date" at bounding box center [542, 302] width 94 height 12
type input "[DATE]"
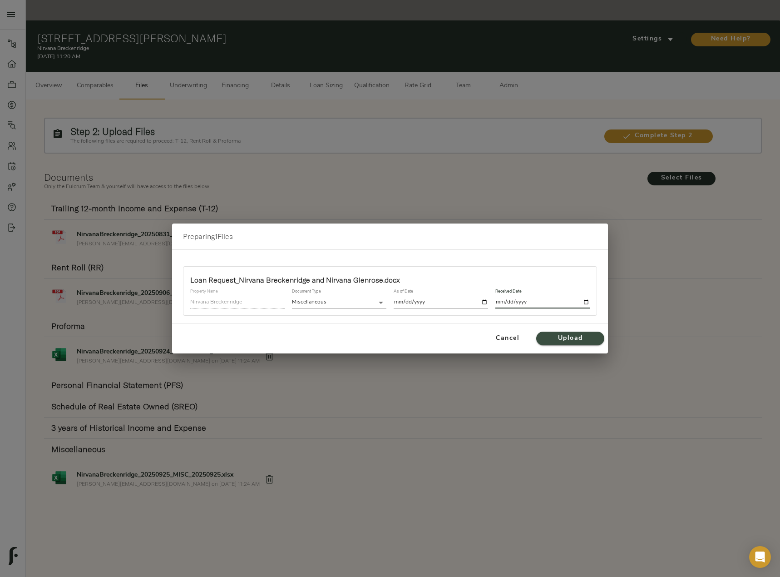
click at [586, 337] on span "Upload" at bounding box center [570, 338] width 50 height 11
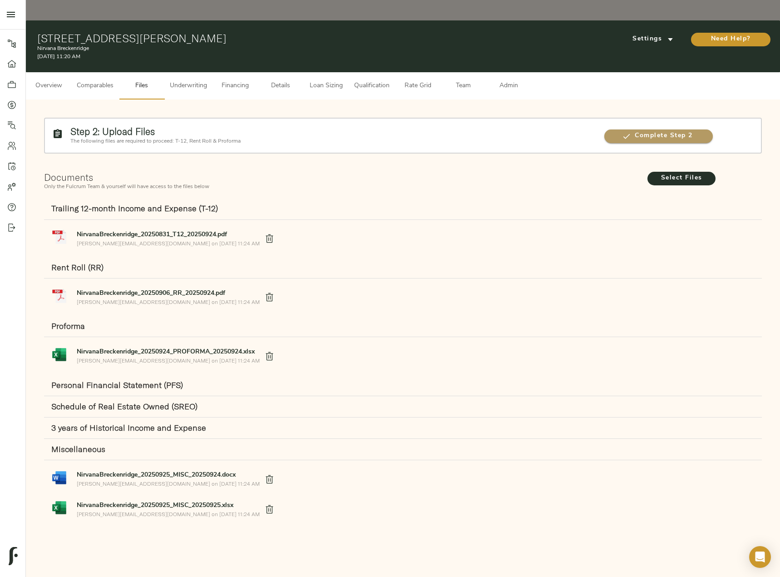
click at [631, 132] on icon "button" at bounding box center [626, 136] width 9 height 9
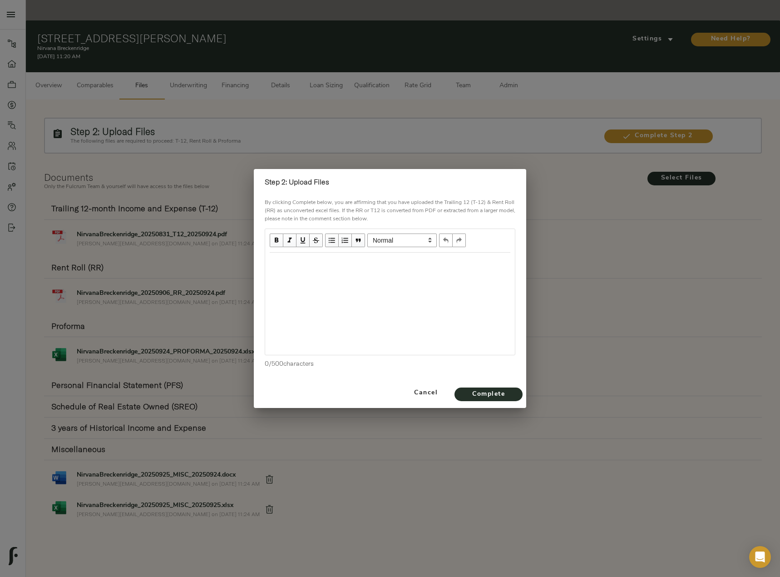
click at [299, 268] on div "Edit text" at bounding box center [390, 262] width 249 height 19
click at [493, 392] on span "Complete" at bounding box center [489, 394] width 50 height 11
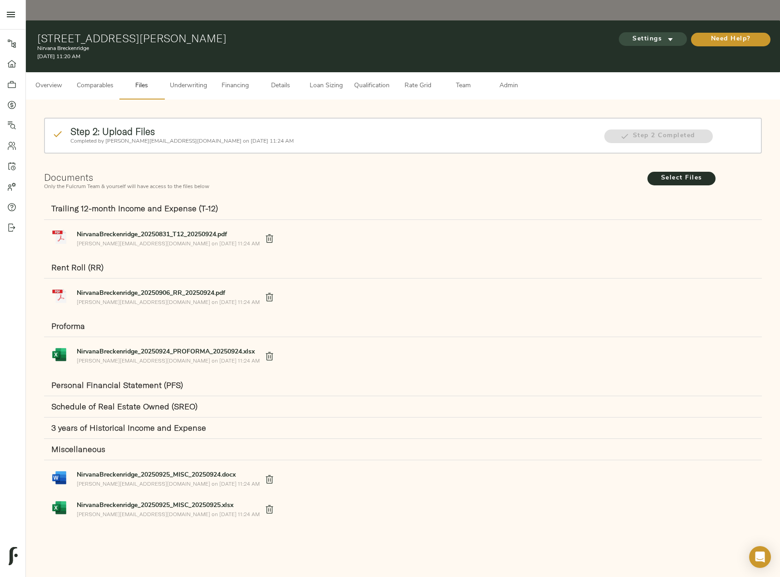
click at [658, 34] on span "Settings" at bounding box center [653, 39] width 50 height 11
click at [658, 40] on span "Underwriting Template" at bounding box center [661, 38] width 55 height 8
click at [193, 66] on div at bounding box center [390, 288] width 780 height 577
click at [198, 80] on span "Underwriting" at bounding box center [188, 85] width 37 height 11
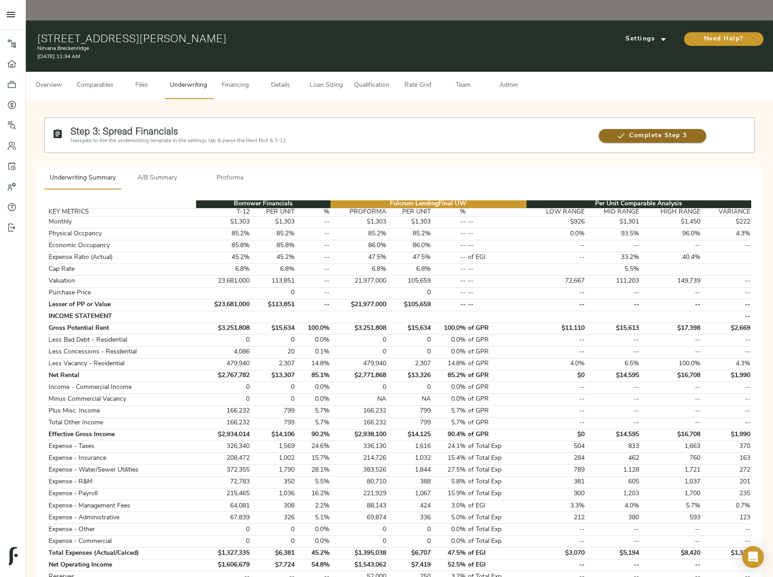
click at [626, 130] on span "Complete Step 3" at bounding box center [653, 135] width 108 height 11
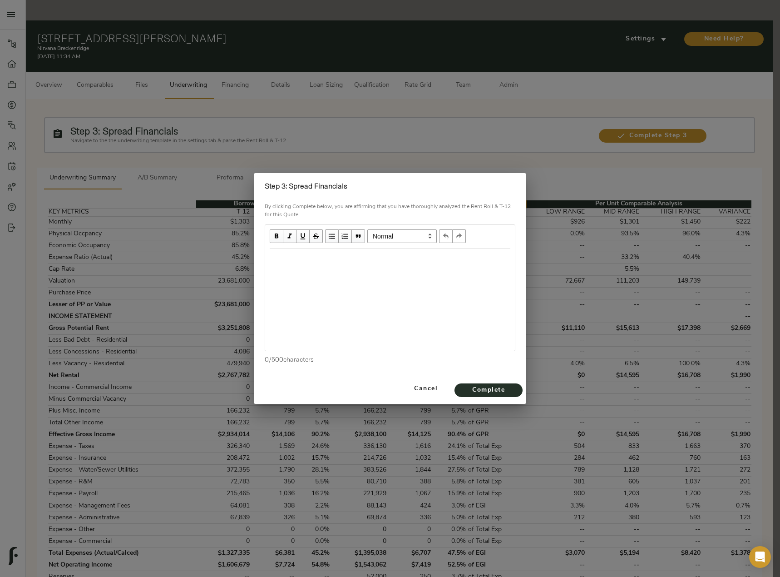
click at [321, 273] on div at bounding box center [390, 299] width 250 height 102
click at [302, 260] on div "Edit text" at bounding box center [390, 258] width 241 height 10
click at [514, 389] on button "Complete" at bounding box center [489, 390] width 68 height 14
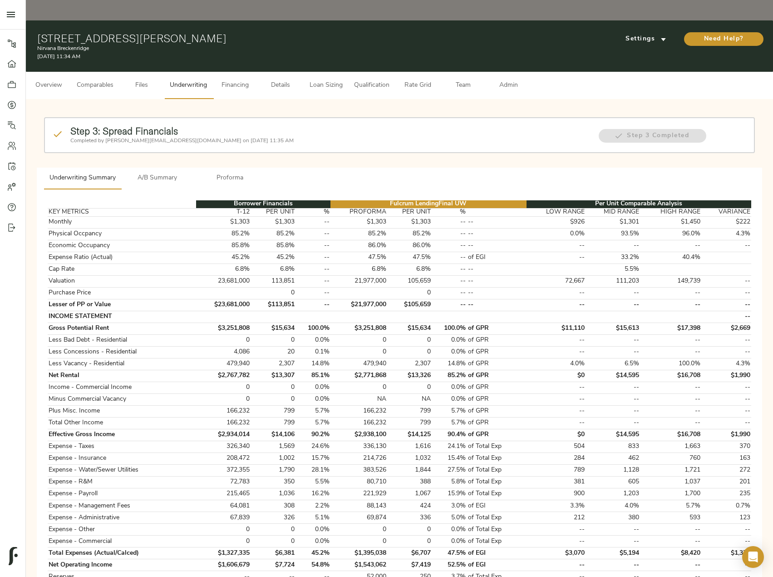
click at [168, 173] on span "A/B Summary" at bounding box center [158, 178] width 62 height 11
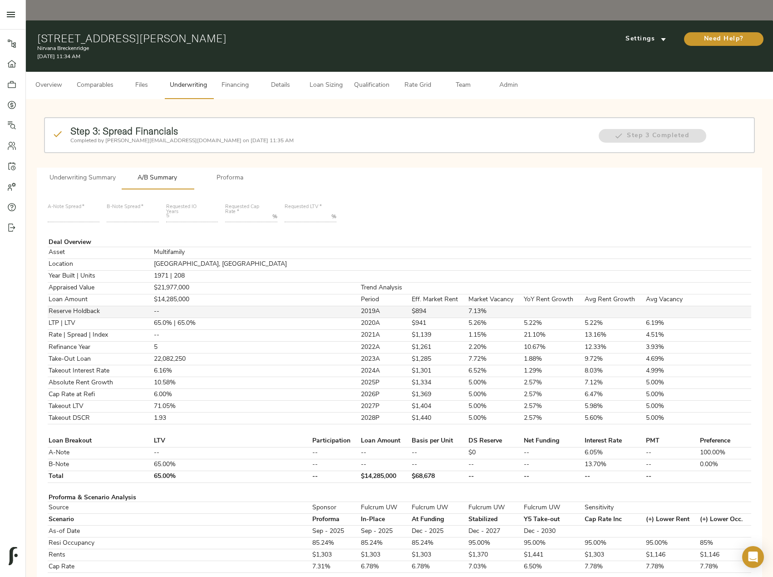
scroll to position [45, 0]
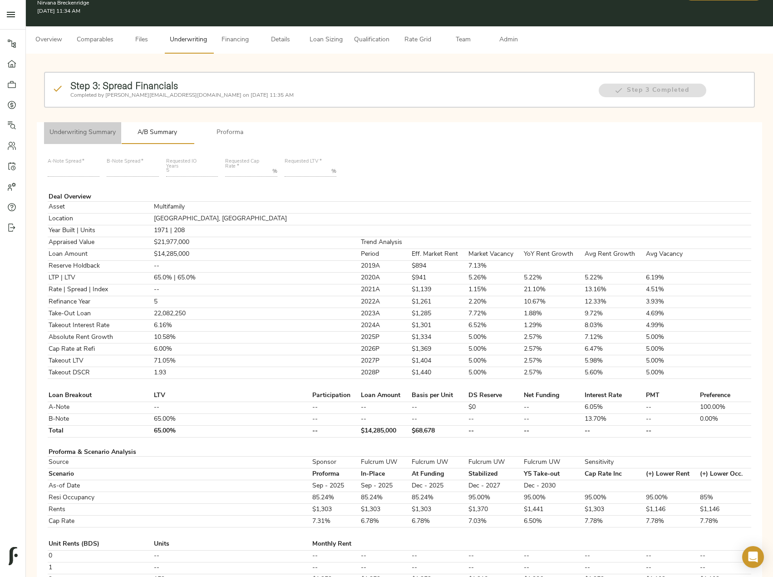
click at [95, 127] on span "Underwriting Summary" at bounding box center [83, 132] width 66 height 11
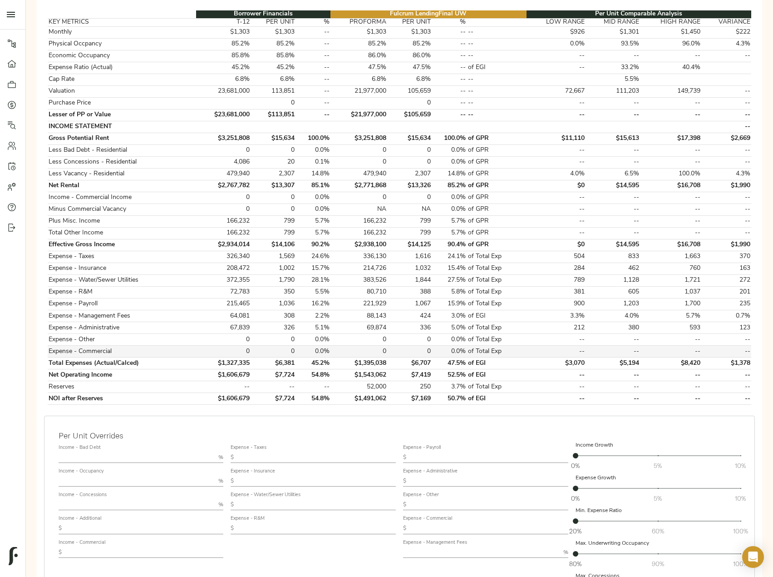
scroll to position [182, 0]
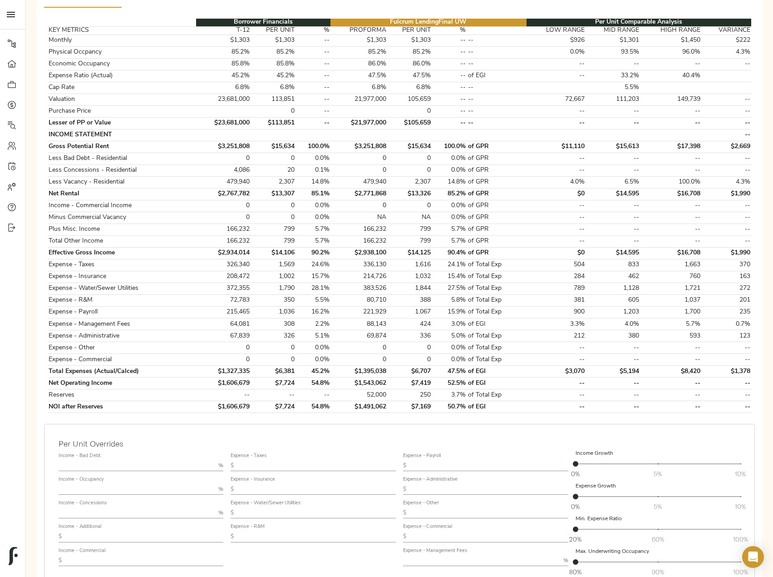
click at [110, 500] on div "Income - Concessions %" at bounding box center [141, 509] width 165 height 18
click at [109, 507] on input "text" at bounding box center [137, 512] width 157 height 11
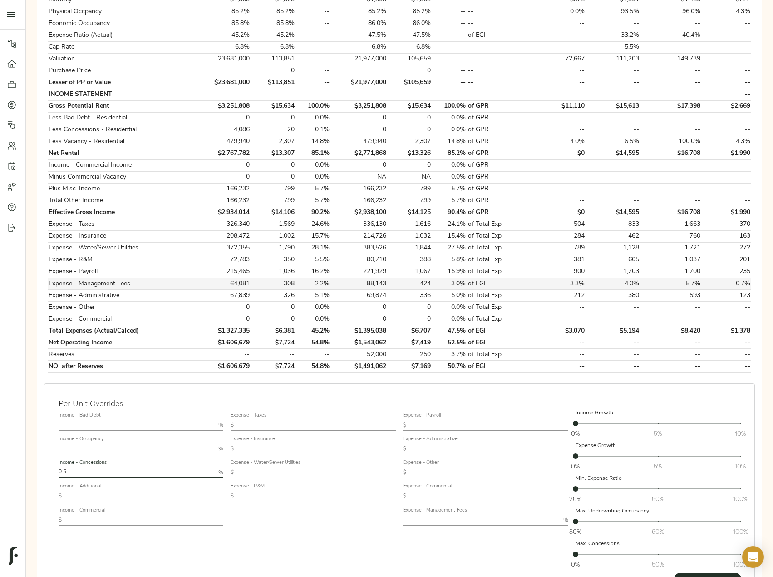
scroll to position [271, 0]
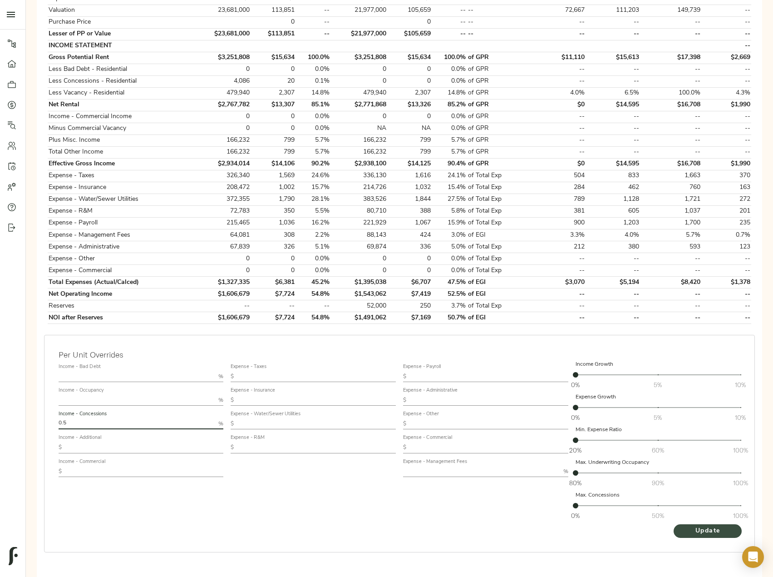
type input "0.5"
click at [690, 525] on span "Update" at bounding box center [708, 530] width 50 height 11
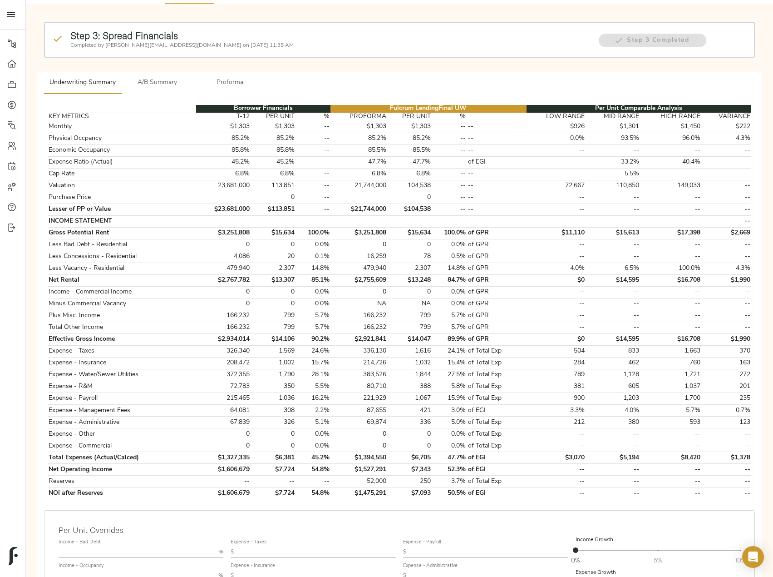
scroll to position [0, 0]
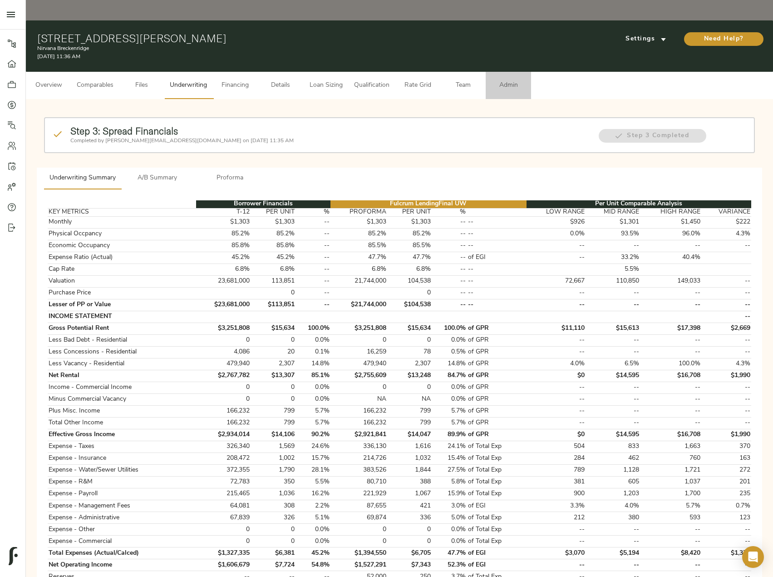
click at [518, 78] on button "Admin" at bounding box center [508, 85] width 45 height 27
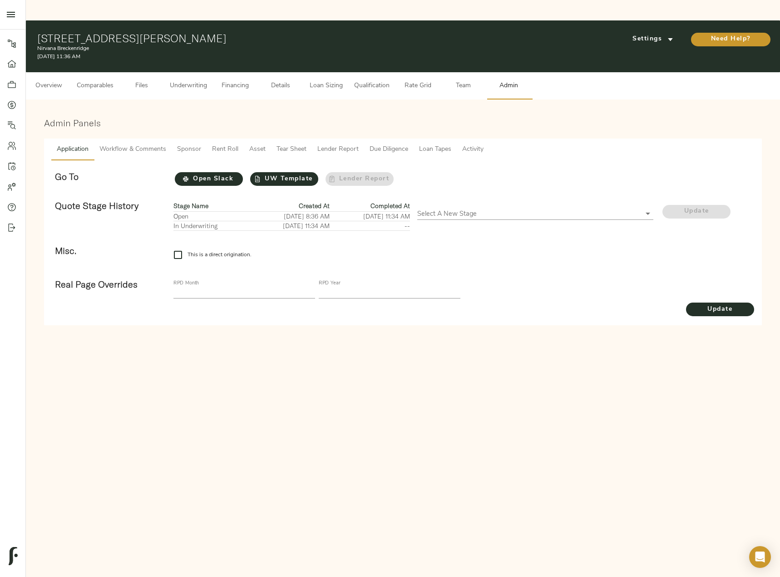
click at [136, 139] on button "Workflow & Comments" at bounding box center [133, 150] width 78 height 22
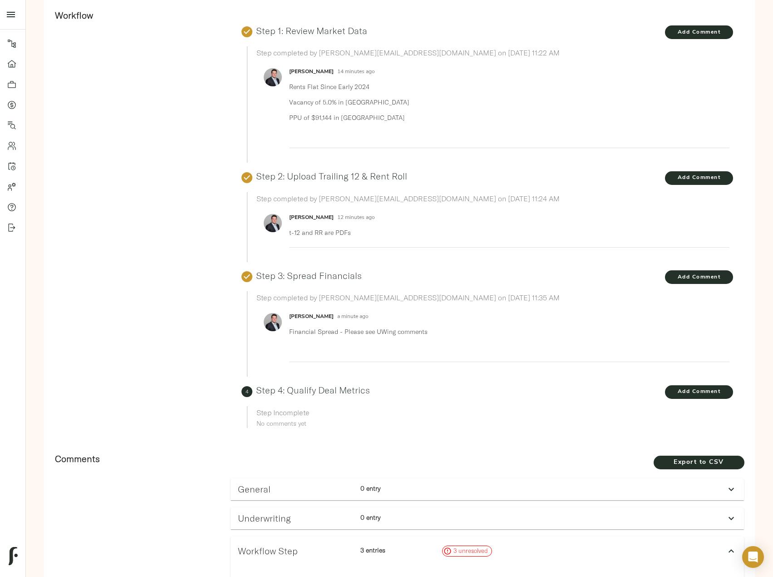
scroll to position [272, 0]
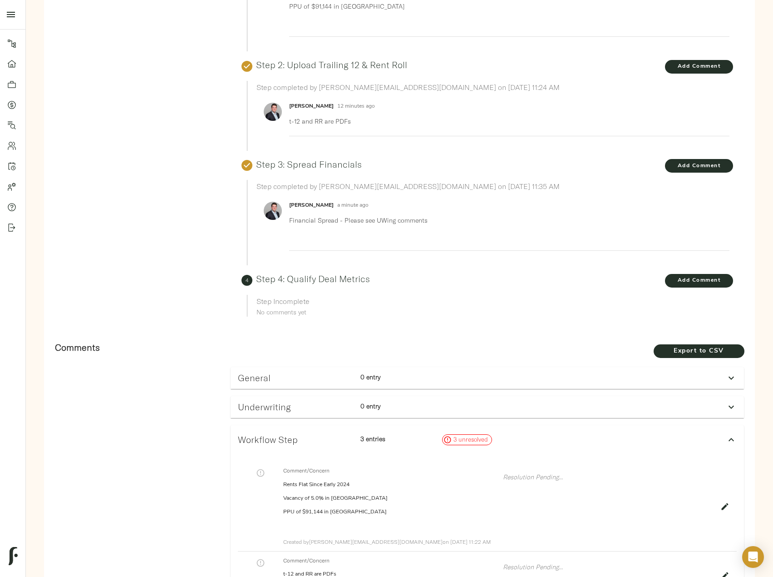
click at [735, 401] on icon at bounding box center [731, 406] width 11 height 11
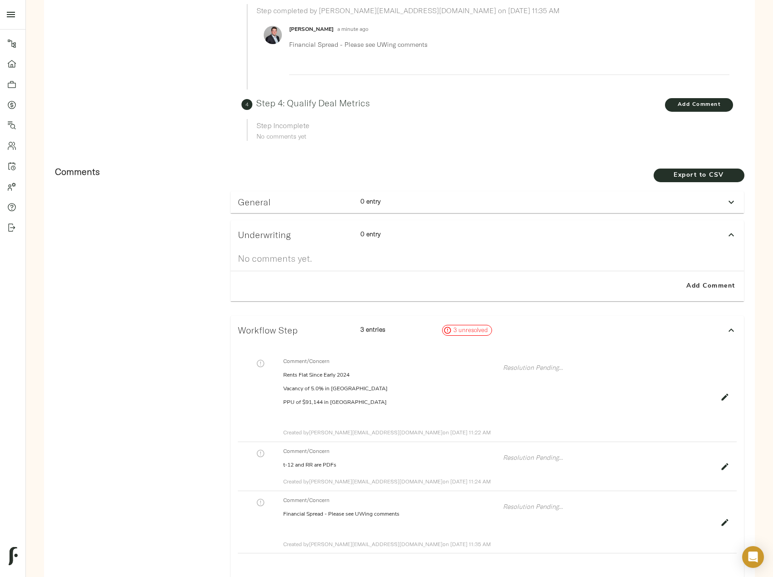
scroll to position [454, 0]
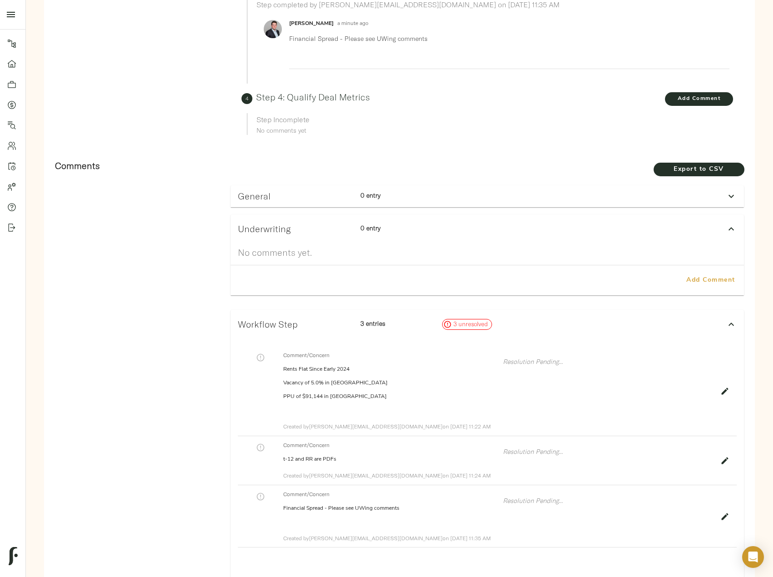
click at [716, 275] on span "Add Comment" at bounding box center [711, 280] width 52 height 11
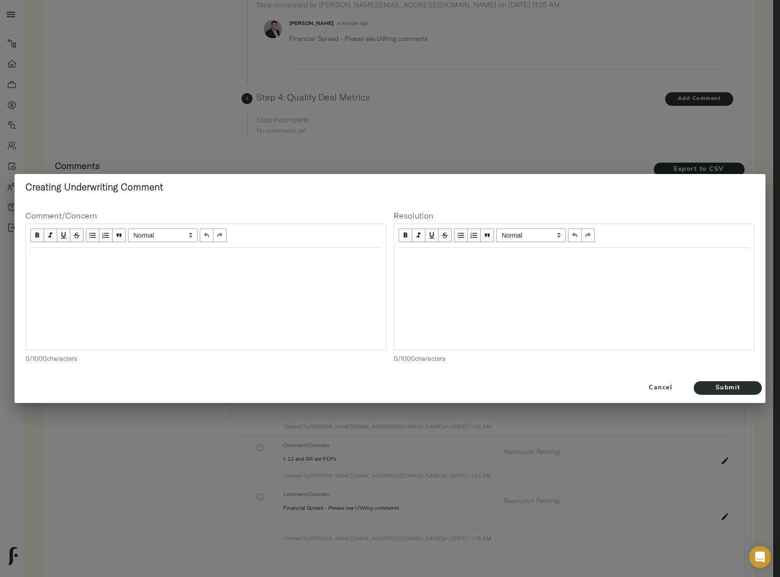
click at [250, 267] on div at bounding box center [206, 258] width 360 height 20
click at [59, 263] on div "Edit text" at bounding box center [205, 257] width 359 height 19
click at [737, 392] on span "Submit" at bounding box center [728, 387] width 50 height 11
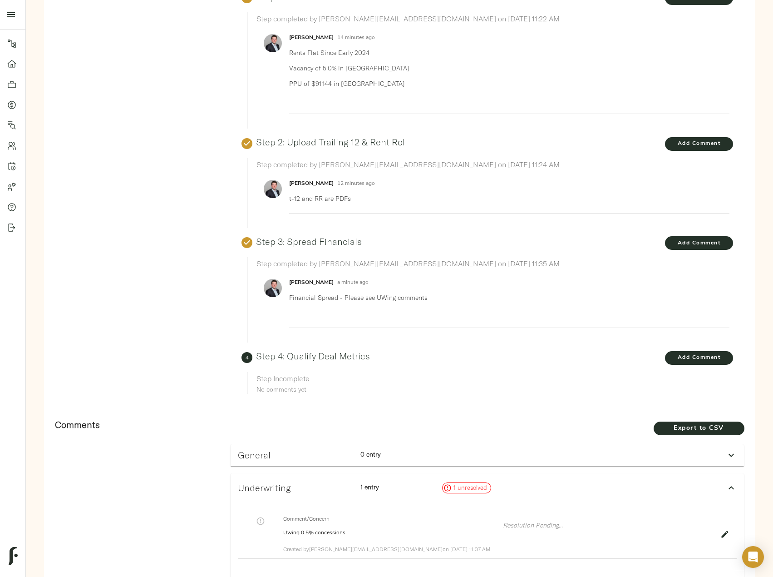
scroll to position [0, 0]
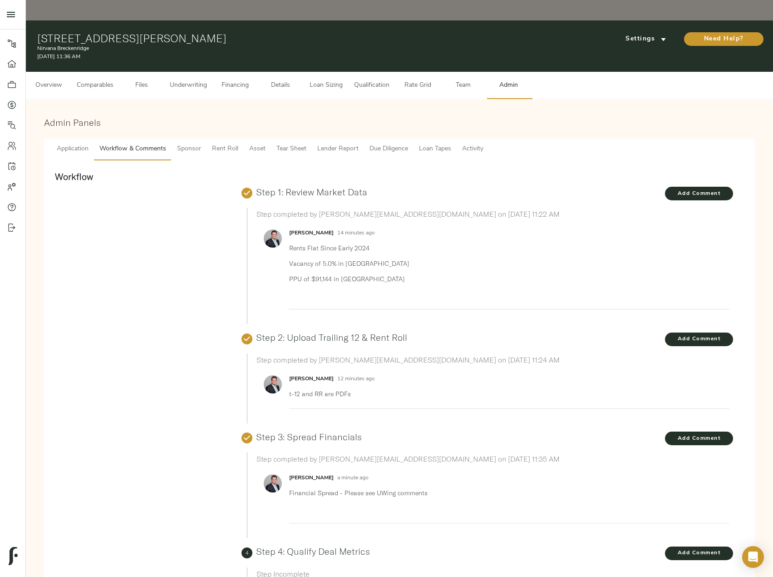
click at [197, 80] on span "Underwriting" at bounding box center [188, 85] width 37 height 11
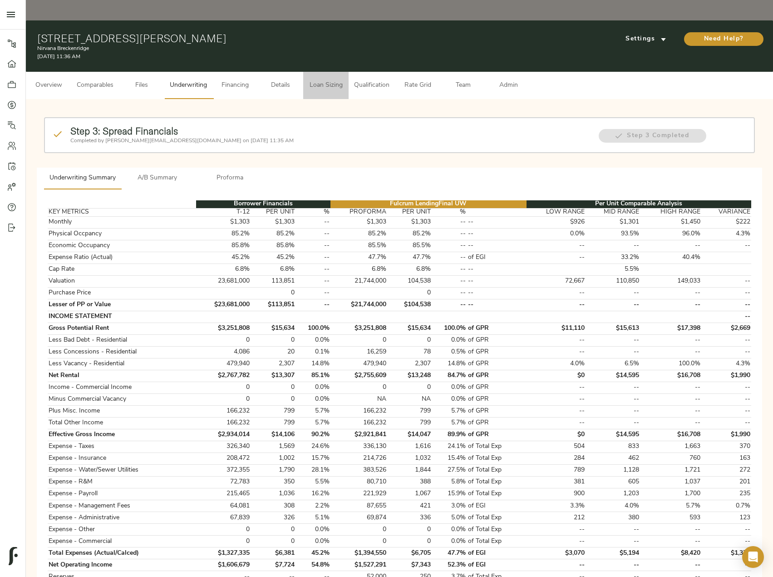
click at [337, 80] on span "Loan Sizing" at bounding box center [326, 85] width 35 height 11
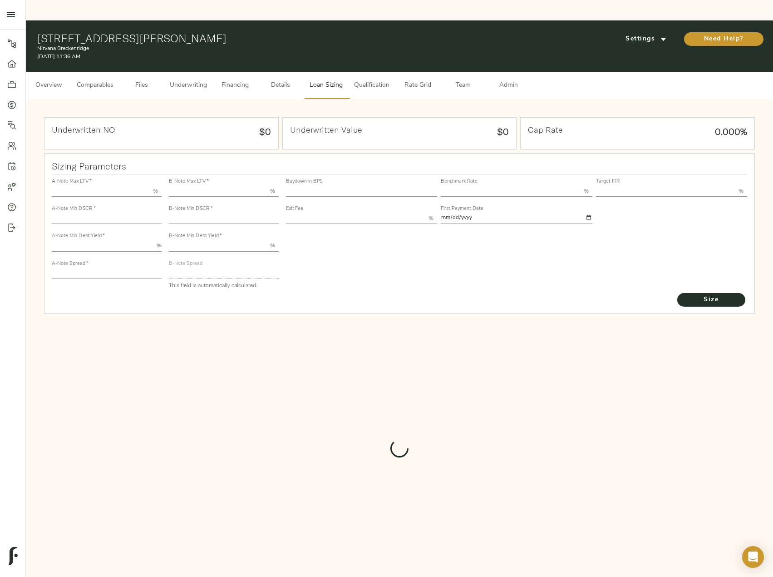
type input "55.000"
type input "1.4"
type input "10.00"
type input "245"
type input "80.000"
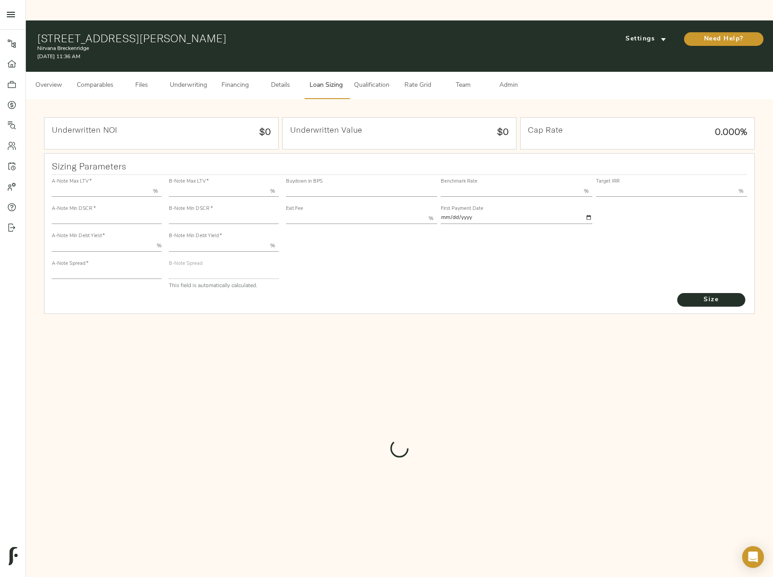
type input "1"
type input "2.00"
type input "826"
type input "0"
type input "3.70"
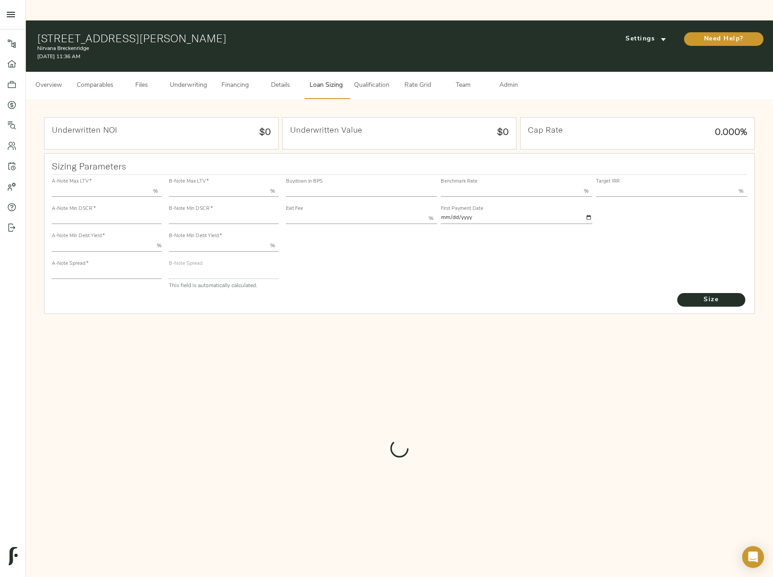
type input "13.00"
type input "1.00"
type input "[DATE]"
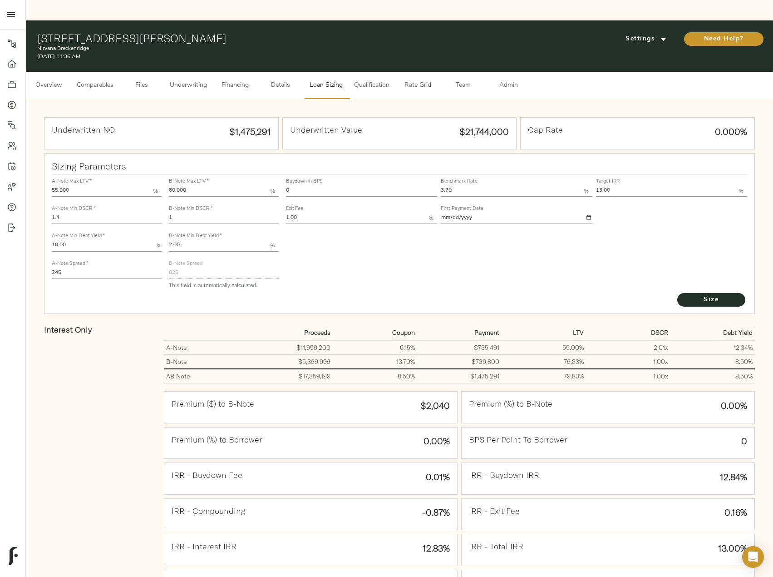
click at [178, 80] on span "Underwriting" at bounding box center [188, 85] width 37 height 11
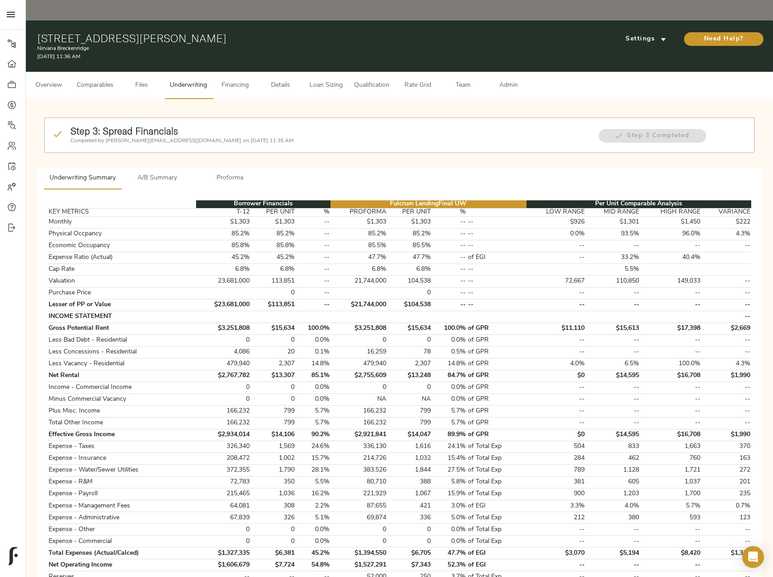
click at [143, 173] on span "A/B Summary" at bounding box center [158, 178] width 62 height 11
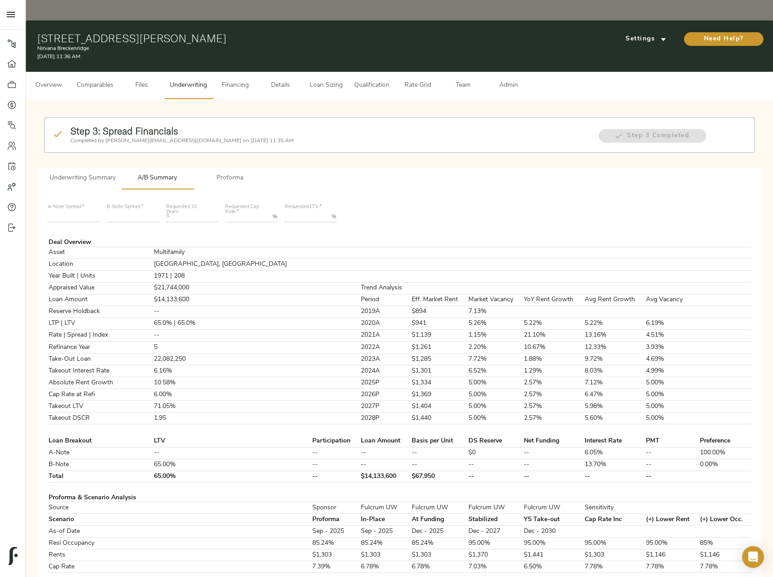
click at [90, 173] on span "Underwriting Summary" at bounding box center [83, 178] width 66 height 11
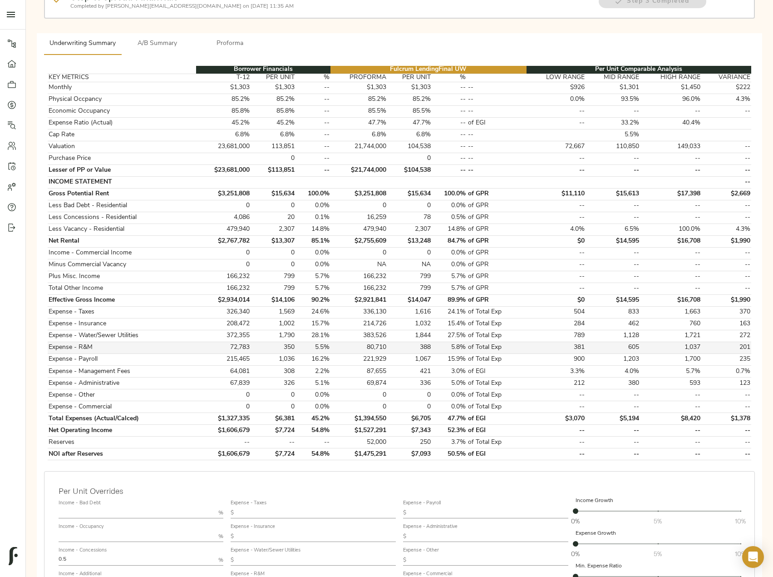
scroll to position [136, 0]
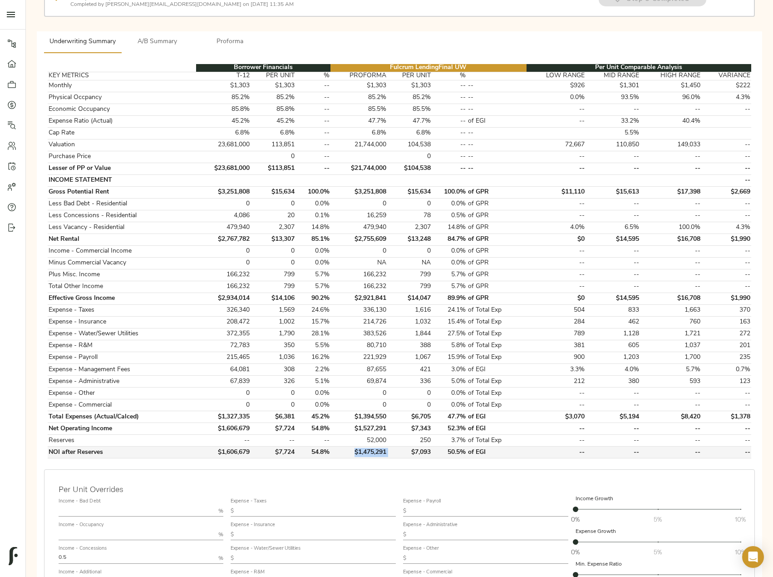
drag, startPoint x: 391, startPoint y: 432, endPoint x: 356, endPoint y: 431, distance: 34.5
click at [356, 446] on tr "NOI after Reserves $1,606,679 $7,724 54.8% $1,475,291 $7,093 50.5% of EGI -- --…" at bounding box center [400, 452] width 704 height 12
copy td "$1,475,291"
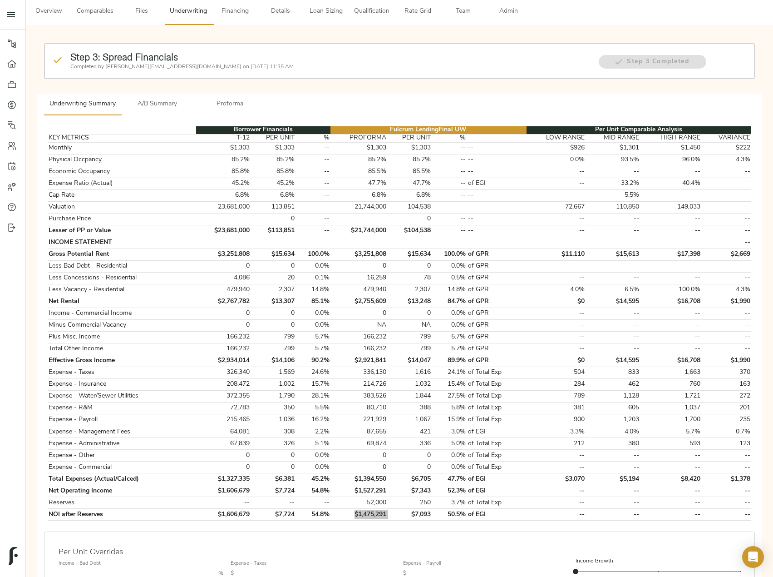
scroll to position [0, 0]
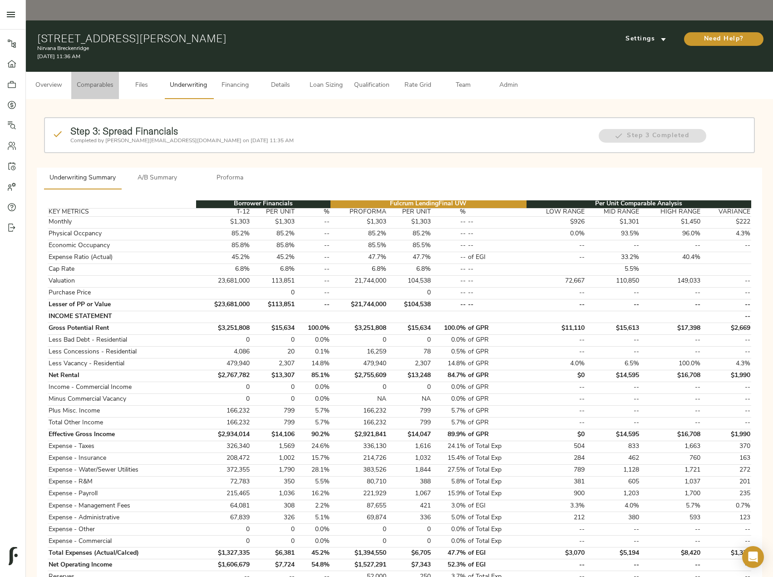
click at [118, 72] on button "Comparables" at bounding box center [95, 85] width 48 height 27
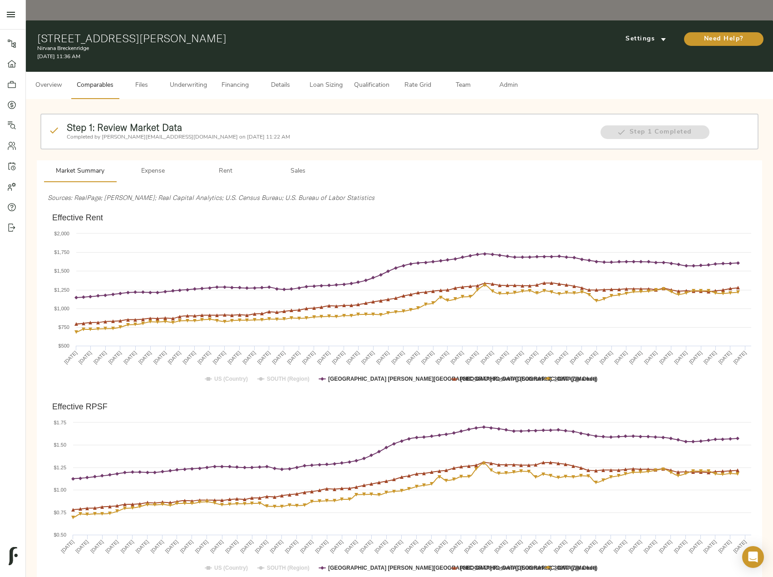
click at [229, 160] on button "Rent" at bounding box center [225, 171] width 73 height 22
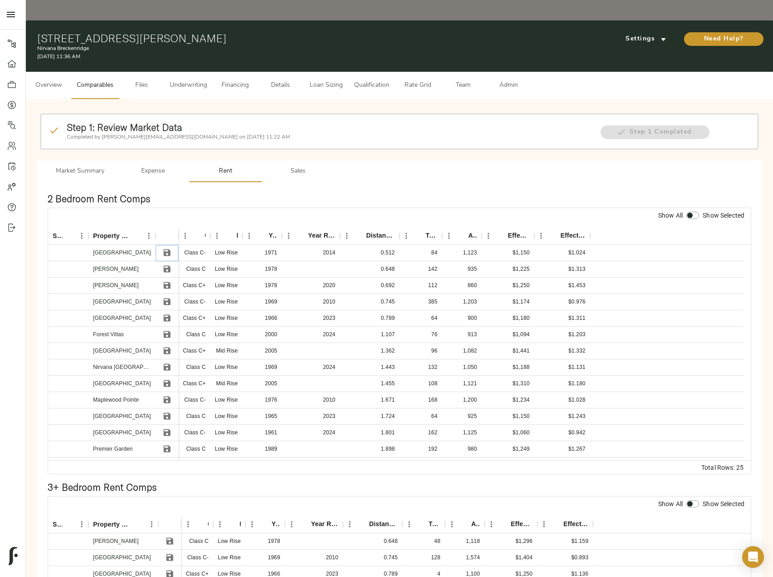
click at [169, 249] on icon "Save" at bounding box center [166, 252] width 7 height 7
click at [168, 264] on icon "Save" at bounding box center [167, 268] width 9 height 9
click at [168, 282] on icon "Save" at bounding box center [166, 285] width 7 height 7
click at [166, 298] on icon "Save" at bounding box center [166, 301] width 7 height 7
click at [165, 313] on icon "Save" at bounding box center [167, 317] width 9 height 9
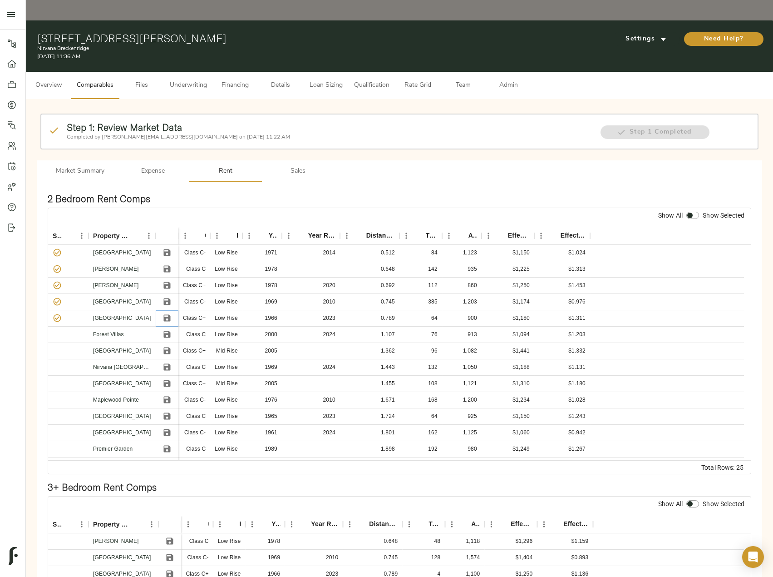
scroll to position [182, 0]
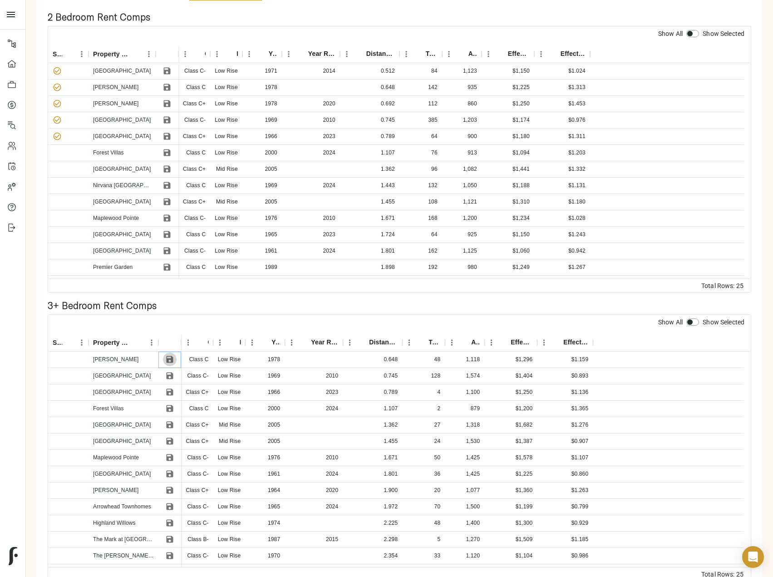
click at [172, 355] on icon "Save" at bounding box center [169, 359] width 9 height 9
click at [174, 371] on icon "Save" at bounding box center [169, 375] width 9 height 9
click at [172, 389] on icon "Save" at bounding box center [170, 392] width 7 height 7
click at [172, 405] on icon "Save" at bounding box center [170, 408] width 7 height 7
click at [168, 454] on icon "Save" at bounding box center [170, 457] width 7 height 7
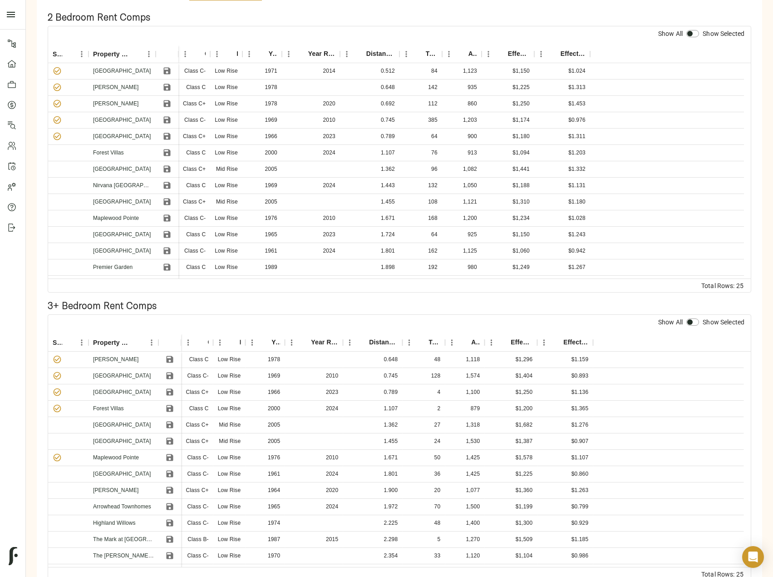
click at [694, 317] on div at bounding box center [693, 323] width 16 height 12
click at [690, 318] on input "checkbox" at bounding box center [690, 321] width 22 height 7
checkbox input "true"
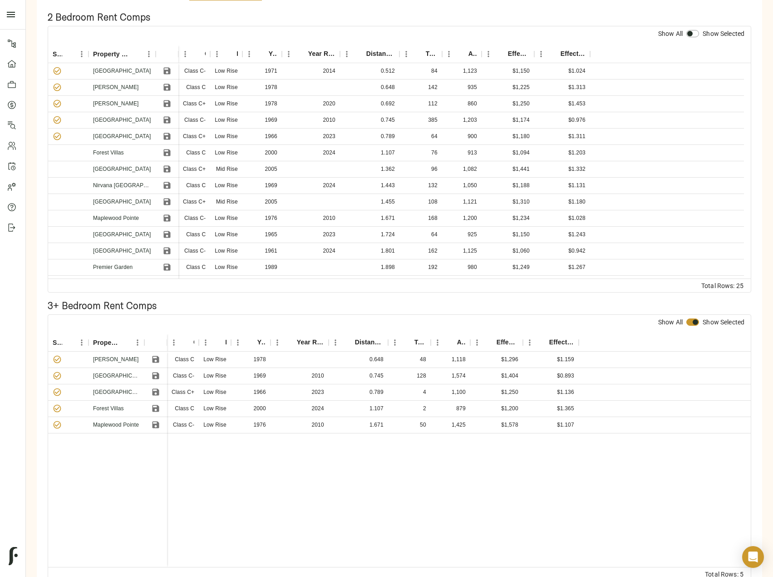
click at [694, 30] on input "checkbox" at bounding box center [690, 33] width 22 height 7
checkbox input "true"
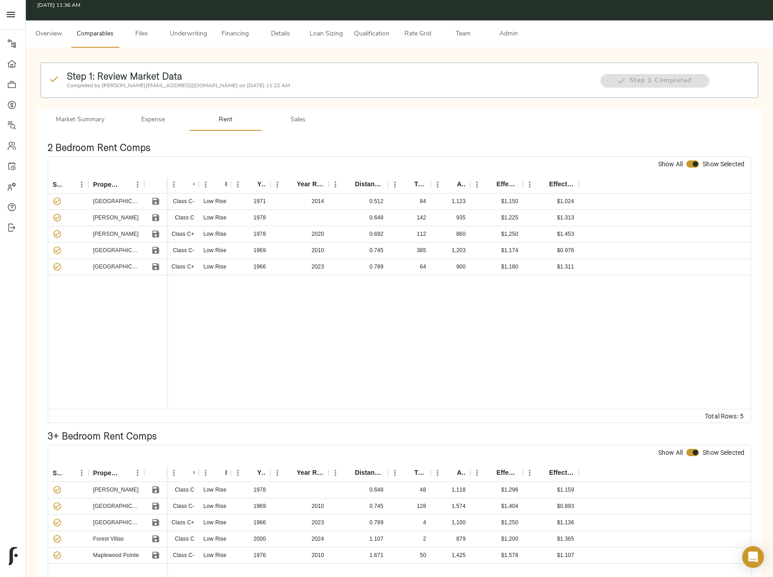
scroll to position [0, 0]
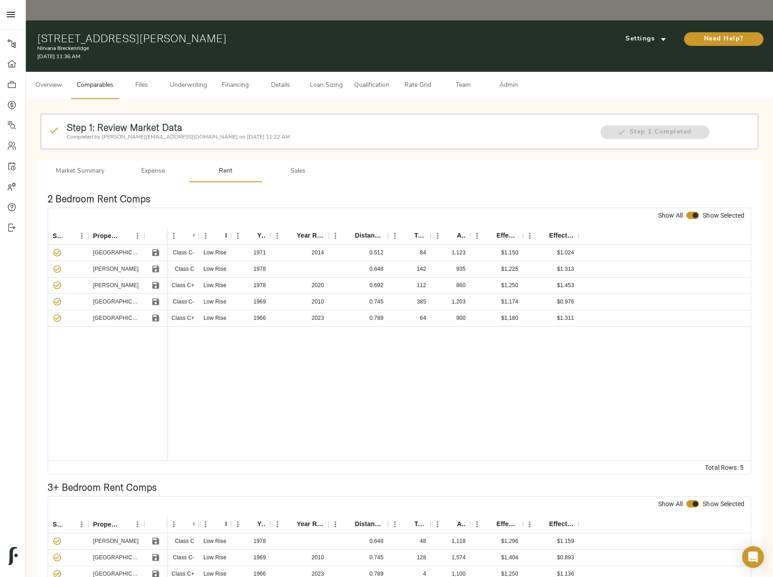
click at [305, 160] on button "Sales" at bounding box center [298, 171] width 73 height 22
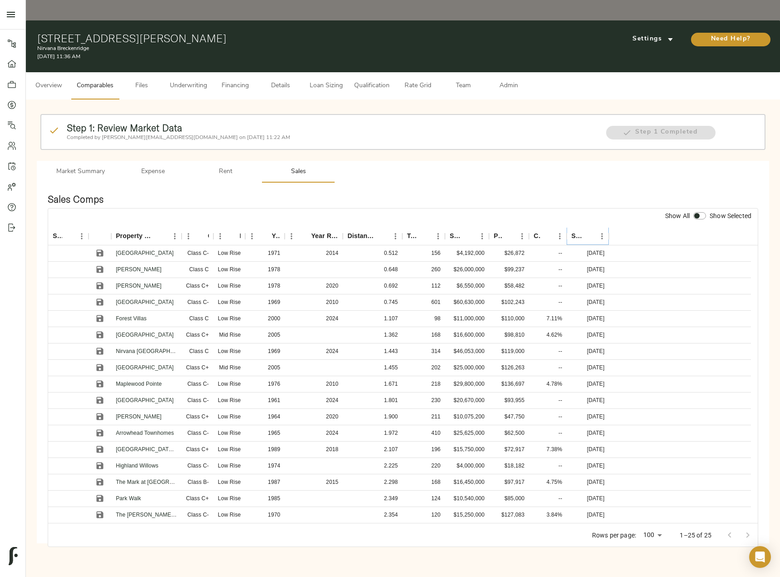
click at [587, 232] on icon "Sort" at bounding box center [589, 236] width 8 height 8
click at [97, 282] on icon "Save" at bounding box center [100, 285] width 7 height 7
click at [98, 266] on icon "Save" at bounding box center [100, 269] width 7 height 7
click at [100, 250] on icon "Save" at bounding box center [100, 253] width 7 height 7
click at [98, 299] on icon "Save" at bounding box center [100, 302] width 7 height 7
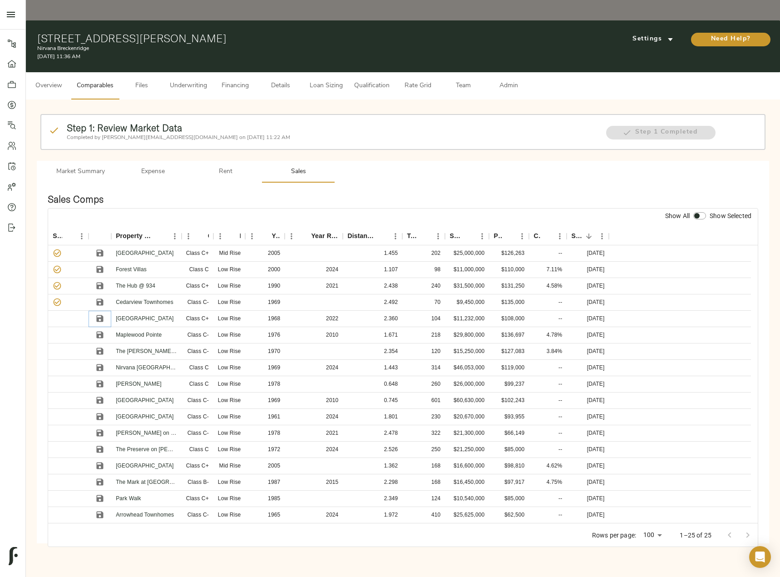
click at [101, 315] on icon "Save" at bounding box center [100, 318] width 7 height 7
click at [702, 212] on input "checkbox" at bounding box center [697, 215] width 22 height 7
checkbox input "true"
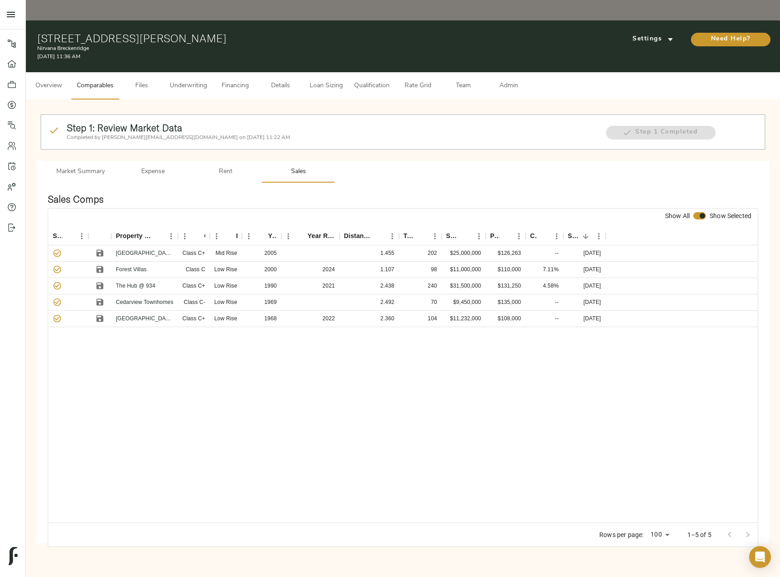
click at [327, 80] on span "Loan Sizing" at bounding box center [326, 85] width 35 height 11
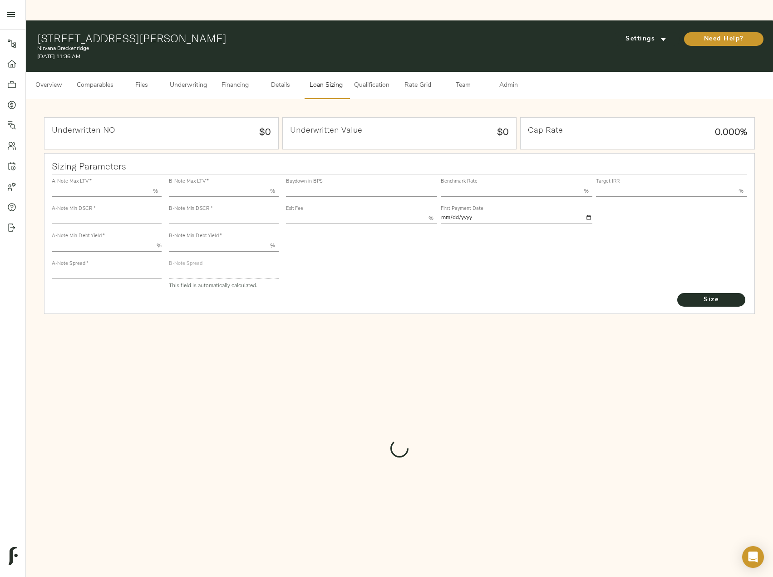
type input "55.000"
type input "1.4"
type input "10.00"
type input "245"
type input "80.000"
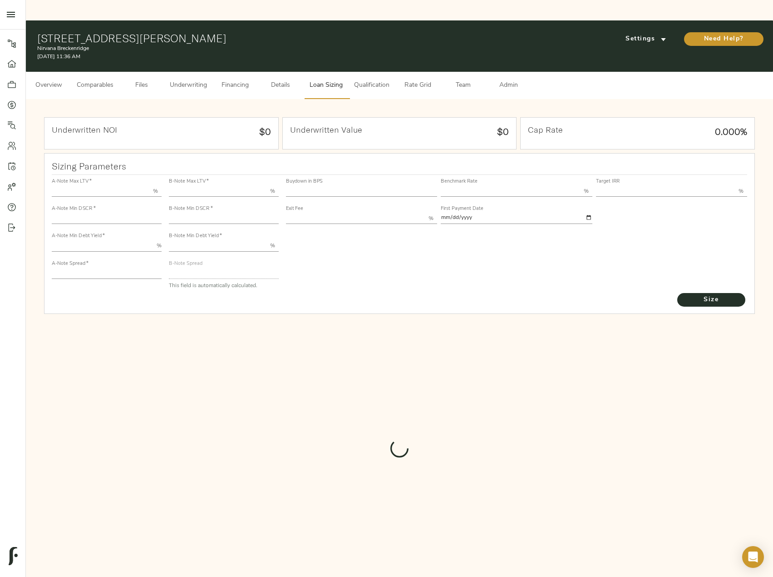
type input "1"
type input "2.00"
type input "826"
type input "0"
type input "3.70"
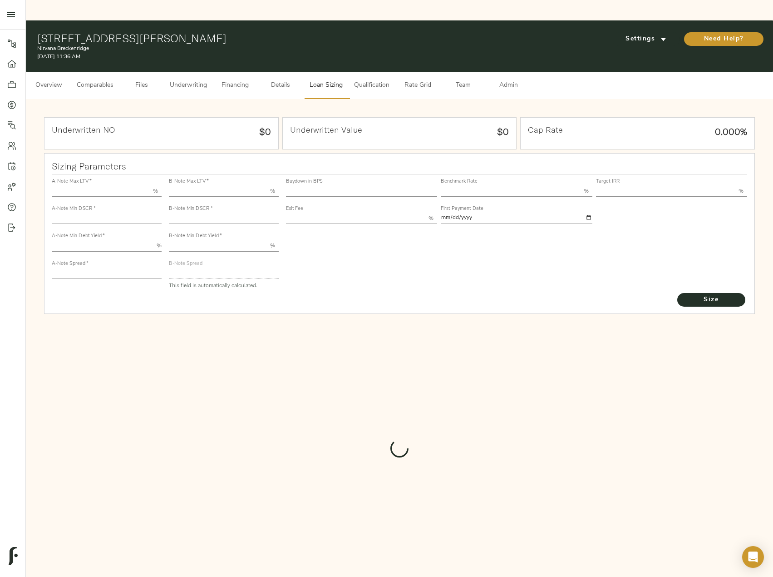
type input "13.00"
type input "1.00"
type input "[DATE]"
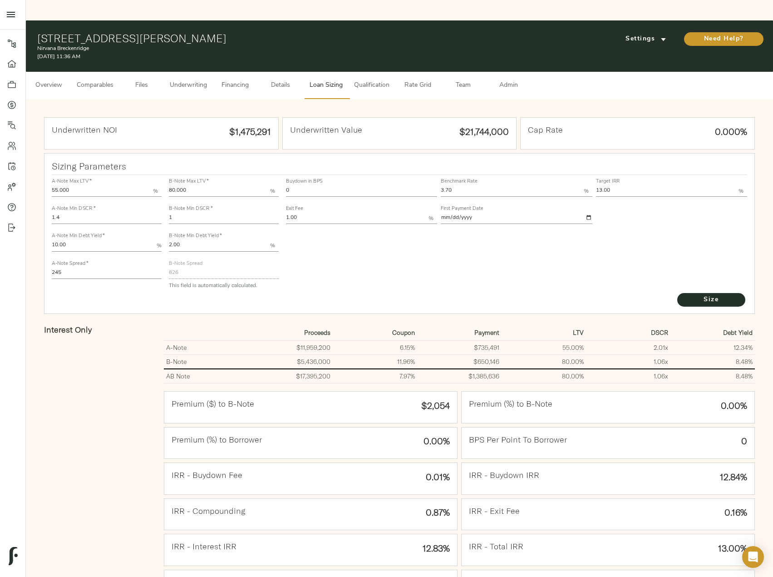
click at [235, 80] on span "Financing" at bounding box center [235, 85] width 35 height 11
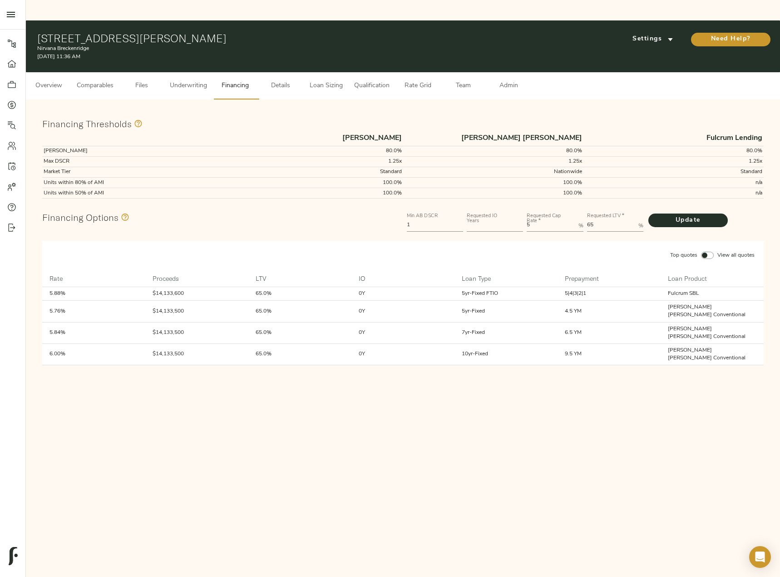
click at [500, 220] on input "number" at bounding box center [495, 225] width 56 height 11
type input "5"
drag, startPoint x: 547, startPoint y: 204, endPoint x: 516, endPoint y: 204, distance: 31.3
click at [516, 208] on div "Min AB DSCR 1 Requested IO Years 5 Requested Cap Rate   * 5 % Requested LTV   *…" at bounding box center [585, 221] width 361 height 27
type Rate "5.75"
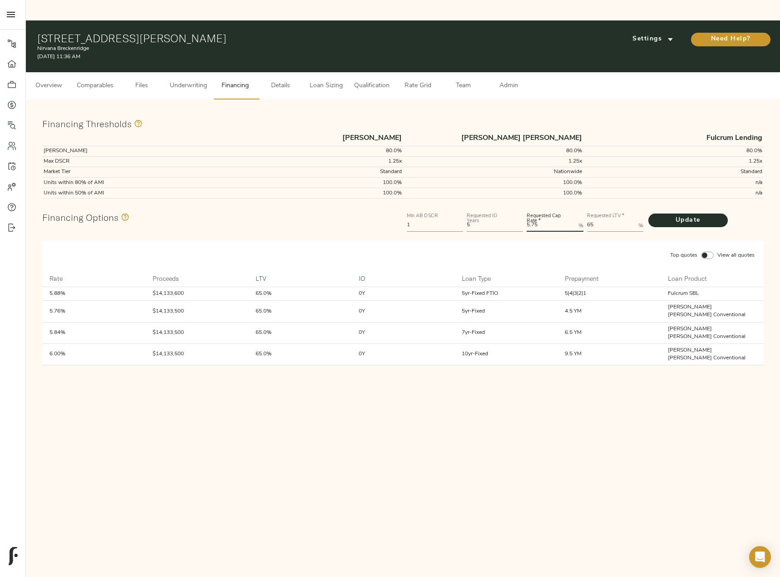
drag, startPoint x: 602, startPoint y: 206, endPoint x: 569, endPoint y: 206, distance: 32.7
click at [569, 208] on div "Min AB DSCR 1 Requested IO Years 5 Requested Cap Rate   * 5.75 % Requested LTV …" at bounding box center [585, 221] width 361 height 27
type LTV "80"
click at [648, 213] on button "Update" at bounding box center [687, 220] width 79 height 14
click at [332, 74] on button "Loan Sizing" at bounding box center [325, 85] width 45 height 27
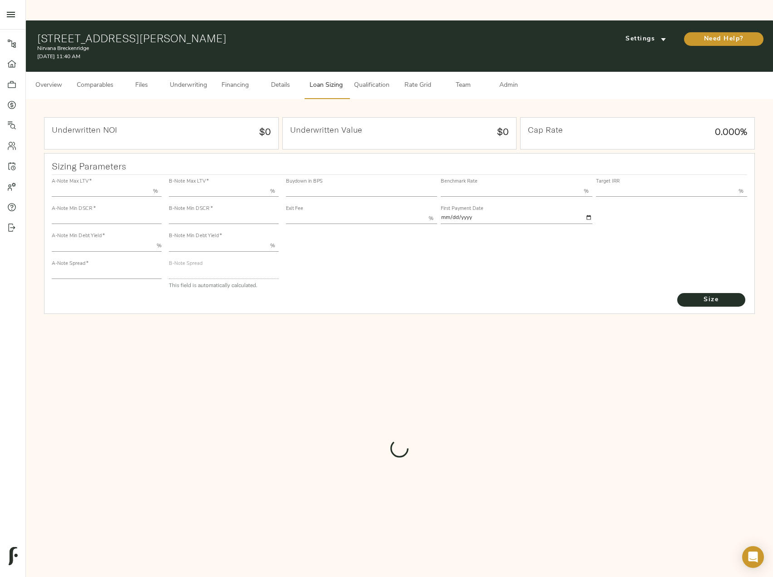
type input "55.000"
type input "1.4"
type input "10.00"
type input "245"
type input "80.000"
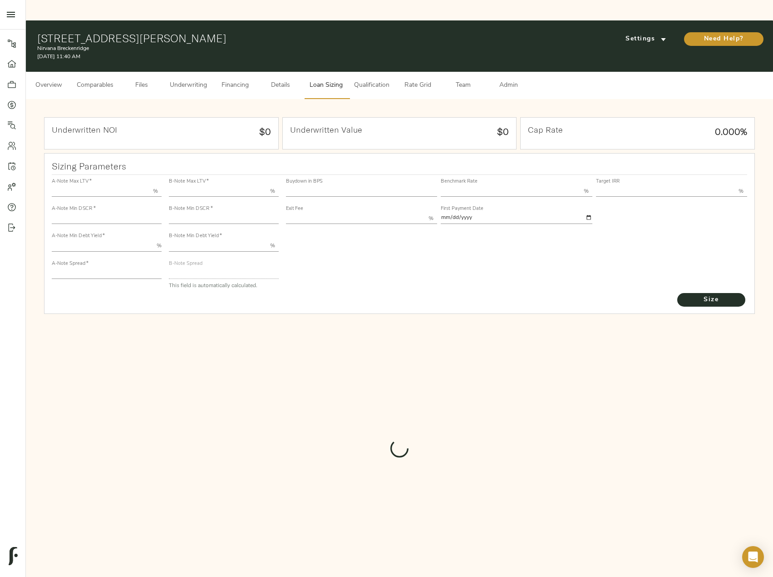
type input "1"
type input "2.00"
type input "826"
type input "0"
type input "3.70"
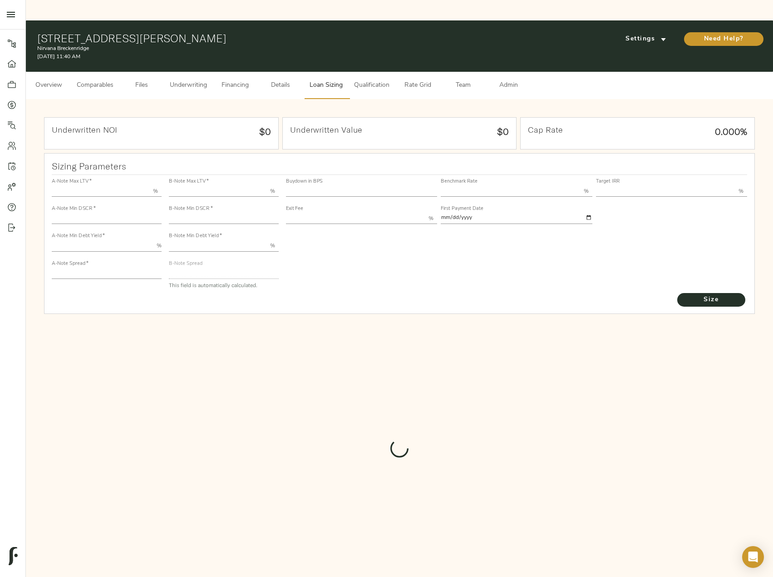
type input "13.00"
type input "1.00"
type input "[DATE]"
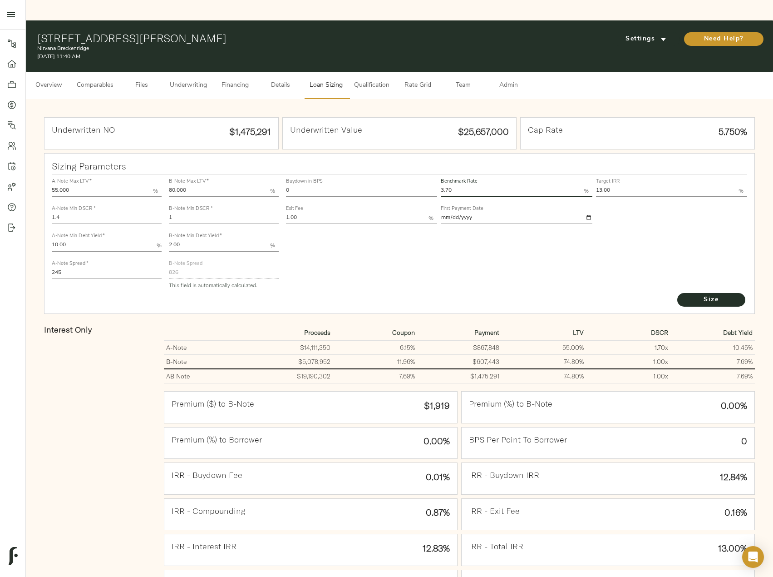
drag, startPoint x: 470, startPoint y: 170, endPoint x: 439, endPoint y: 170, distance: 30.9
click at [439, 173] on div "Buydown in BPS 0 Benchmark Rate 3.70 % Target IRR 13.00 % Exit Fee 1.00 % First…" at bounding box center [516, 200] width 465 height 55
type input "3.75"
click at [678, 293] on button "Size" at bounding box center [712, 300] width 68 height 14
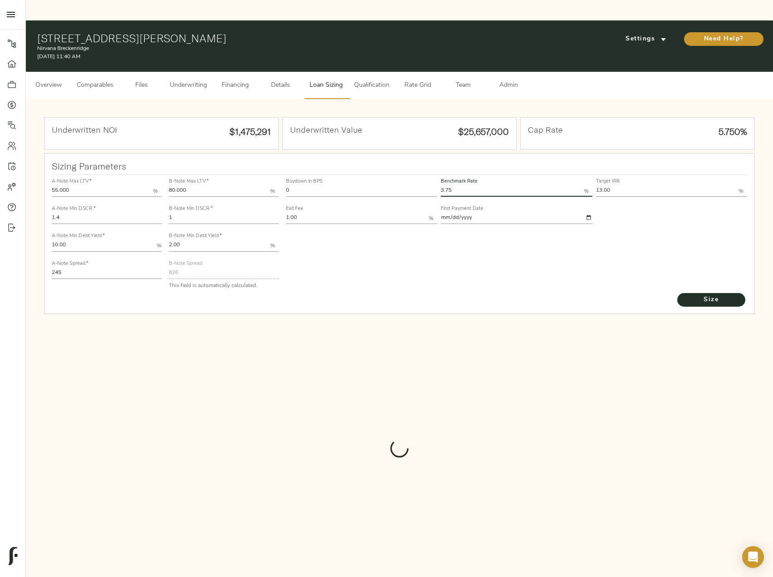
type input "821"
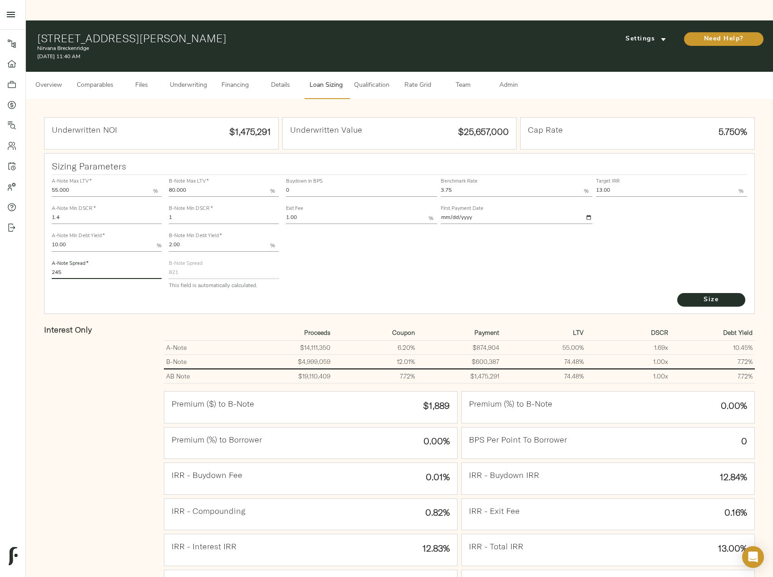
drag, startPoint x: 64, startPoint y: 255, endPoint x: 49, endPoint y: 250, distance: 15.7
click at [50, 255] on div "A-Note Spread   * 245" at bounding box center [107, 268] width 114 height 27
type input "235"
click at [678, 293] on button "Size" at bounding box center [712, 300] width 68 height 14
drag, startPoint x: 317, startPoint y: 167, endPoint x: 271, endPoint y: 167, distance: 46.3
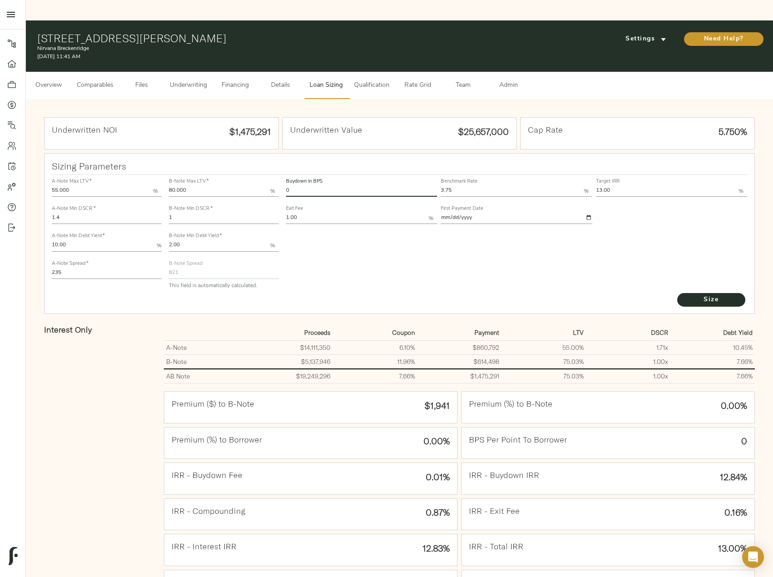
click at [271, 171] on div "A-Note Max LTV   * 55.000 % A-Note Min DSCR   * 1.4 A-Note Min Debt Yield   * 1…" at bounding box center [399, 233] width 703 height 124
type input "60"
click at [678, 293] on button "Size" at bounding box center [712, 300] width 68 height 14
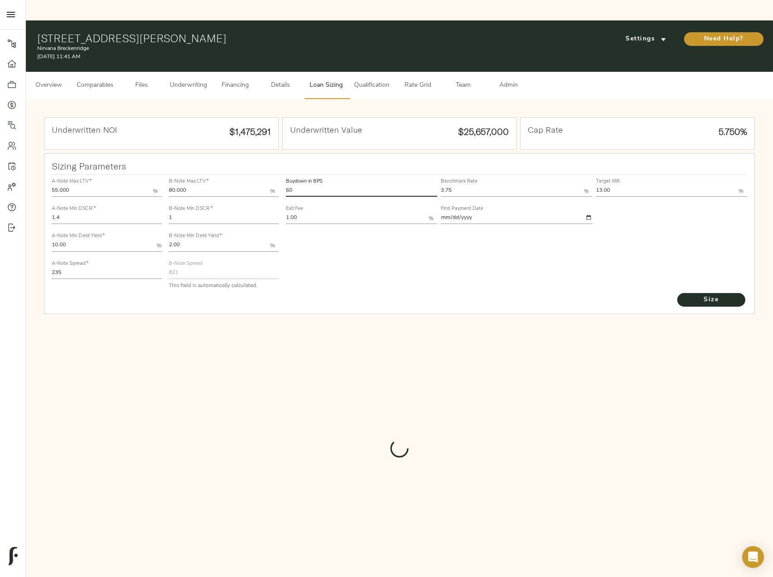
type input "543.5209713801283"
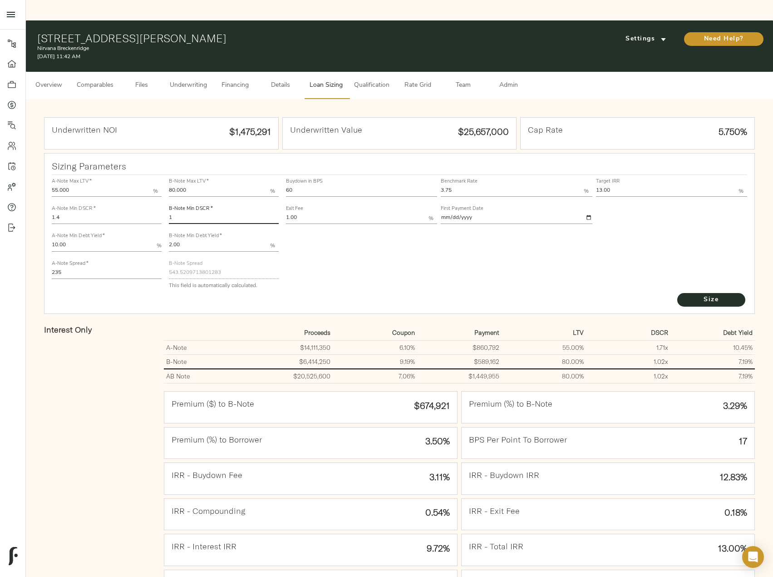
drag, startPoint x: 185, startPoint y: 202, endPoint x: 165, endPoint y: 199, distance: 20.2
click at [165, 199] on div "B-Note Max LTV   * 80.000 % B-Note Min DSCR   * 1 B-Note Min Debt Yield   * 2.0…" at bounding box center [223, 233] width 117 height 124
type input "1.1"
click at [678, 293] on button "Size" at bounding box center [712, 300] width 68 height 14
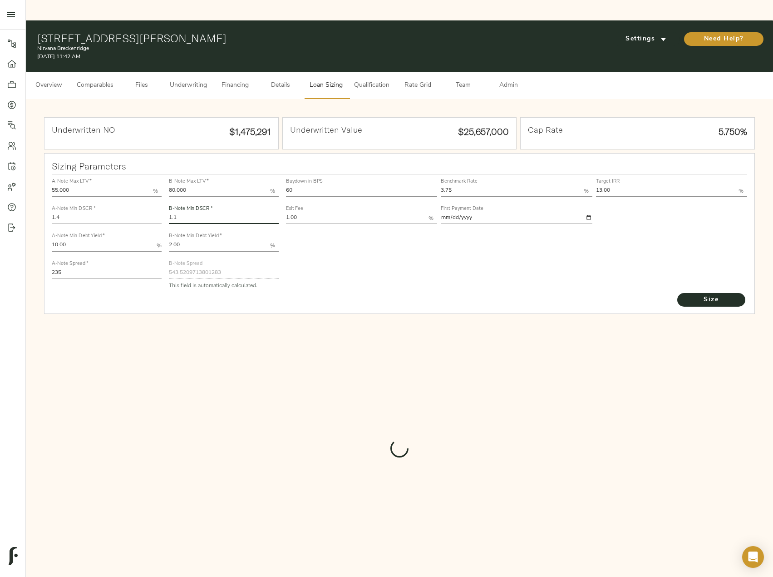
type input "480.30851229007175"
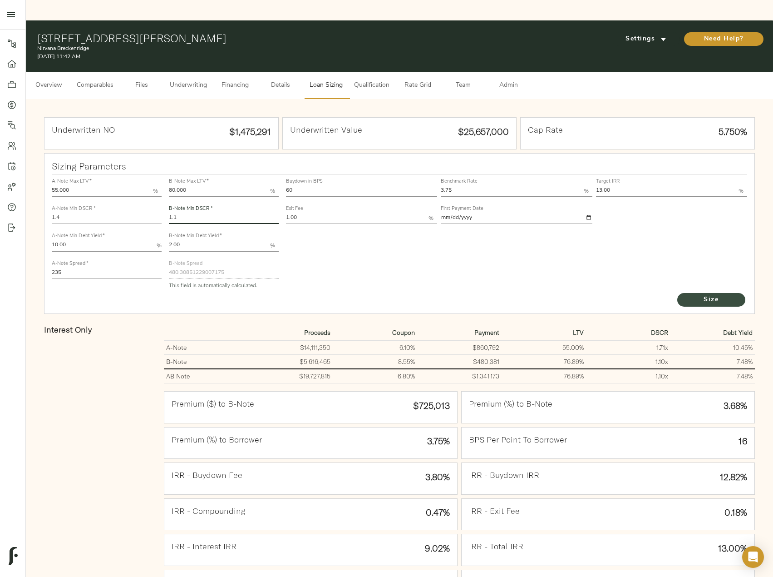
click at [708, 294] on span "Size" at bounding box center [712, 299] width 50 height 11
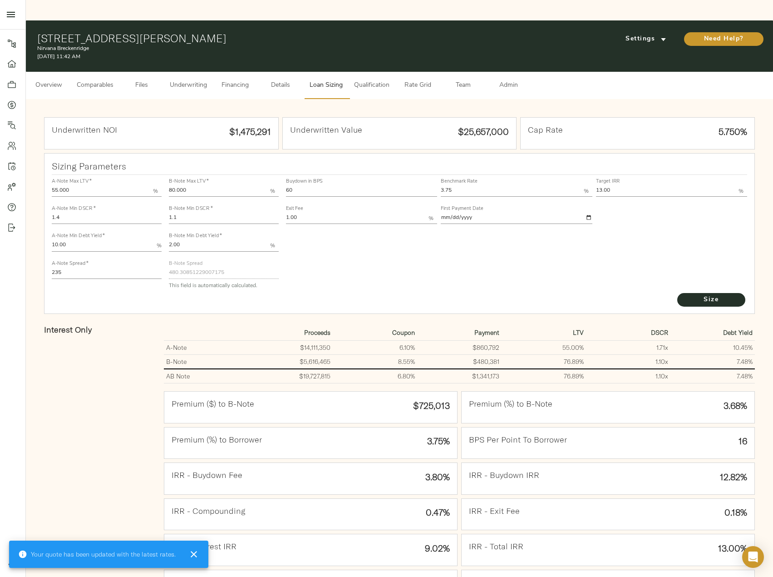
click at [178, 80] on span "Underwriting" at bounding box center [188, 85] width 37 height 11
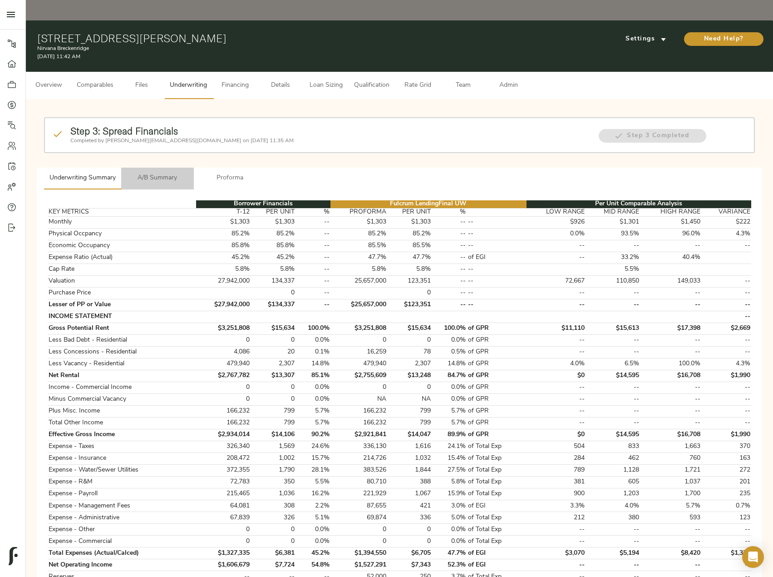
click at [167, 168] on button "A/B Summary" at bounding box center [157, 179] width 73 height 22
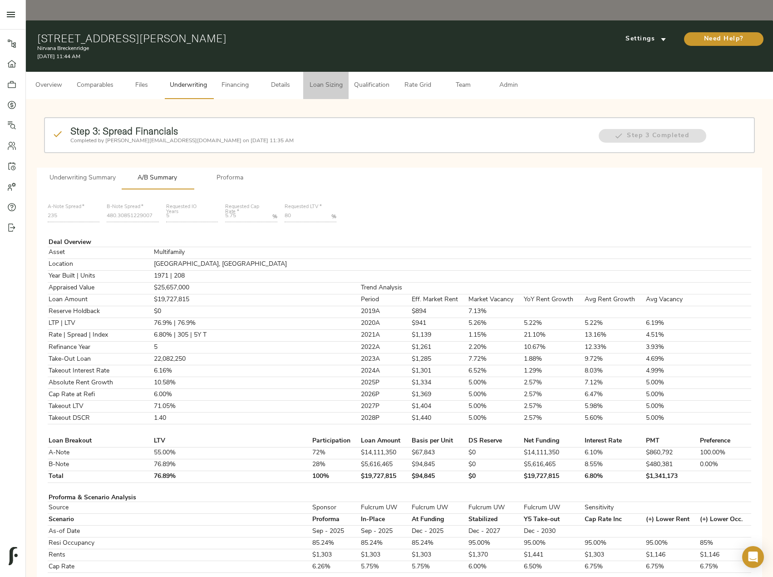
click at [314, 80] on span "Loan Sizing" at bounding box center [326, 85] width 35 height 11
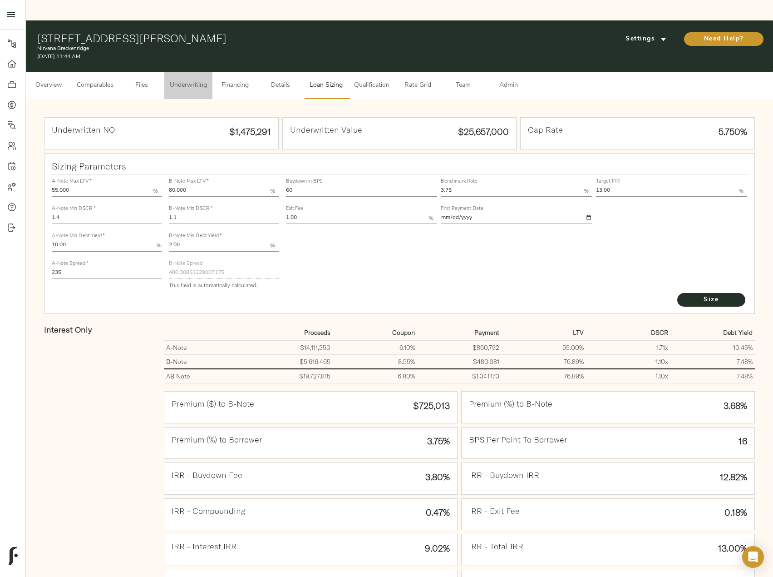
click at [208, 73] on button "Underwriting" at bounding box center [188, 85] width 48 height 27
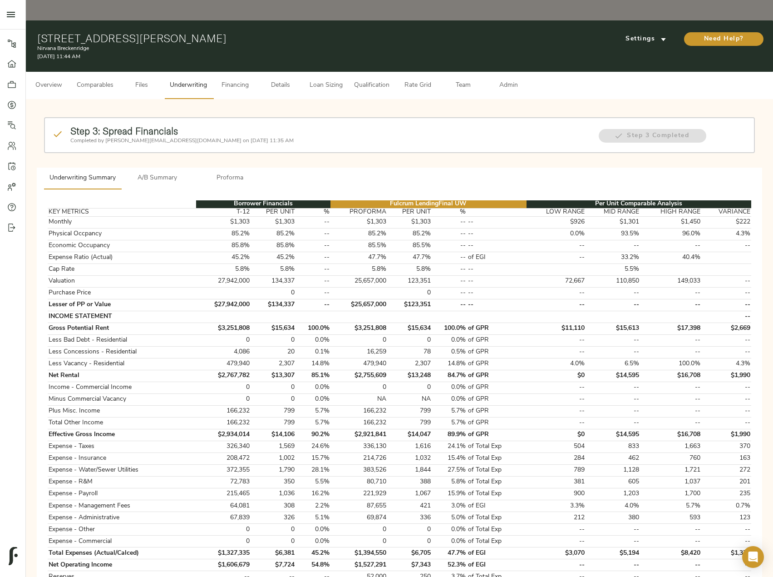
click at [164, 173] on span "A/B Summary" at bounding box center [158, 178] width 62 height 11
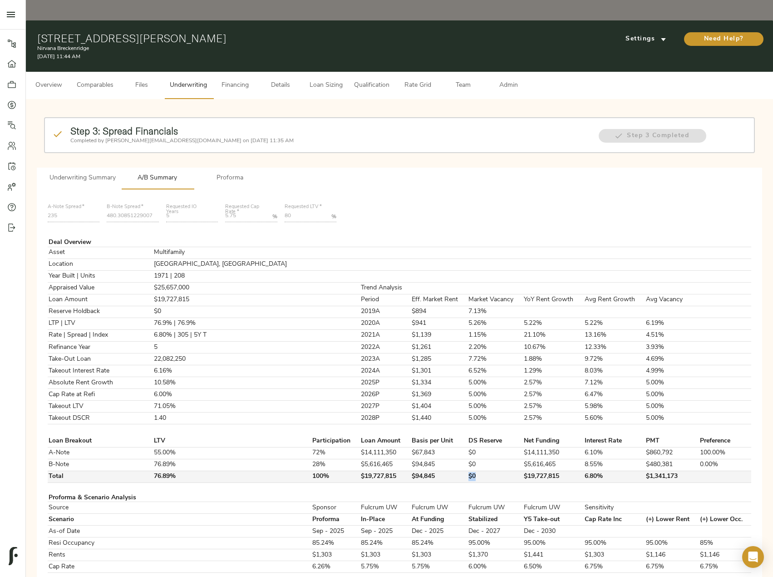
drag, startPoint x: 426, startPoint y: 455, endPoint x: 435, endPoint y: 455, distance: 9.5
click at [468, 470] on td "$0" at bounding box center [495, 476] width 55 height 12
click at [316, 72] on button "Loan Sizing" at bounding box center [325, 85] width 45 height 27
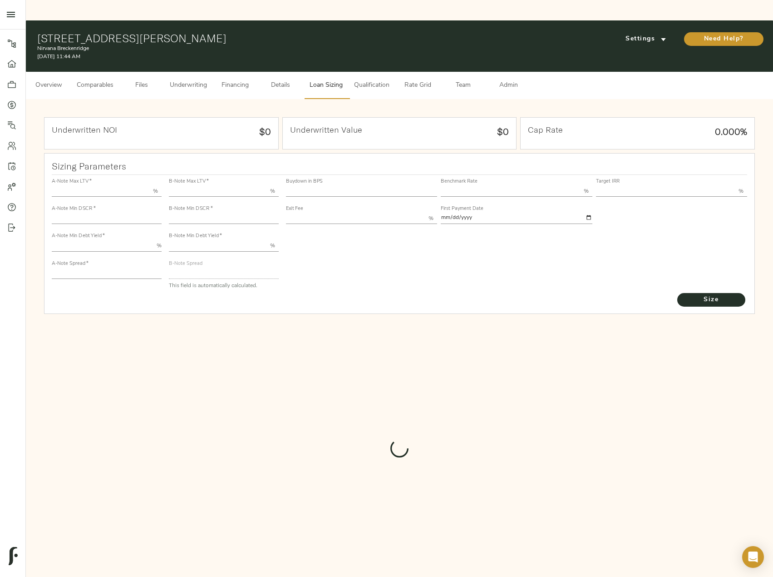
type input "55.000"
type input "1.4"
type input "10.00"
type input "235"
type input "80.000"
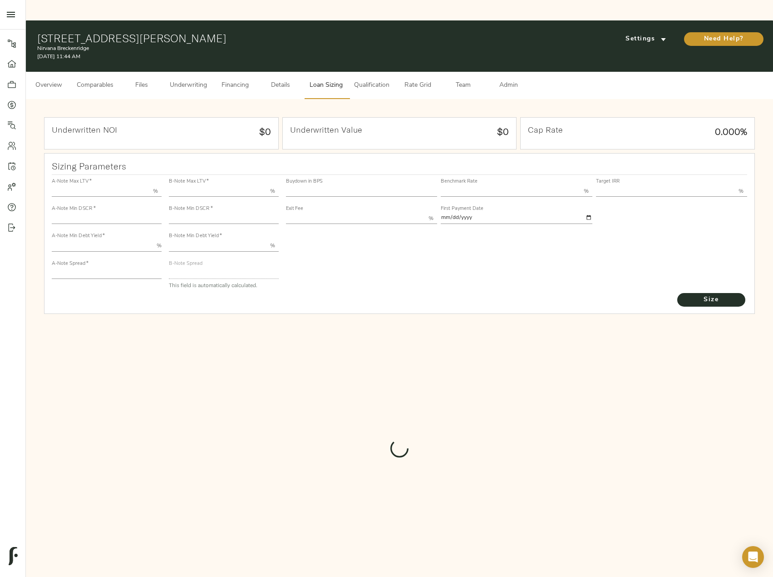
type input "1.1"
type input "2.00"
type input "480.30851229007175"
type input "60"
type input "3.75"
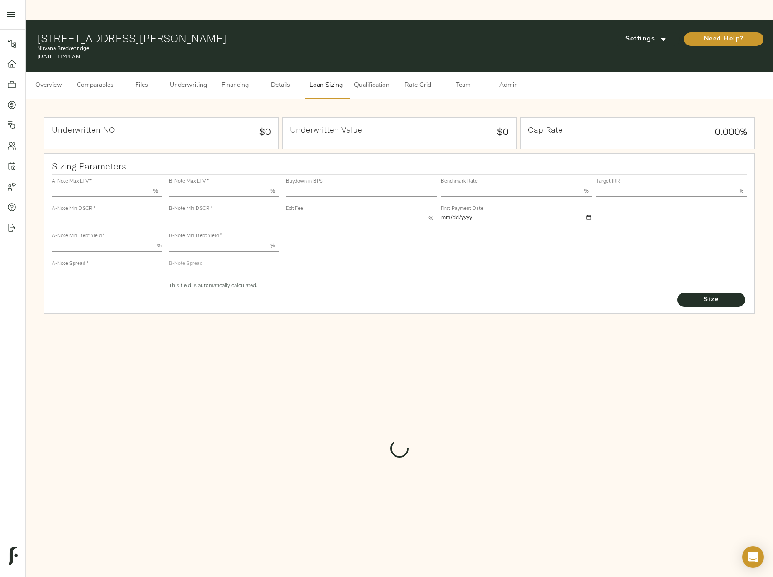
type input "13.00"
type input "1.00"
type input "[DATE]"
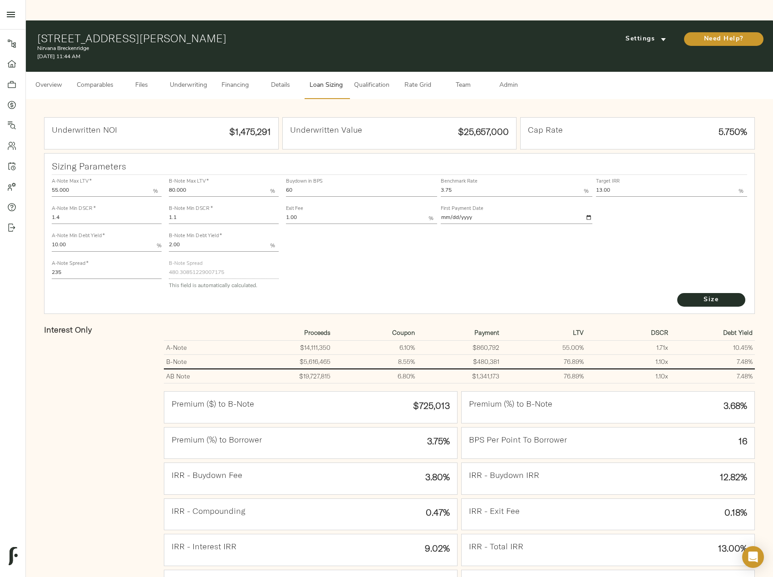
click at [195, 80] on span "Underwriting" at bounding box center [188, 85] width 37 height 11
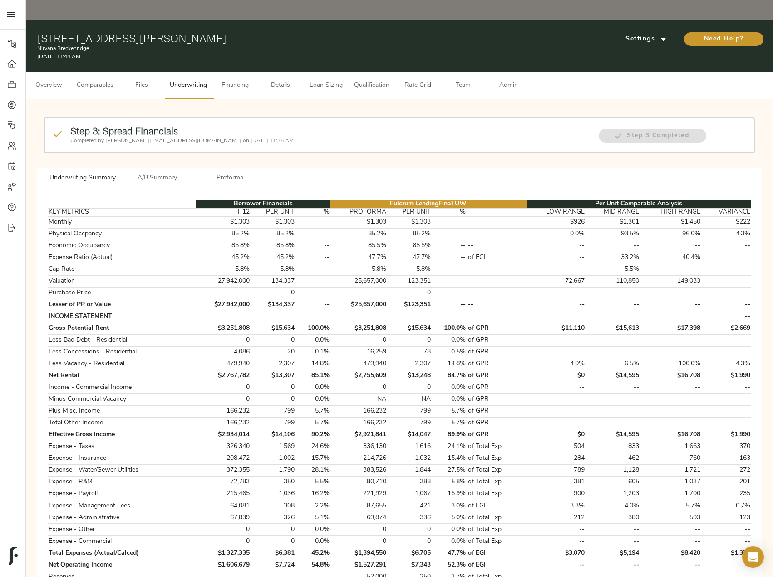
click at [158, 173] on span "A/B Summary" at bounding box center [158, 178] width 62 height 11
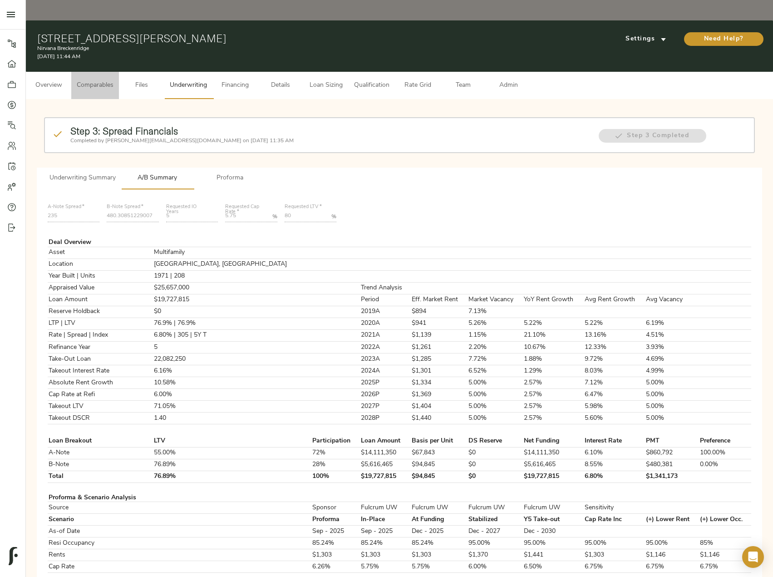
click at [101, 80] on span "Comparables" at bounding box center [95, 85] width 37 height 11
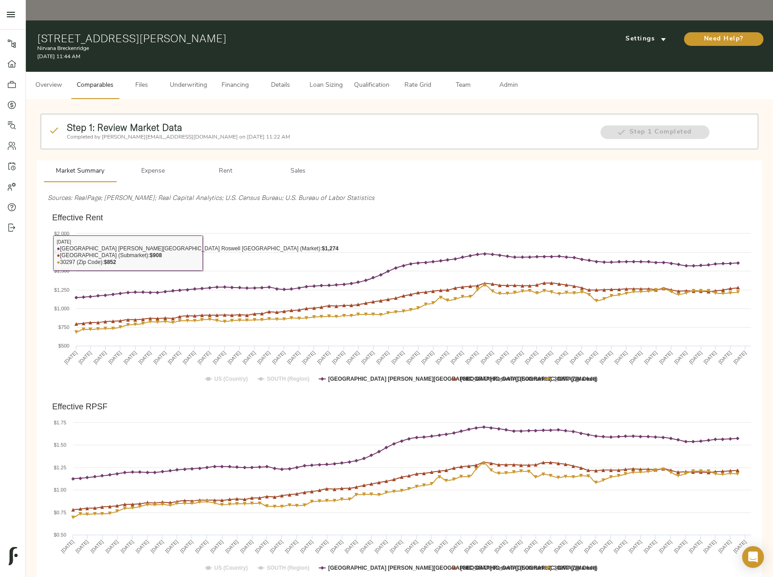
click at [296, 166] on span "Sales" at bounding box center [298, 171] width 62 height 11
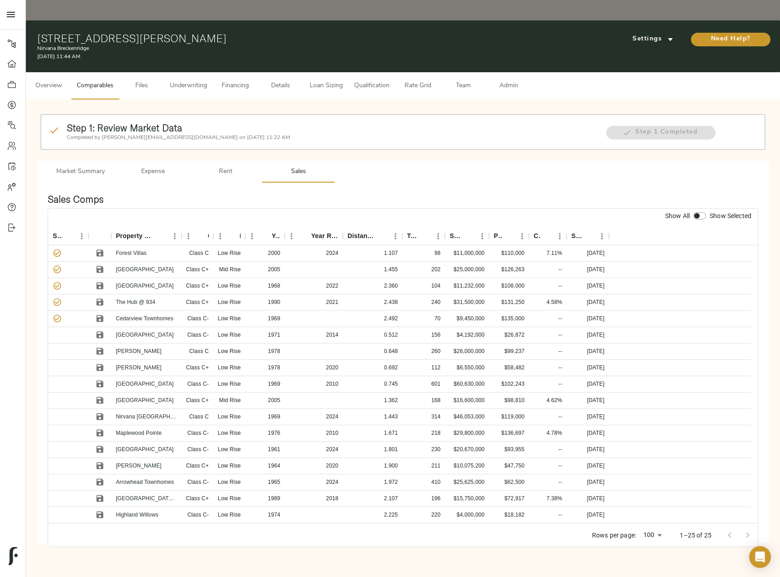
click at [702, 212] on input "checkbox" at bounding box center [697, 215] width 22 height 7
checkbox input "true"
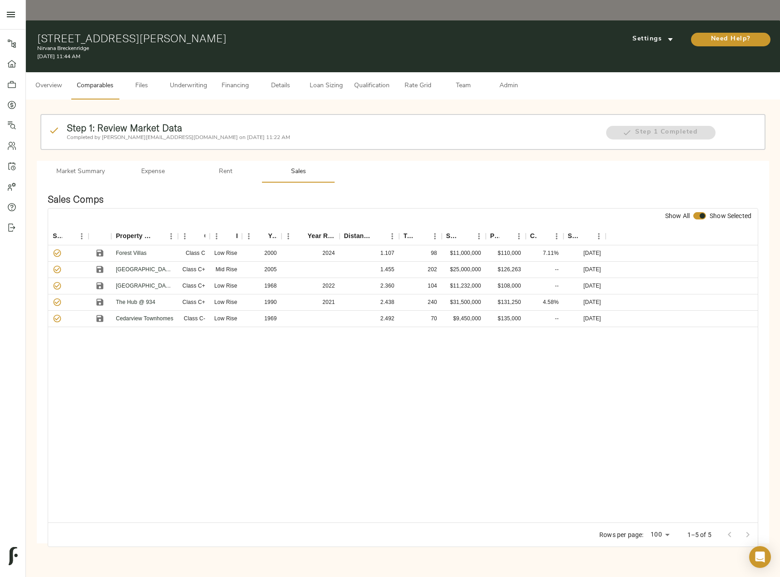
click at [331, 80] on span "Loan Sizing" at bounding box center [326, 85] width 35 height 11
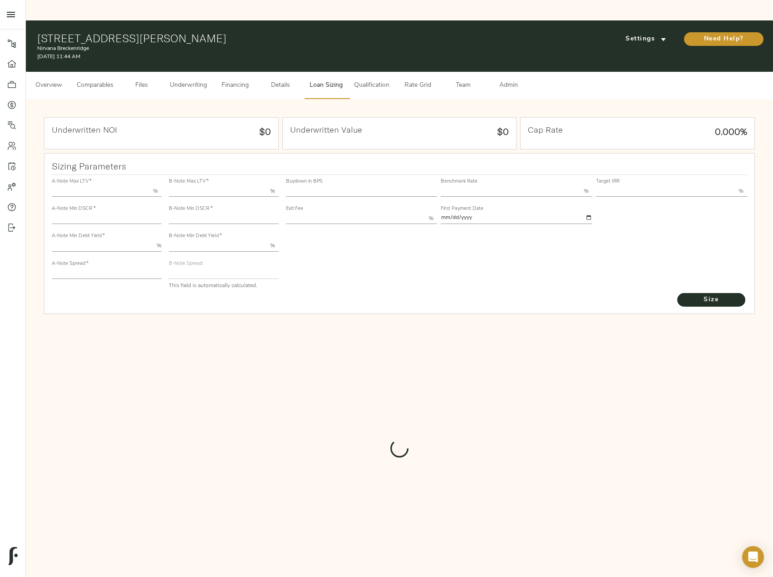
type input "55.000"
type input "1.4"
type input "10.00"
type input "235"
type input "80.000"
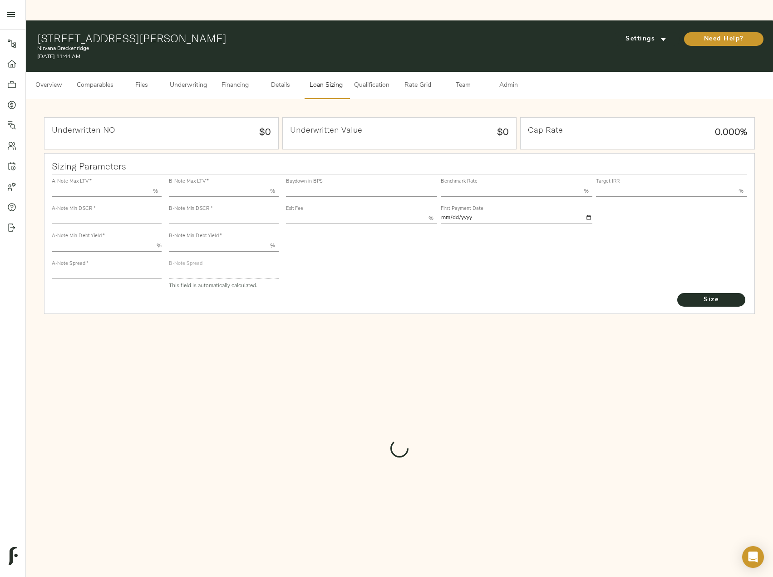
type input "1.1"
type input "2.00"
type input "480.30851229007175"
type input "60"
type input "3.75"
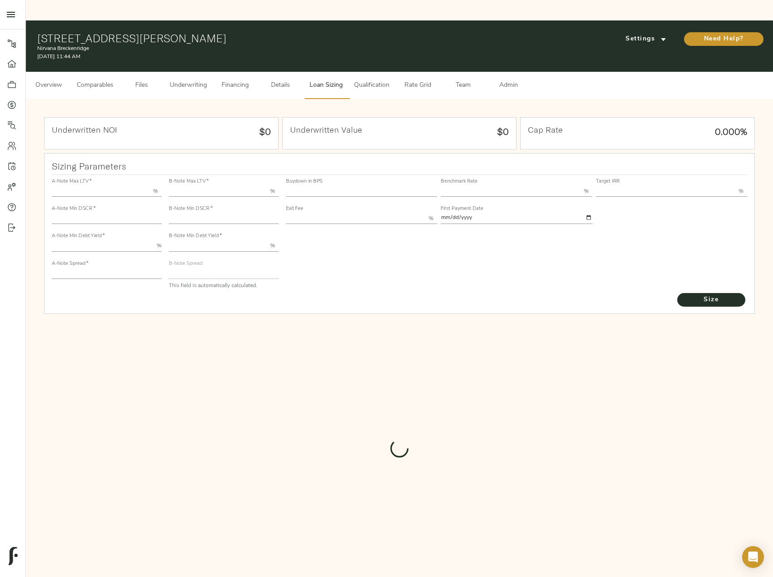
type input "13.00"
type input "1.00"
type input "[DATE]"
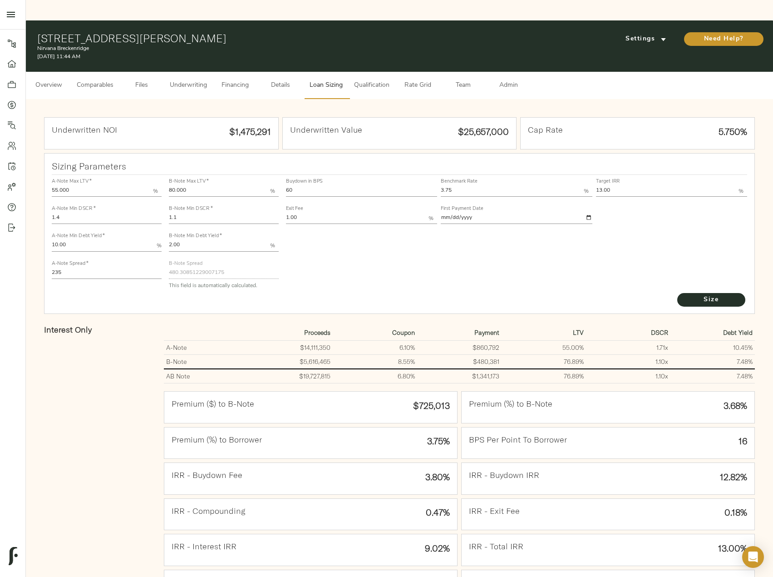
click at [245, 80] on span "Financing" at bounding box center [235, 85] width 35 height 11
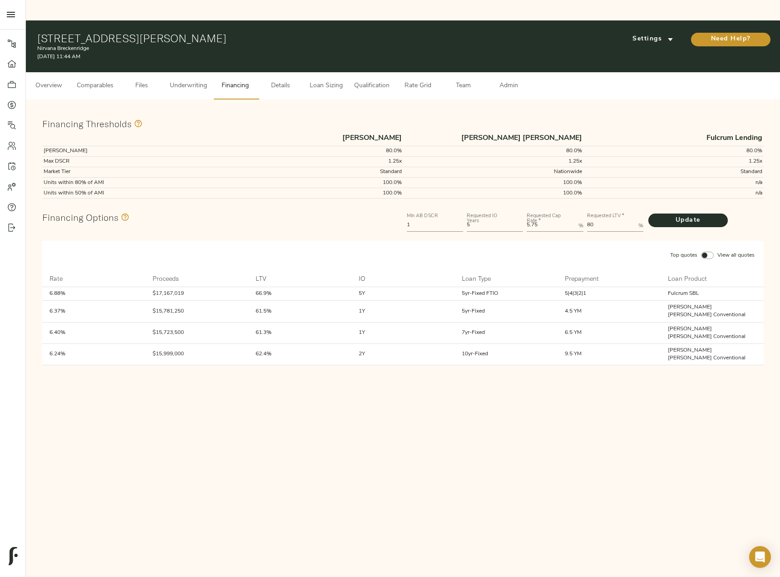
click at [179, 80] on span "Underwriting" at bounding box center [188, 85] width 37 height 11
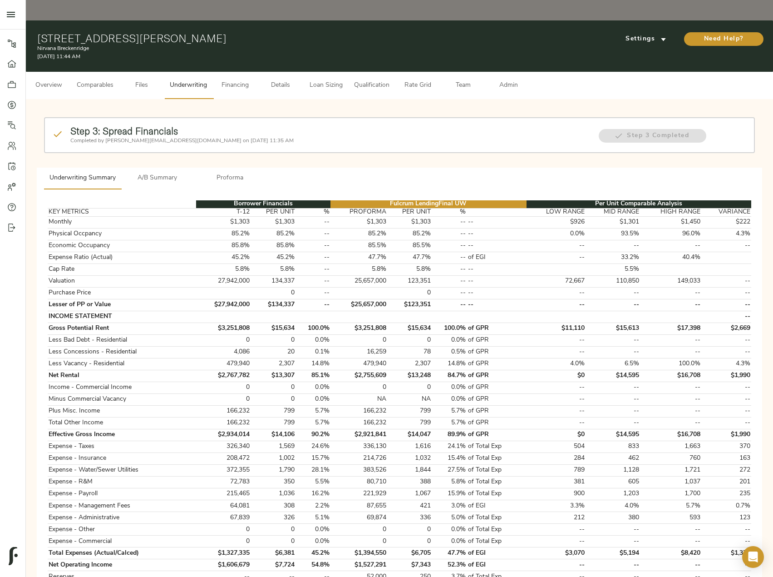
click at [234, 173] on span "Proforma" at bounding box center [230, 178] width 62 height 11
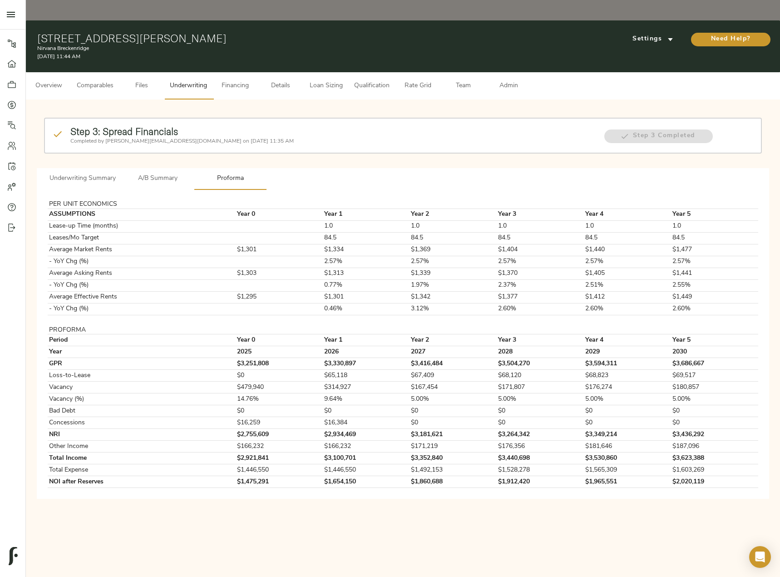
click at [151, 173] on span "A/B Summary" at bounding box center [158, 178] width 62 height 11
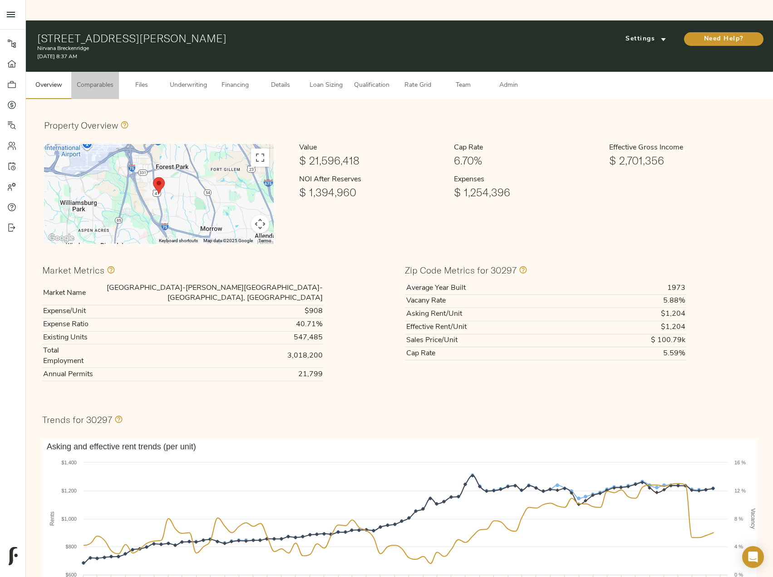
click at [94, 80] on span "Comparables" at bounding box center [95, 85] width 37 height 11
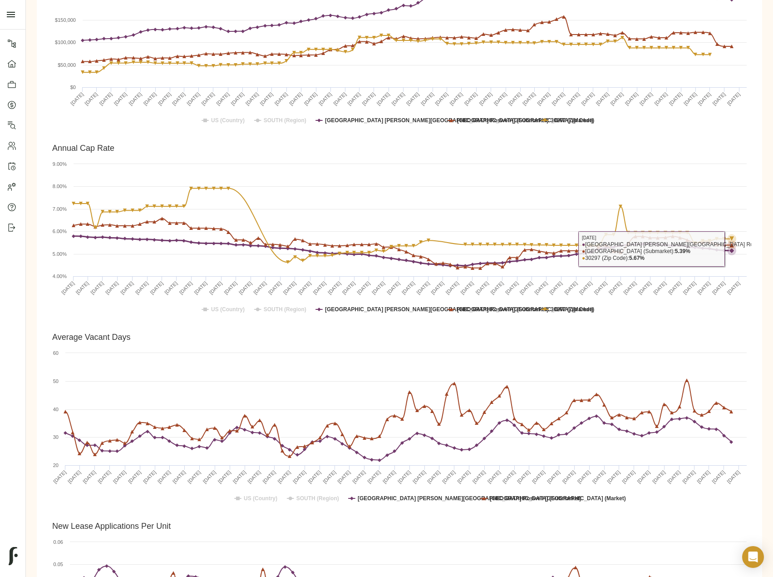
scroll to position [863, 0]
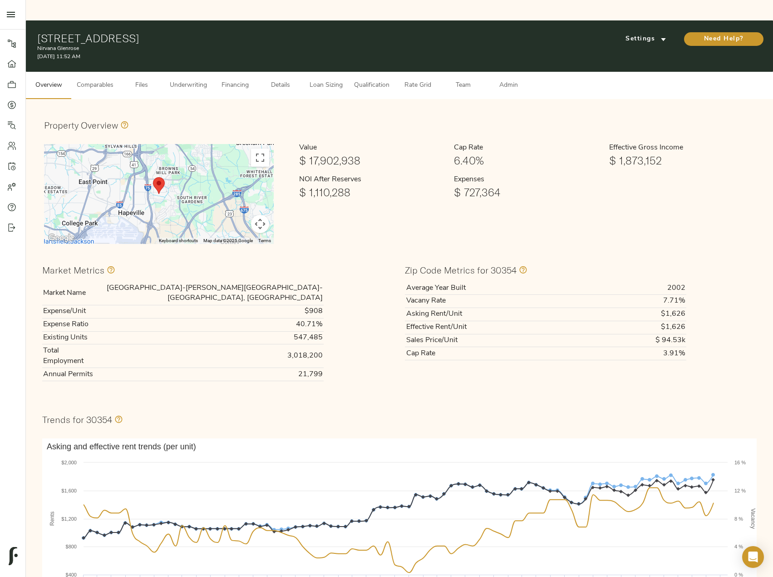
drag, startPoint x: 103, startPoint y: 60, endPoint x: 144, endPoint y: 48, distance: 42.8
click at [103, 80] on span "Comparables" at bounding box center [95, 85] width 37 height 11
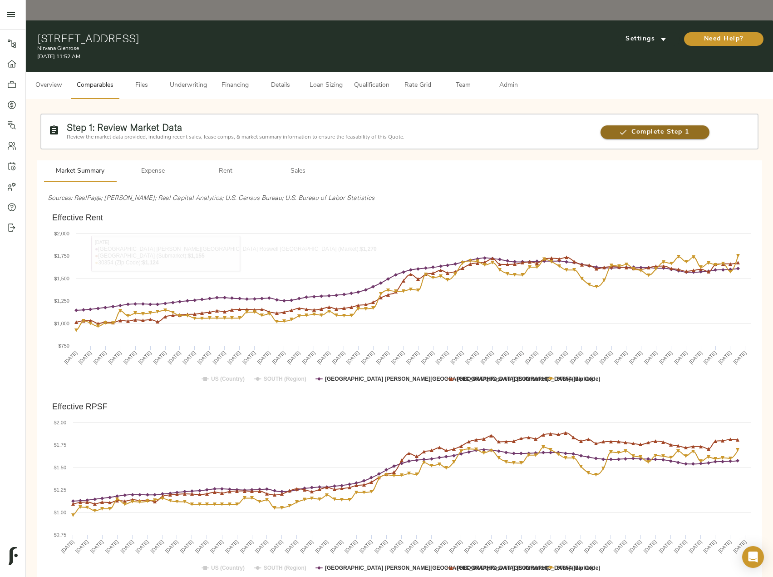
click at [635, 127] on span "Complete Step 1" at bounding box center [655, 132] width 109 height 11
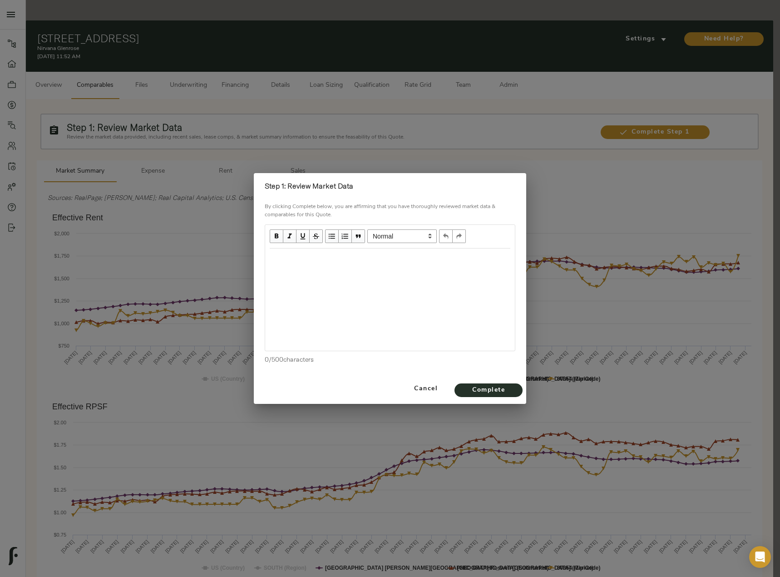
click at [309, 257] on div "Edit text" at bounding box center [390, 258] width 241 height 10
click at [363, 257] on div "Rent: Flat since early 2024" at bounding box center [390, 258] width 241 height 10
click at [322, 273] on div "Zip code Rent" at bounding box center [390, 275] width 241 height 10
click at [312, 275] on span "Zip code Rent at 10.2%" at bounding box center [304, 275] width 69 height 8
click at [368, 275] on div "Zip code Vacancy at 10.2%" at bounding box center [390, 275] width 241 height 10
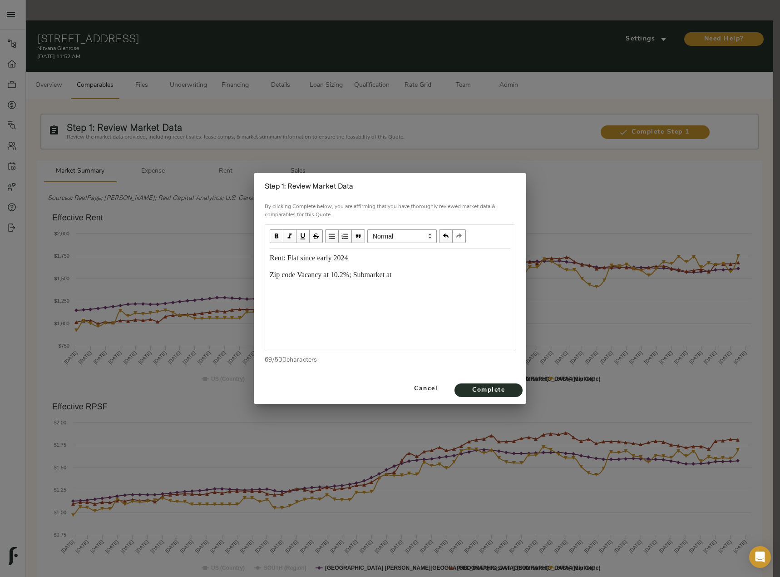
click at [425, 273] on div "Zip code Vacancy at 10.2%; Submarket at" at bounding box center [390, 275] width 241 height 10
click at [492, 387] on span "Complete" at bounding box center [489, 390] width 50 height 11
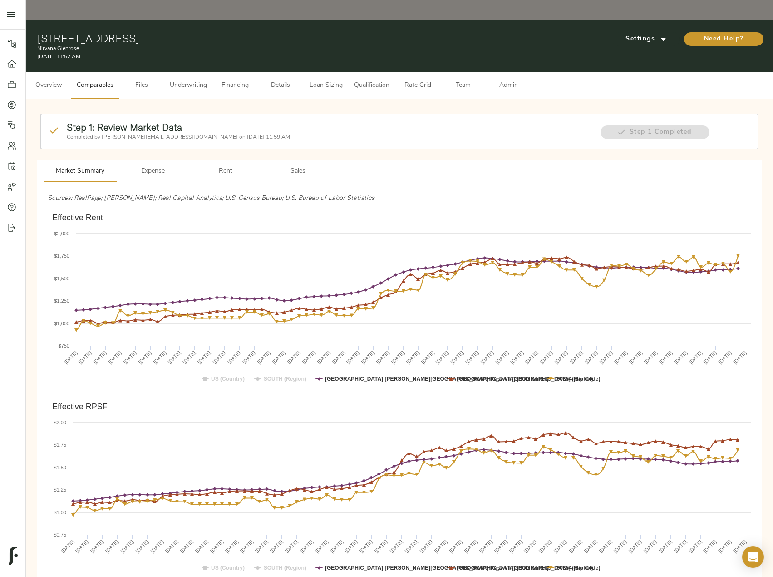
click at [237, 160] on button "Rent" at bounding box center [225, 171] width 73 height 22
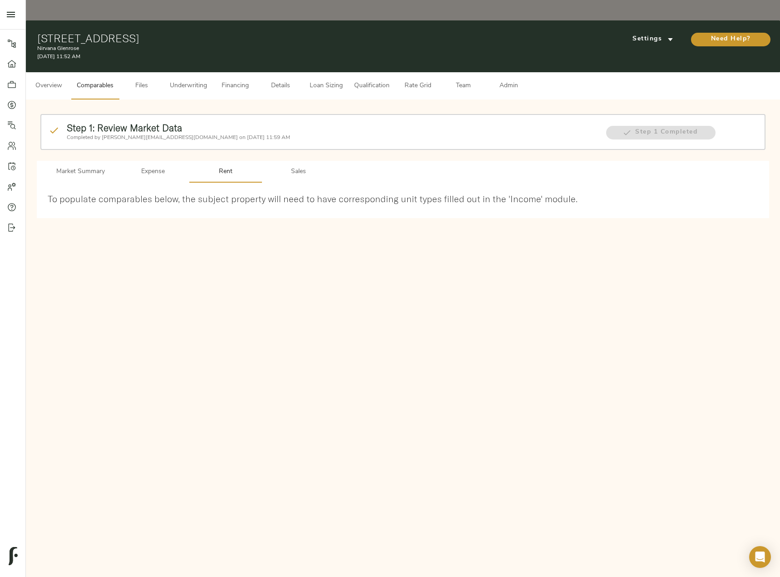
click at [294, 166] on span "Sales" at bounding box center [298, 171] width 62 height 11
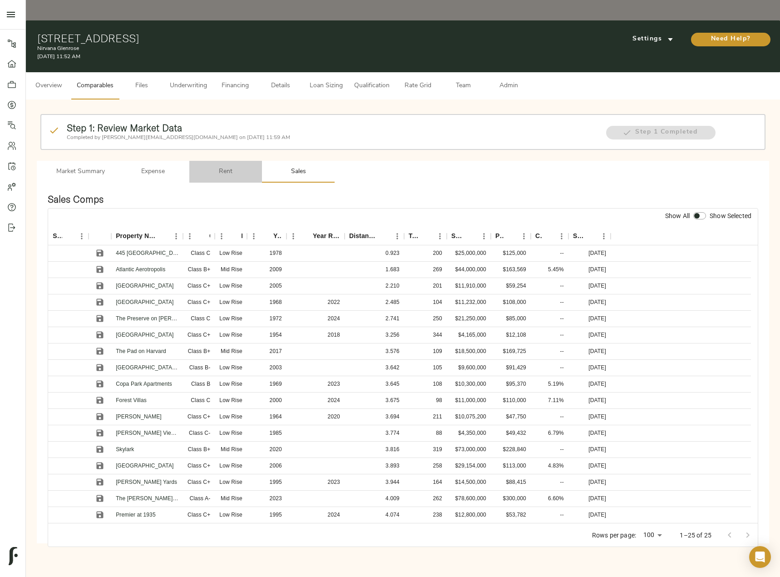
click at [222, 166] on span "Rent" at bounding box center [226, 171] width 62 height 11
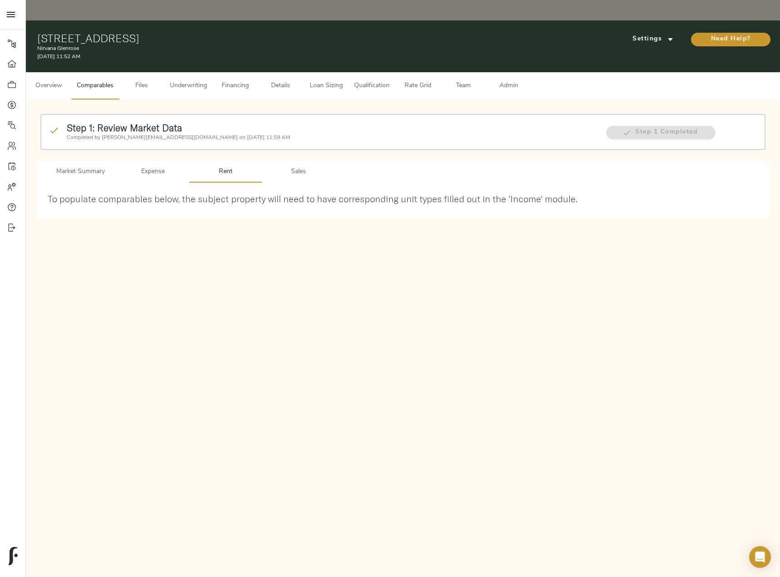
click at [87, 161] on button "Market Summary" at bounding box center [80, 172] width 73 height 22
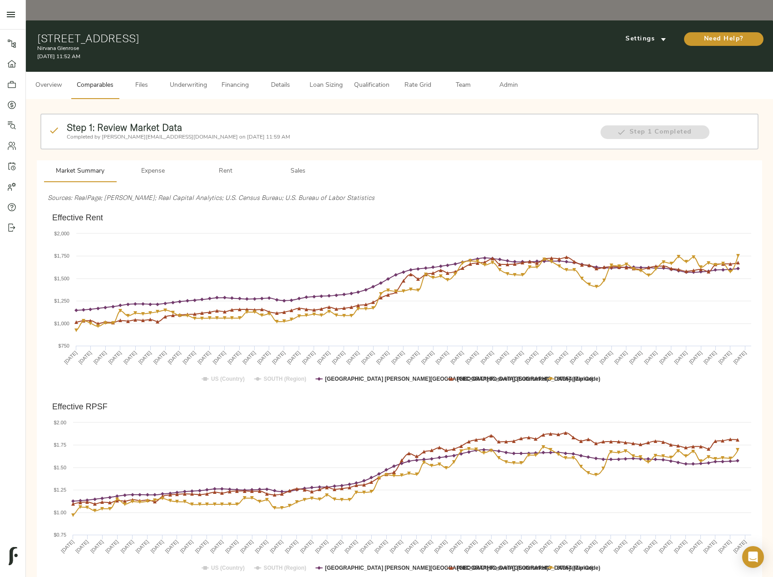
click at [152, 80] on span "Files" at bounding box center [141, 85] width 35 height 11
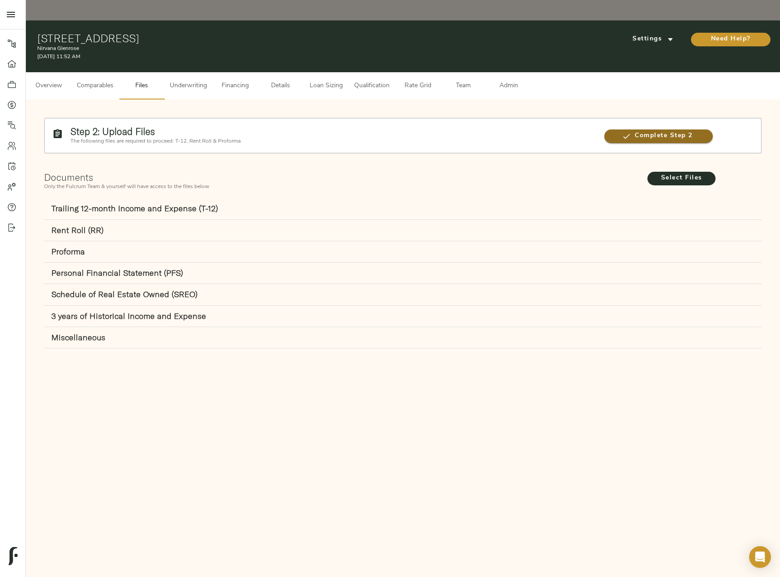
click at [676, 130] on span "Complete Step 2" at bounding box center [658, 135] width 109 height 11
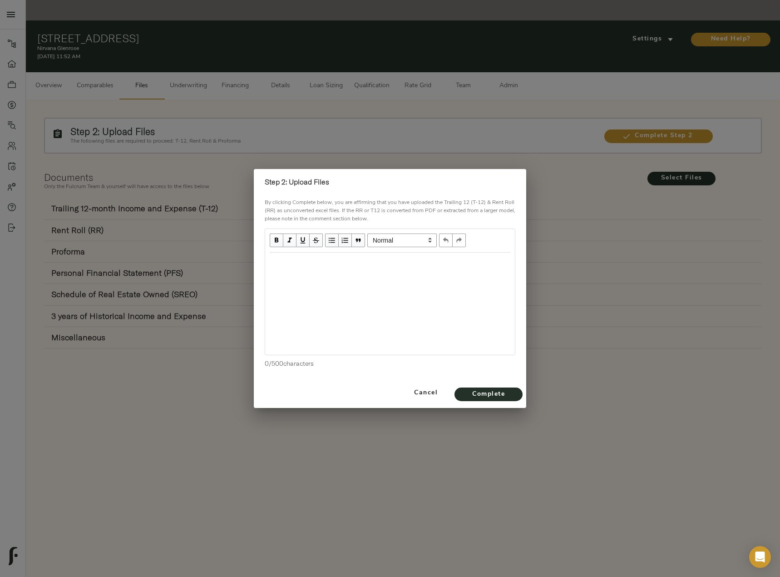
click at [332, 272] on div at bounding box center [390, 303] width 250 height 102
click at [316, 261] on div "Edit text" at bounding box center [390, 262] width 241 height 10
click at [501, 397] on span "Complete" at bounding box center [489, 394] width 50 height 11
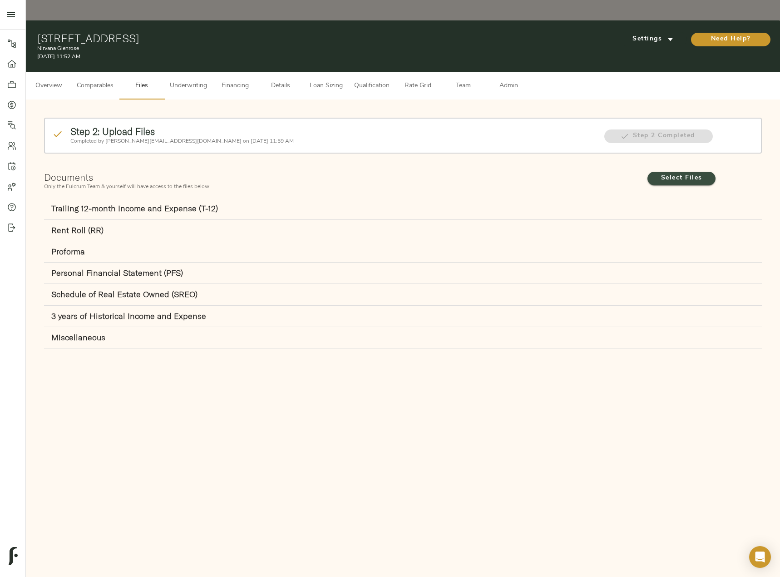
click at [686, 173] on span "Select Files" at bounding box center [682, 178] width 50 height 11
click at [0, 0] on input "Select Files" at bounding box center [0, 0] width 0 height 0
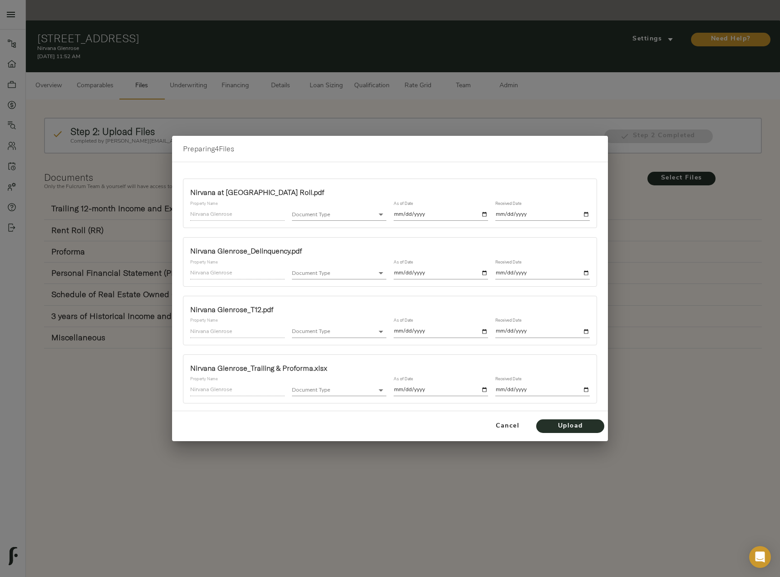
click at [488, 214] on input "date" at bounding box center [441, 214] width 94 height 12
type input "[DATE]"
click at [584, 214] on input "date" at bounding box center [542, 214] width 94 height 12
type input "[DATE]"
click at [312, 271] on body "Nirvana Glenrose - 50 Mount Zion Rd, Atlanta, GA 30354 Pipeline Dashboard Portf…" at bounding box center [390, 298] width 780 height 597
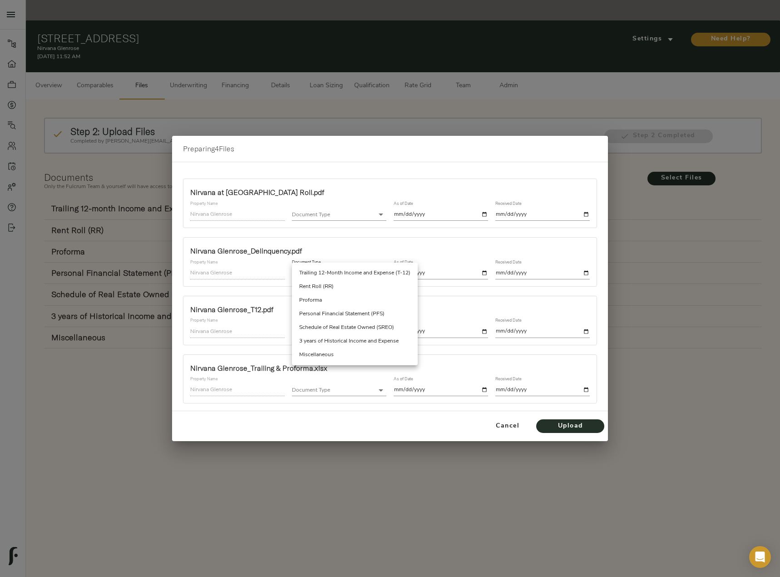
click at [328, 353] on li "Miscellaneous" at bounding box center [355, 355] width 126 height 14
type input "miscellaneous"
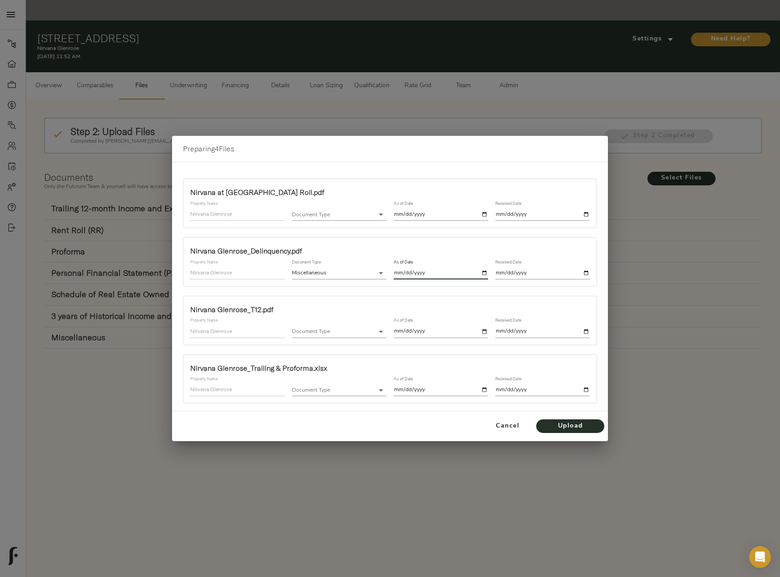
click at [483, 269] on input "date" at bounding box center [441, 273] width 94 height 12
type input "2025-09-24"
click at [585, 272] on input "date" at bounding box center [542, 273] width 94 height 12
type input "2025-09-24"
click at [352, 329] on body "Nirvana Glenrose - 50 Mount Zion Rd, Atlanta, GA 30354 Pipeline Dashboard Portf…" at bounding box center [390, 298] width 780 height 597
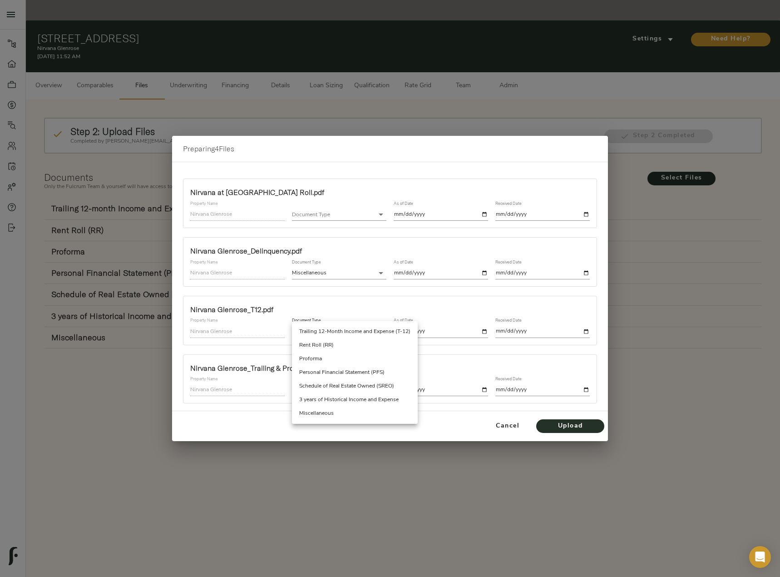
click at [352, 329] on li "Trailing 12-Month Income and Expense (T-12)" at bounding box center [355, 332] width 126 height 14
type input "trailing_twelve"
click at [486, 332] on input "date" at bounding box center [441, 331] width 94 height 12
type input "2025-08-31"
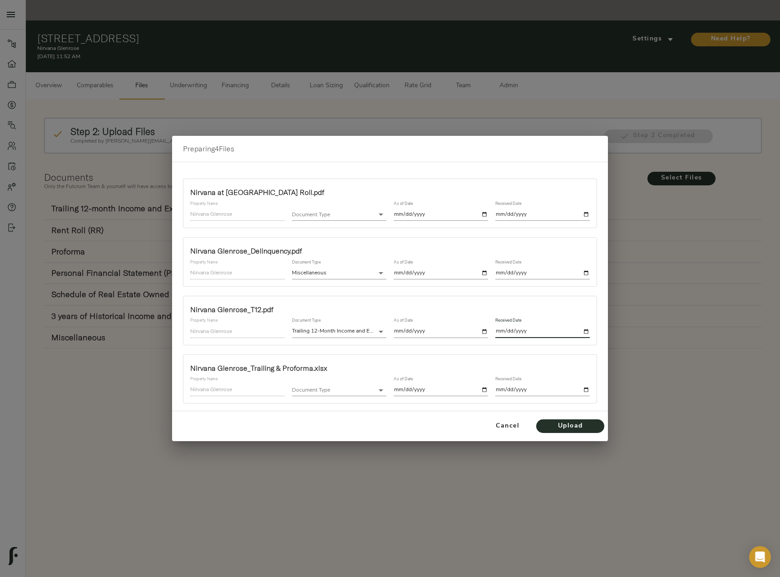
click at [585, 331] on input "date" at bounding box center [542, 331] width 94 height 12
type input "2025-09-24"
click at [369, 389] on body "Nirvana Glenrose - 50 Mount Zion Rd, Atlanta, GA 30354 Pipeline Dashboard Portf…" at bounding box center [390, 298] width 780 height 597
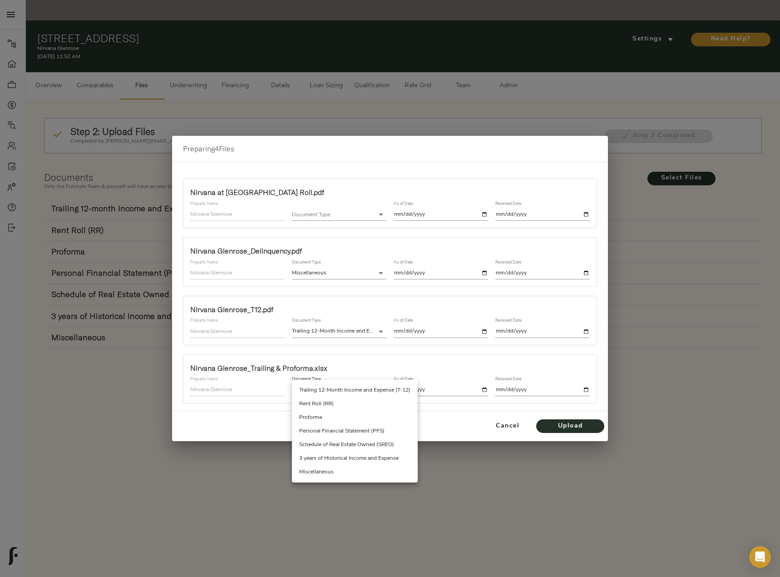
click at [355, 418] on li "Proforma" at bounding box center [355, 418] width 126 height 14
type input "proforma"
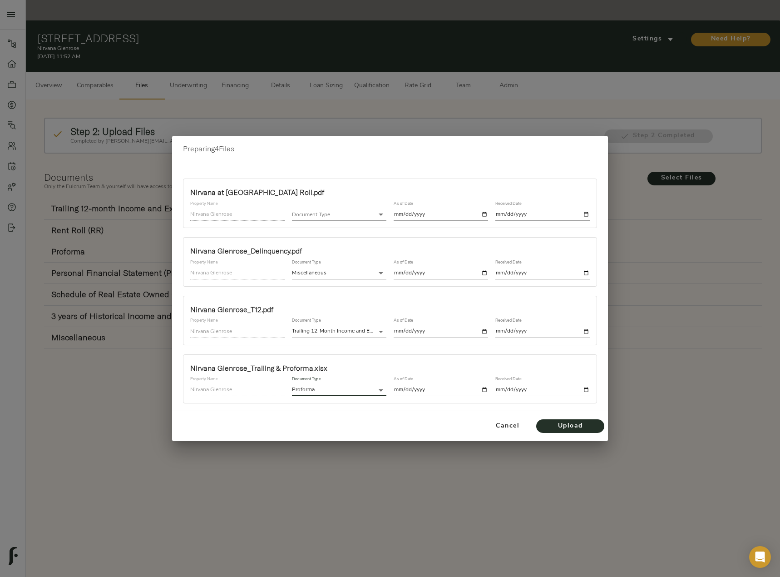
click at [486, 389] on input "date" at bounding box center [441, 390] width 94 height 12
type input "2025-09-25"
click at [584, 388] on input "date" at bounding box center [542, 390] width 94 height 12
type input "2025-09-25"
click at [574, 421] on span "Upload" at bounding box center [570, 426] width 50 height 11
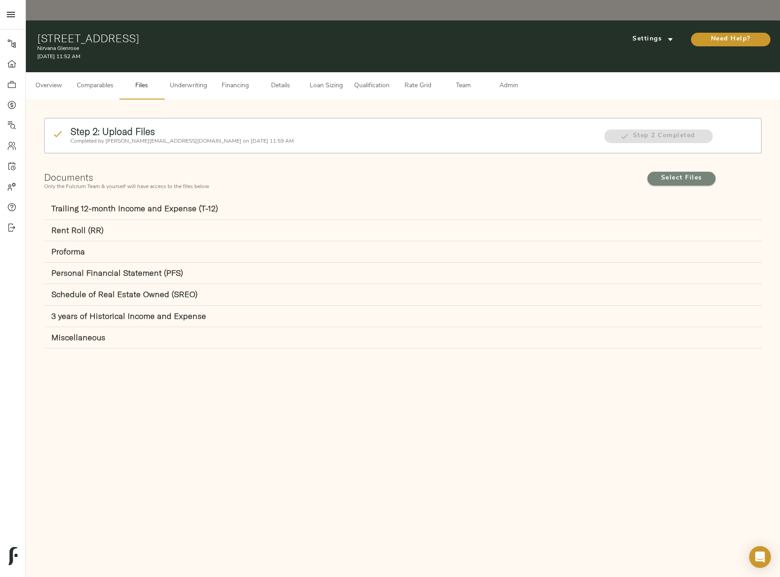
click at [663, 173] on span "Select Files" at bounding box center [682, 178] width 50 height 11
click at [0, 0] on input "Select Files" at bounding box center [0, 0] width 0 height 0
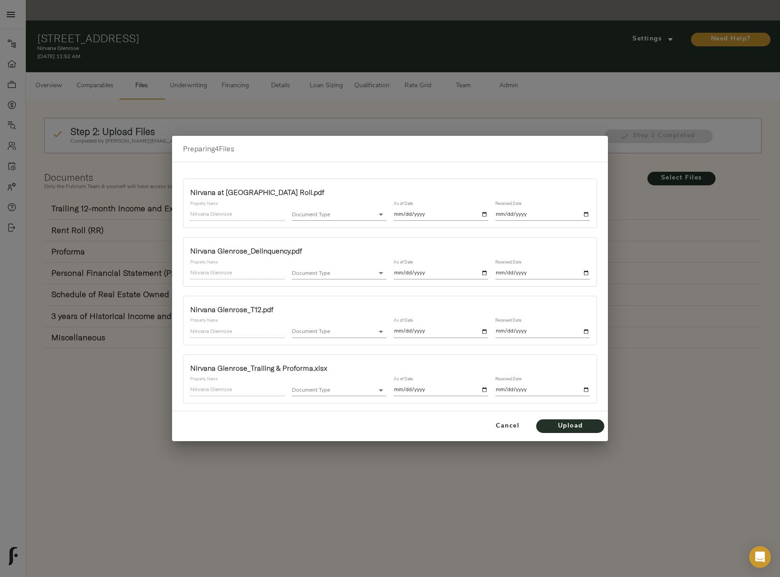
click at [341, 213] on body "Nirvana Glenrose - [STREET_ADDRESS] Pipeline Dashboard Portfolio Quotes Search …" at bounding box center [390, 298] width 780 height 597
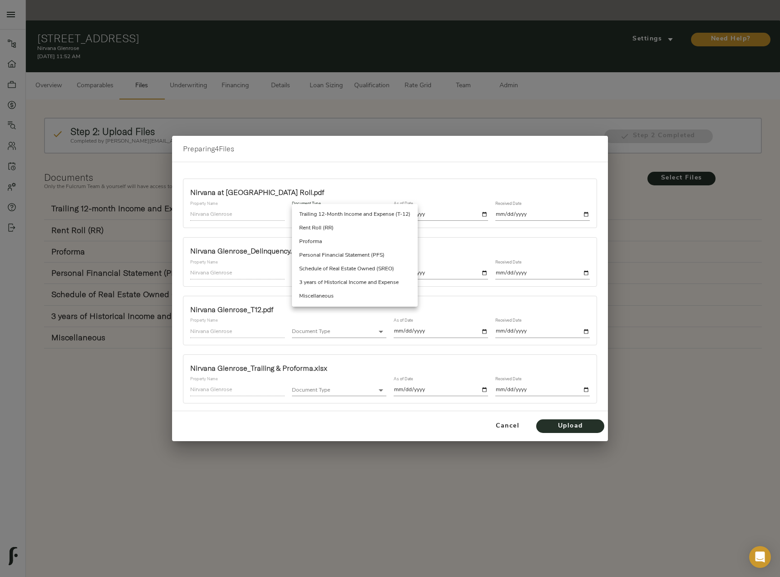
click at [346, 234] on li "Rent Roll (RR)" at bounding box center [355, 228] width 126 height 14
type input "rent_roll"
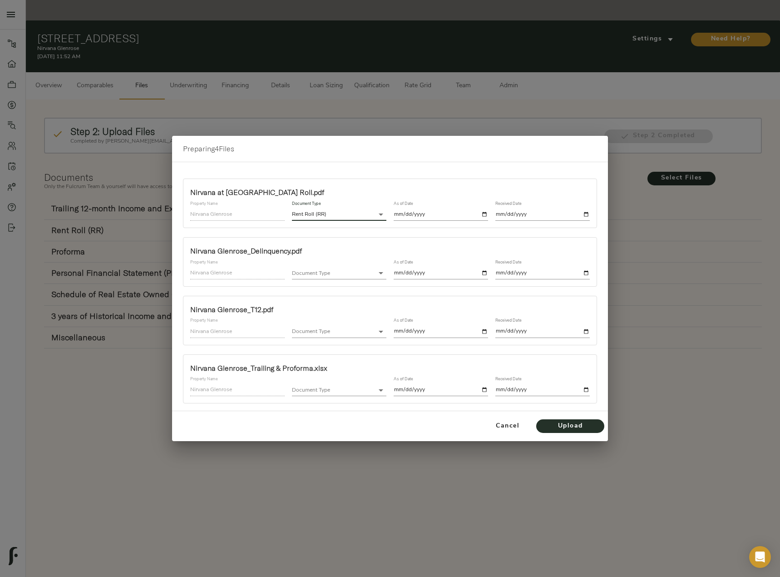
click at [464, 208] on input "date" at bounding box center [441, 214] width 94 height 12
click at [486, 213] on input "date" at bounding box center [441, 214] width 94 height 12
type input "[DATE]"
click at [588, 218] on input "date" at bounding box center [542, 214] width 94 height 12
type input "[DATE]"
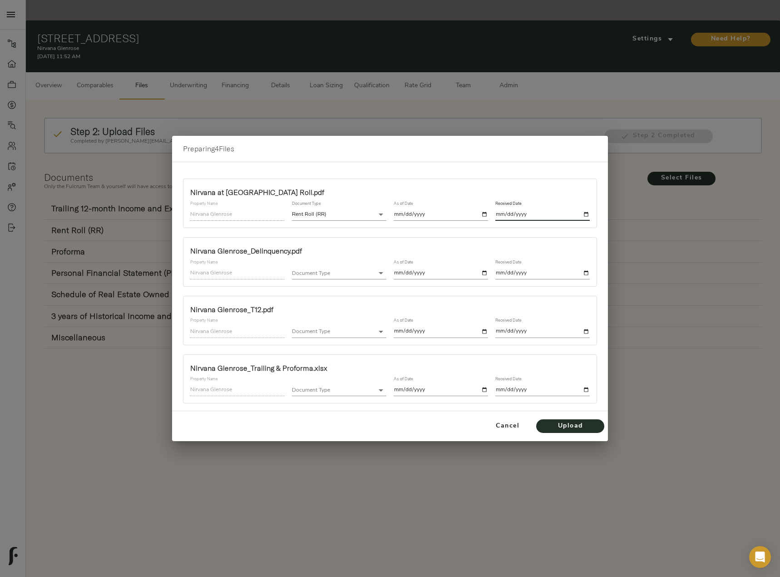
click at [319, 271] on body "Nirvana Glenrose - [STREET_ADDRESS] Pipeline Dashboard Portfolio Quotes Search …" at bounding box center [390, 298] width 780 height 597
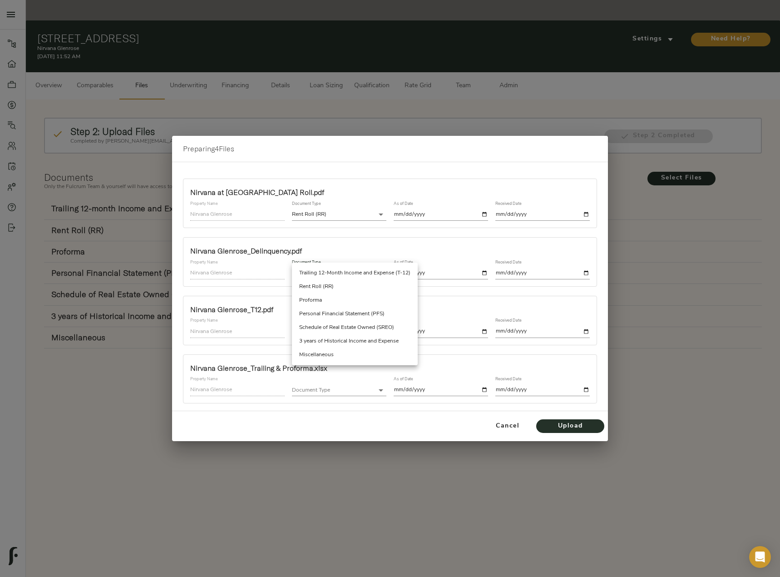
click at [352, 355] on li "Miscellaneous" at bounding box center [355, 355] width 126 height 14
type input "miscellaneous"
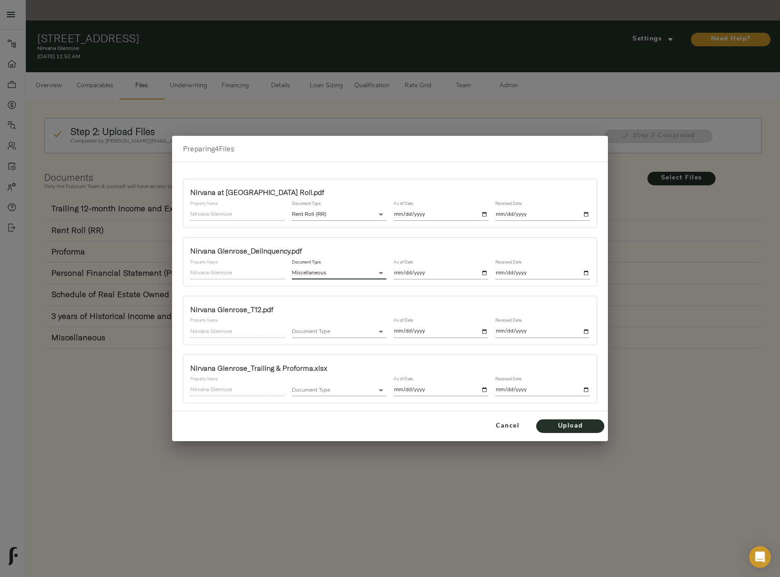
click at [486, 269] on input "date" at bounding box center [441, 273] width 94 height 12
type input "[DATE]"
click at [586, 272] on input "date" at bounding box center [542, 273] width 94 height 12
type input "[DATE]"
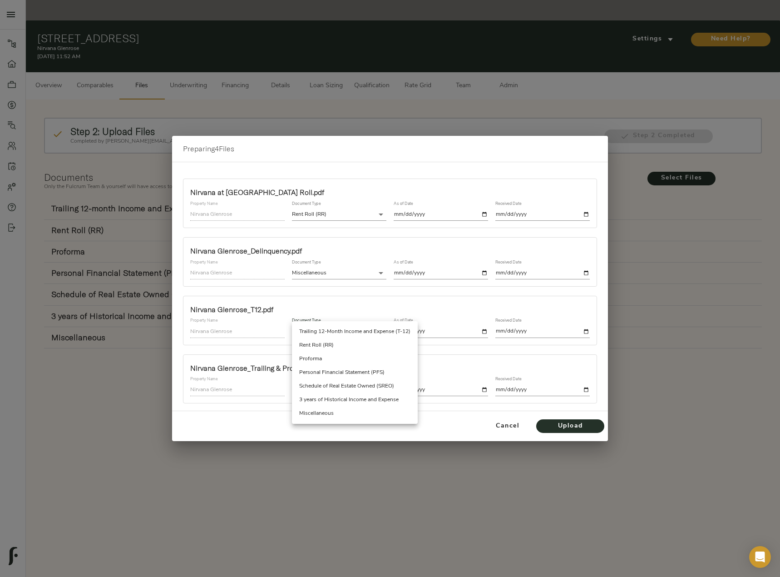
click at [346, 335] on body "Nirvana Glenrose - [STREET_ADDRESS] Pipeline Dashboard Portfolio Quotes Search …" at bounding box center [390, 298] width 780 height 597
click at [352, 331] on li "Trailing 12-Month Income and Expense (T-12)" at bounding box center [355, 332] width 126 height 14
type input "trailing_twelve"
click at [486, 334] on input "date" at bounding box center [441, 331] width 94 height 12
type input "[DATE]"
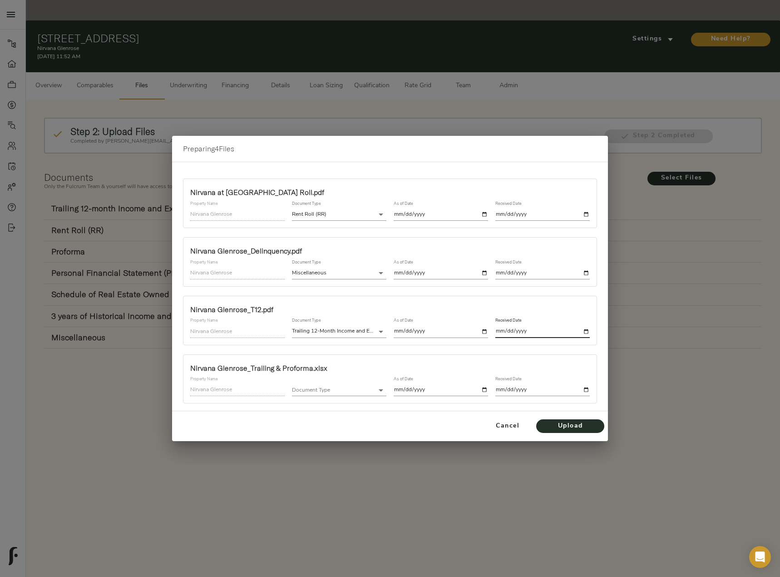
click at [588, 332] on input "date" at bounding box center [542, 331] width 94 height 12
type input "[DATE]"
click at [353, 388] on body "Nirvana Glenrose - [STREET_ADDRESS] Pipeline Dashboard Portfolio Quotes Search …" at bounding box center [390, 298] width 780 height 597
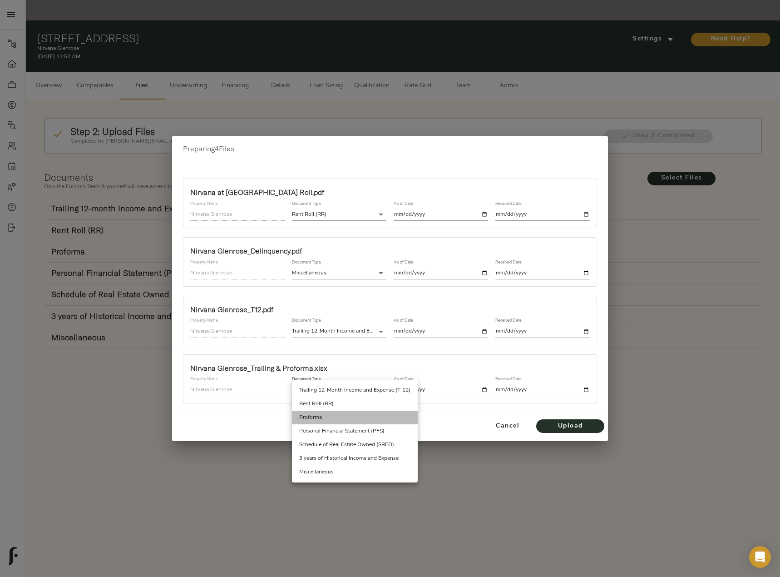
click at [347, 415] on li "Proforma" at bounding box center [355, 418] width 126 height 14
type input "proforma"
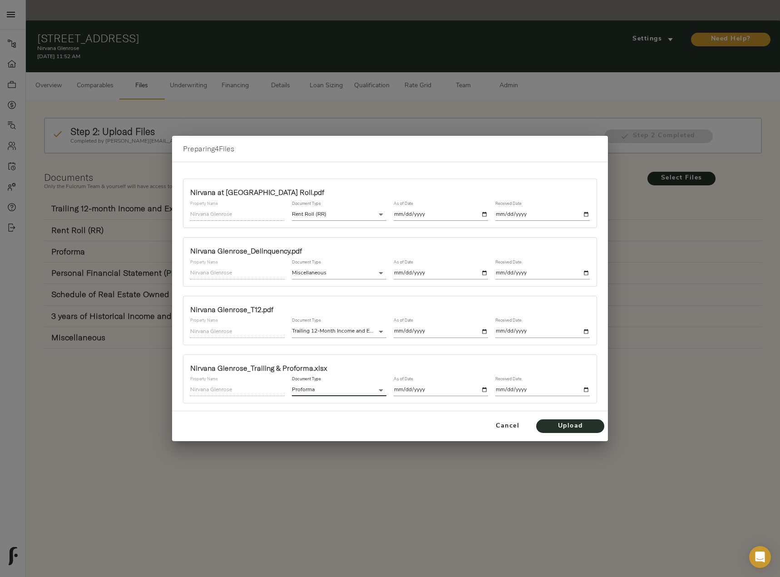
click at [491, 391] on div "As of Date" at bounding box center [441, 386] width 102 height 27
click at [481, 390] on input "date" at bounding box center [441, 390] width 94 height 12
type input "[DATE]"
click at [589, 389] on input "date" at bounding box center [542, 390] width 94 height 12
type input "[DATE]"
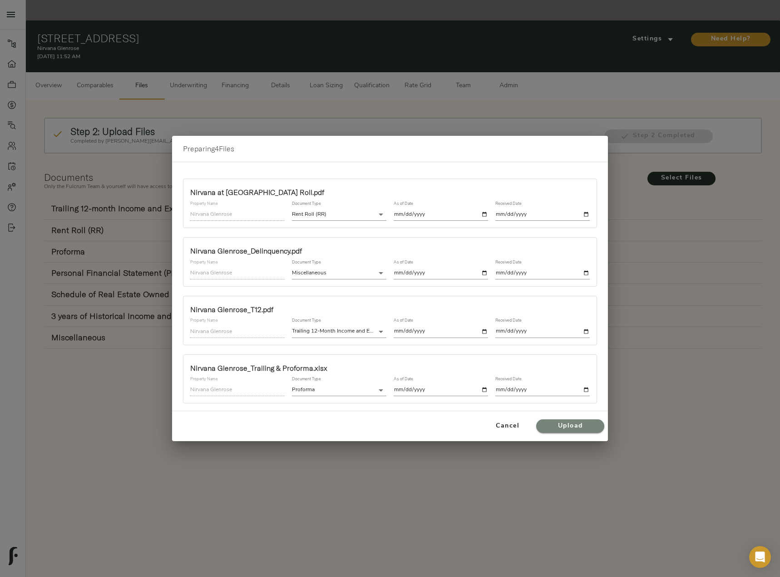
click at [555, 424] on span "Upload" at bounding box center [570, 426] width 50 height 11
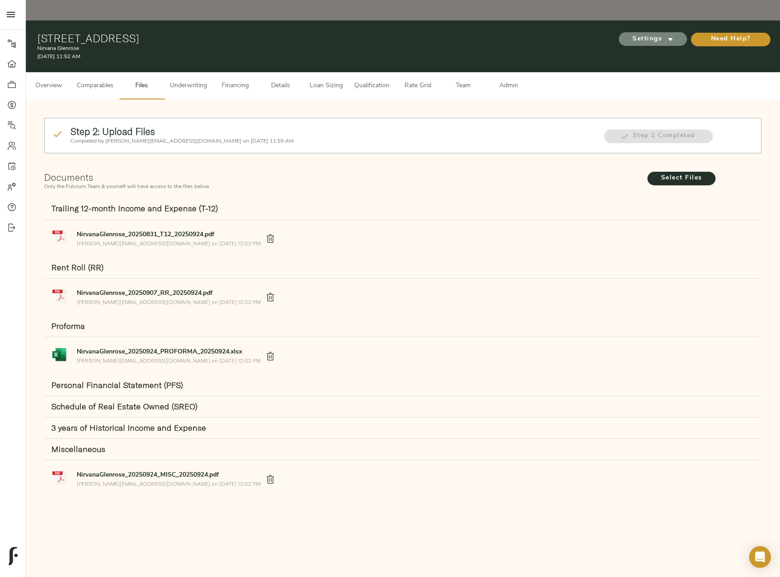
click at [649, 34] on span "Settings" at bounding box center [653, 39] width 50 height 11
click at [647, 35] on span "Underwriting Template" at bounding box center [661, 38] width 55 height 8
click at [188, 67] on div at bounding box center [390, 288] width 780 height 577
click at [201, 80] on span "Underwriting" at bounding box center [188, 85] width 37 height 11
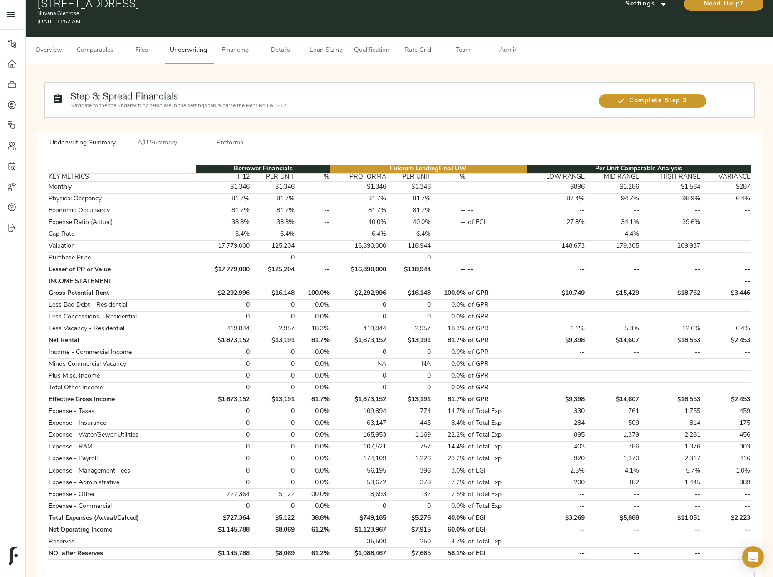
scroll to position [91, 0]
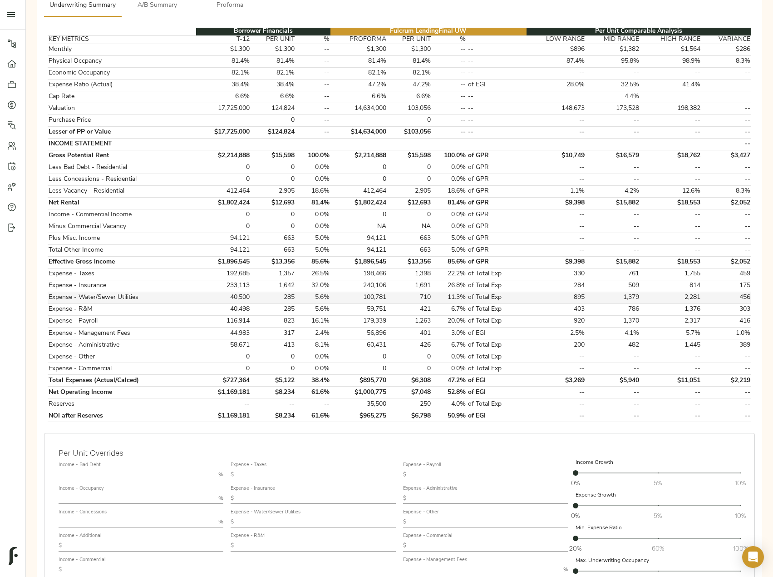
scroll to position [182, 0]
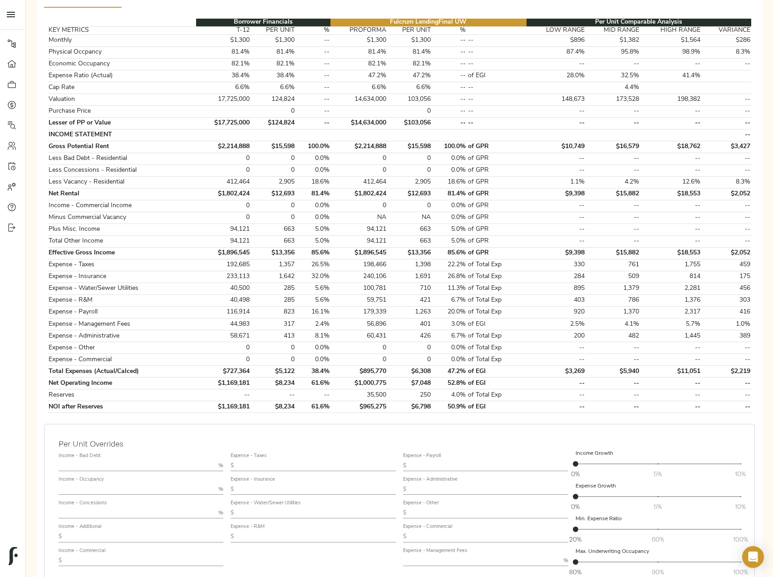
click at [270, 507] on input "text" at bounding box center [317, 512] width 158 height 11
paste input "294"
type input "294"
click at [265, 531] on input "text" at bounding box center [317, 536] width 158 height 11
type input "500"
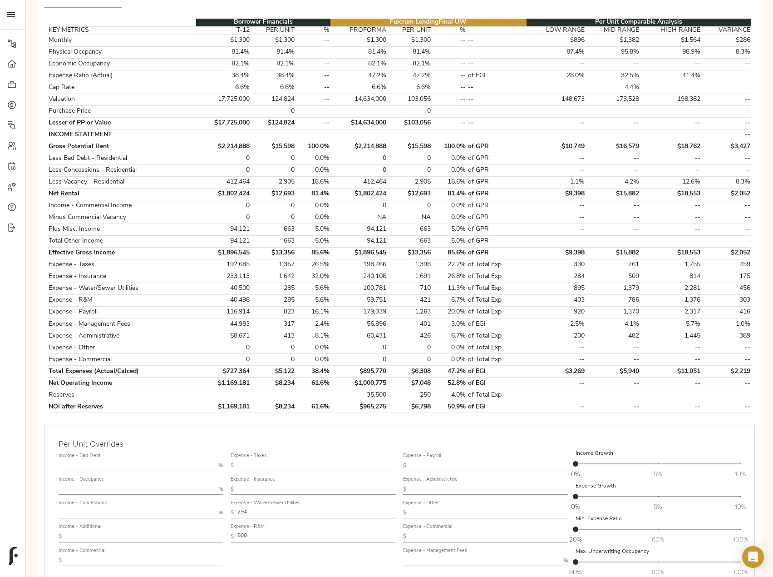
click at [437, 460] on input "text" at bounding box center [489, 465] width 158 height 11
paste input "848"
type input "848"
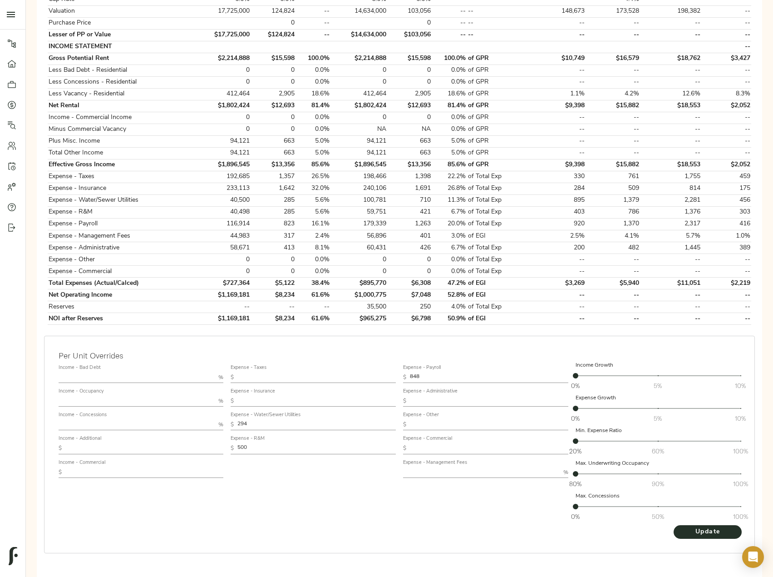
scroll to position [271, 0]
click at [445, 466] on input "text" at bounding box center [481, 471] width 157 height 11
type input "3"
click at [731, 525] on span "Update" at bounding box center [708, 530] width 50 height 11
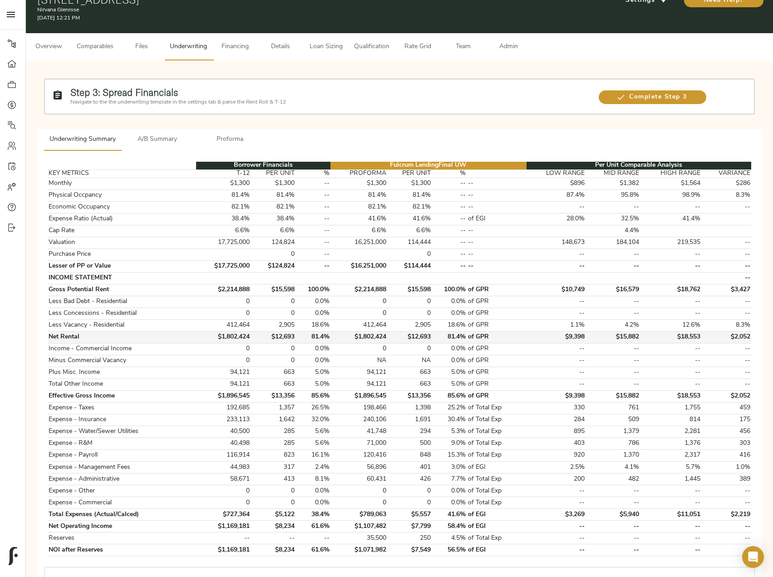
scroll to position [0, 0]
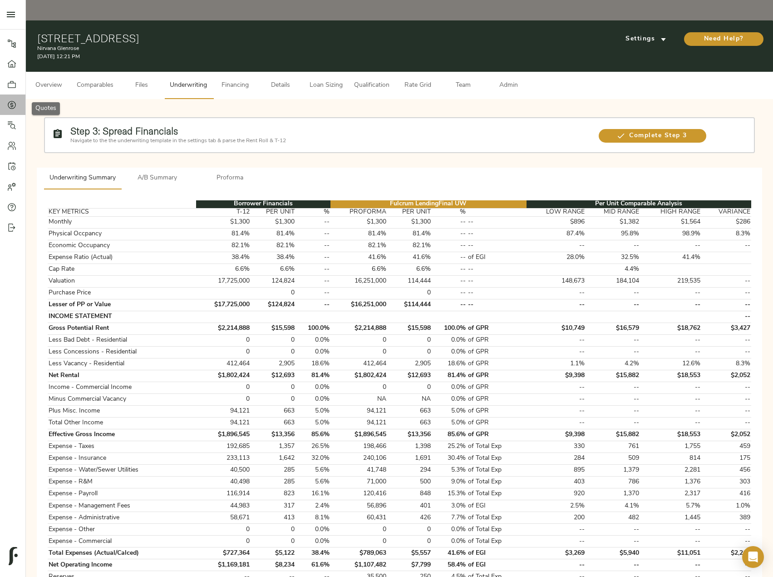
click at [13, 104] on icon at bounding box center [11, 104] width 3 height 5
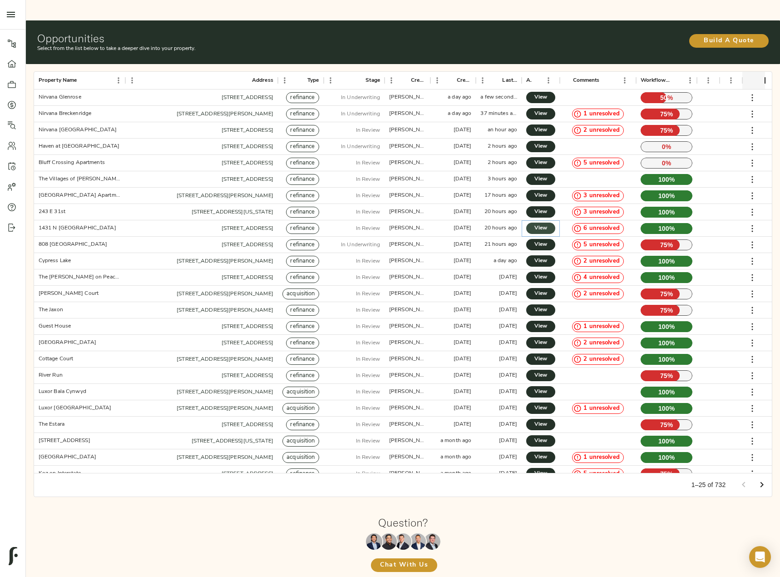
click at [541, 223] on span "View" at bounding box center [540, 228] width 11 height 10
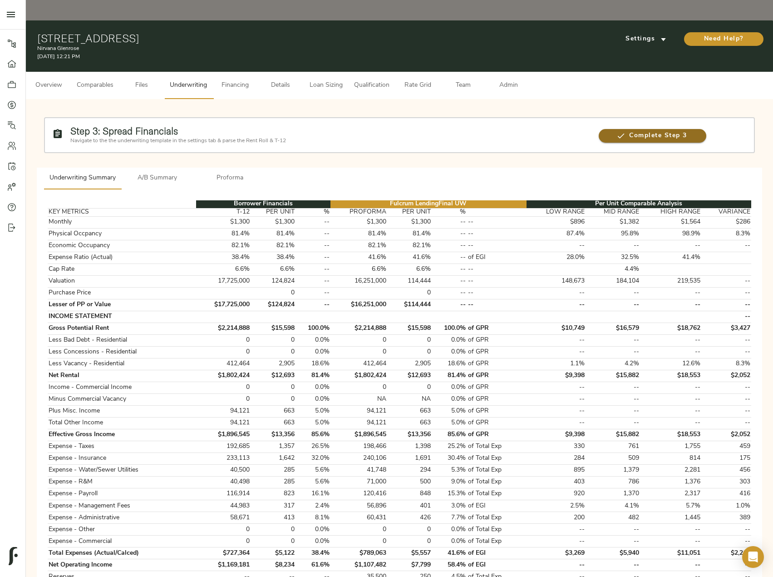
click at [654, 130] on span "Complete Step 3" at bounding box center [653, 135] width 108 height 11
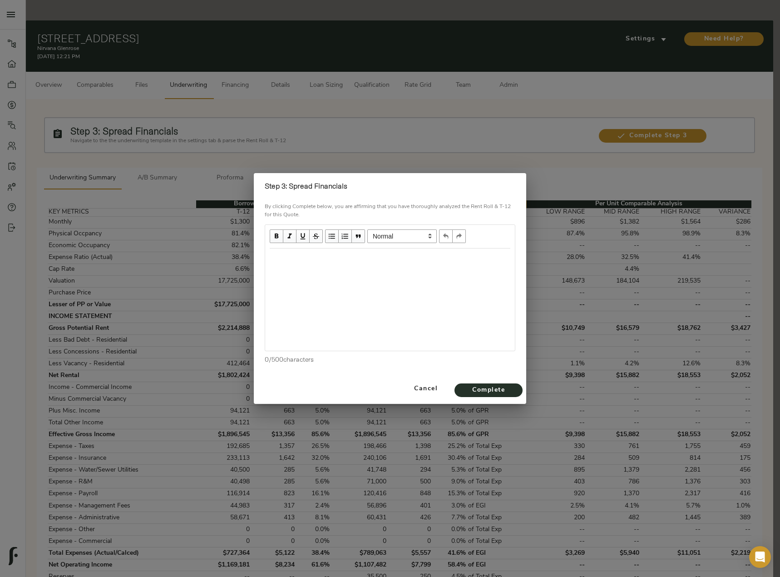
click at [310, 269] on div at bounding box center [390, 299] width 250 height 102
click at [311, 251] on div "Edit text" at bounding box center [390, 258] width 249 height 19
click at [501, 387] on span "Complete" at bounding box center [489, 390] width 50 height 11
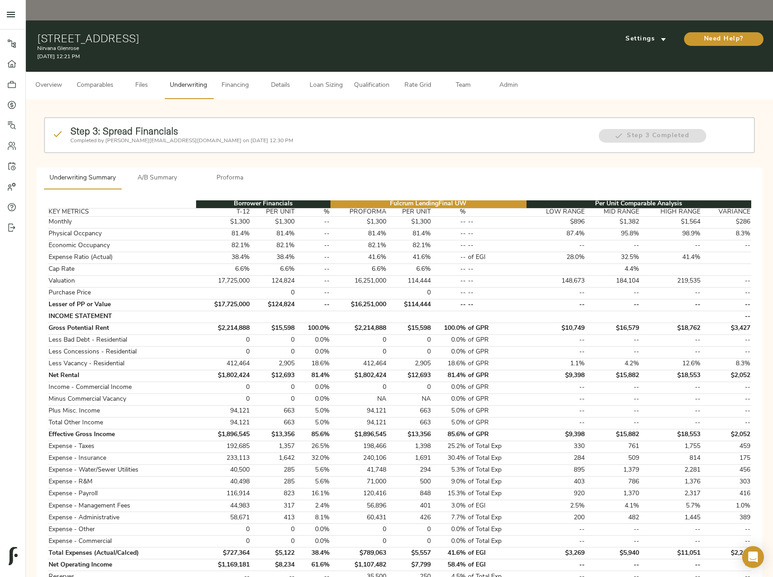
click at [502, 80] on span "Admin" at bounding box center [508, 85] width 35 height 11
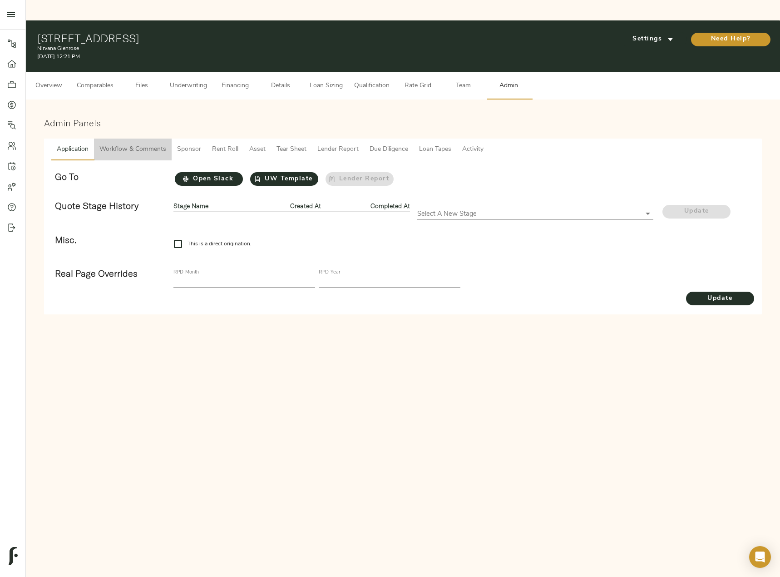
click at [153, 144] on span "Workflow & Comments" at bounding box center [132, 149] width 67 height 11
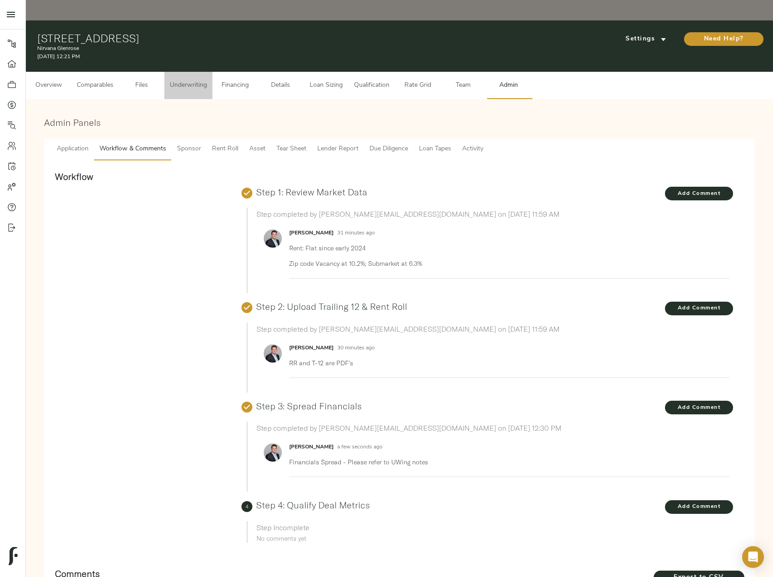
click at [201, 80] on span "Underwriting" at bounding box center [188, 85] width 37 height 11
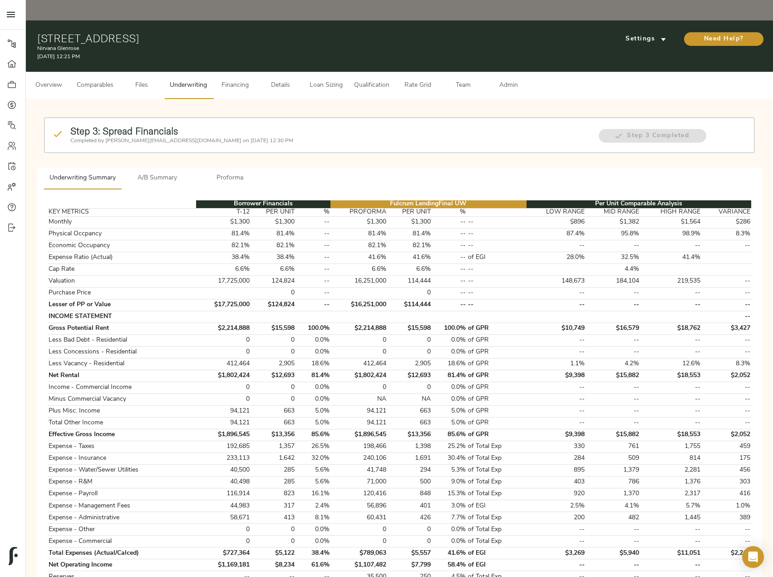
click at [235, 168] on button "Proforma" at bounding box center [230, 179] width 73 height 22
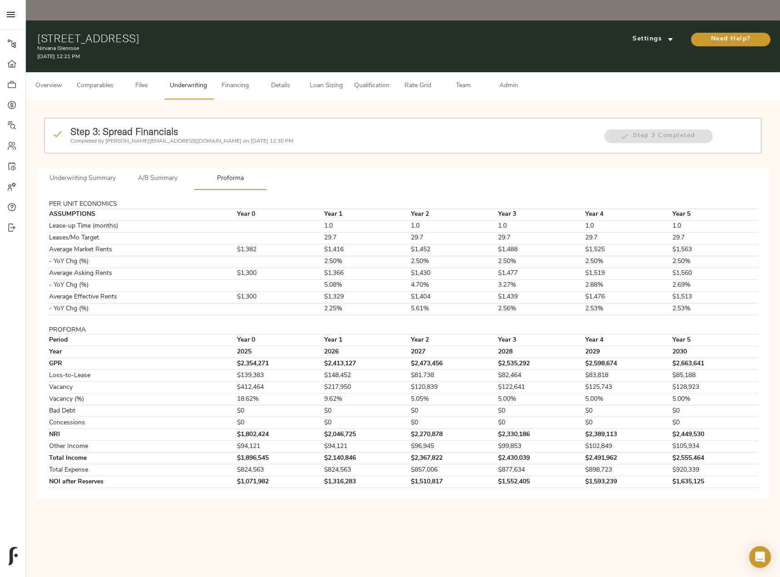
click at [160, 173] on span "A/B Summary" at bounding box center [158, 178] width 62 height 11
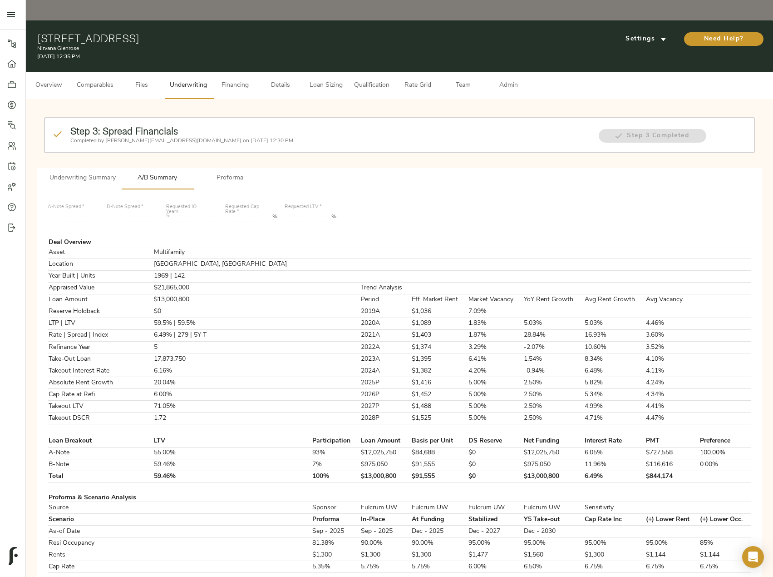
click at [511, 80] on span "Admin" at bounding box center [508, 85] width 35 height 11
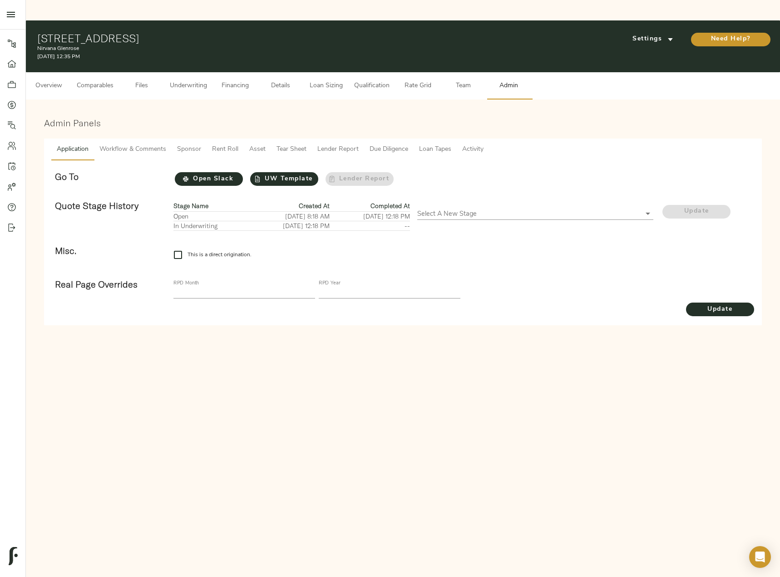
click at [134, 144] on span "Workflow & Comments" at bounding box center [132, 149] width 67 height 11
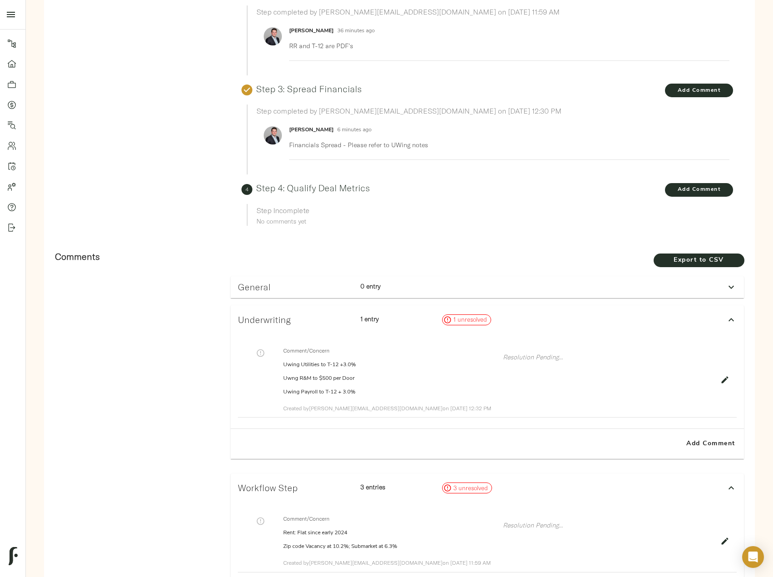
scroll to position [318, 0]
click at [708, 437] on span "Add Comment" at bounding box center [711, 442] width 52 height 11
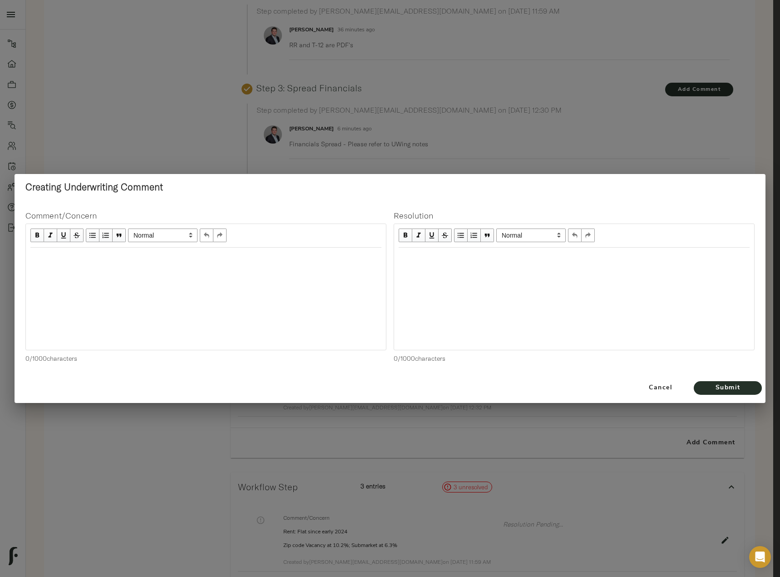
click at [128, 296] on div at bounding box center [206, 299] width 360 height 102
click at [75, 266] on div "Edit text" at bounding box center [205, 257] width 359 height 19
click at [728, 391] on span "Submit" at bounding box center [728, 387] width 50 height 11
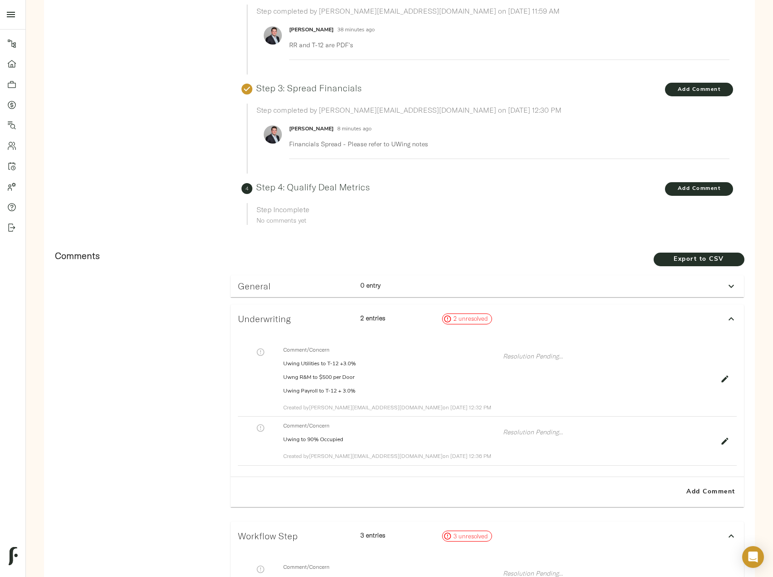
click at [724, 438] on icon "button" at bounding box center [725, 441] width 7 height 7
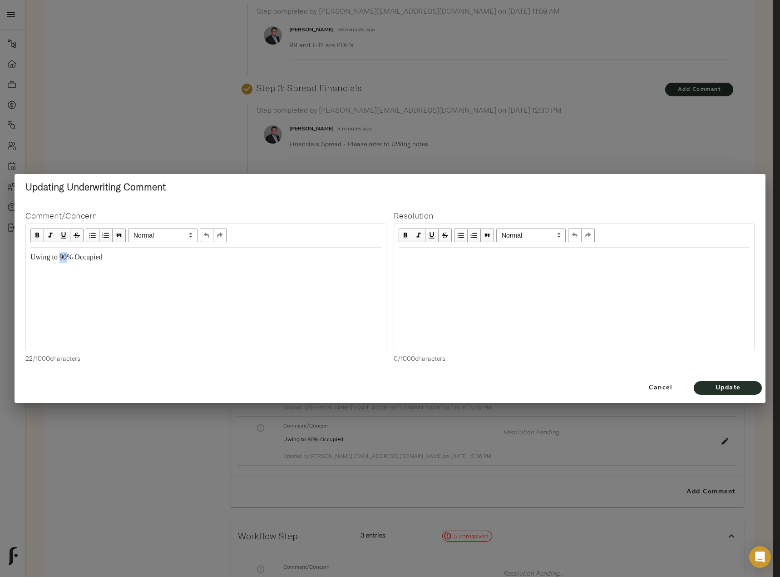
drag, startPoint x: 68, startPoint y: 256, endPoint x: 61, endPoint y: 256, distance: 6.8
click at [61, 256] on span "Uwing to 90% Occupied" at bounding box center [66, 257] width 72 height 8
click at [727, 390] on span "Update" at bounding box center [728, 387] width 50 height 11
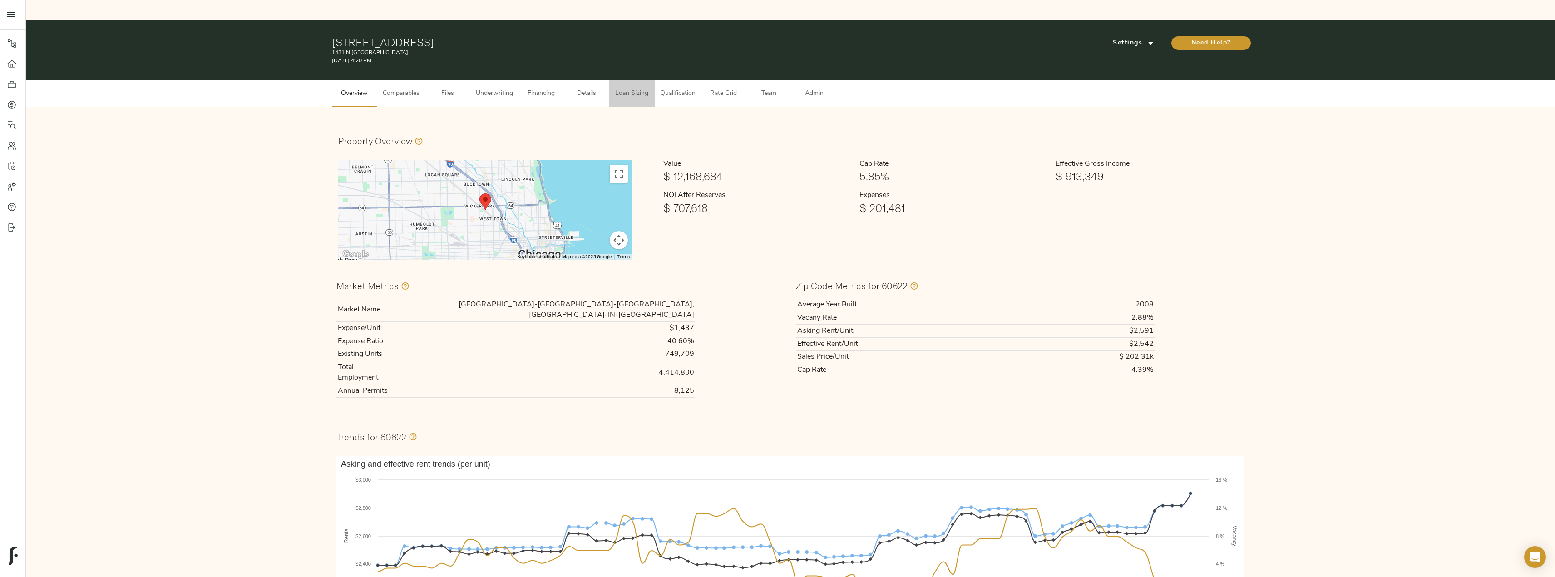
click at [643, 80] on button "Loan Sizing" at bounding box center [631, 93] width 45 height 27
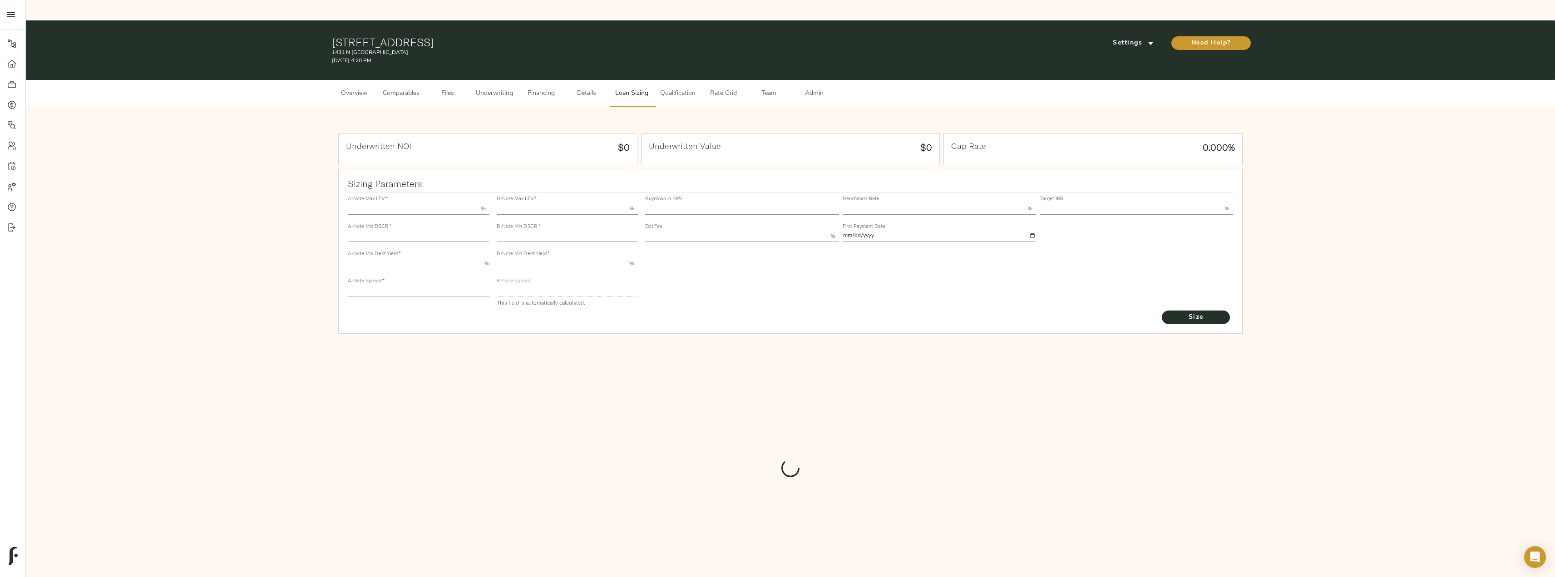
type input "55.000"
type input "1.4"
type input "10.00"
type input "245"
type input "80.000"
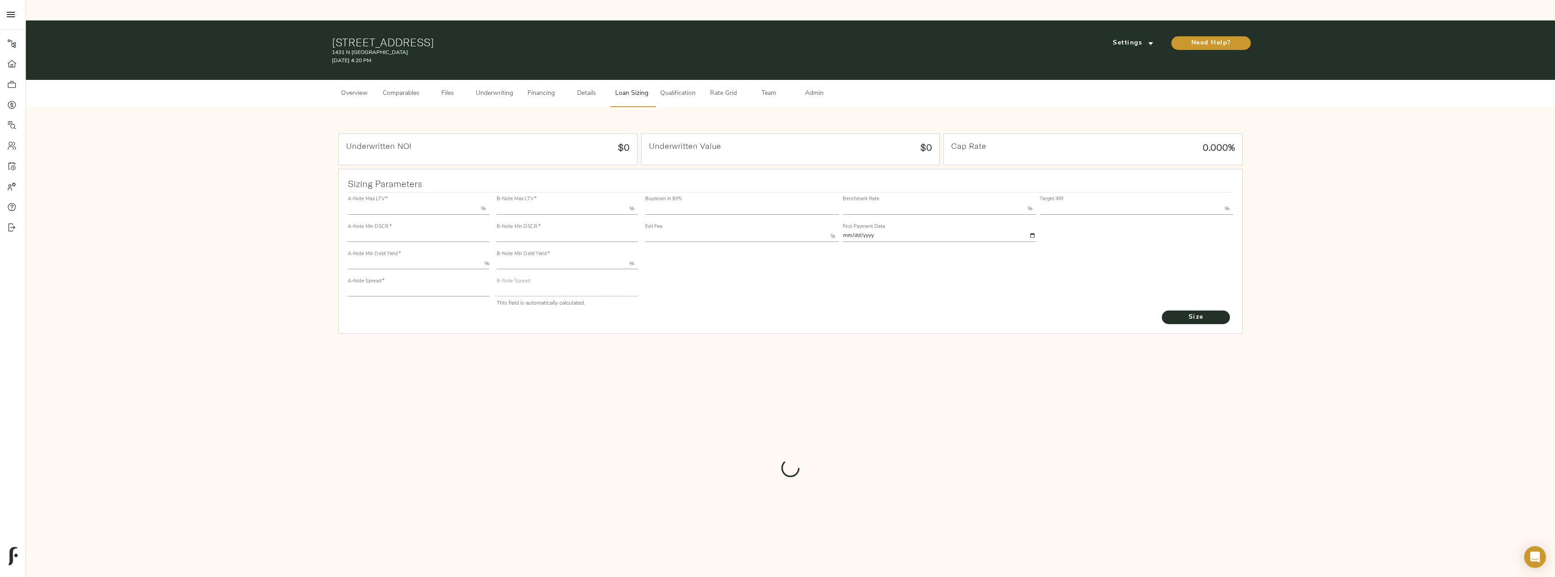
type input "1"
type input "2.00"
type input "826"
type input "0"
type input "3.70"
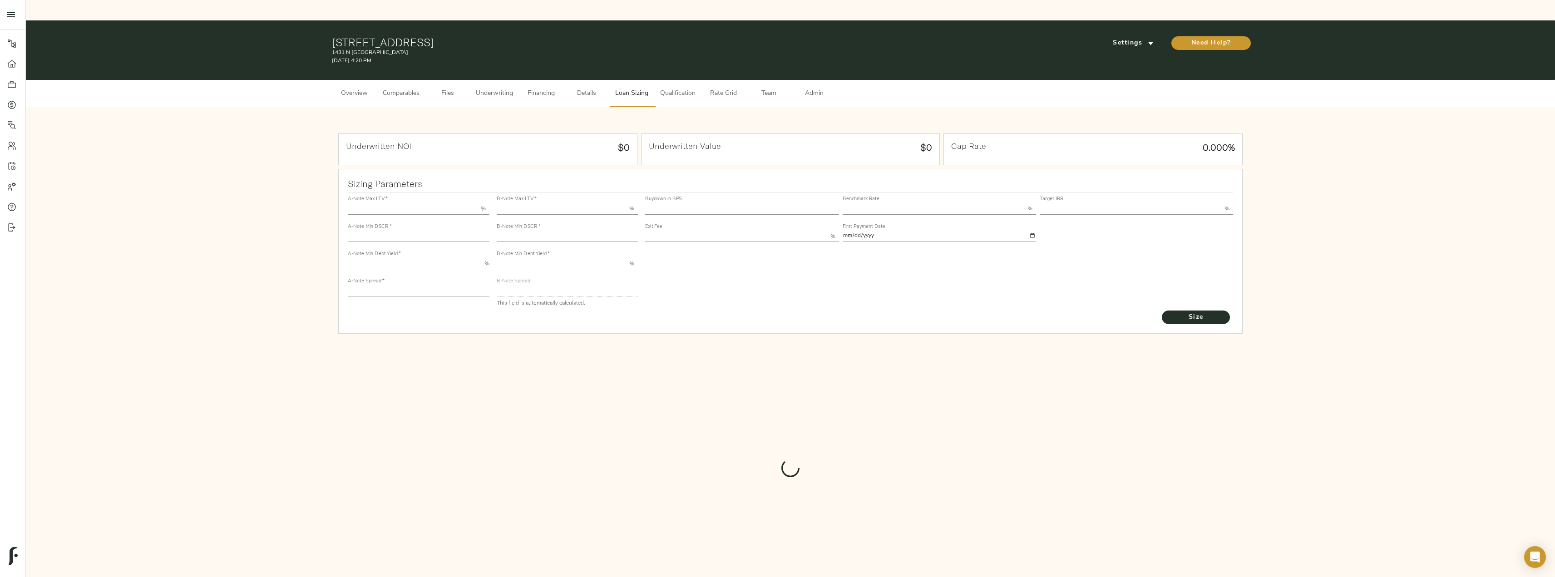
type input "13.00"
type input "1.00"
type input "[DATE]"
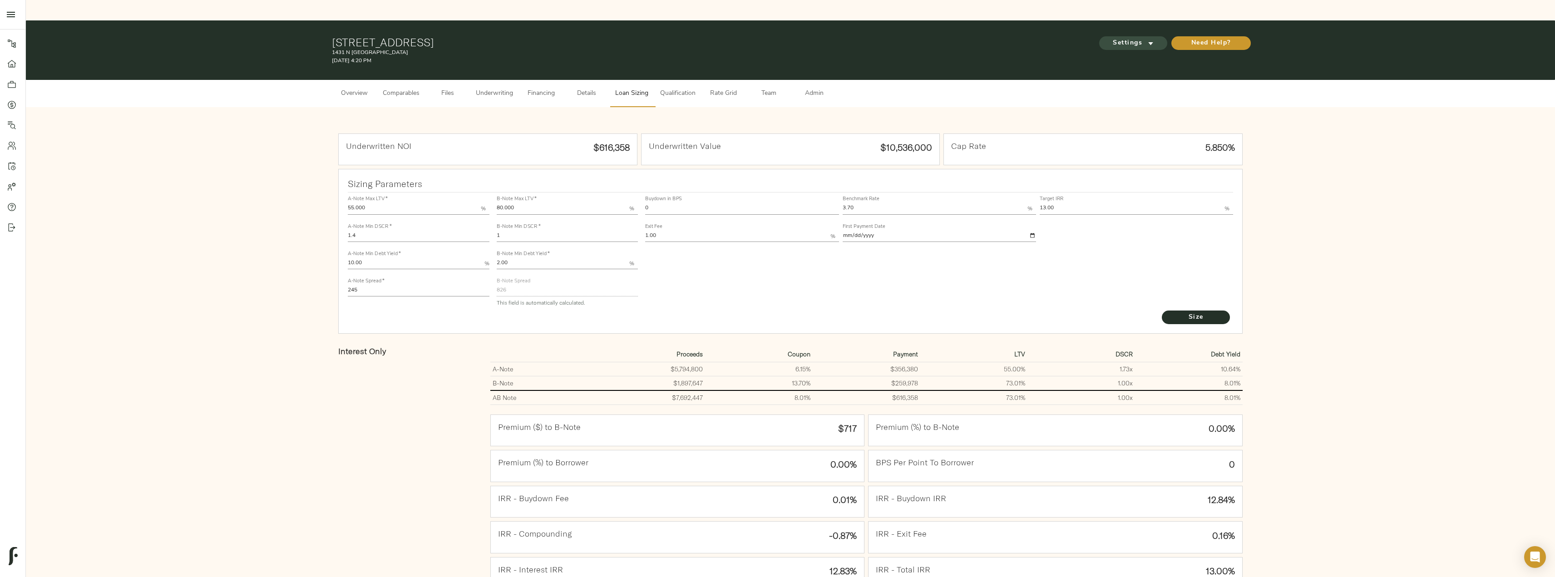
click at [780, 42] on icon "submit" at bounding box center [1151, 43] width 5 height 3
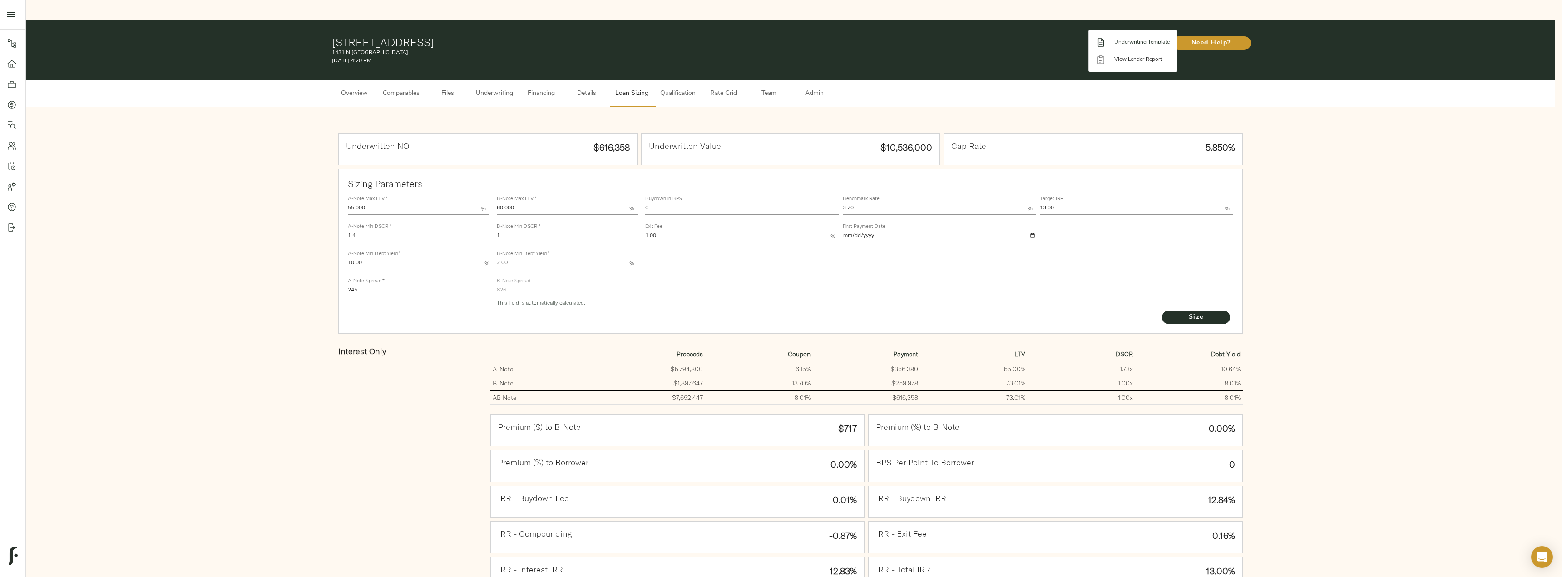
click at [780, 39] on span "Underwriting Template" at bounding box center [1141, 42] width 55 height 8
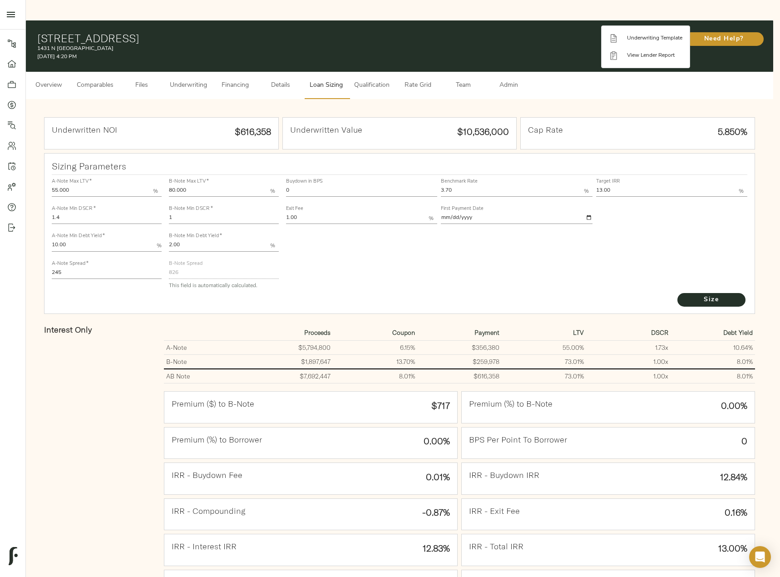
drag, startPoint x: 470, startPoint y: 173, endPoint x: 461, endPoint y: 173, distance: 8.2
click at [461, 173] on div at bounding box center [390, 288] width 780 height 577
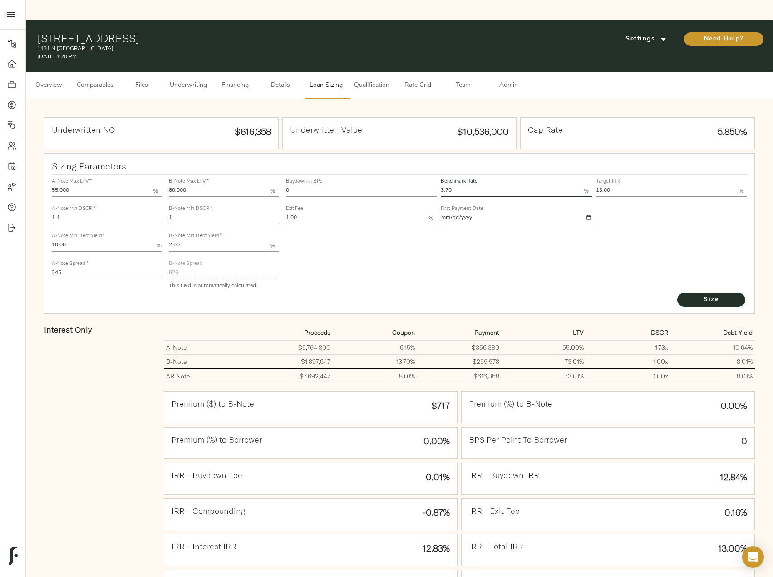
drag, startPoint x: 460, startPoint y: 168, endPoint x: 445, endPoint y: 170, distance: 15.2
click at [436, 173] on div "Buydown in BPS 0 Benchmark Rate 3.70 % Target IRR 13.00 % Exit Fee 1.00 % First…" at bounding box center [516, 200] width 465 height 55
type input "3.75"
drag, startPoint x: 70, startPoint y: 254, endPoint x: 39, endPoint y: 241, distance: 33.6
click at [39, 241] on div "Underwritten NOI $616,358 Underwritten Value $10,536,000 Cap Rate 5.850% Sizing…" at bounding box center [399, 395] width 729 height 574
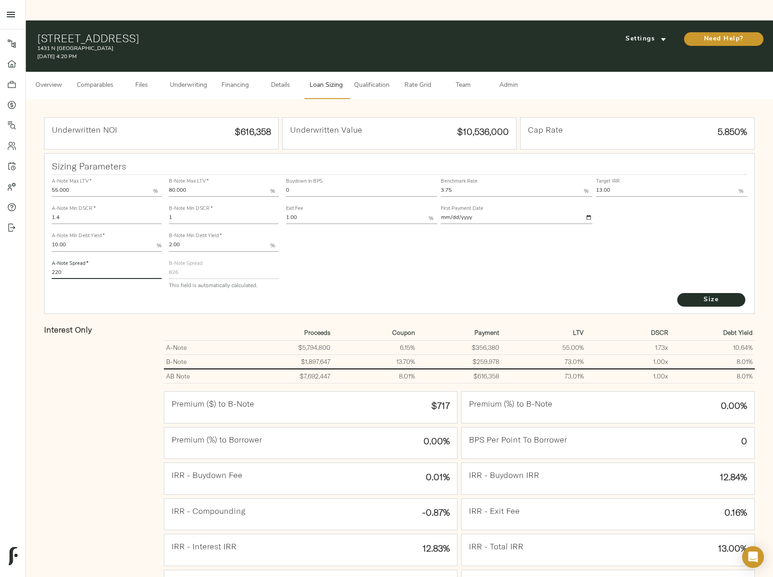
type input "220"
drag, startPoint x: 149, startPoint y: 197, endPoint x: 151, endPoint y: 210, distance: 13.3
click at [136, 199] on div "A-Note Max LTV   * 55.000 % A-Note Min DSCR   * 1.4 A-Note Min Debt Yield   * 1…" at bounding box center [399, 233] width 703 height 124
type input "1.25"
click at [678, 293] on button "Size" at bounding box center [712, 300] width 68 height 14
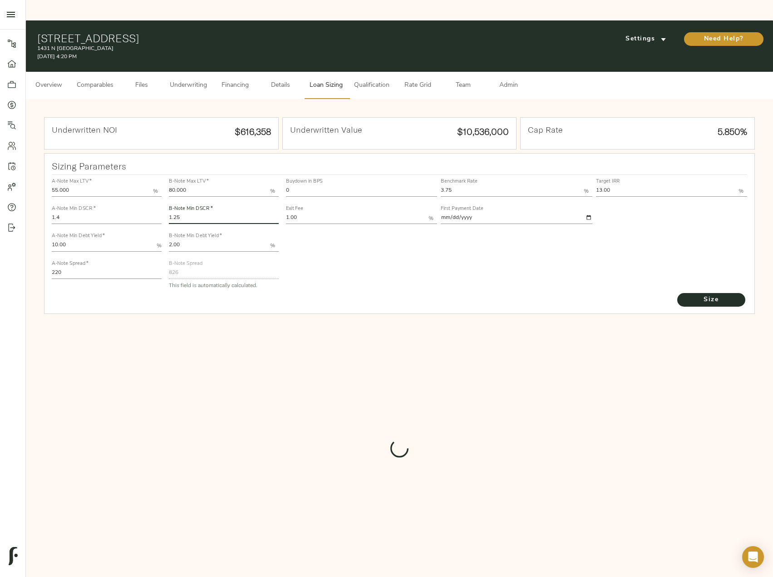
type input "821"
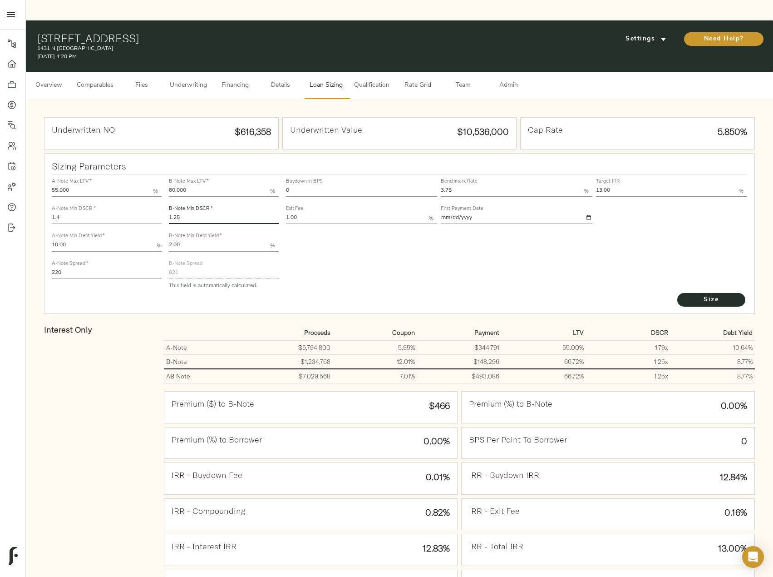
click at [228, 80] on span "Financing" at bounding box center [235, 85] width 35 height 11
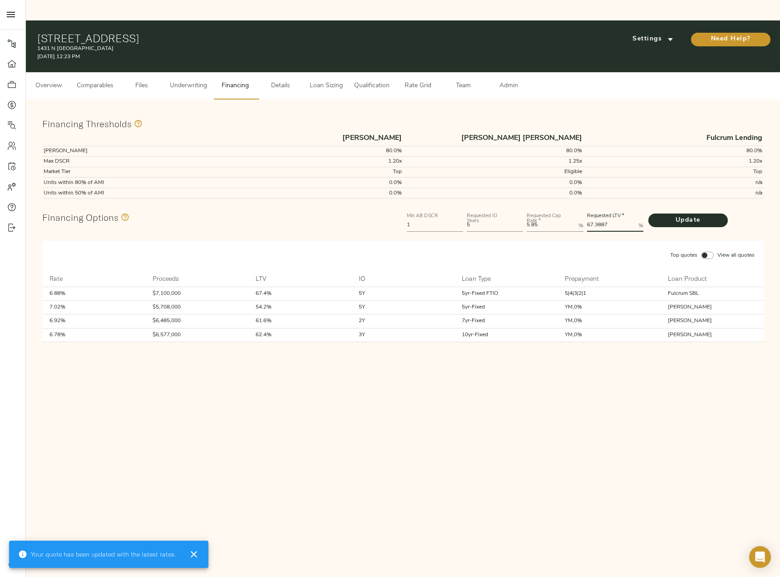
drag, startPoint x: 603, startPoint y: 202, endPoint x: 570, endPoint y: 202, distance: 32.7
click at [570, 208] on div "Min AB DSCR 1 Requested IO Years 5 Requested Cap Rate   * 5.85 % Requested LTV …" at bounding box center [585, 221] width 361 height 27
type LTV "80"
click at [648, 213] on button "Update" at bounding box center [687, 220] width 79 height 14
click at [330, 80] on span "Loan Sizing" at bounding box center [326, 85] width 35 height 11
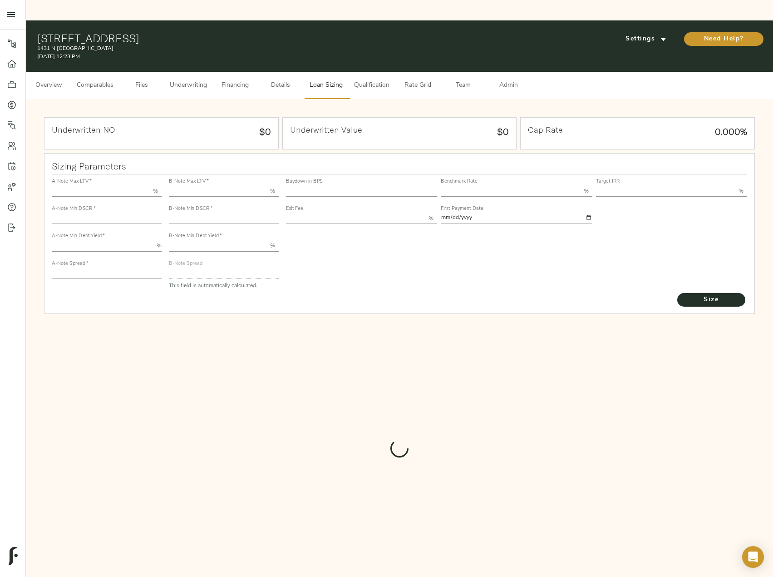
type input "55.000"
type input "1.4"
type input "10.00"
type input "220"
type input "80.000"
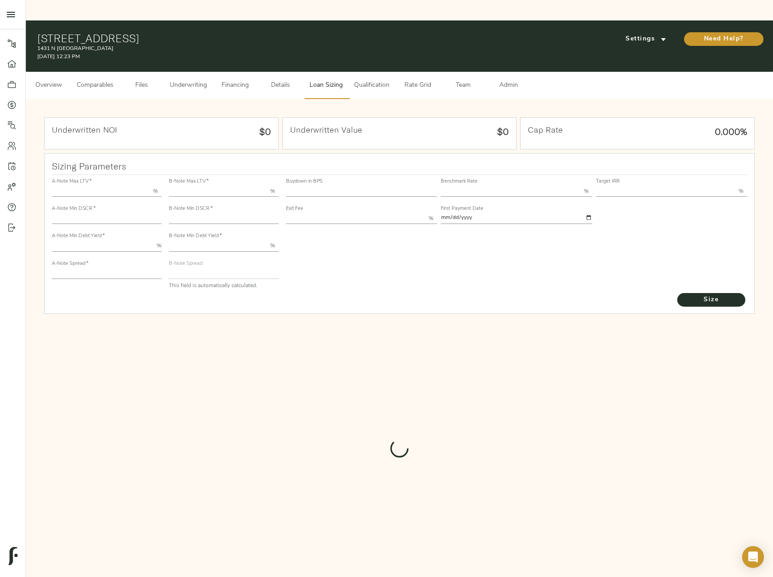
type input "1.25"
type input "2.00"
type input "821"
type input "0"
type input "3.75"
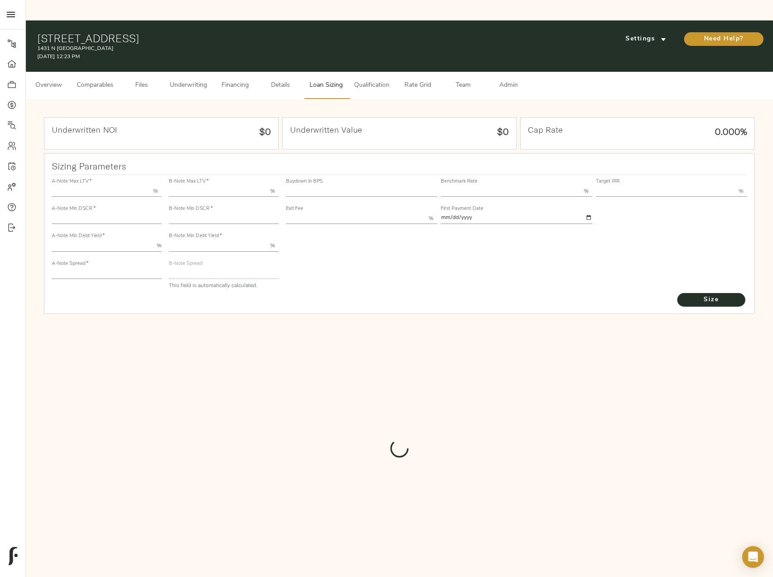
type input "13.00"
type input "1.00"
type input "[DATE]"
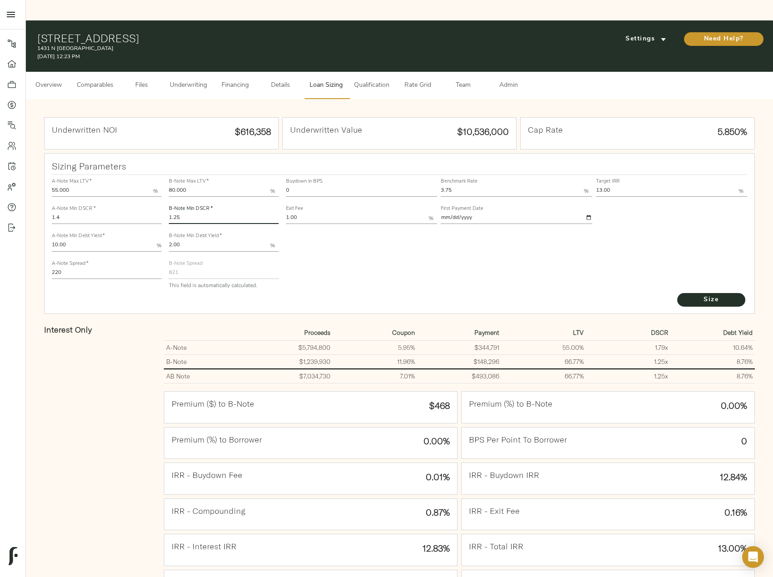
drag, startPoint x: 195, startPoint y: 201, endPoint x: 163, endPoint y: 197, distance: 31.6
click at [163, 197] on div "A-Note Max LTV   * 55.000 % A-Note Min DSCR   * 1.4 A-Note Min Debt Yield   * 1…" at bounding box center [399, 233] width 703 height 124
type input "1.23"
click at [678, 293] on button "Size" at bounding box center [712, 300] width 68 height 14
click at [198, 72] on button "Underwriting" at bounding box center [188, 85] width 48 height 27
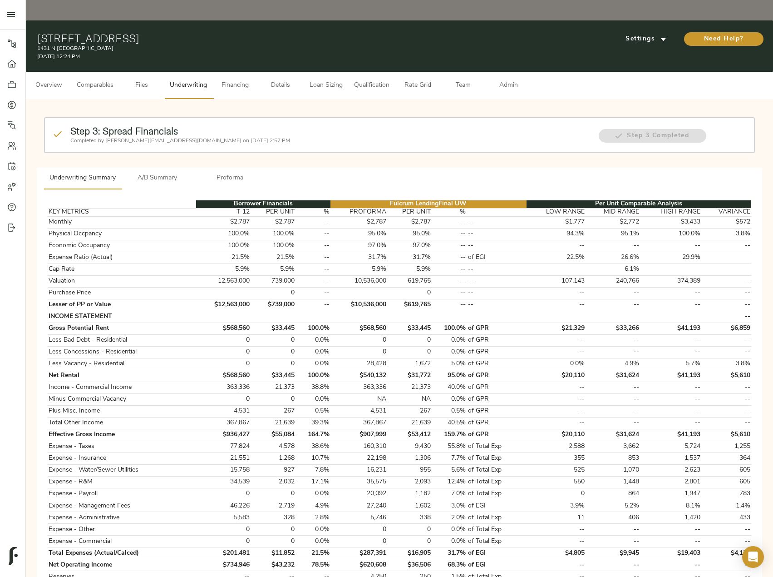
click at [158, 168] on button "A/B Summary" at bounding box center [157, 179] width 73 height 22
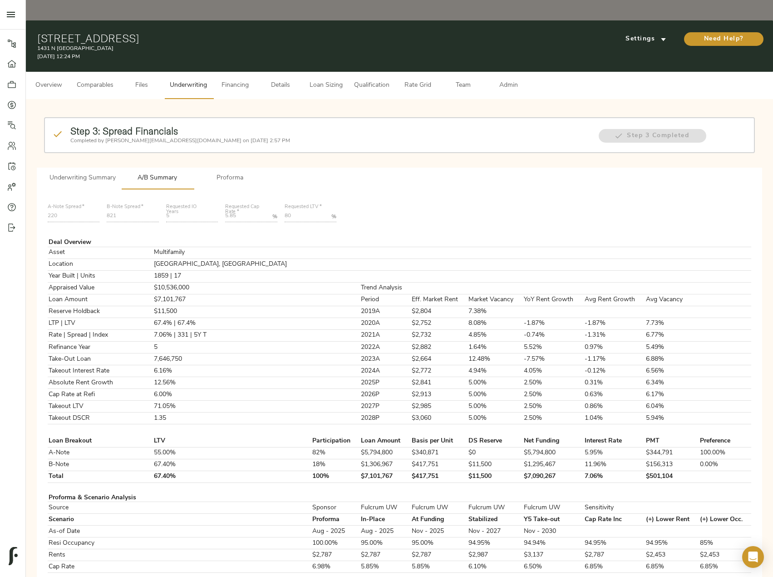
click at [321, 72] on button "Loan Sizing" at bounding box center [325, 85] width 45 height 27
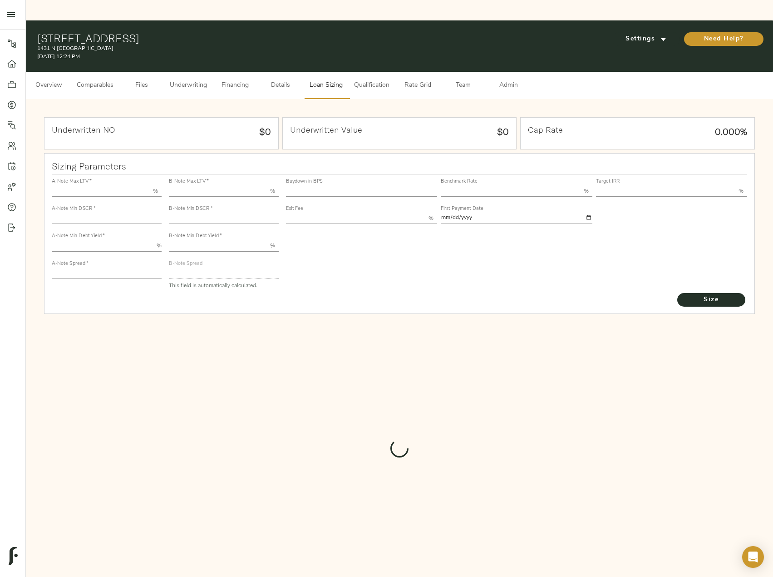
type input "55.000"
type input "1.4"
type input "10.00"
type input "220"
type input "80.000"
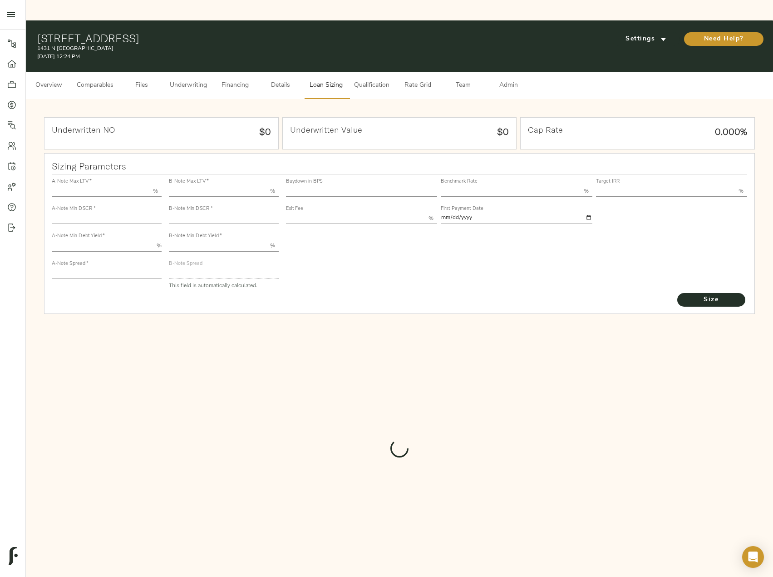
type input "1.23"
type input "2.00"
type input "821"
type input "0"
type input "3.75"
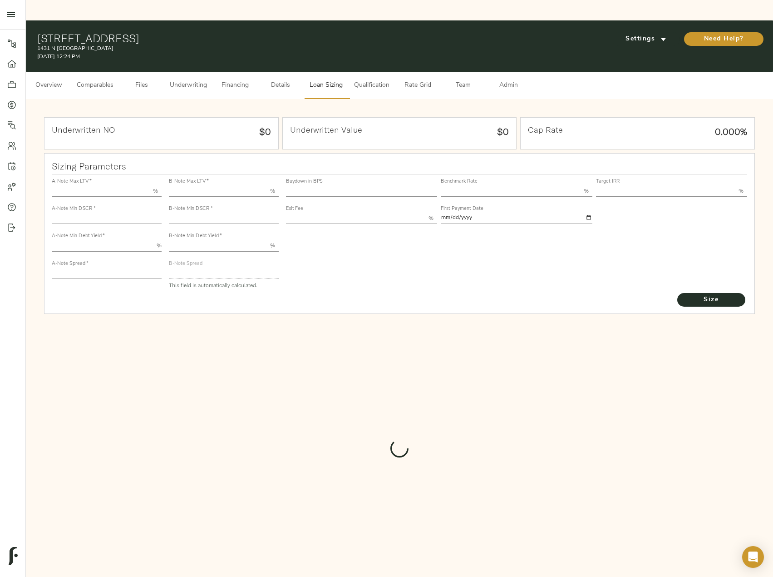
type input "13.00"
type input "1.00"
type input "[DATE]"
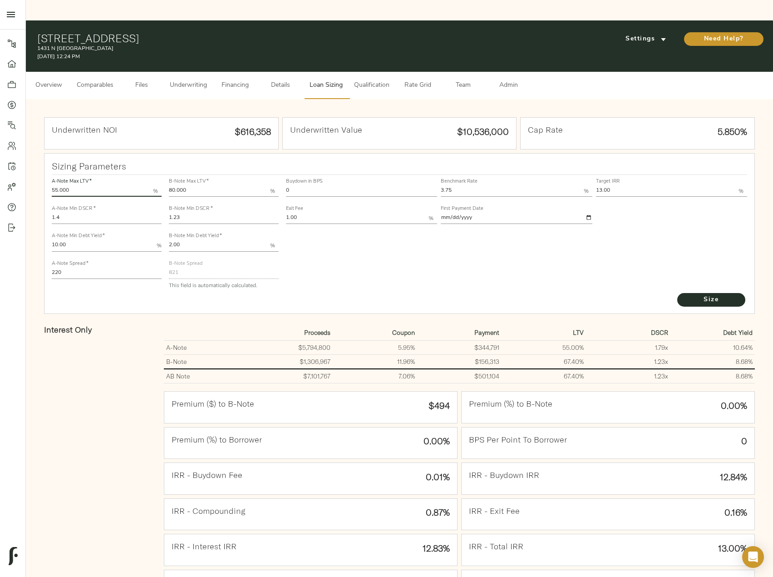
drag, startPoint x: 75, startPoint y: 171, endPoint x: 32, endPoint y: 172, distance: 43.6
click at [31, 171] on div "Underwritten NOI $616,358 Underwritten Value $10,536,000 Cap Rate 5.850% Sizing…" at bounding box center [399, 395] width 747 height 592
type input "57.000"
click at [678, 293] on button "Size" at bounding box center [712, 300] width 68 height 14
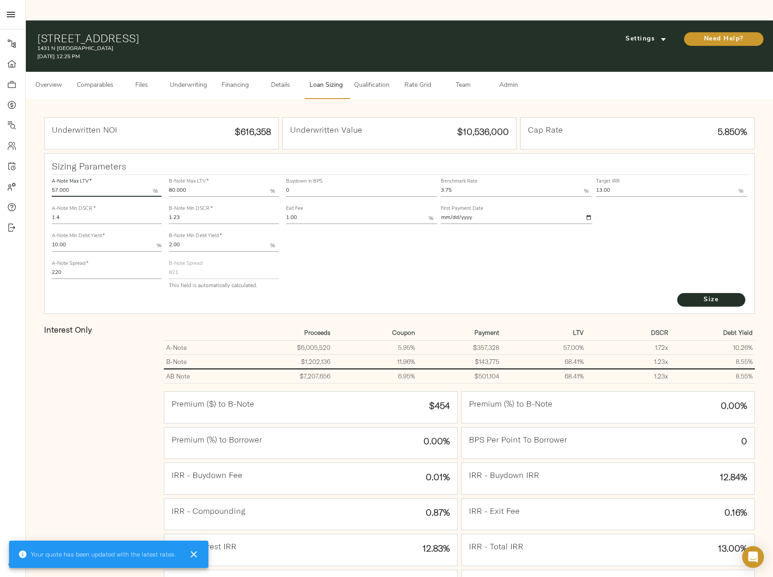
click at [180, 80] on span "Underwriting" at bounding box center [188, 85] width 37 height 11
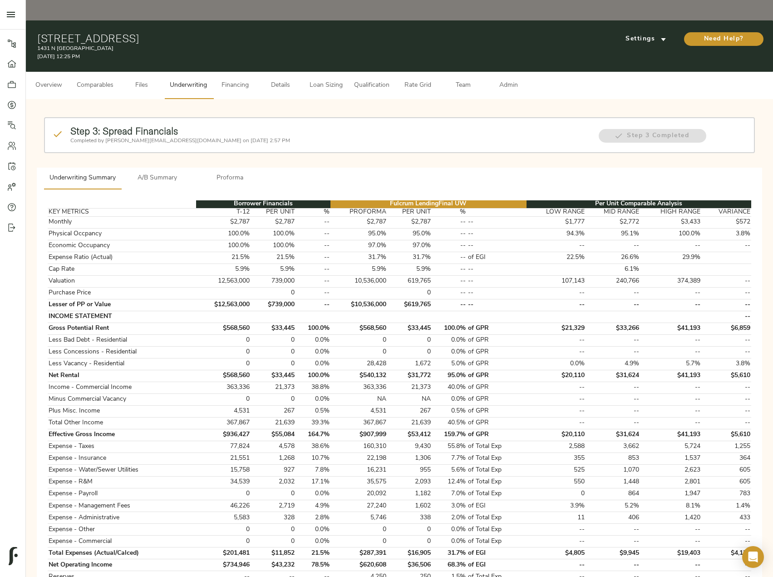
click at [163, 173] on span "A/B Summary" at bounding box center [158, 178] width 62 height 11
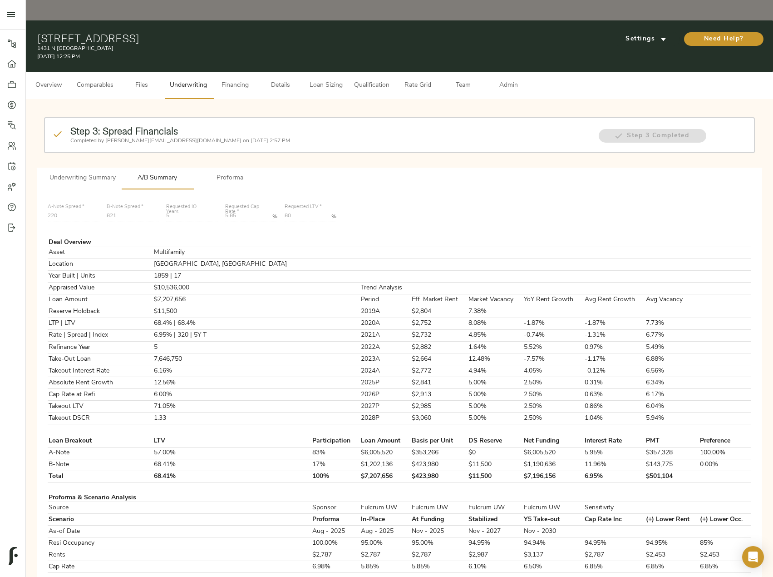
click at [326, 80] on span "Loan Sizing" at bounding box center [326, 85] width 35 height 11
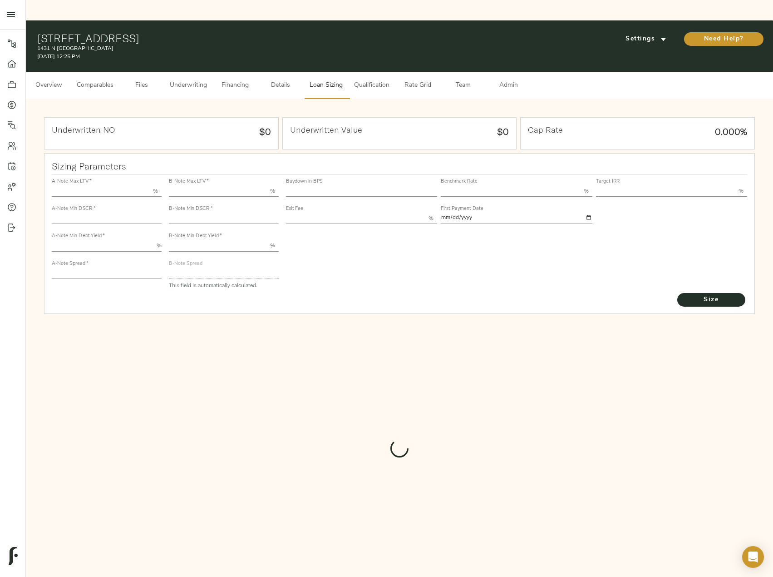
type input "57.000"
type input "1.4"
type input "10.00"
type input "220"
type input "80.000"
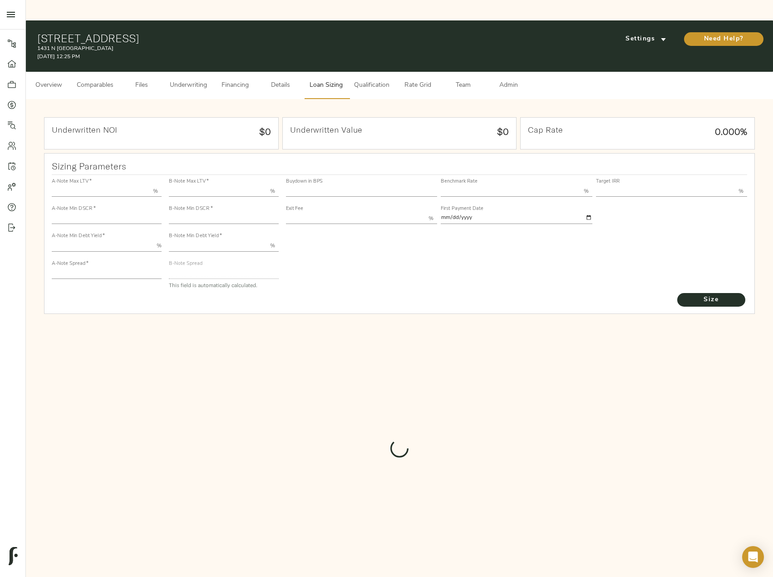
type input "1.23"
type input "2.00"
type input "821"
type input "0"
type input "3.75"
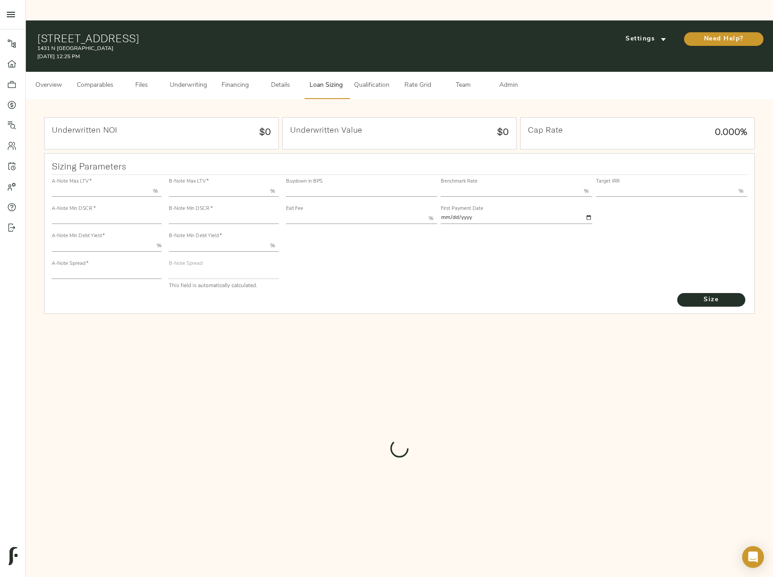
type input "13.00"
type input "1.00"
type input "[DATE]"
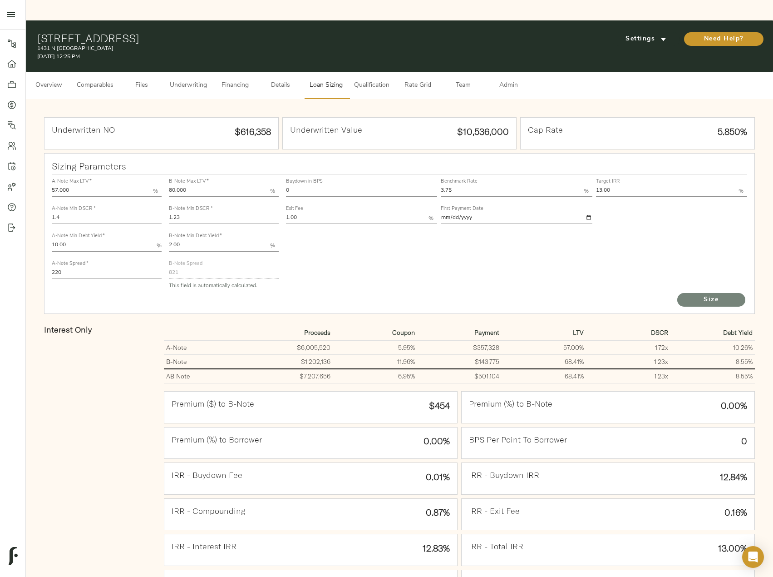
click at [686, 293] on button "Size" at bounding box center [712, 300] width 68 height 14
click at [186, 80] on span "Underwriting" at bounding box center [188, 85] width 37 height 11
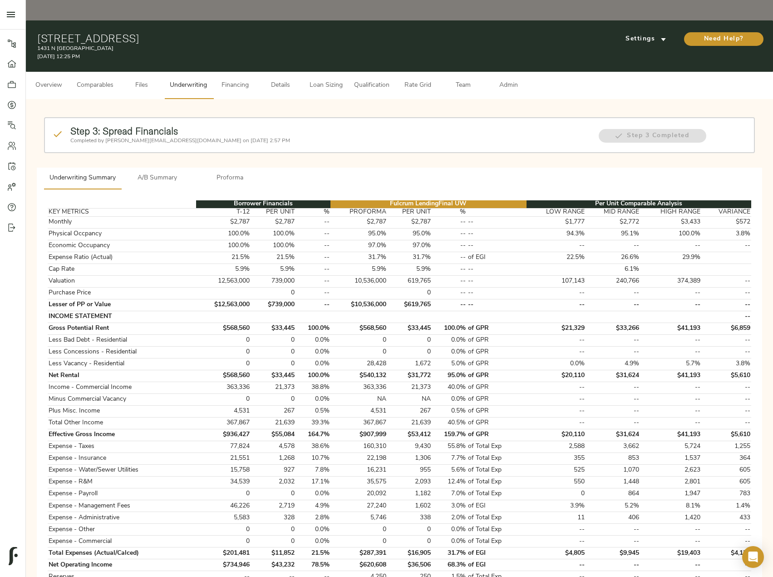
click at [157, 189] on div "Borrower Financials Fulcrum Lending Final UW Per Unit Comparable Analysis KEY M…" at bounding box center [400, 518] width 726 height 658
click at [159, 173] on span "A/B Summary" at bounding box center [158, 178] width 62 height 11
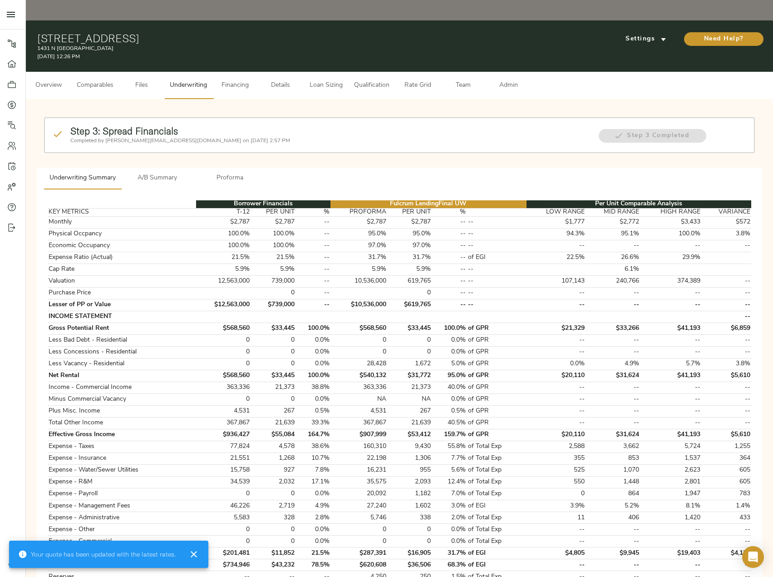
click at [158, 173] on span "A/B Summary" at bounding box center [158, 178] width 62 height 11
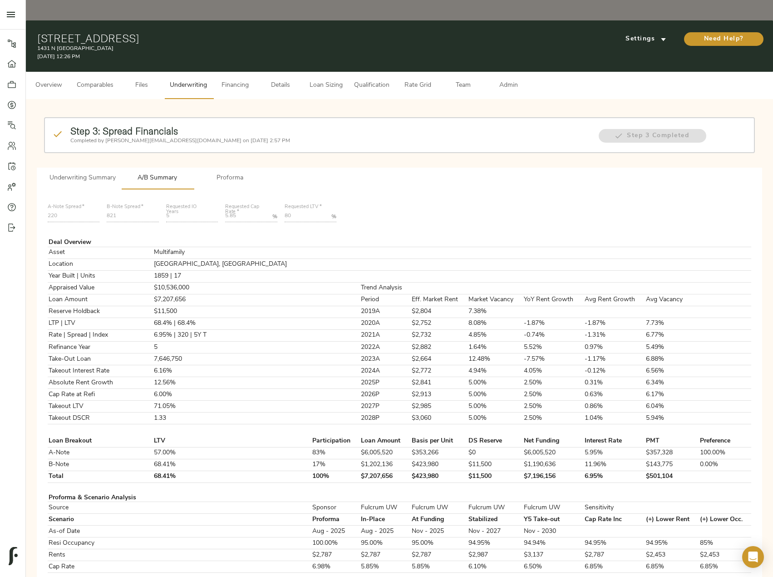
click at [317, 80] on span "Loan Sizing" at bounding box center [326, 85] width 35 height 11
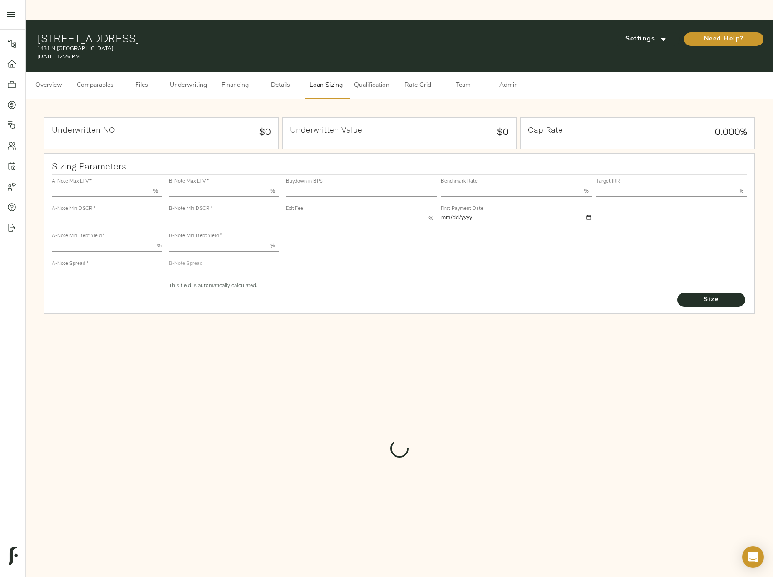
type input "57.000"
type input "1.4"
type input "10.00"
type input "220"
type input "80.000"
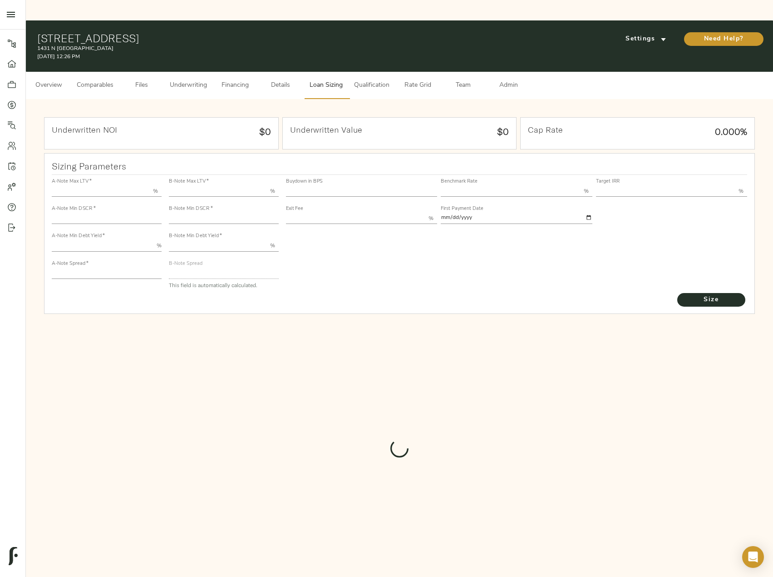
type input "1.23"
type input "2.00"
type input "821"
type input "0"
type input "3.75"
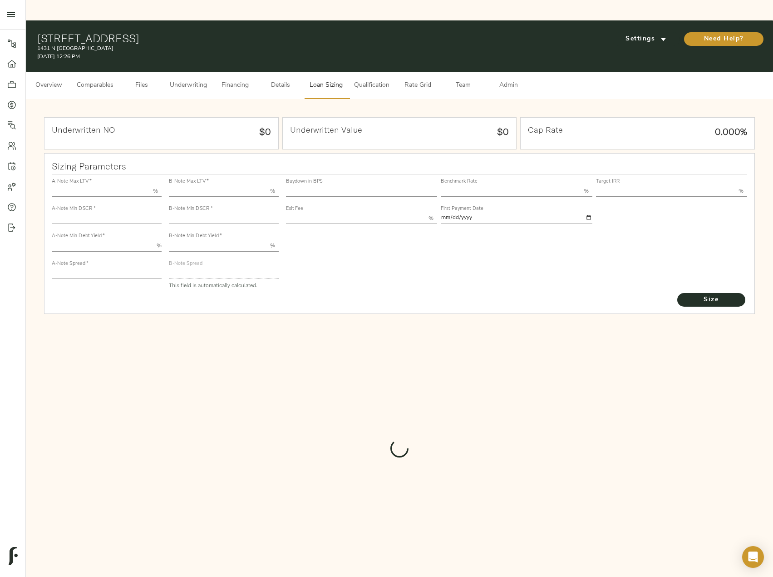
type input "13.00"
type input "1.00"
type input "2025-09-01"
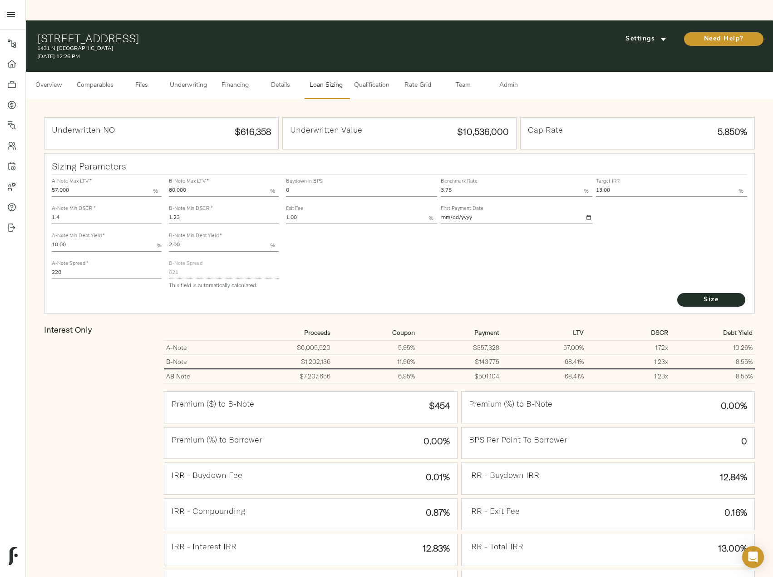
click at [193, 80] on span "Underwriting" at bounding box center [188, 85] width 37 height 11
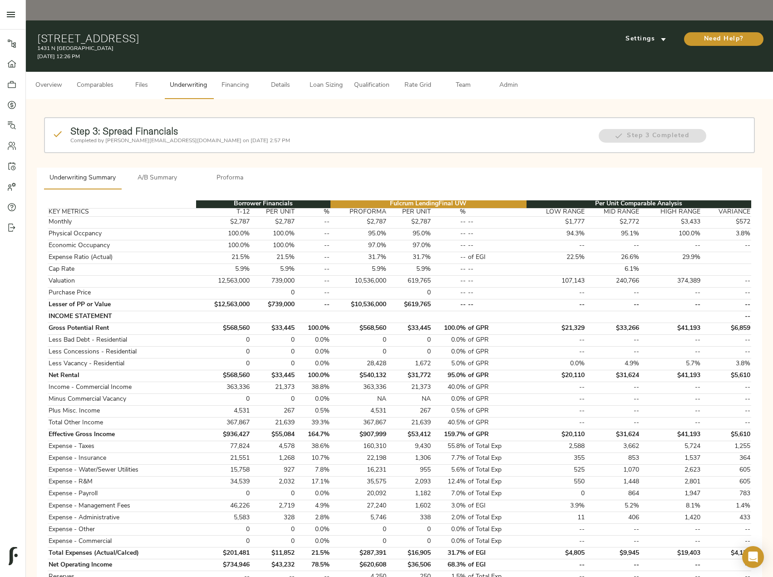
click at [147, 146] on div "Step 3: Spread Financials Completed by justin@fulcrumlendingcorp.com on August …" at bounding box center [399, 142] width 718 height 57
click at [150, 173] on span "A/B Summary" at bounding box center [158, 178] width 62 height 11
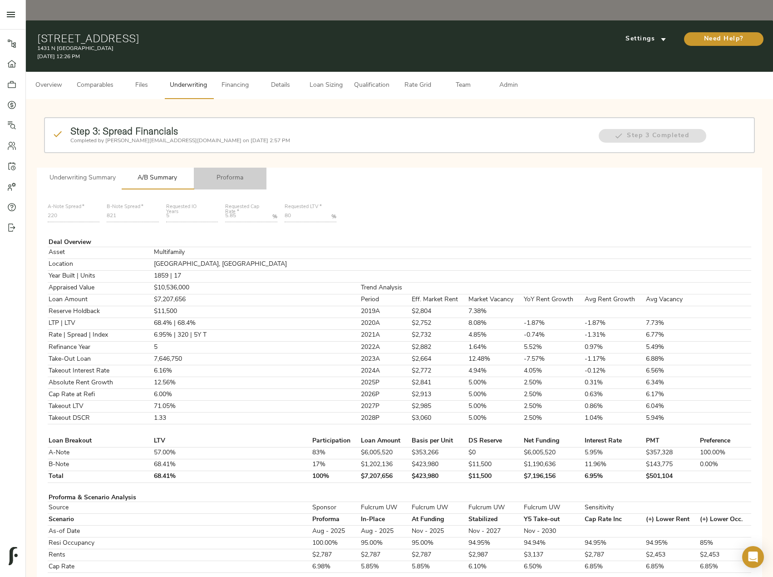
click at [219, 173] on span "Proforma" at bounding box center [230, 178] width 62 height 11
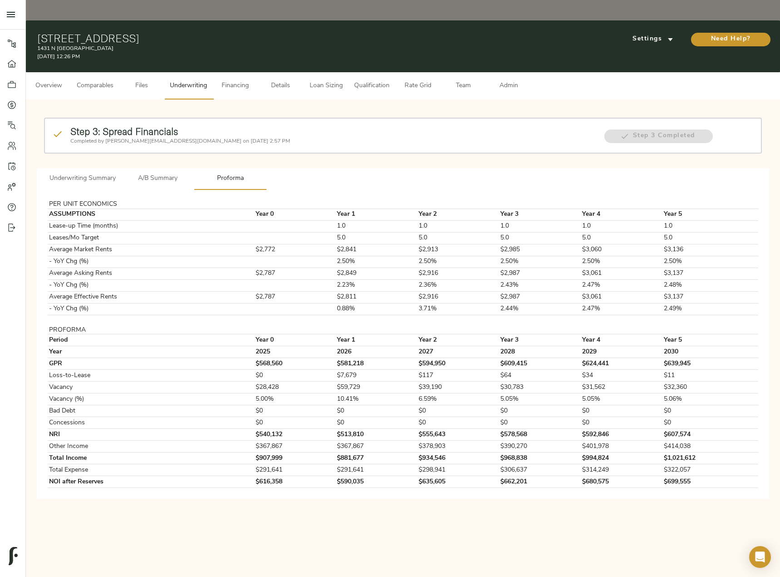
click at [100, 173] on span "Underwriting Summary" at bounding box center [83, 178] width 66 height 11
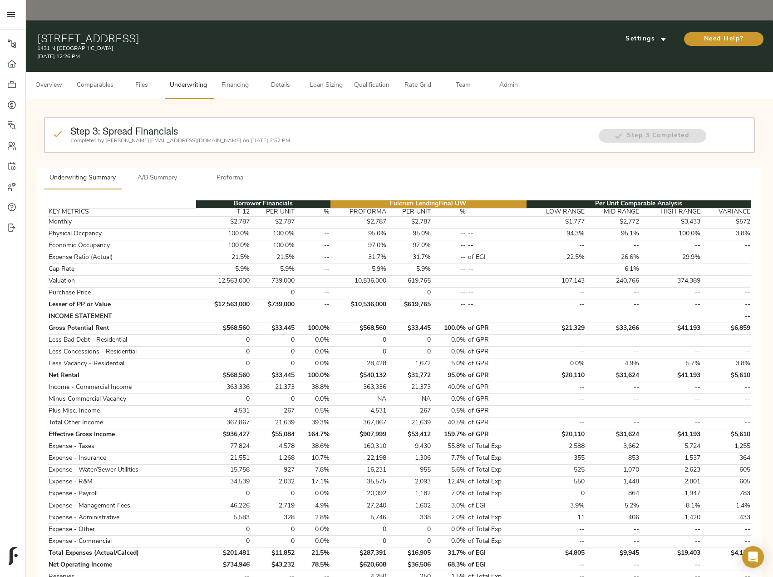
click at [165, 173] on span "A/B Summary" at bounding box center [158, 178] width 62 height 11
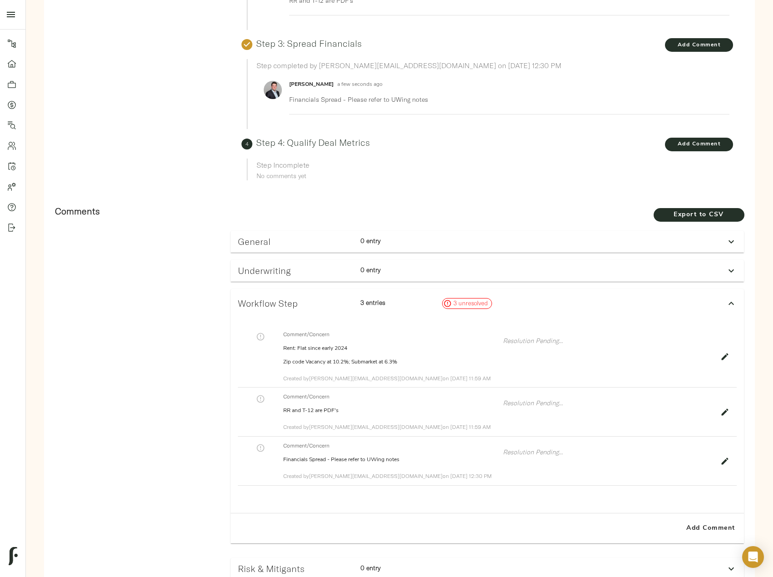
scroll to position [321, 0]
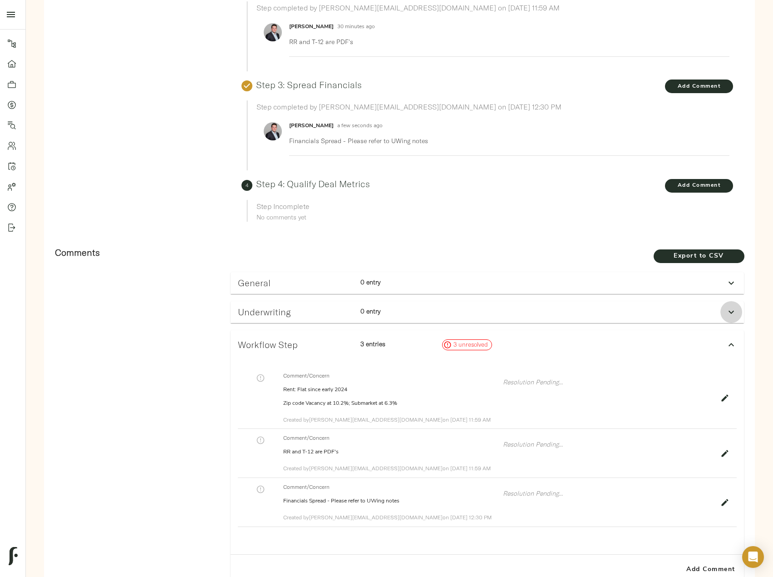
click at [731, 307] on icon at bounding box center [731, 312] width 11 height 11
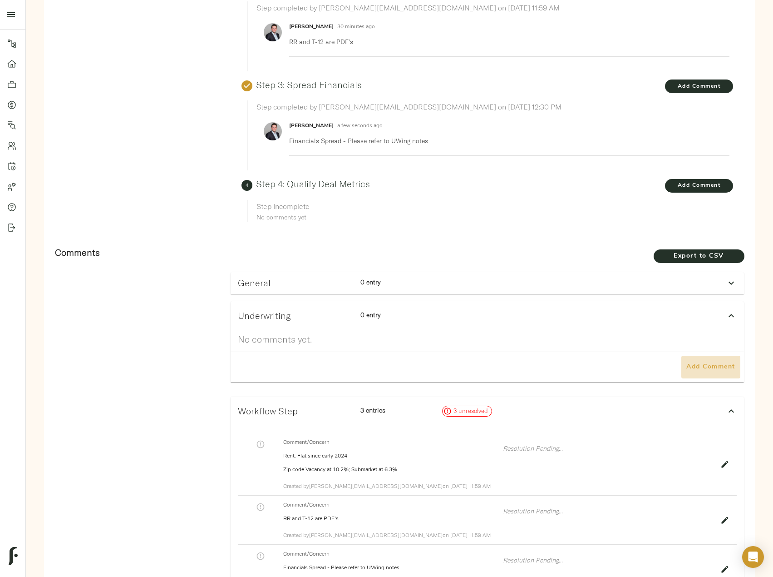
click at [697, 356] on button "Add Comment" at bounding box center [711, 367] width 59 height 23
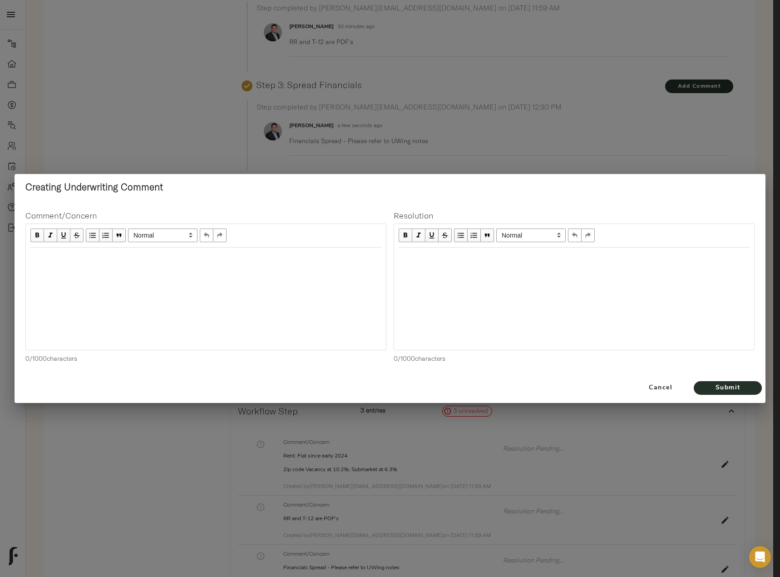
click at [194, 269] on div at bounding box center [206, 299] width 360 height 102
click at [76, 289] on div at bounding box center [206, 299] width 360 height 102
click at [76, 263] on div "Edit text" at bounding box center [205, 257] width 359 height 19
click at [716, 388] on span "Submit" at bounding box center [728, 387] width 50 height 11
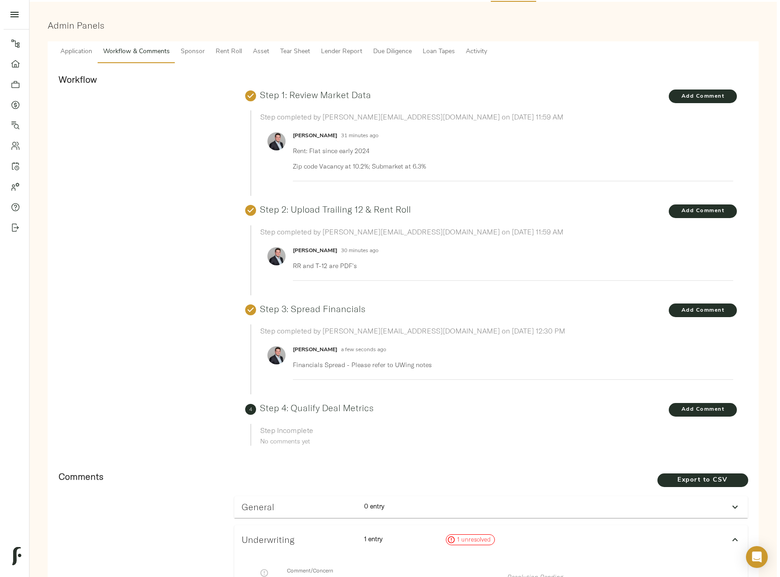
scroll to position [0, 0]
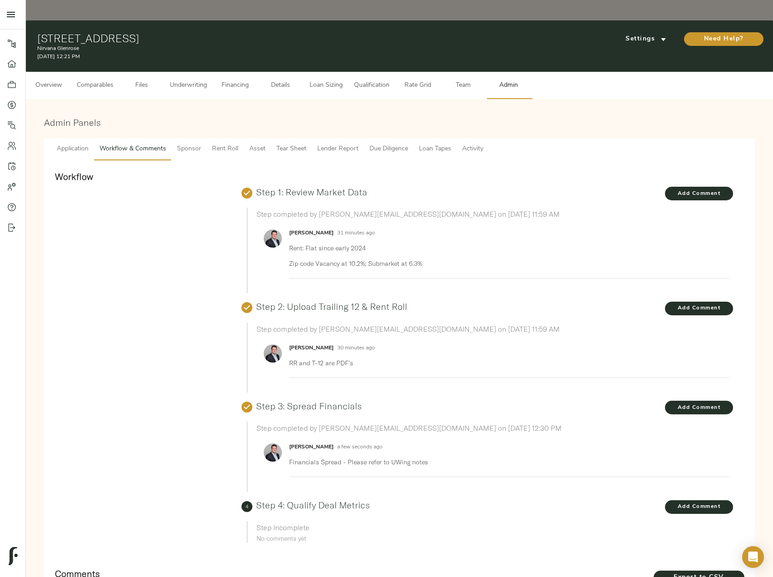
click at [183, 80] on span "Underwriting" at bounding box center [188, 85] width 37 height 11
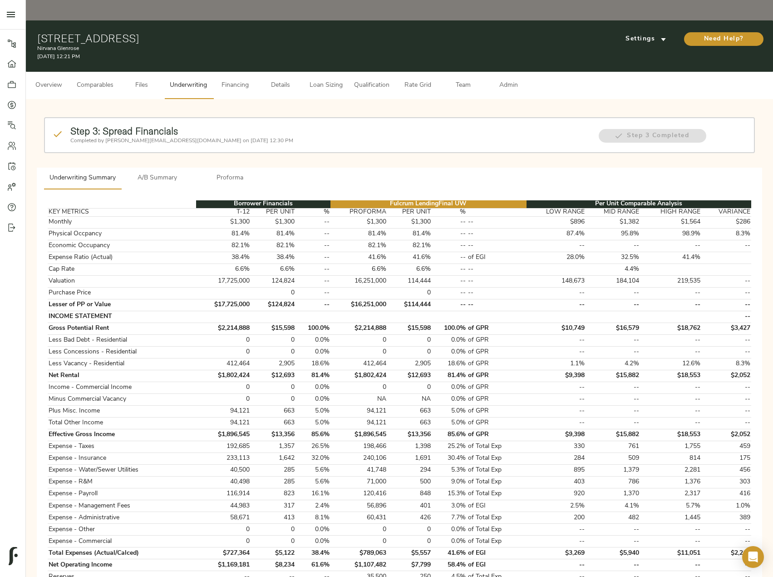
click at [245, 80] on span "Financing" at bounding box center [235, 85] width 35 height 11
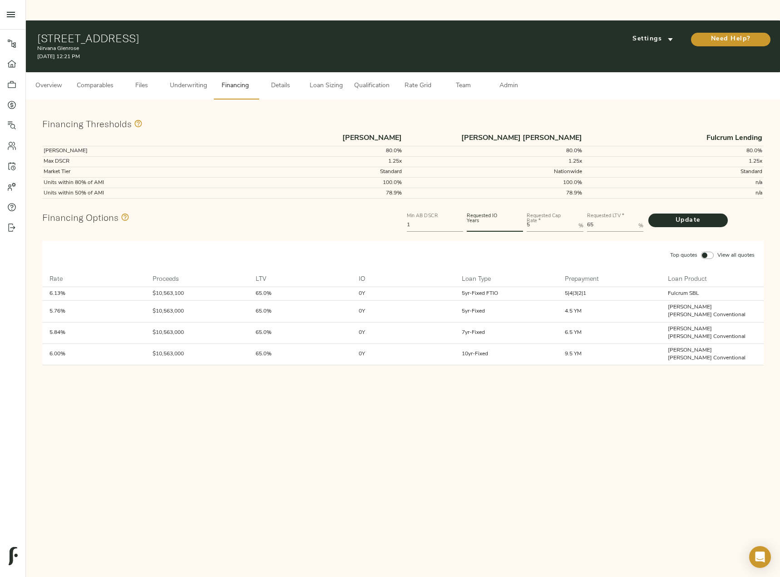
click at [488, 220] on input "number" at bounding box center [495, 225] width 56 height 11
type input "5"
drag, startPoint x: 550, startPoint y: 206, endPoint x: 525, endPoint y: 206, distance: 24.5
click at [525, 208] on div "Requested Cap Rate   * 5 %" at bounding box center [555, 221] width 60 height 27
type Rate "5.75"
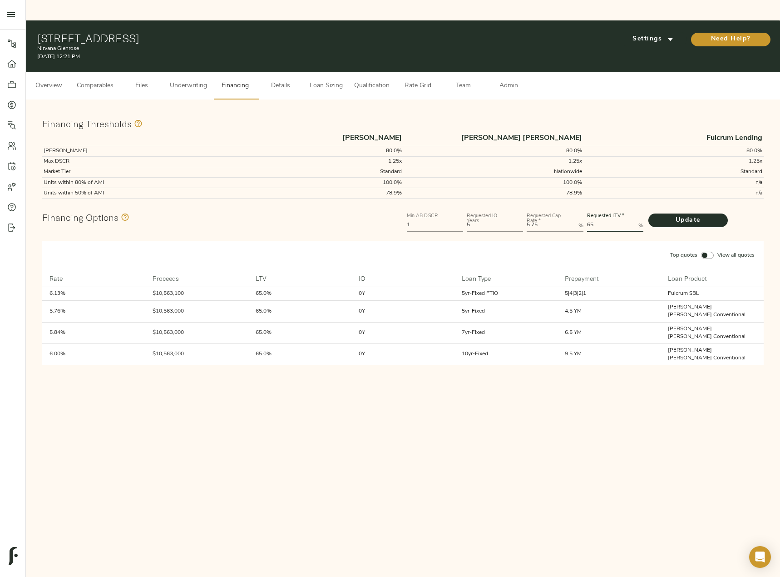
drag, startPoint x: 606, startPoint y: 208, endPoint x: 568, endPoint y: 198, distance: 39.7
click at [568, 208] on div "Min AB DSCR 1 Requested IO Years 5 Requested Cap Rate   * 5.75 % Requested LTV …" at bounding box center [585, 221] width 361 height 27
type LTV "80"
click at [648, 213] on button "Update" at bounding box center [687, 220] width 79 height 14
click at [352, 72] on button "Qualification" at bounding box center [372, 85] width 46 height 27
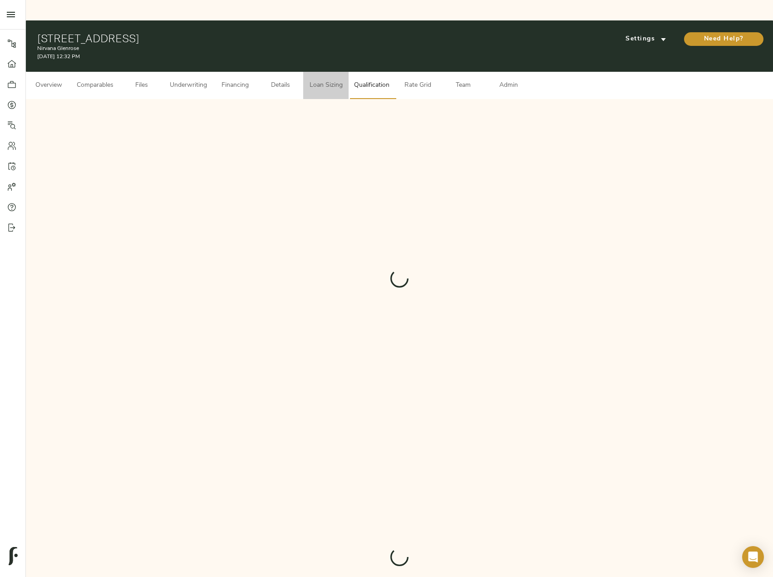
click at [338, 80] on span "Loan Sizing" at bounding box center [326, 85] width 35 height 11
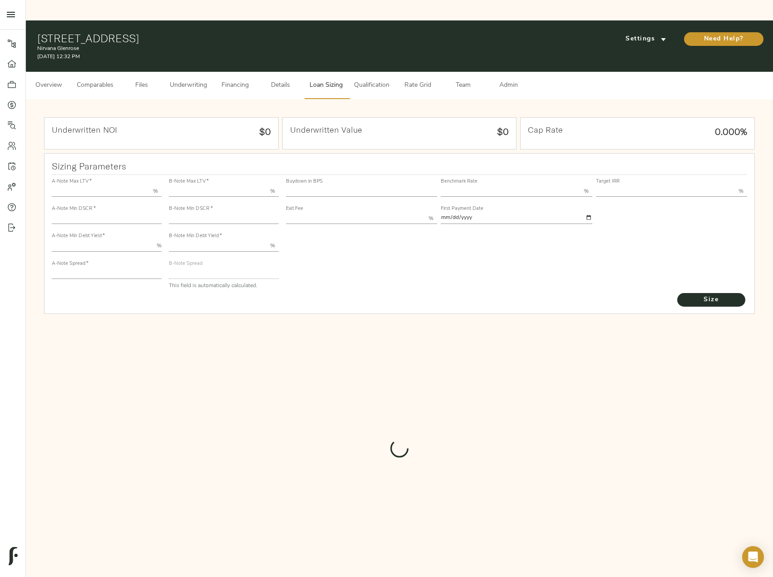
type input "55.000"
type input "1.4"
type input "10.00"
type input "245"
type input "80.000"
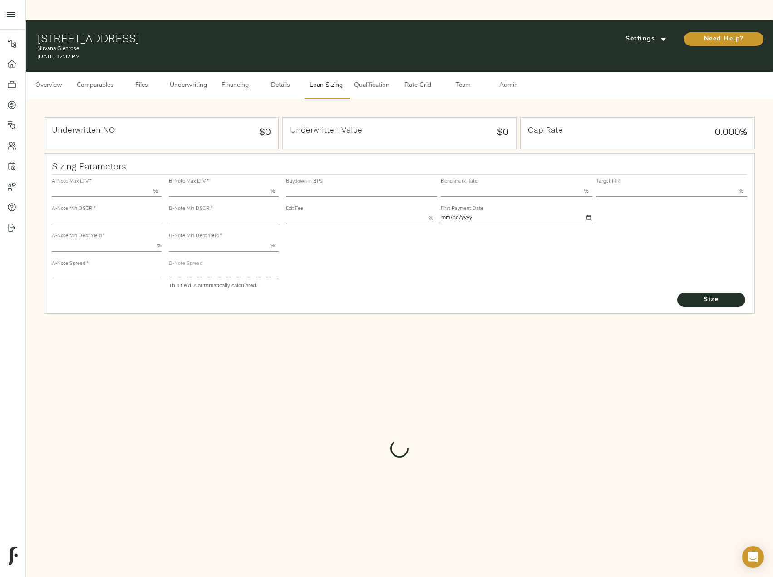
type input "1"
type input "2.00"
type input "826"
type input "0"
type input "3.70"
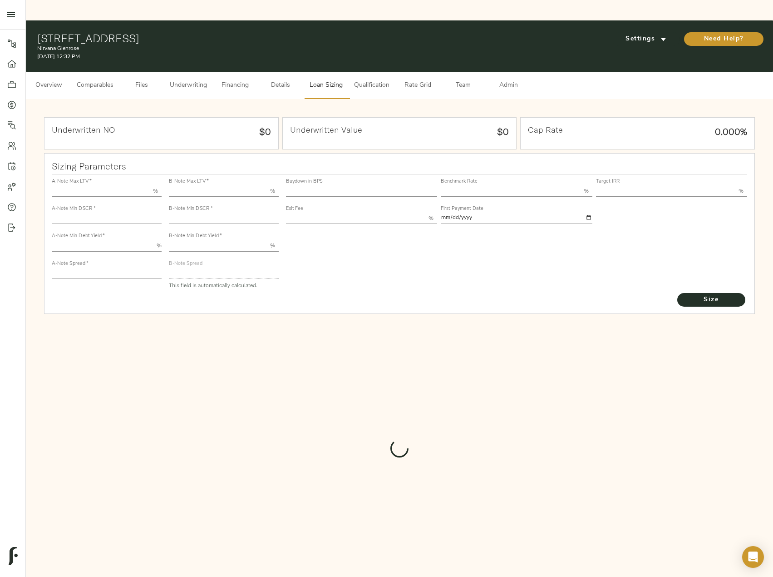
type input "13.00"
type input "1.00"
type input "[DATE]"
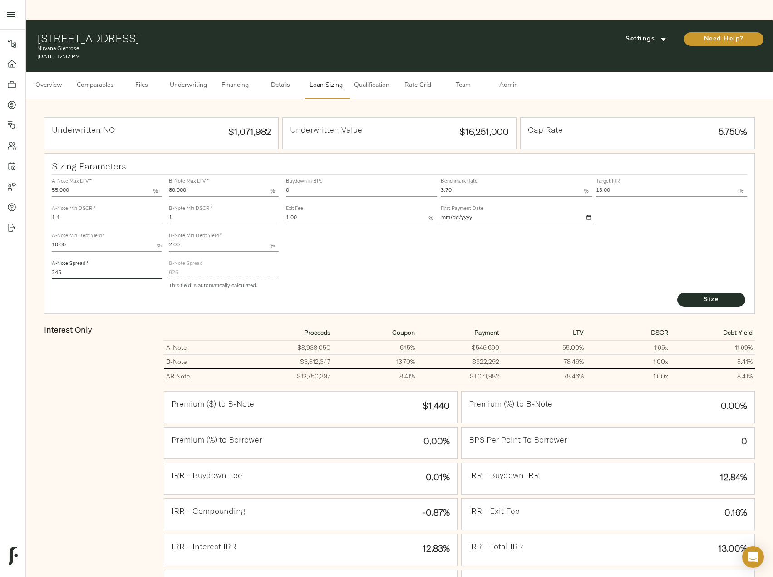
drag, startPoint x: 84, startPoint y: 252, endPoint x: 15, endPoint y: 252, distance: 68.1
click at [15, 252] on div "Pipeline Dashboard Portfolio Quotes Search Users Activity Account Help Sign Out…" at bounding box center [386, 355] width 773 height 670
type input "235"
click at [678, 293] on button "Size" at bounding box center [712, 300] width 68 height 14
drag, startPoint x: 317, startPoint y: 167, endPoint x: 309, endPoint y: 167, distance: 8.2
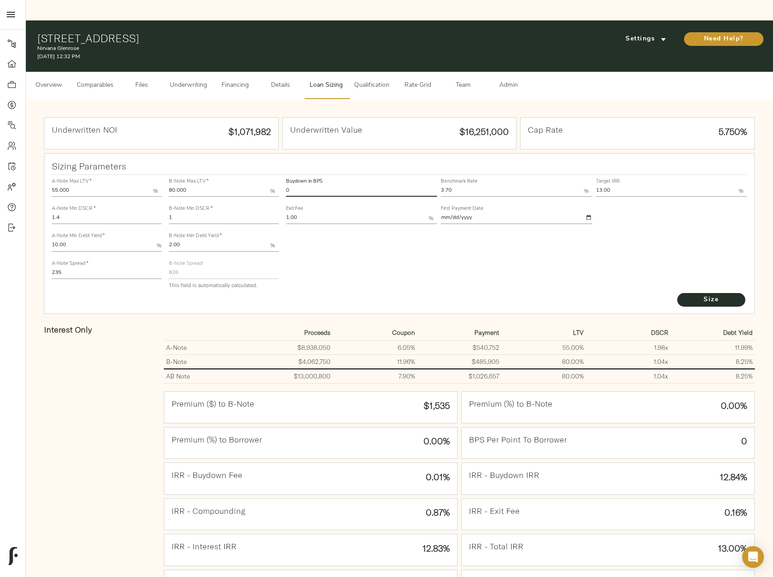
click at [309, 186] on input "0" at bounding box center [361, 191] width 151 height 11
drag, startPoint x: 307, startPoint y: 169, endPoint x: 285, endPoint y: 169, distance: 22.7
click at [285, 173] on div "Buydown in BPS 0" at bounding box center [361, 186] width 155 height 27
type input "30"
click at [678, 293] on button "Size" at bounding box center [712, 300] width 68 height 14
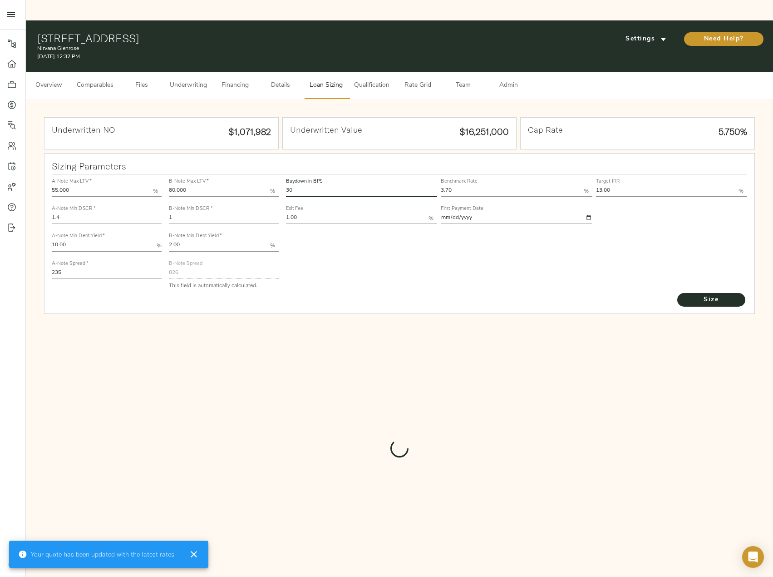
type input "730"
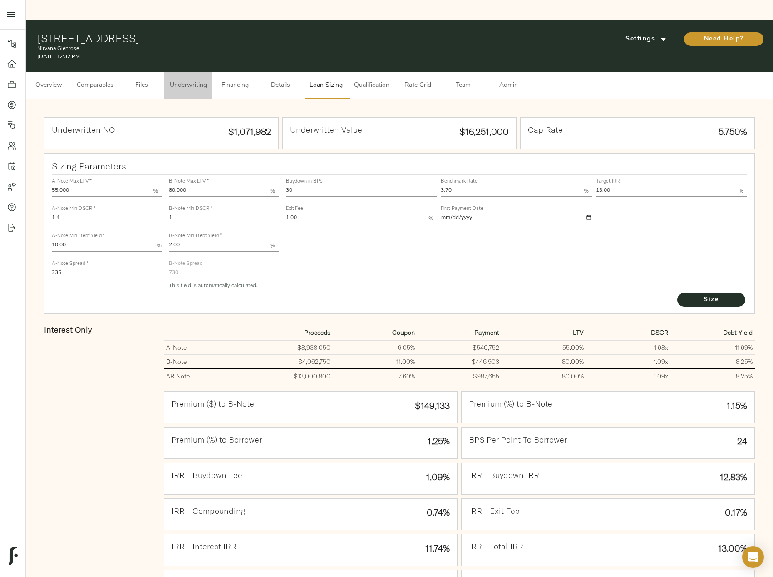
click at [174, 80] on span "Underwriting" at bounding box center [188, 85] width 37 height 11
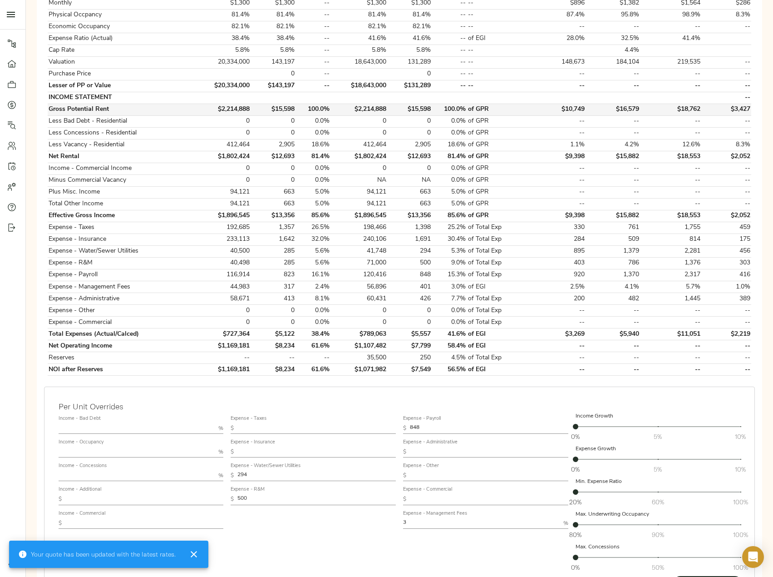
scroll to position [271, 0]
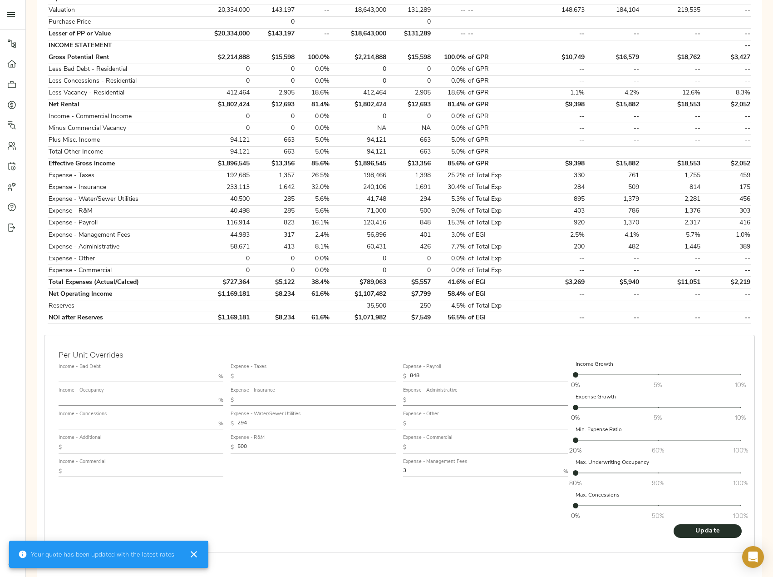
click at [100, 395] on input "text" at bounding box center [137, 400] width 157 height 11
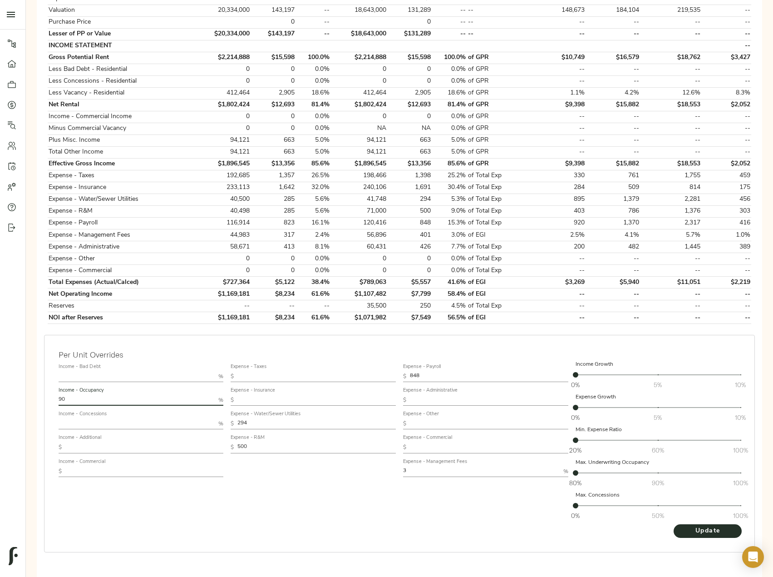
type input "90"
click at [674, 524] on button "Update" at bounding box center [708, 531] width 68 height 14
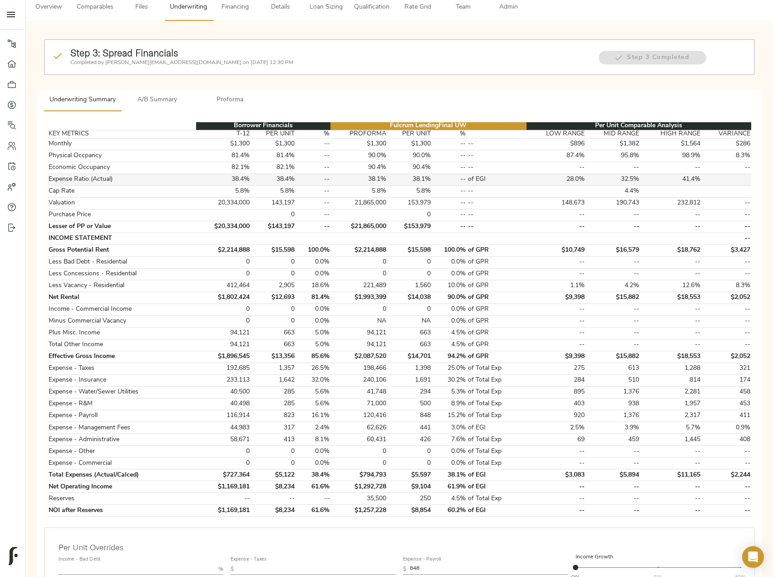
scroll to position [0, 0]
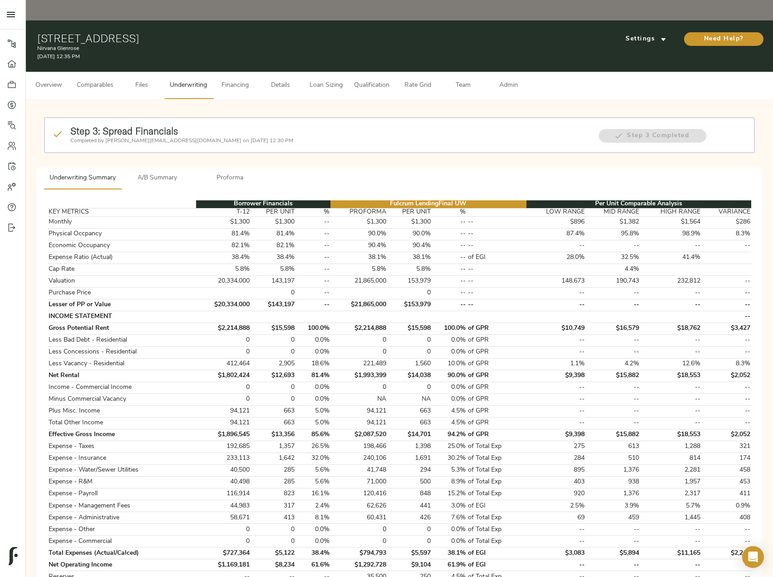
click at [320, 80] on span "Loan Sizing" at bounding box center [326, 85] width 35 height 11
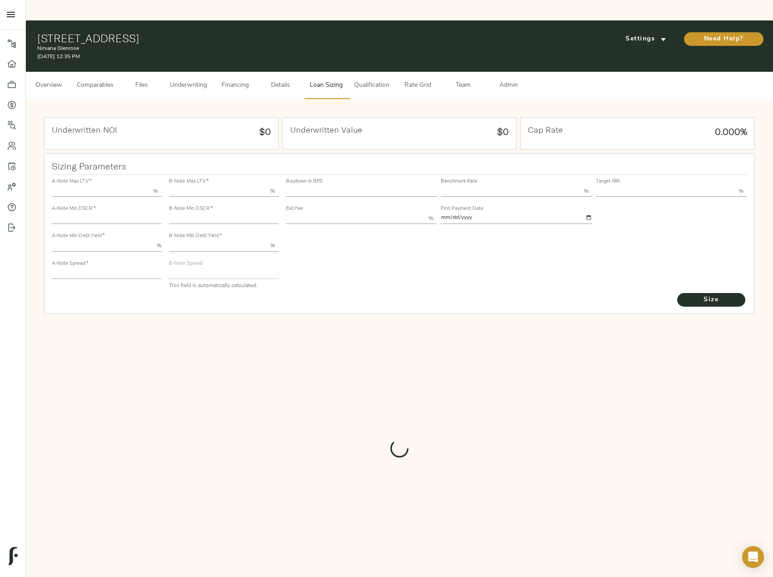
type input "55.000"
type input "1.4"
type input "10.00"
type input "235"
type input "80.000"
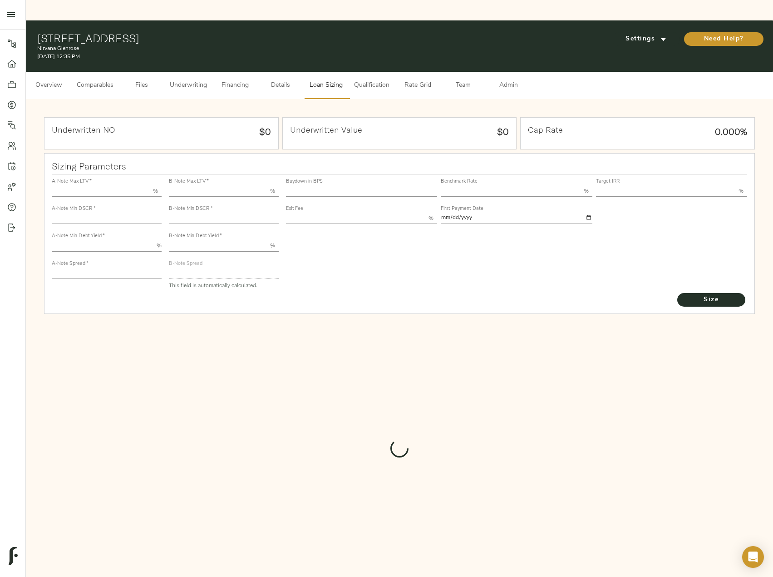
type input "1"
type input "2.00"
type input "668.3359794631349"
type input "30"
type input "3.70"
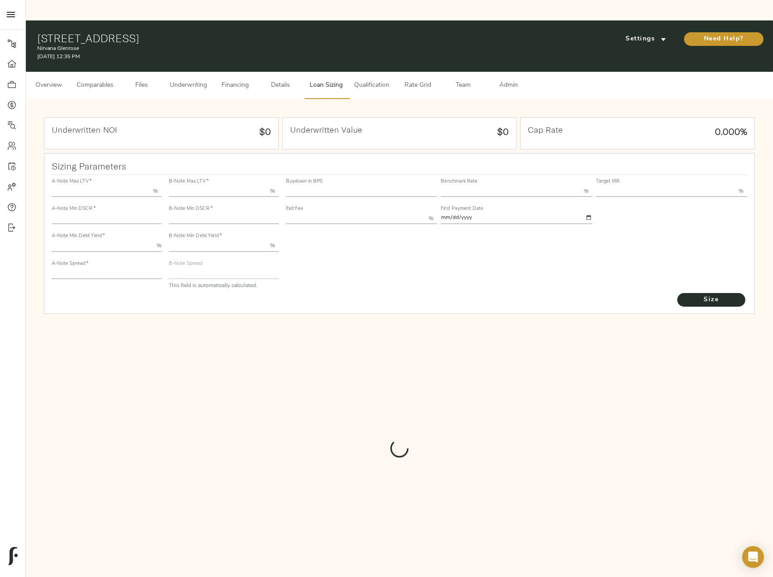
type input "13.00"
type input "1.00"
type input "[DATE]"
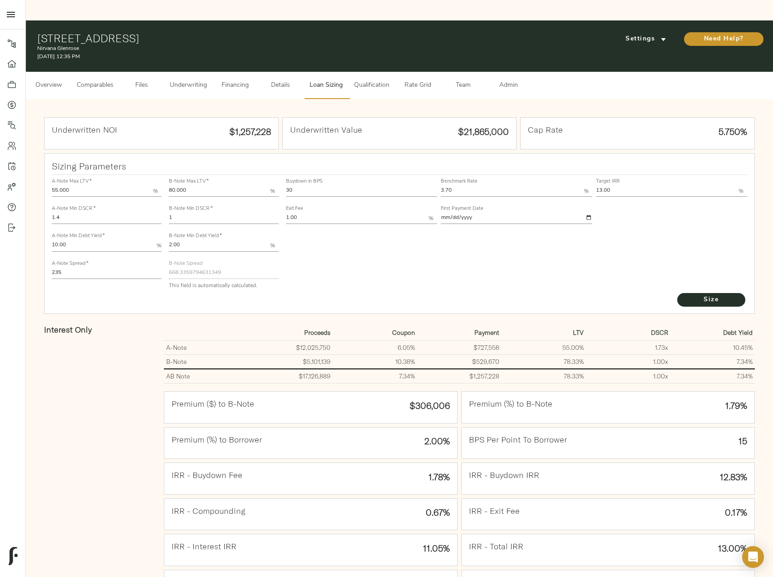
click at [182, 80] on span "Underwriting" at bounding box center [188, 85] width 37 height 11
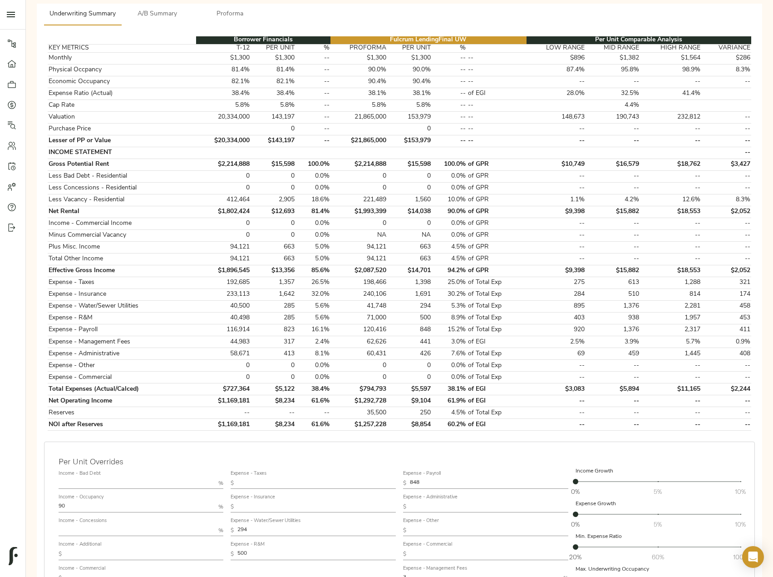
scroll to position [271, 0]
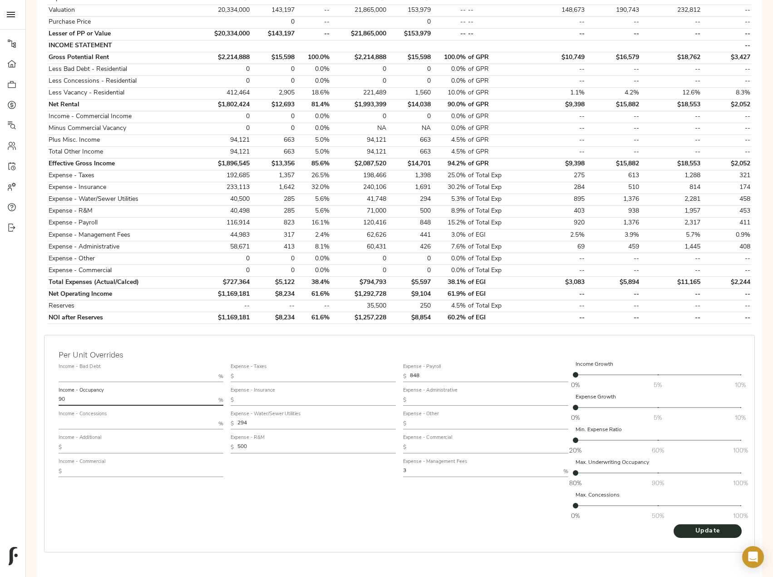
drag, startPoint x: 79, startPoint y: 382, endPoint x: 21, endPoint y: 383, distance: 57.7
click at [22, 383] on div "Pipeline Dashboard Portfolio Quotes Search Users Activity Account Help Sign Out…" at bounding box center [386, 169] width 773 height 838
type input "85"
click at [674, 524] on button "Update" at bounding box center [708, 531] width 68 height 14
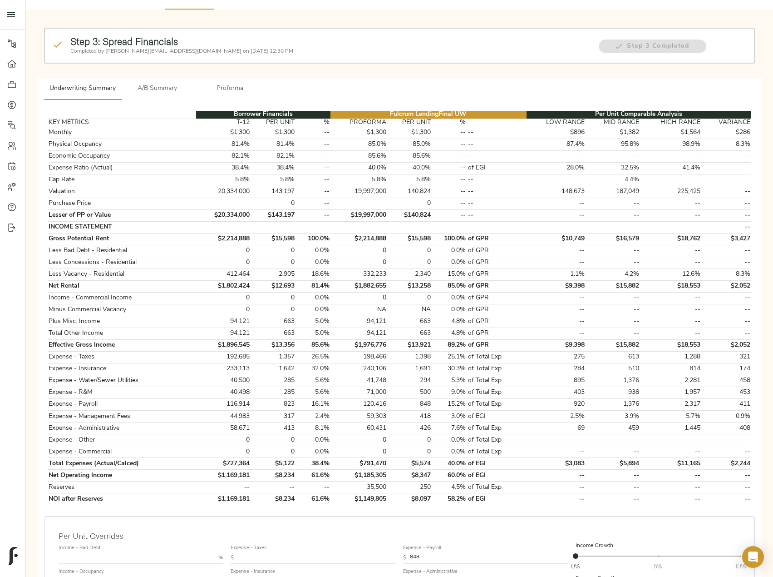
scroll to position [0, 0]
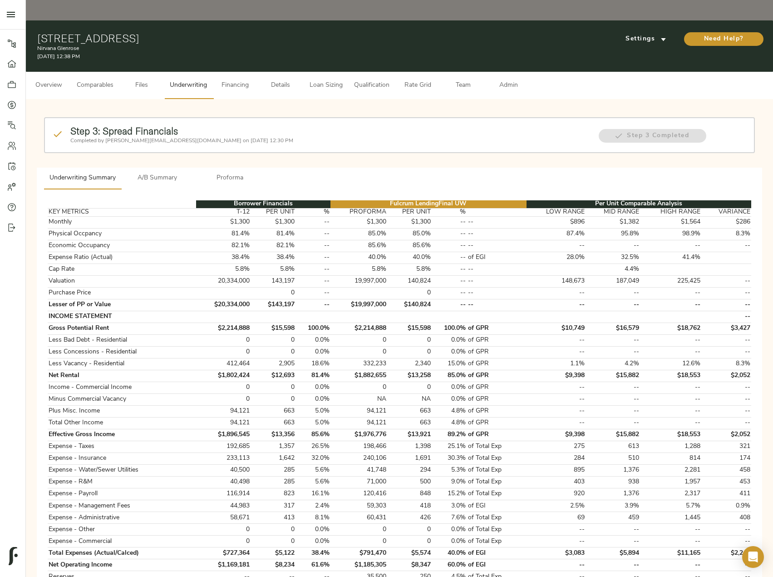
click at [320, 80] on span "Loan Sizing" at bounding box center [326, 85] width 35 height 11
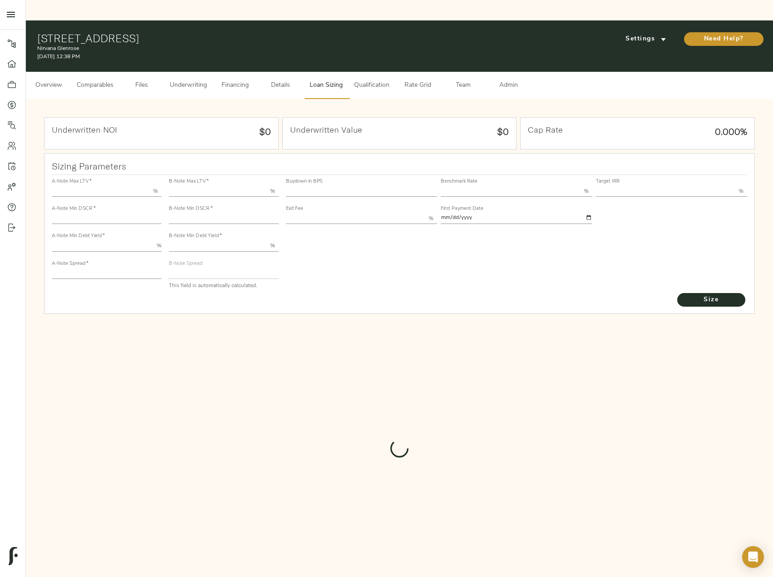
type input "55.000"
type input "1.4"
type input "10.00"
type input "235"
type input "80.000"
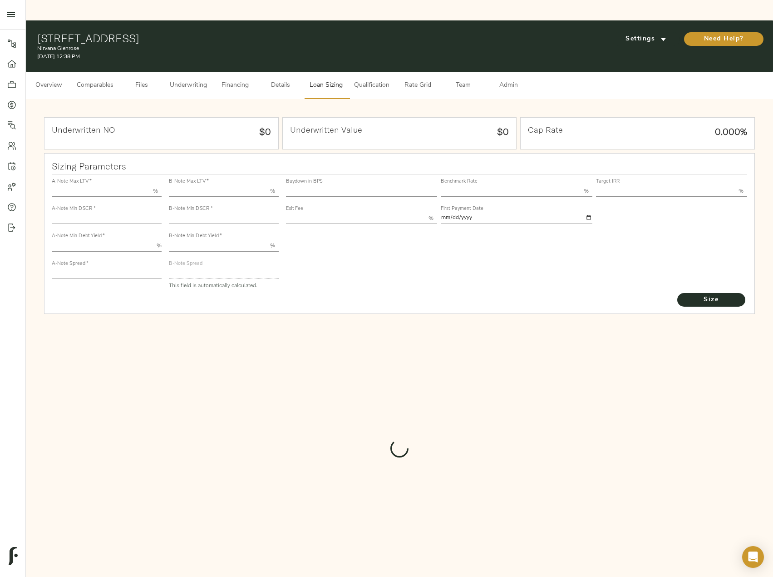
type input "1"
type input "2.00"
type input "668.3327329915769"
type input "30"
type input "3.70"
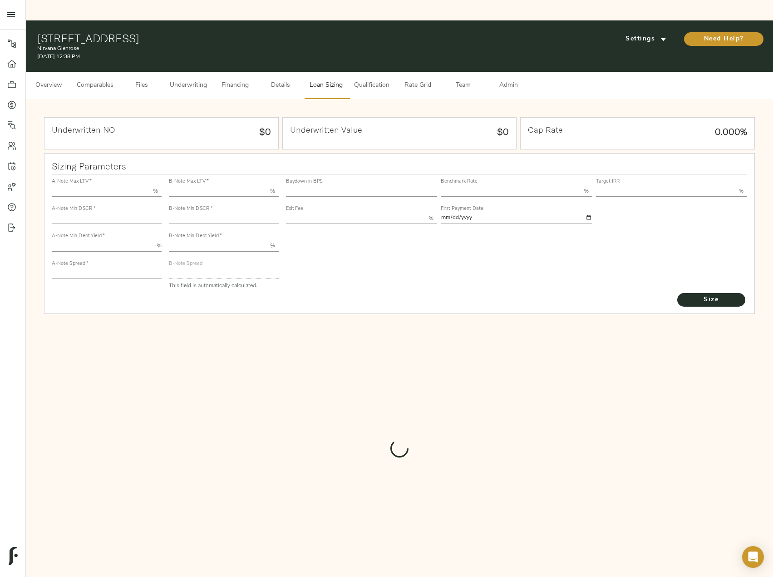
type input "13.00"
type input "1.00"
type input "[DATE]"
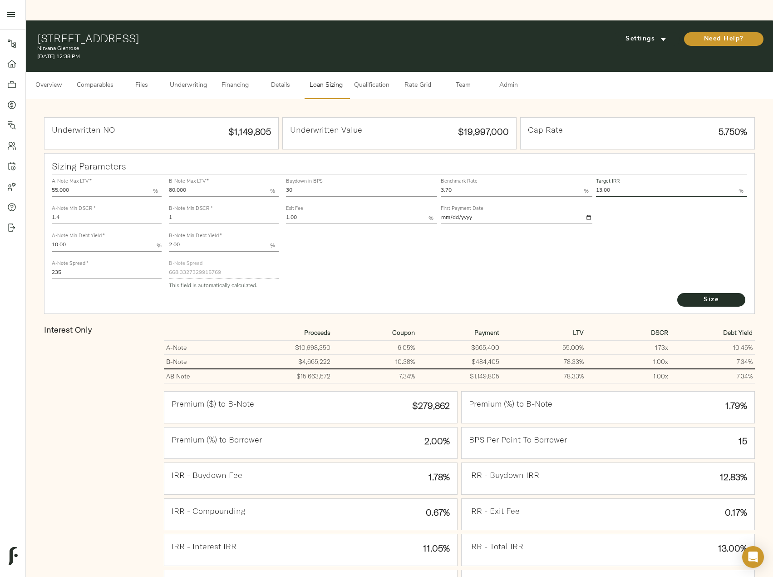
drag, startPoint x: 623, startPoint y: 169, endPoint x: 584, endPoint y: 170, distance: 39.1
click at [584, 173] on div "Buydown in BPS 30 Benchmark Rate 3.70 % Target IRR 13.00 % Exit Fee 1.00 % Firs…" at bounding box center [516, 200] width 465 height 55
type input "14.00"
click at [678, 293] on button "Size" at bounding box center [712, 300] width 68 height 14
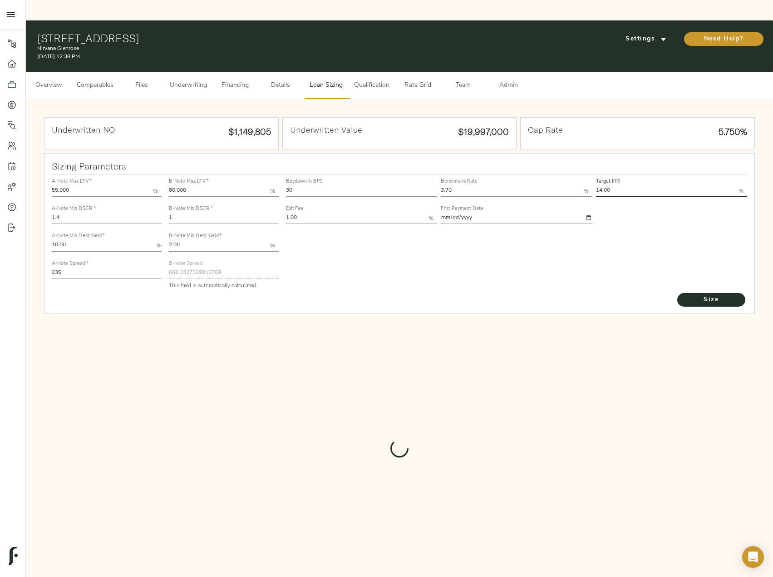
type input "914"
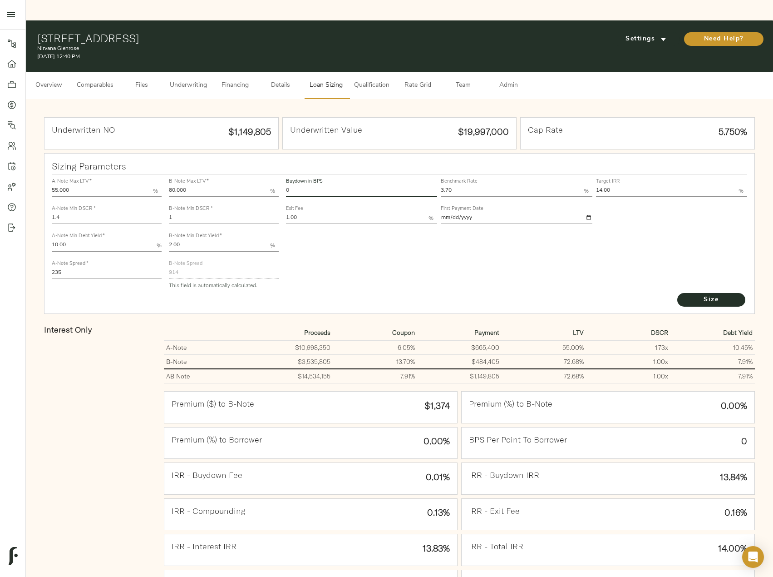
drag, startPoint x: 296, startPoint y: 173, endPoint x: 276, endPoint y: 162, distance: 23.2
click at [276, 171] on div "A-Note Max LTV   * 55.000 % A-Note Min DSCR   * 1.4 A-Note Min Debt Yield   * 1…" at bounding box center [399, 233] width 703 height 124
type input "30"
click at [678, 293] on button "Size" at bounding box center [712, 300] width 68 height 14
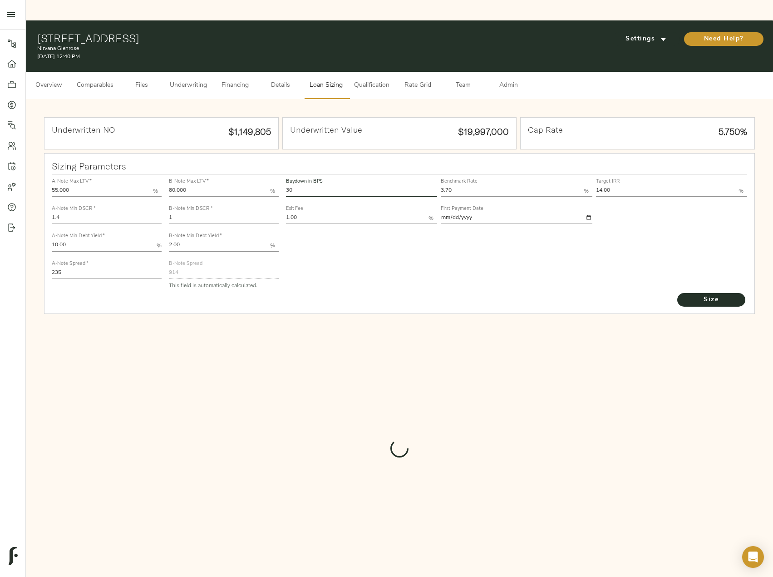
type input "739.821978931355"
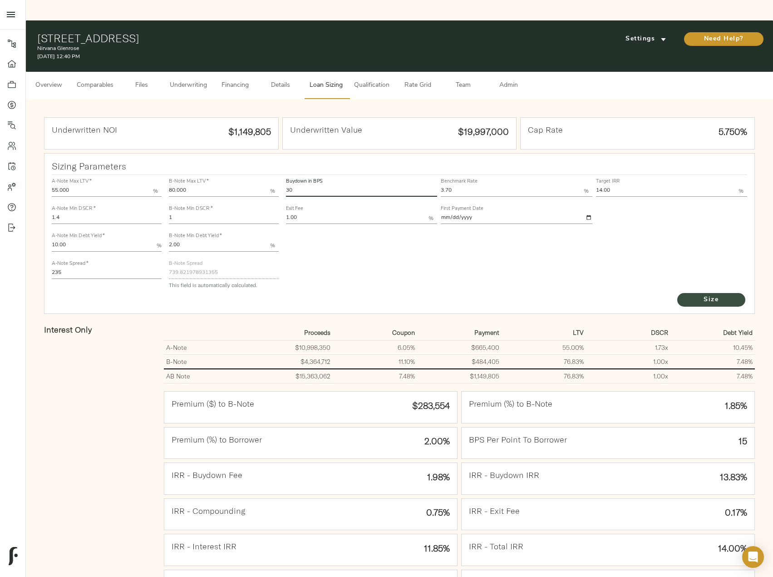
click at [706, 294] on span "Size" at bounding box center [712, 299] width 50 height 11
drag, startPoint x: 183, startPoint y: 194, endPoint x: 164, endPoint y: 193, distance: 19.6
click at [164, 193] on div "A-Note Max LTV   * 55.000 % A-Note Min DSCR   * 1.4 A-Note Min Debt Yield   * 1…" at bounding box center [399, 233] width 703 height 124
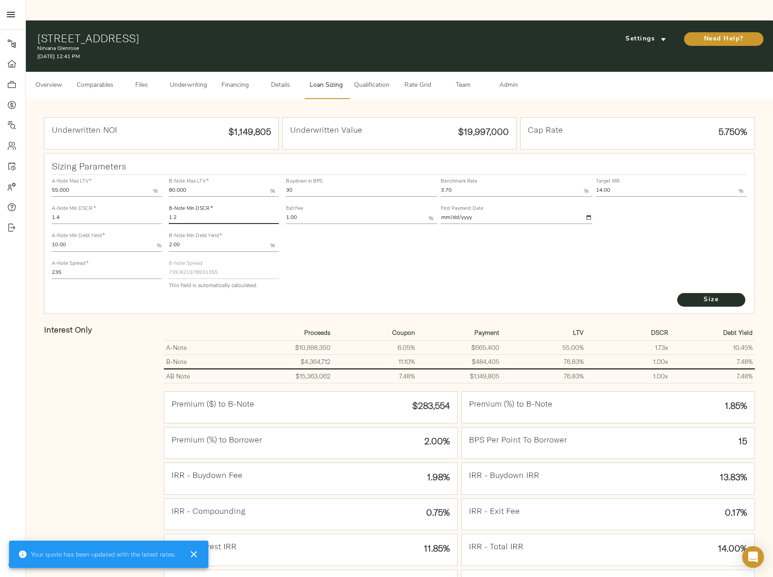
type input "1.2"
click at [678, 293] on button "Size" at bounding box center [712, 300] width 68 height 14
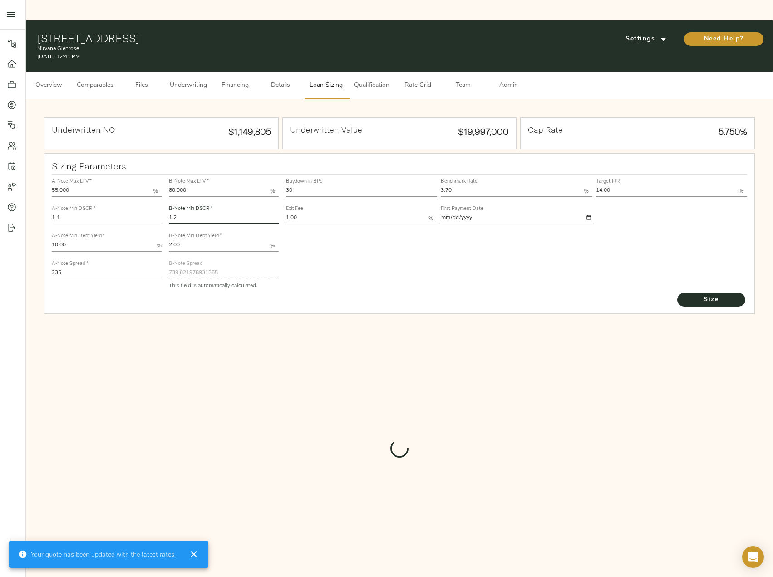
type input "655.0577366457904"
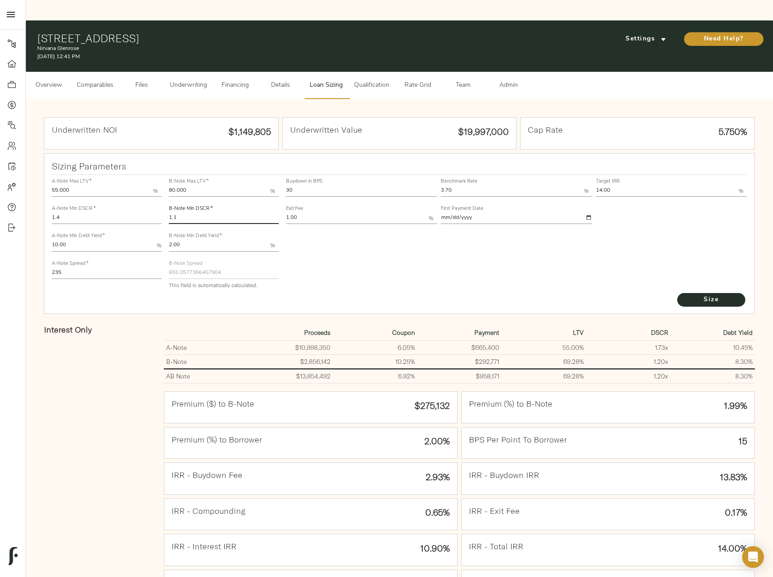
type input "1.1"
click at [678, 293] on button "Size" at bounding box center [712, 300] width 68 height 14
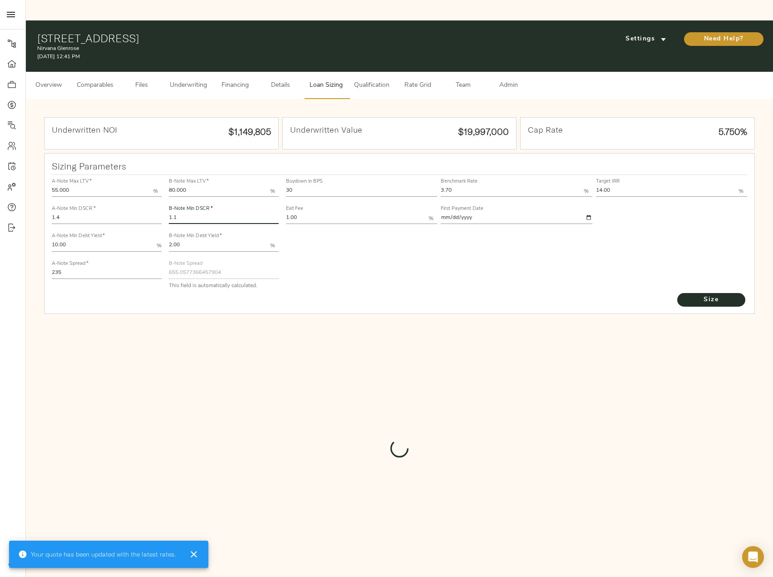
type input "702.8129186287994"
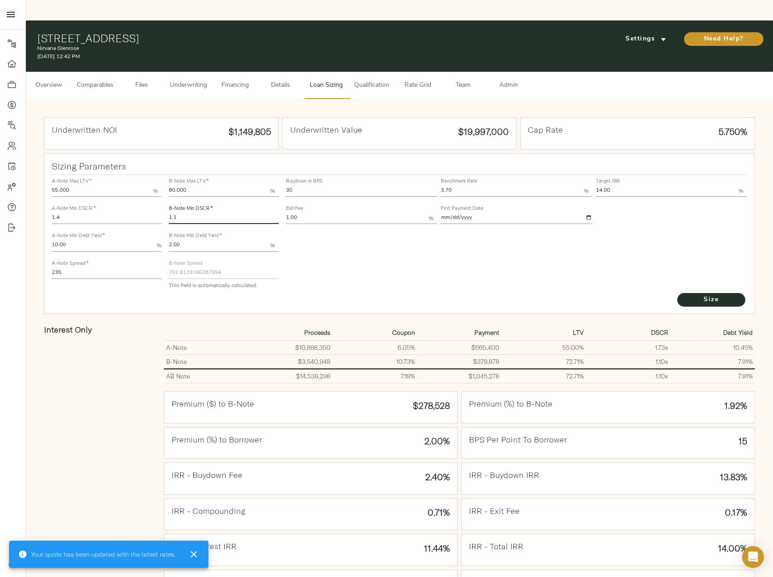
click at [193, 80] on span "Underwriting" at bounding box center [188, 85] width 37 height 11
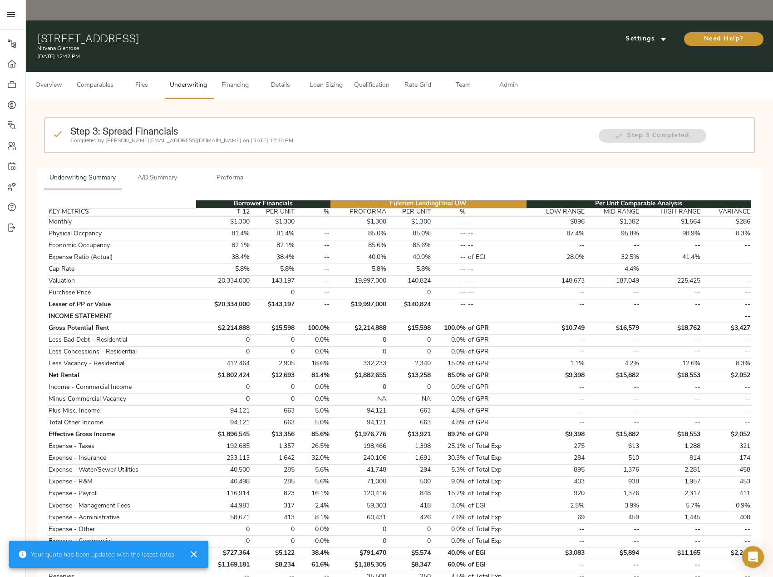
click at [161, 168] on button "A/B Summary" at bounding box center [157, 179] width 73 height 22
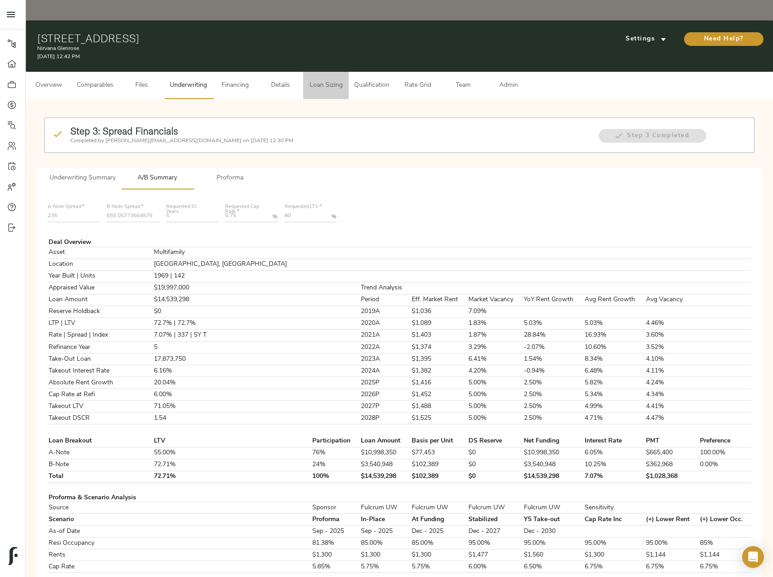
click at [321, 80] on span "Loan Sizing" at bounding box center [326, 85] width 35 height 11
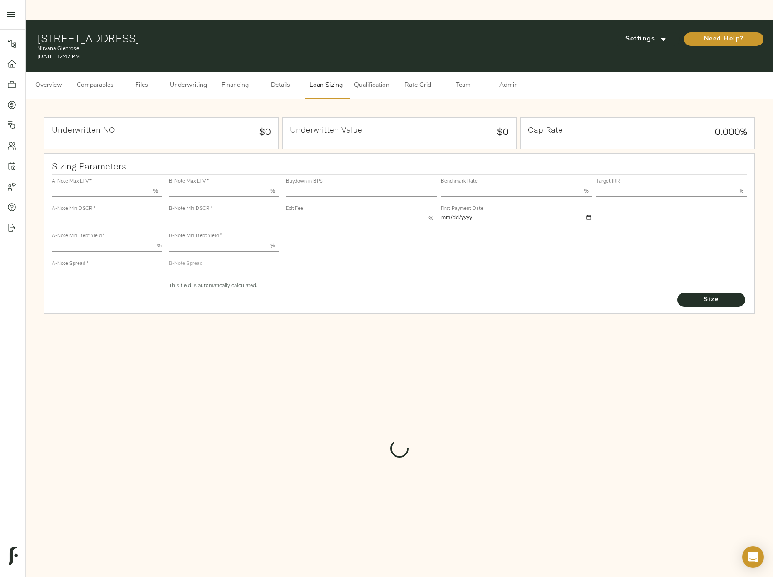
type input "55.000"
type input "1.4"
type input "10.00"
type input "235"
type input "80.000"
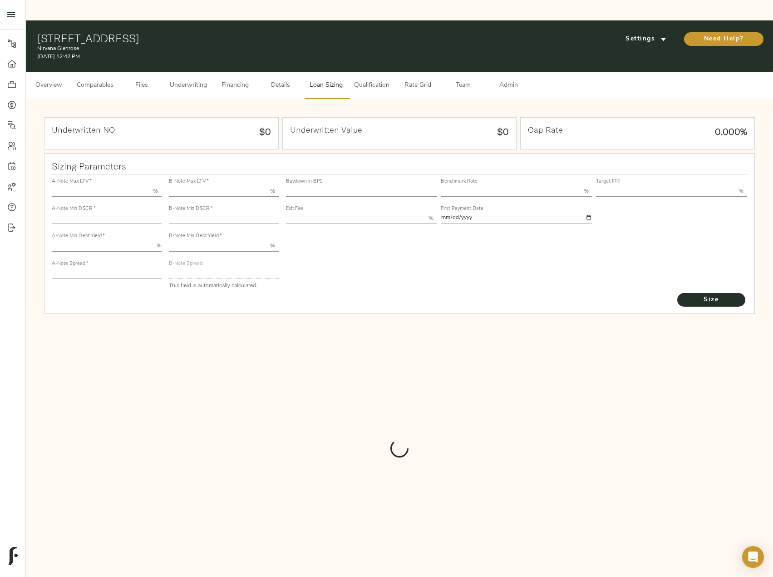
type input "1.1"
type input "2.00"
type input "702.8129186287994"
type input "30"
type input "3.70"
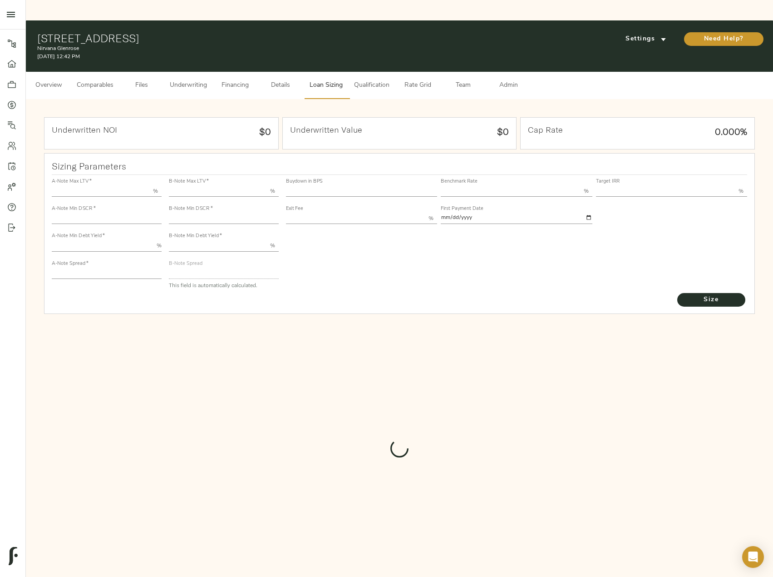
type input "14.00"
type input "1.00"
type input "[DATE]"
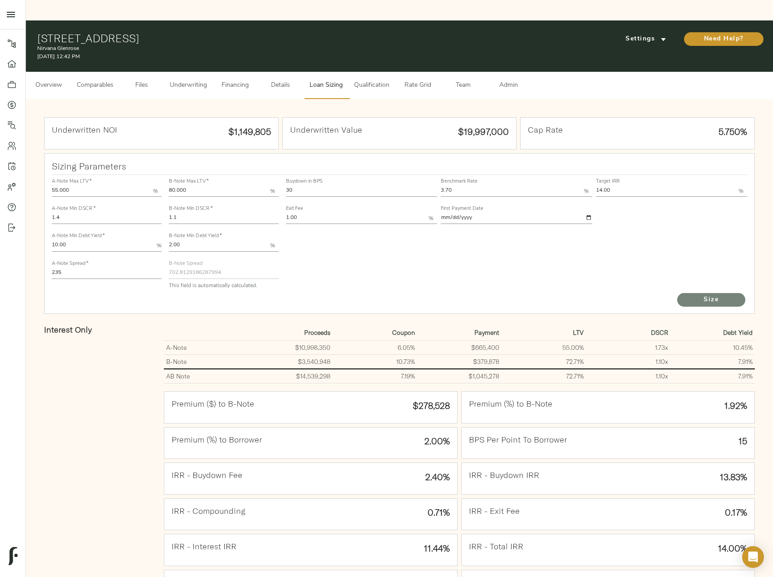
click at [724, 294] on span "Size" at bounding box center [712, 299] width 50 height 11
click at [174, 80] on span "Underwriting" at bounding box center [188, 85] width 37 height 11
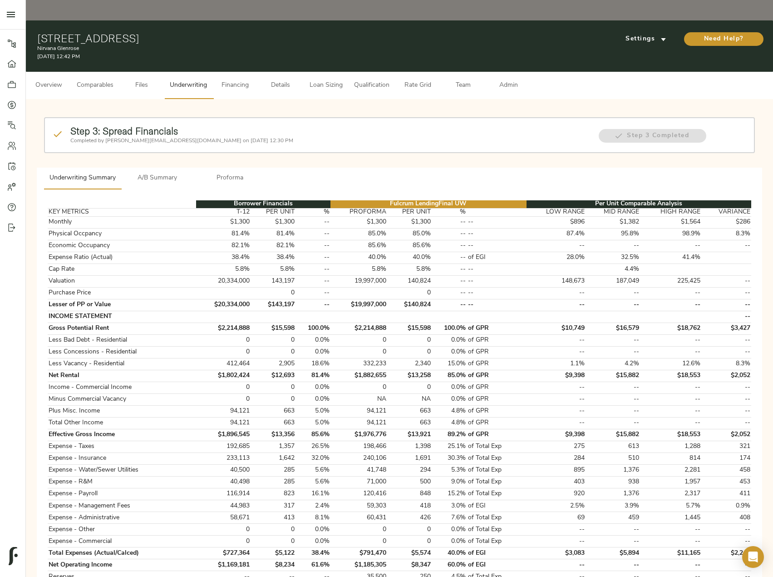
click at [173, 173] on span "A/B Summary" at bounding box center [158, 178] width 62 height 11
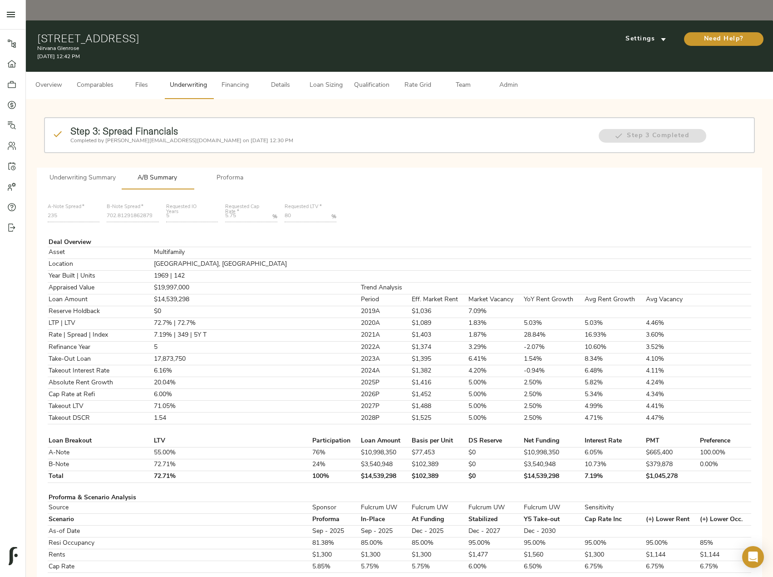
click at [233, 173] on span "Proforma" at bounding box center [230, 178] width 62 height 11
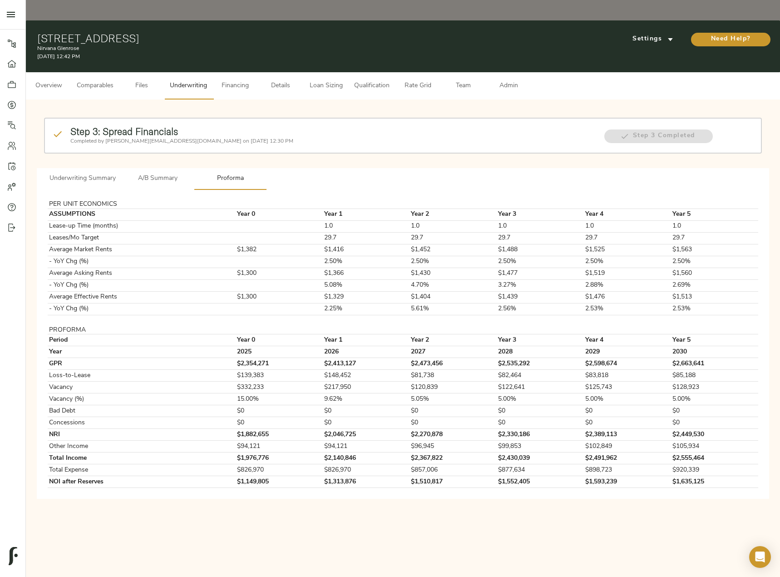
click at [102, 80] on span "Comparables" at bounding box center [95, 85] width 37 height 11
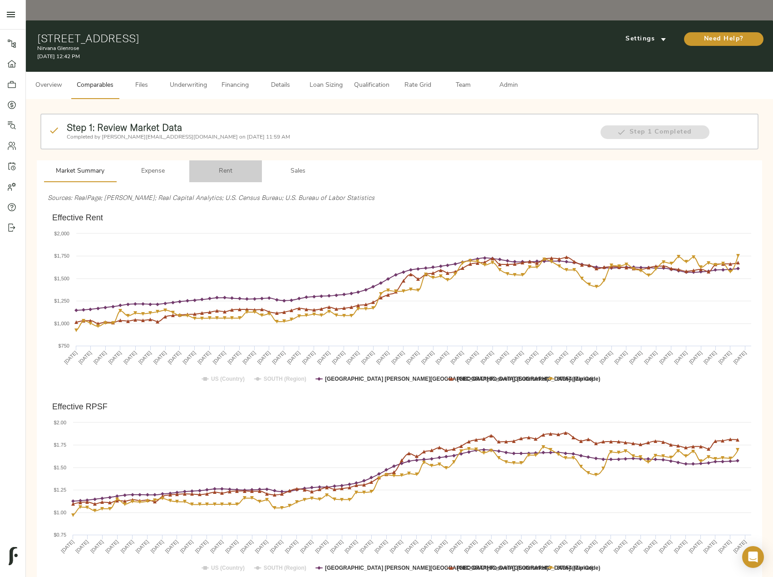
click at [235, 166] on span "Rent" at bounding box center [226, 171] width 62 height 11
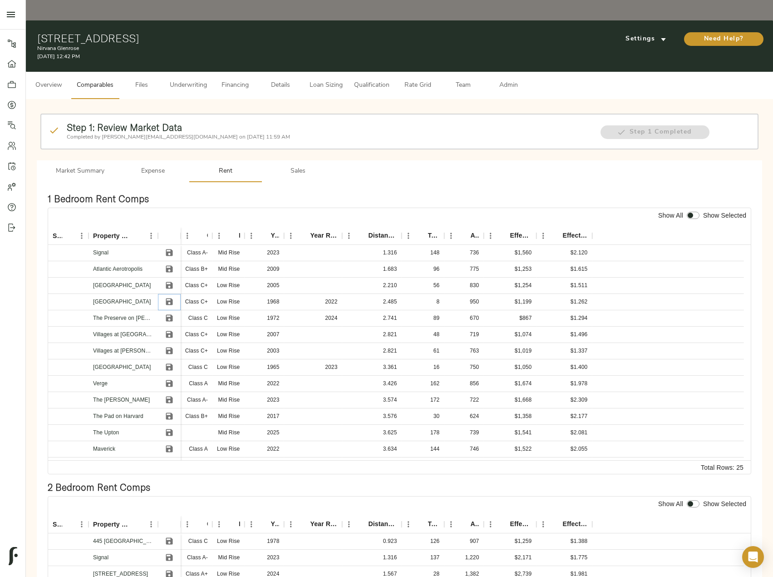
click at [173, 297] on icon "Save" at bounding box center [169, 301] width 9 height 9
click at [172, 315] on icon "Save" at bounding box center [169, 318] width 7 height 7
click at [171, 364] on icon "Save" at bounding box center [169, 367] width 7 height 7
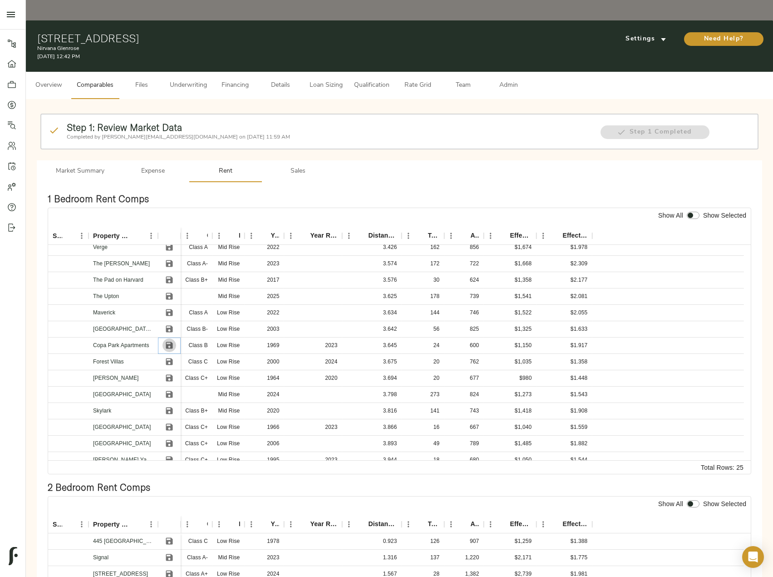
click at [170, 341] on icon "Save" at bounding box center [169, 345] width 9 height 9
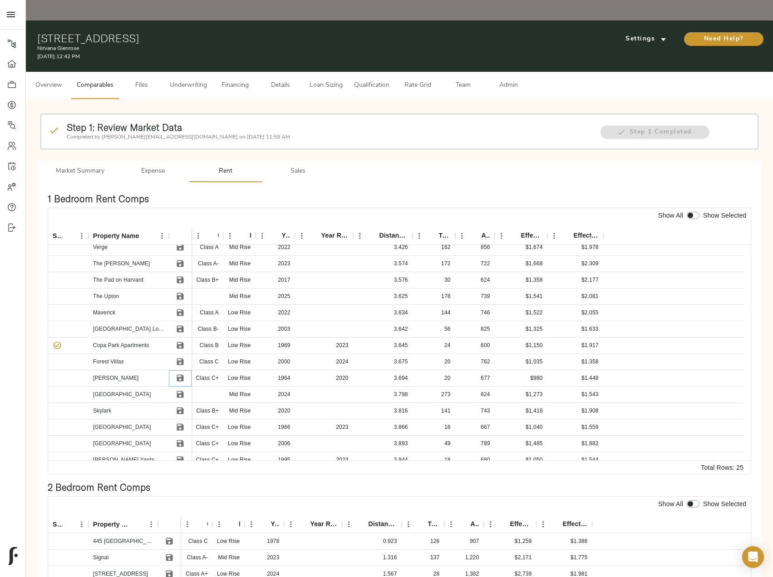
click at [179, 375] on icon "Save" at bounding box center [180, 378] width 7 height 7
click at [696, 212] on input "checkbox" at bounding box center [691, 215] width 22 height 7
checkbox input "true"
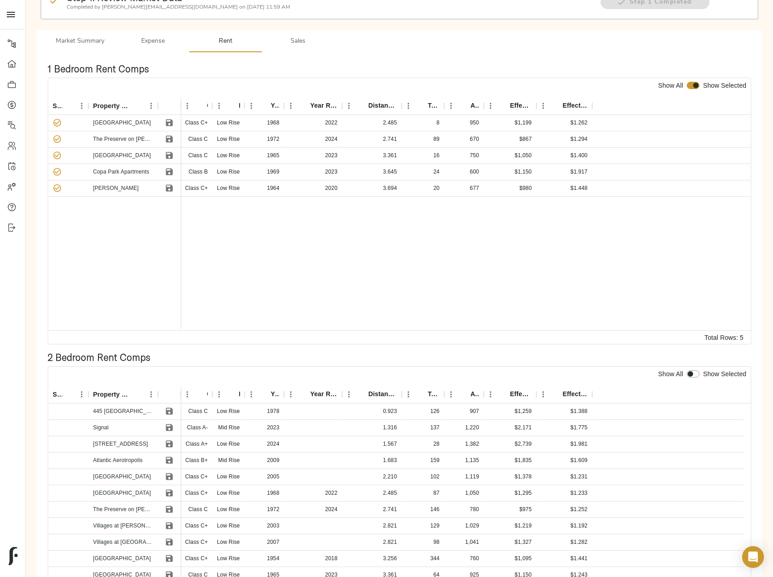
scroll to position [182, 0]
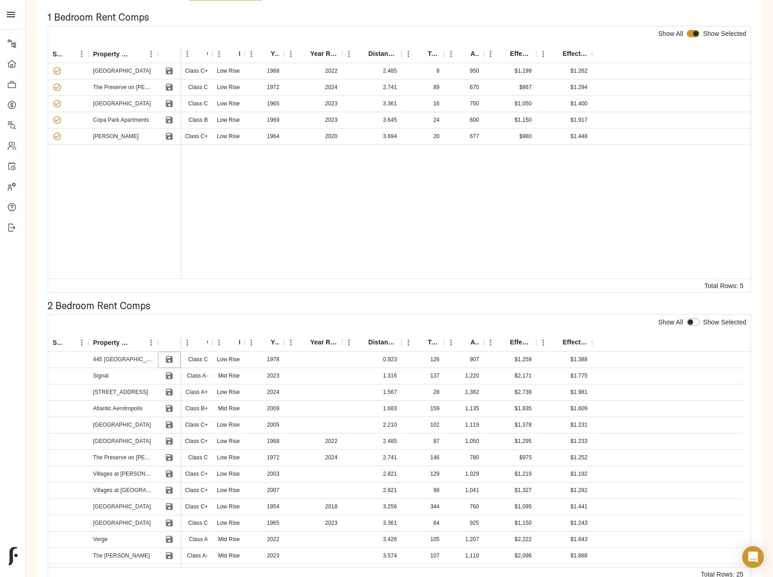
click at [166, 356] on icon "Save" at bounding box center [169, 359] width 7 height 7
click at [173, 436] on icon "Save" at bounding box center [169, 440] width 9 height 9
click at [173, 453] on icon "Save" at bounding box center [169, 457] width 9 height 9
click at [171, 503] on icon "Save" at bounding box center [169, 506] width 7 height 7
click at [171, 520] on icon "Save" at bounding box center [169, 523] width 7 height 7
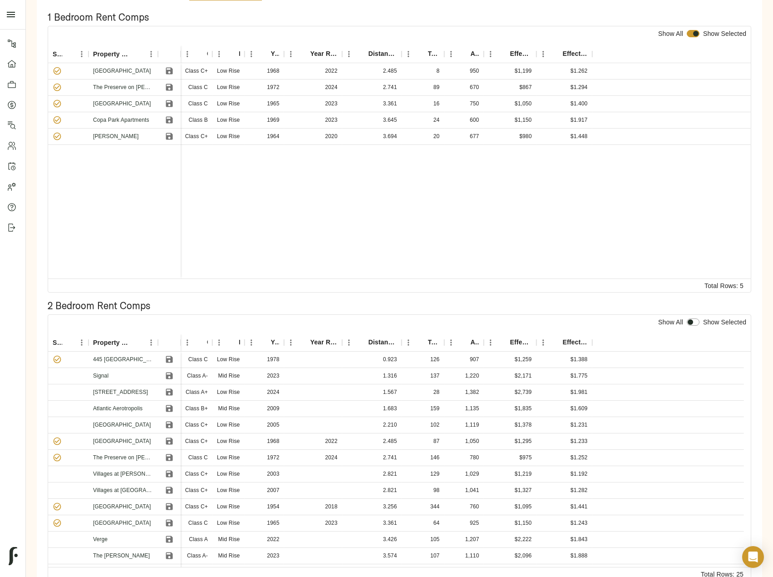
click at [694, 318] on input "checkbox" at bounding box center [691, 321] width 22 height 7
checkbox input "true"
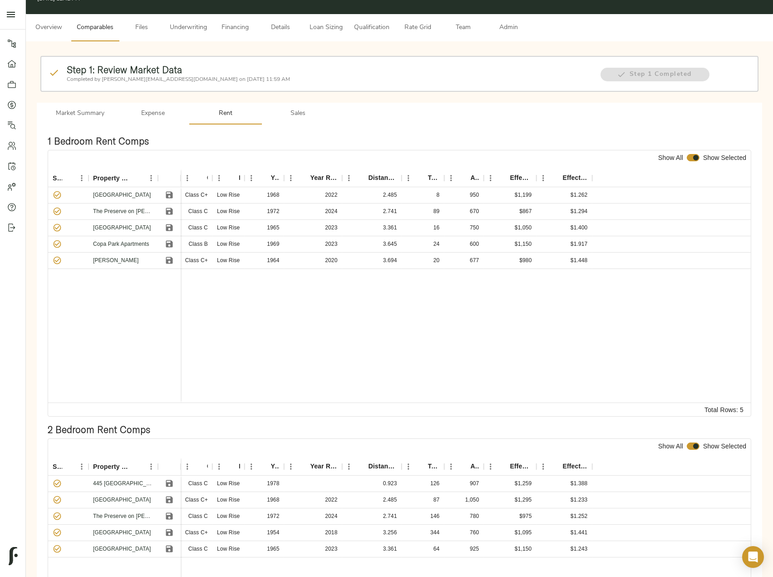
scroll to position [0, 0]
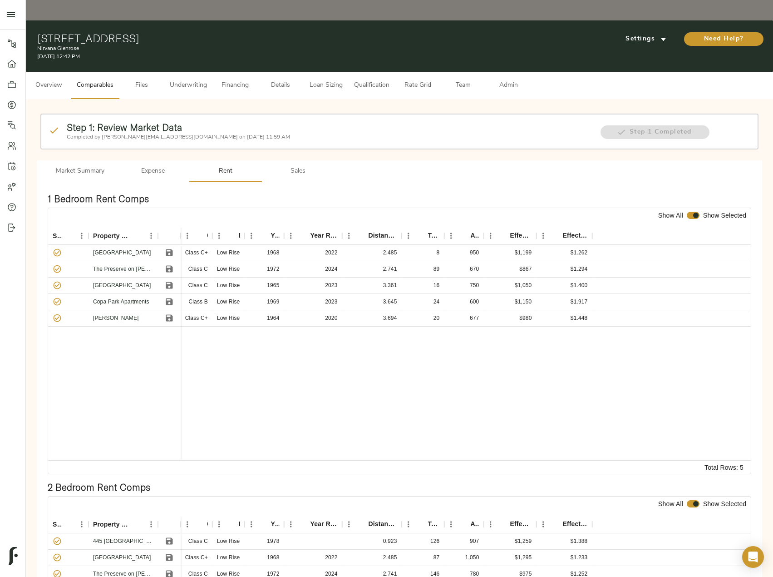
click at [288, 166] on span "Sales" at bounding box center [298, 171] width 62 height 11
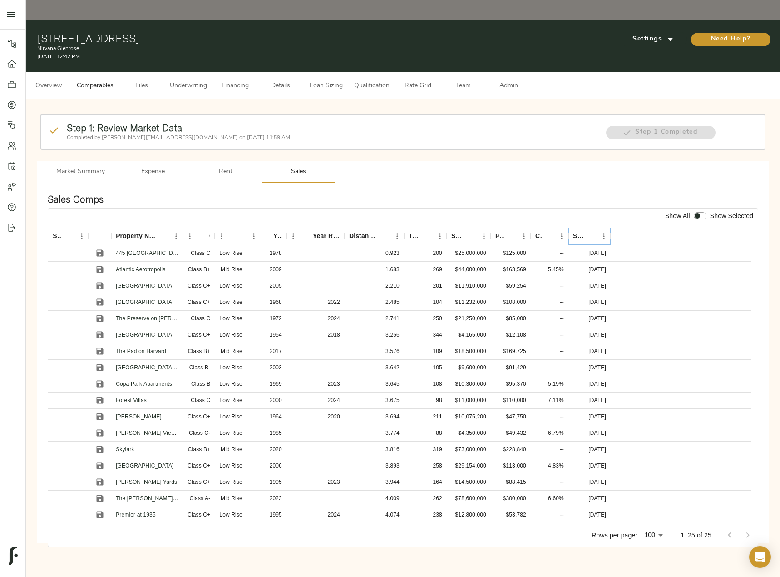
click at [588, 232] on icon "Sort" at bounding box center [591, 236] width 8 height 8
click at [102, 250] on icon "Save" at bounding box center [100, 253] width 7 height 7
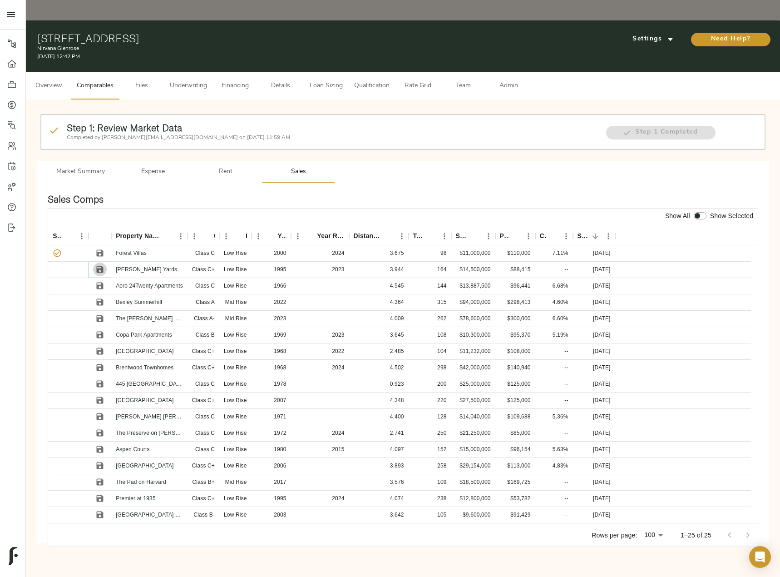
click at [99, 265] on icon "Save" at bounding box center [99, 269] width 9 height 9
click at [99, 281] on icon "Save" at bounding box center [99, 285] width 9 height 9
click at [99, 330] on icon "Save" at bounding box center [99, 334] width 9 height 9
click at [102, 348] on icon "Save" at bounding box center [100, 351] width 7 height 7
click at [102, 282] on icon "Save" at bounding box center [100, 285] width 7 height 7
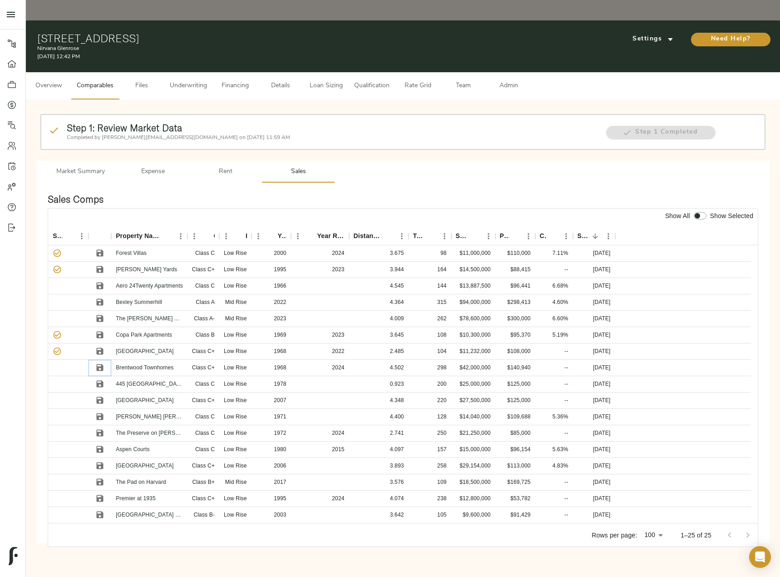
click at [96, 363] on icon "Save" at bounding box center [99, 367] width 9 height 9
click at [699, 212] on input "checkbox" at bounding box center [698, 215] width 22 height 7
checkbox input "true"
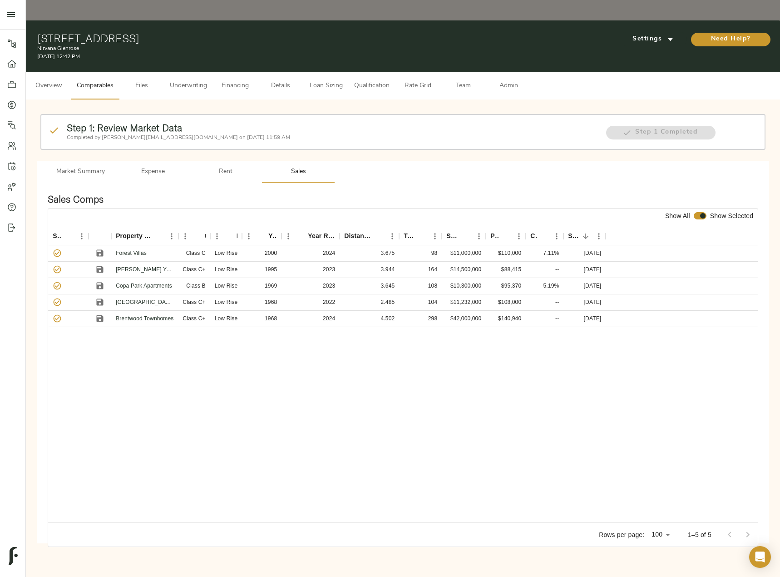
click at [508, 80] on span "Admin" at bounding box center [508, 85] width 35 height 11
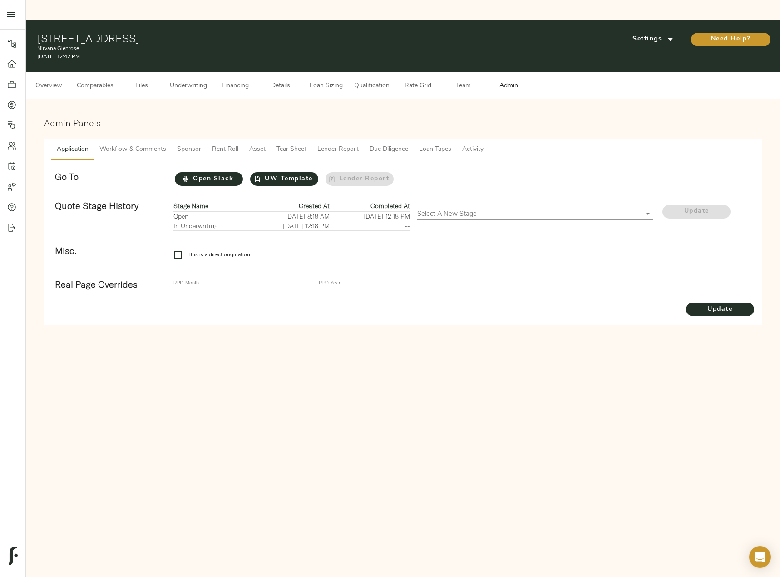
click at [287, 144] on span "Tear Sheet" at bounding box center [292, 149] width 30 height 11
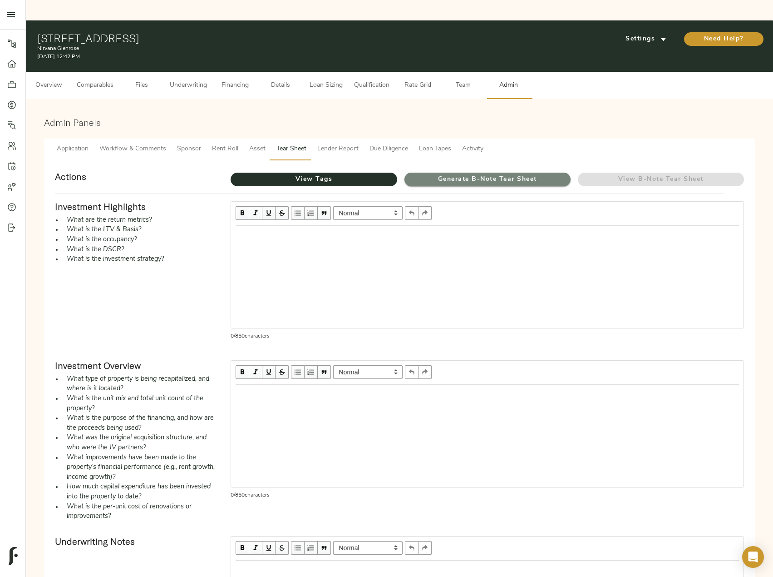
click at [470, 174] on span "Generate B-Note Tear Sheet" at bounding box center [488, 179] width 166 height 11
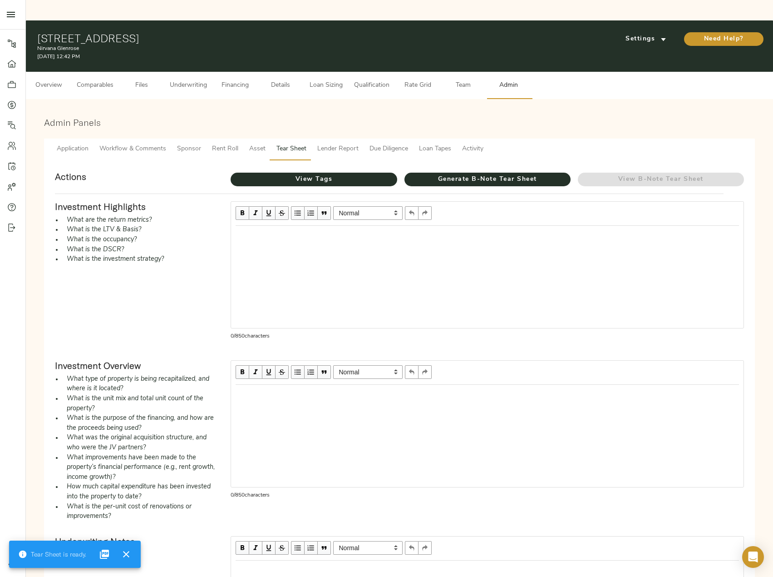
click at [50, 80] on span "Overview" at bounding box center [48, 85] width 35 height 11
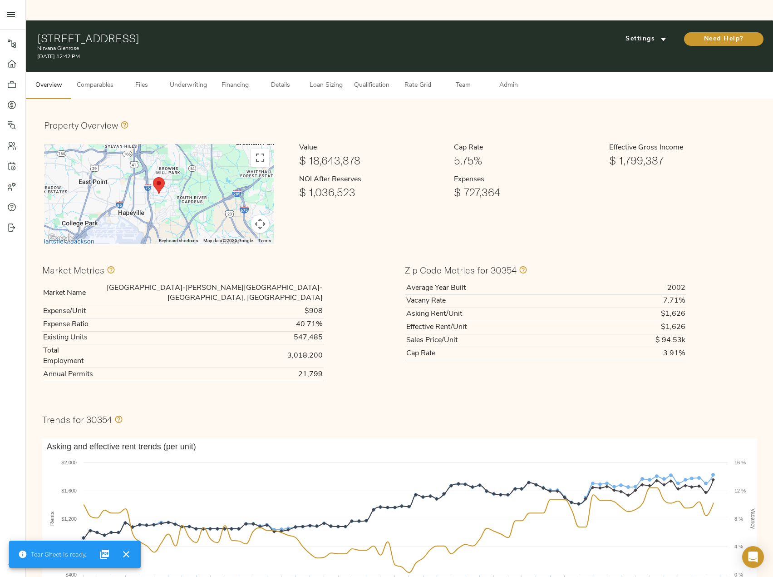
click at [33, 20] on div "50 Mount Zion Rd, Atlanta, GA 30354 Nirvana Glenrose September 25, 2025 12:42 P…" at bounding box center [399, 45] width 747 height 51
drag, startPoint x: 38, startPoint y: 16, endPoint x: 228, endPoint y: 17, distance: 189.8
click at [228, 32] on h1 "50 Mount Zion Rd, Atlanta, GA 30354" at bounding box center [278, 38] width 483 height 13
copy h1 "50 Mount Zion Rd, Atlanta, GA 30354"
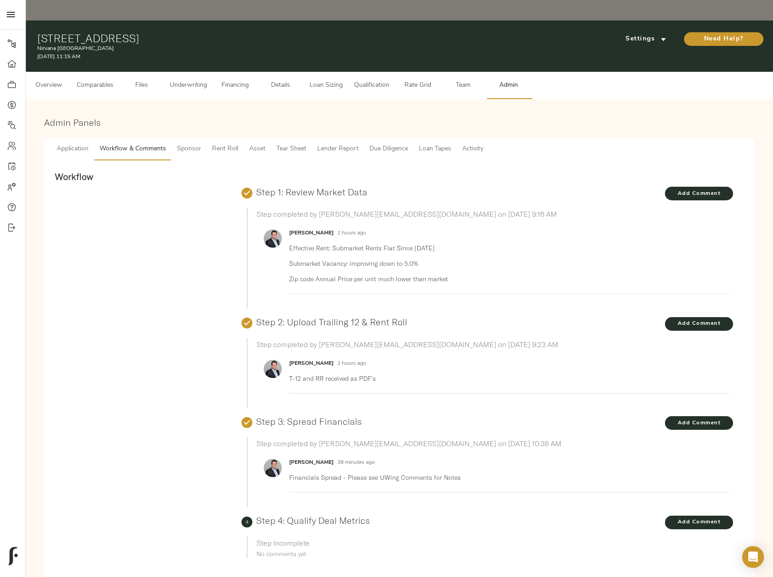
click at [103, 80] on span "Comparables" at bounding box center [95, 85] width 37 height 11
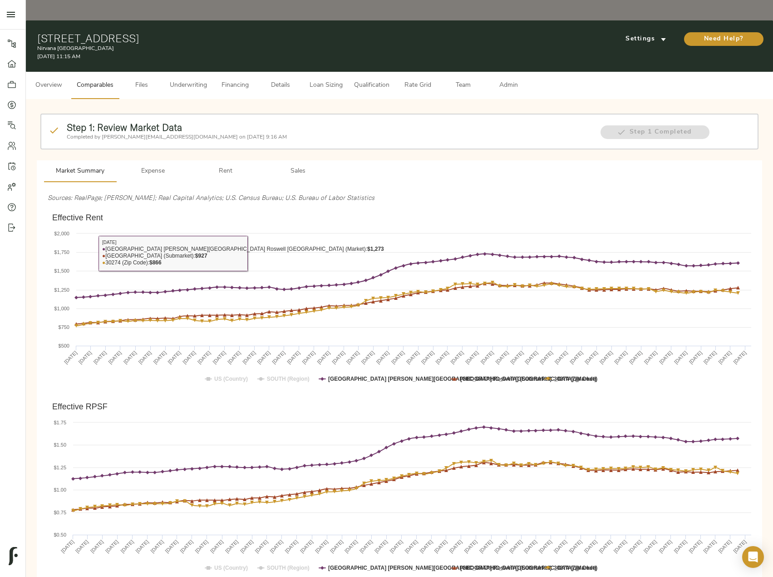
click at [506, 80] on span "Admin" at bounding box center [508, 85] width 35 height 11
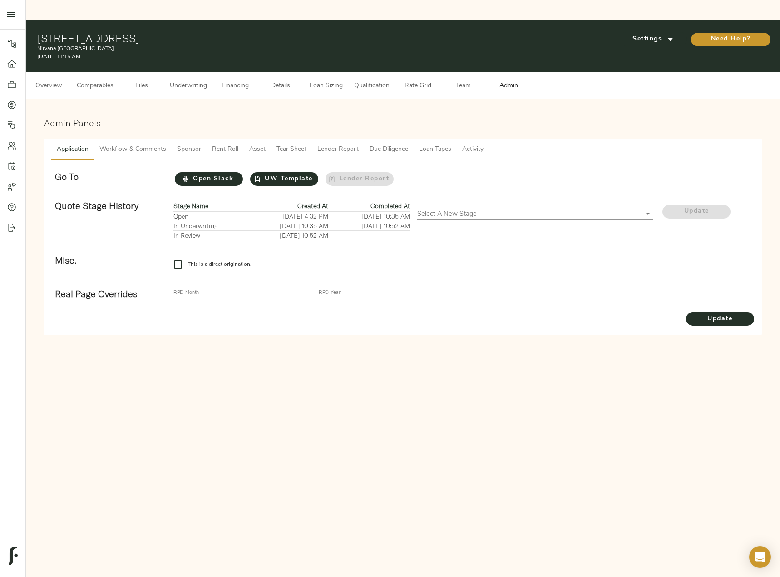
click at [340, 144] on span "Lender Report" at bounding box center [337, 149] width 41 height 11
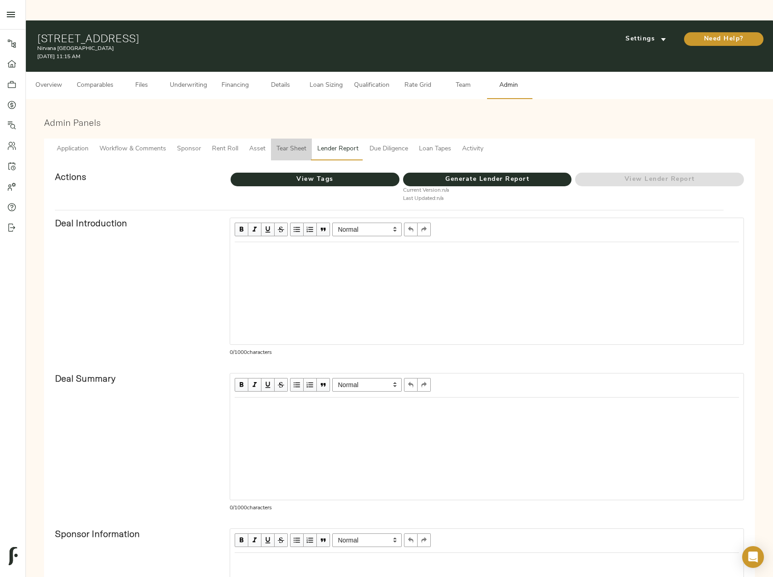
click at [296, 144] on span "Tear Sheet" at bounding box center [292, 149] width 30 height 11
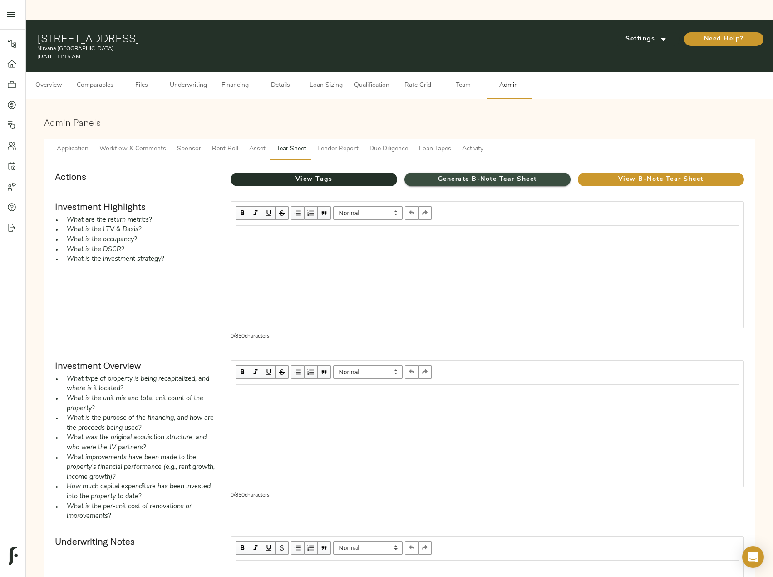
click at [500, 174] on span "Generate B-Note Tear Sheet" at bounding box center [488, 179] width 166 height 11
drag, startPoint x: 36, startPoint y: 17, endPoint x: 225, endPoint y: 20, distance: 188.9
click at [225, 20] on div "5758 GA-85, Riverdale, GA 30274 Nirvana Laurel Springs September 25, 2025 12:39…" at bounding box center [399, 45] width 747 height 51
copy h1 "5758 GA-85, Riverdale, GA 30274"
click at [216, 32] on h1 "5758 GA-85, Riverdale, GA 30274" at bounding box center [278, 38] width 483 height 13
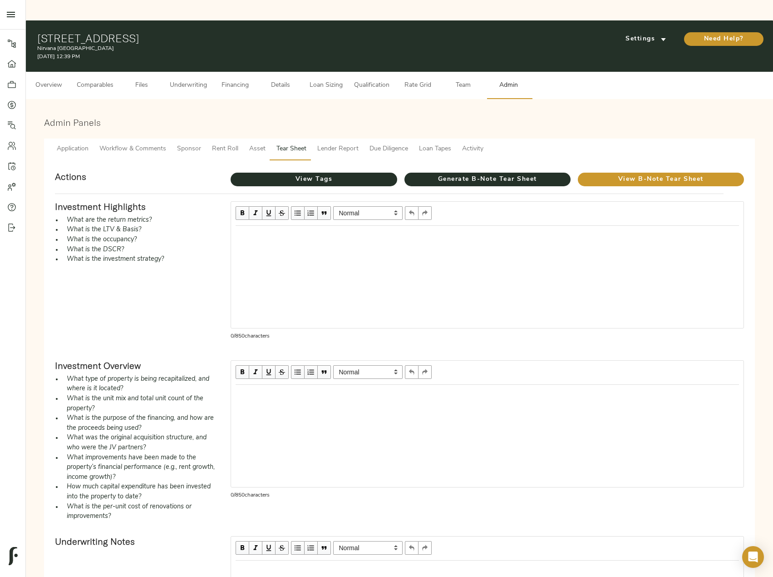
drag, startPoint x: 199, startPoint y: 18, endPoint x: 33, endPoint y: 7, distance: 166.6
click at [33, 20] on div "5758 GA-85, Riverdale, GA 30274 Nirvana Laurel Springs September 25, 2025 12:39…" at bounding box center [399, 45] width 747 height 51
copy h1 "5758 GA-85, Riverdale, GA 30274"
click at [204, 32] on h1 "5758 GA-85, Riverdale, GA 30274" at bounding box center [278, 38] width 483 height 13
drag, startPoint x: 202, startPoint y: 17, endPoint x: 38, endPoint y: 19, distance: 164.0
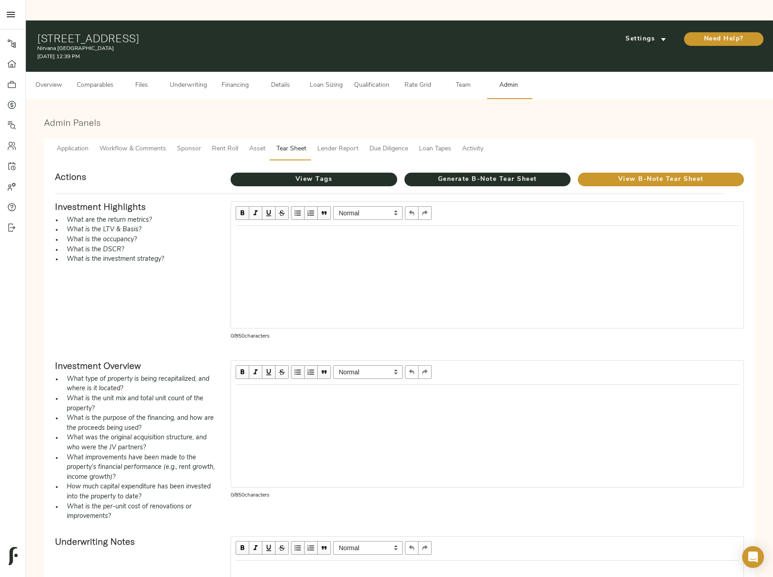
click at [38, 32] on h1 "5758 GA-85, Riverdale, GA 30274" at bounding box center [278, 38] width 483 height 13
copy h1 "5758 GA-85, Riverdale, GA 30274"
click at [236, 80] on span "Financing" at bounding box center [235, 85] width 35 height 11
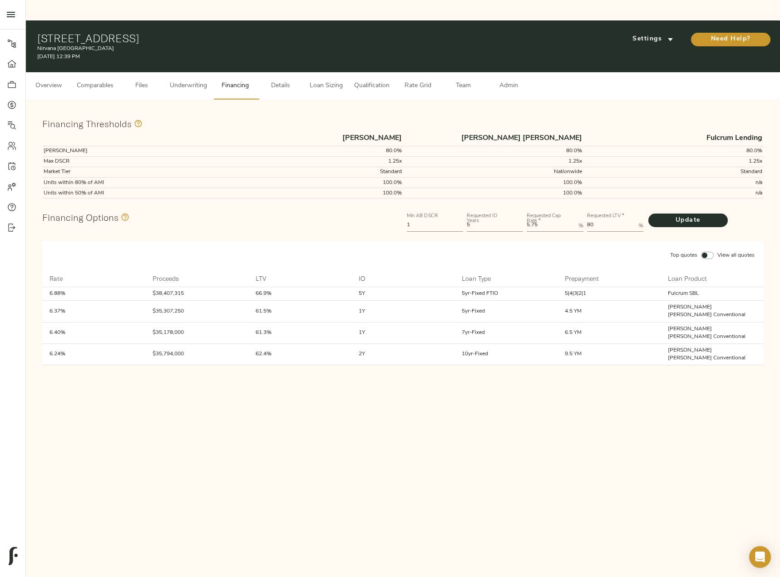
click at [322, 80] on span "Loan Sizing" at bounding box center [326, 85] width 35 height 11
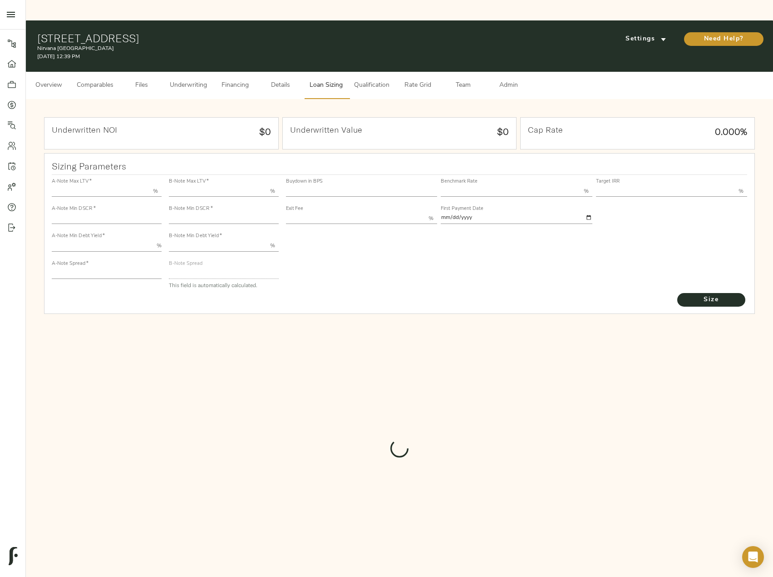
type input "55.000"
type input "1.4"
type input "10.00"
type input "235"
type input "80.000"
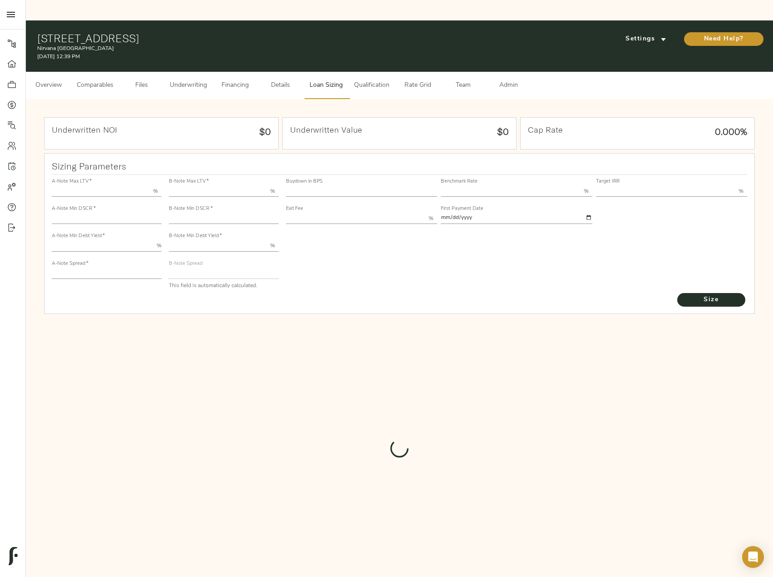
type input "1.1"
type input "2.00"
type input "480.3054819722404"
type input "60"
type input "3.75"
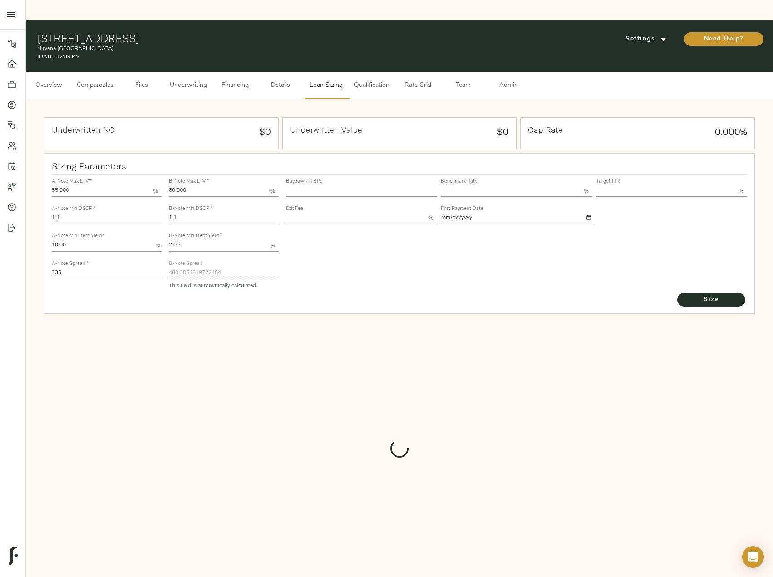
type input "13.00"
type input "1.00"
type input "[DATE]"
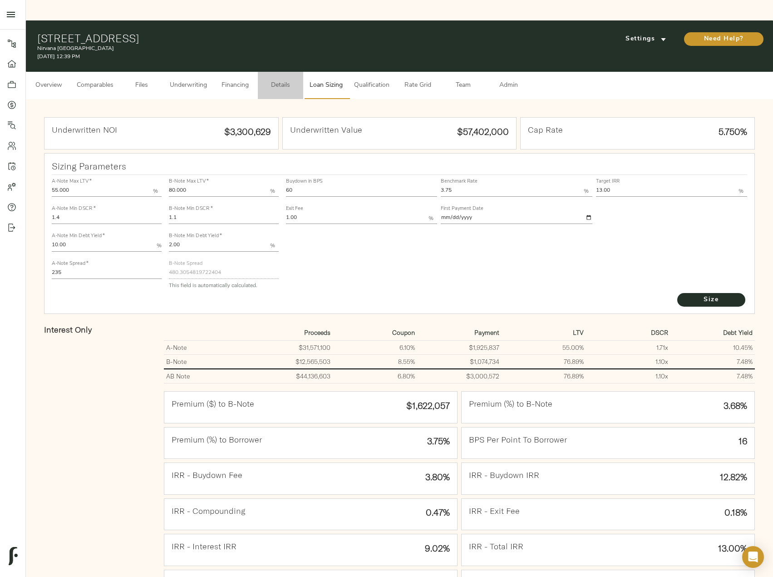
click at [267, 80] on span "Details" at bounding box center [280, 85] width 35 height 11
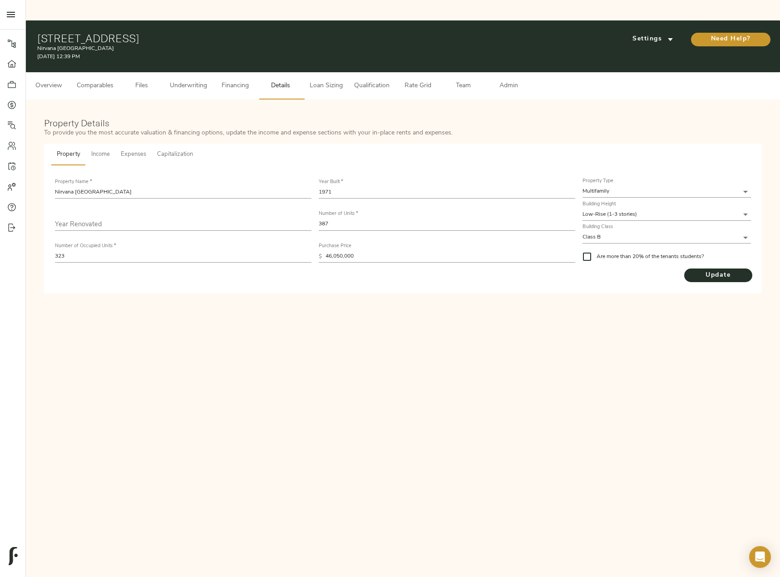
click at [76, 72] on button "Comparables" at bounding box center [95, 85] width 48 height 27
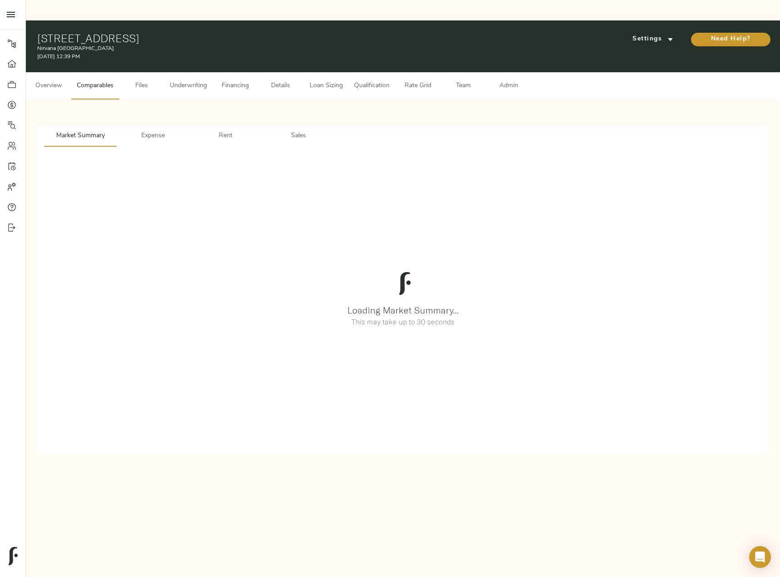
click at [50, 80] on span "Overview" at bounding box center [48, 85] width 35 height 11
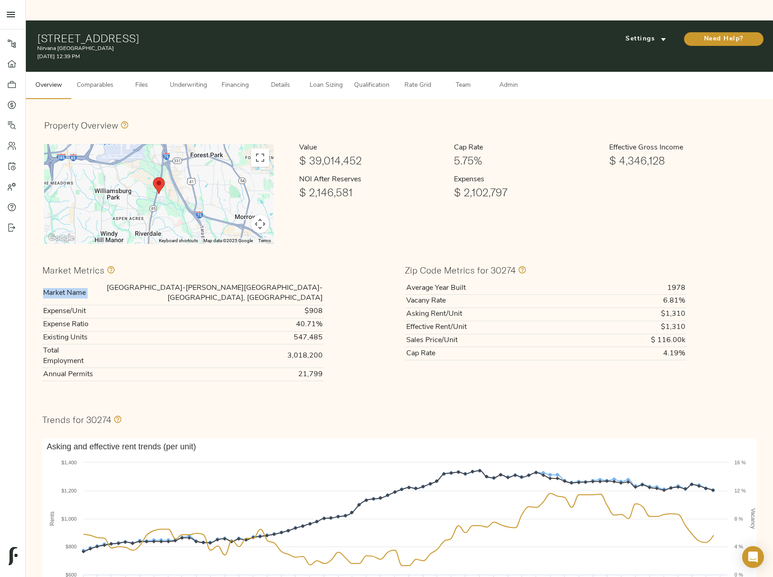
drag, startPoint x: 205, startPoint y: 266, endPoint x: 324, endPoint y: 266, distance: 119.0
click at [324, 282] on div "Market Name Atlanta-Sandy Springs-Roswell, GA Expense/Unit $908 Expense Ratio 4…" at bounding box center [218, 331] width 352 height 99
drag, startPoint x: 323, startPoint y: 266, endPoint x: 203, endPoint y: 263, distance: 120.4
click at [203, 282] on td "Atlanta-Sandy Springs-Roswell, GA" at bounding box center [209, 293] width 229 height 23
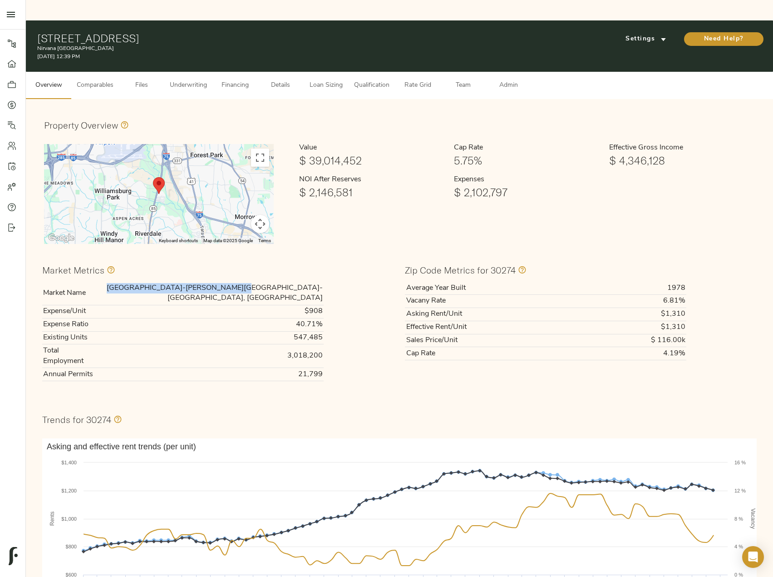
copy td "Atlanta-Sandy Springs-Roswell, GA"
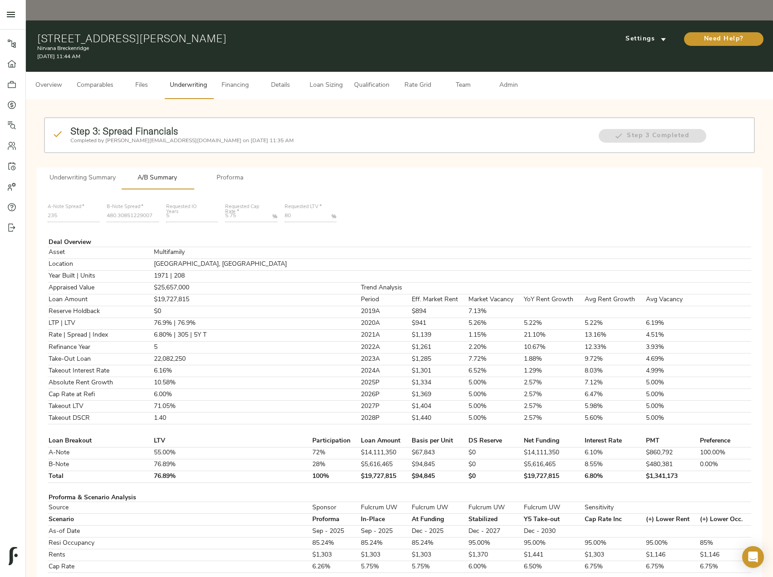
click at [32, 72] on button "Overview" at bounding box center [48, 85] width 45 height 27
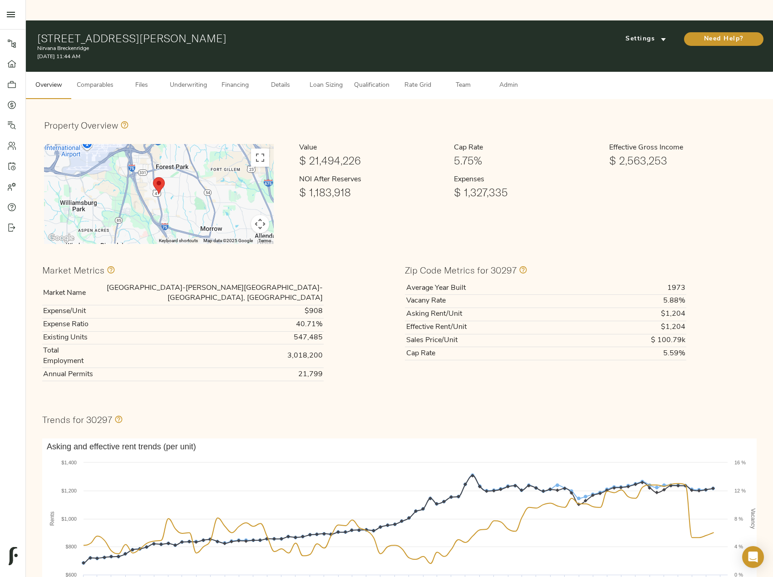
drag, startPoint x: 36, startPoint y: 15, endPoint x: 249, endPoint y: 18, distance: 213.0
click at [249, 20] on div "[STREET_ADDRESS][PERSON_NAME] Nirvana Breckenridge [DATE] 11:44 AM Settings Nee…" at bounding box center [399, 45] width 747 height 51
copy h1 "[STREET_ADDRESS][PERSON_NAME]"
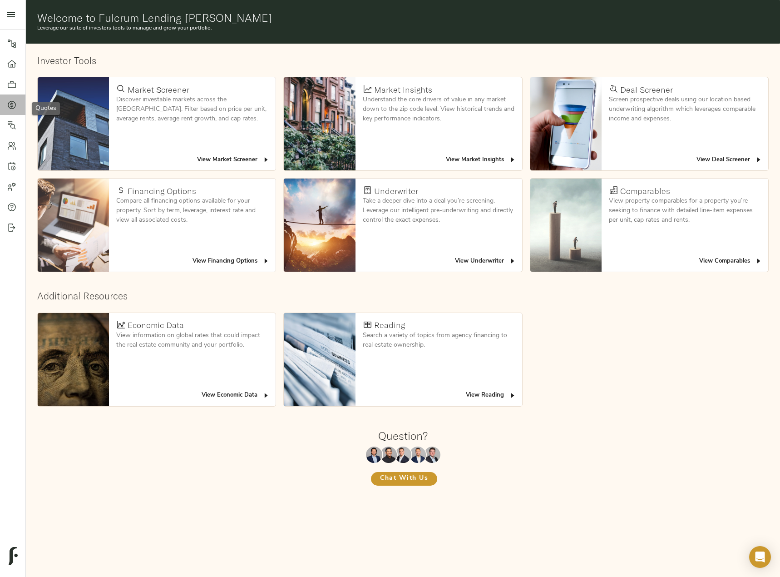
click at [16, 106] on div at bounding box center [16, 104] width 18 height 9
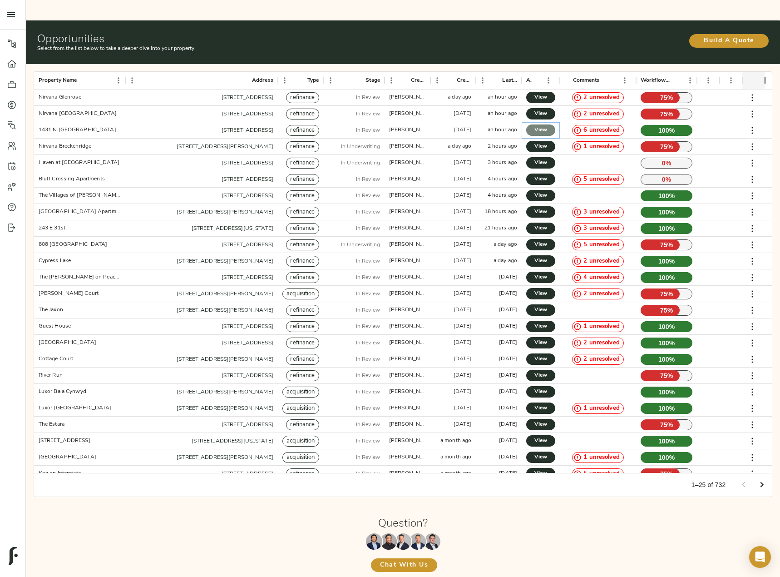
click at [541, 125] on span "View" at bounding box center [540, 130] width 11 height 10
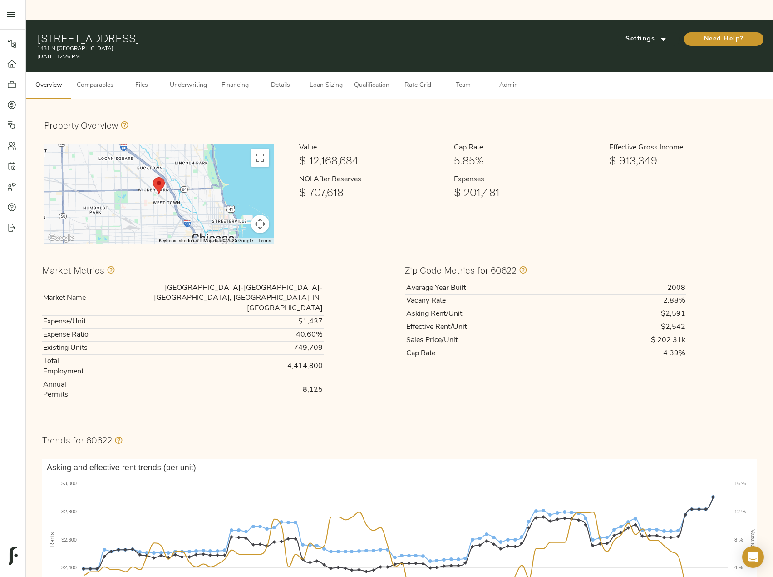
click at [335, 80] on span "Loan Sizing" at bounding box center [326, 85] width 35 height 11
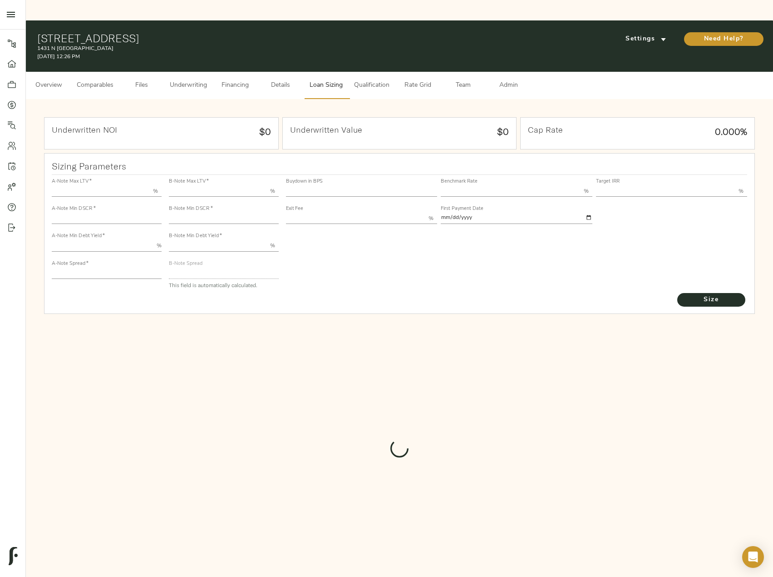
type input "57.000"
type input "1.4"
type input "10.00"
type input "220"
type input "80.000"
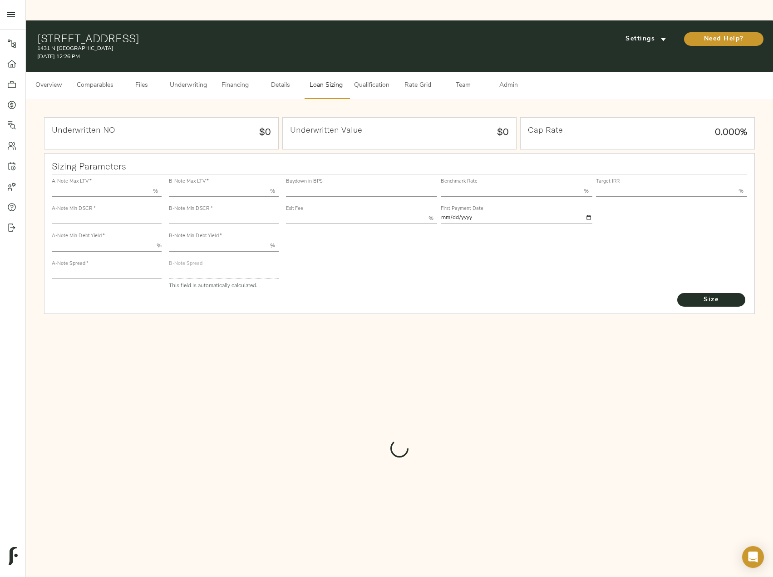
type input "1.23"
type input "2.00"
type input "821"
type input "0"
type input "3.75"
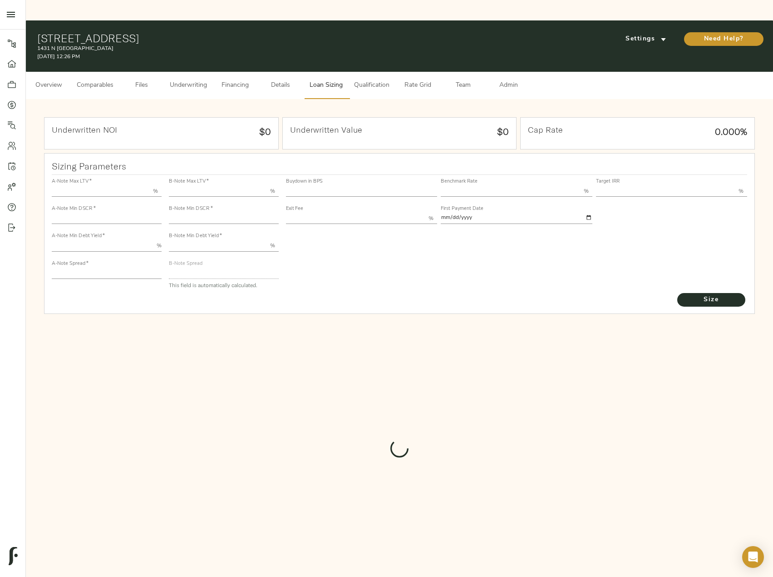
type input "13.00"
type input "1.00"
type input "[DATE]"
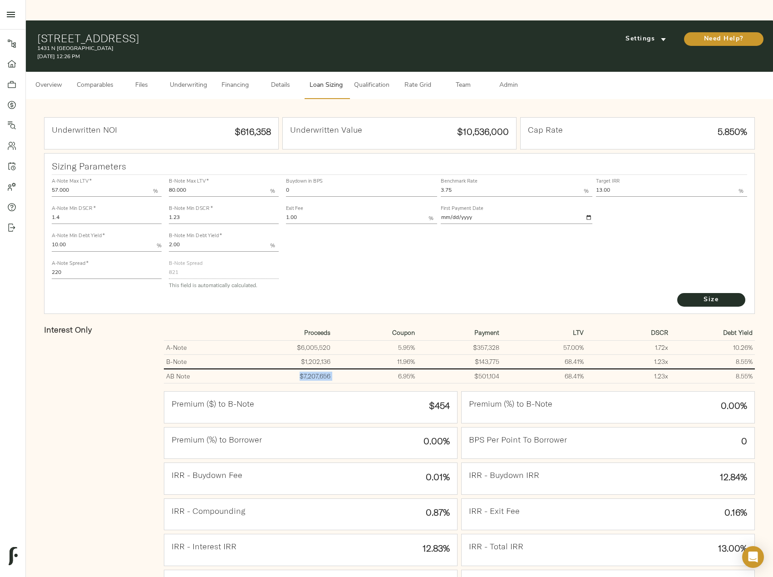
drag, startPoint x: 298, startPoint y: 357, endPoint x: 347, endPoint y: 357, distance: 49.5
click at [347, 369] on tr "AB Note $7,207,656 6.95% $501,104 68.41% 1.23 x 8.55%" at bounding box center [459, 376] width 591 height 15
copy td "$7,207,656"
